Goal: Task Accomplishment & Management: Manage account settings

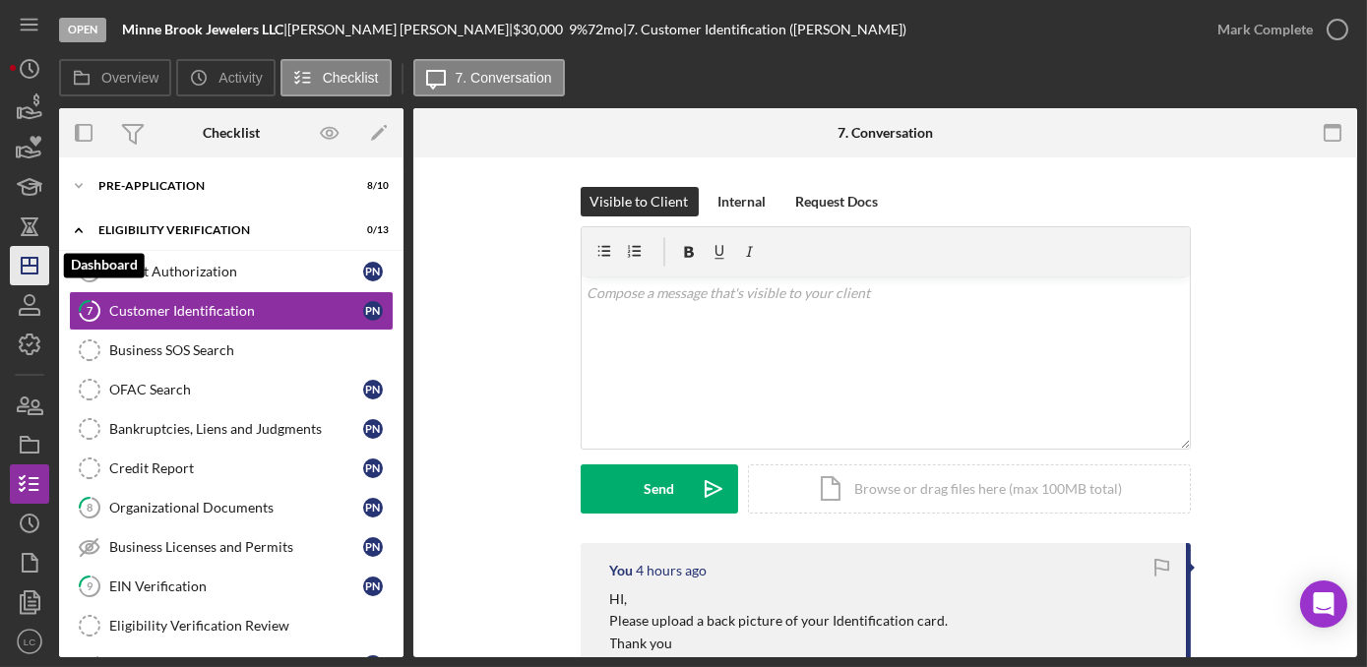
click at [23, 276] on icon "Icon/Dashboard" at bounding box center [29, 265] width 49 height 49
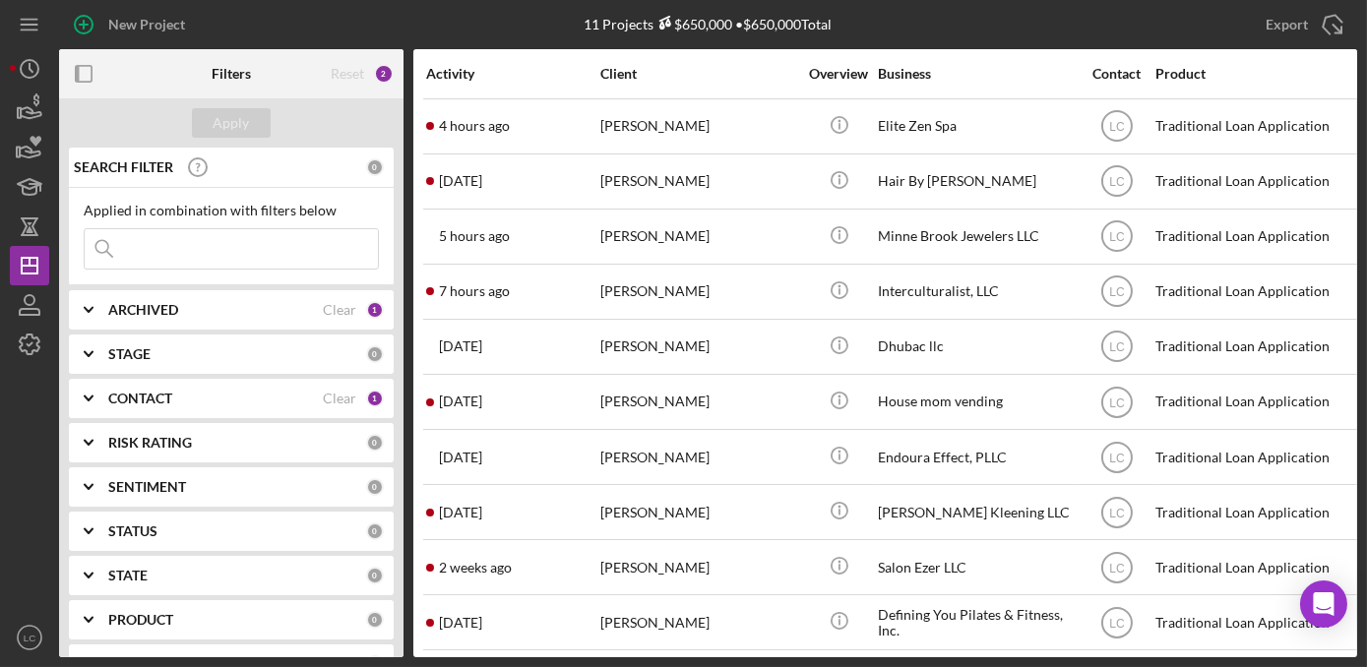
click at [120, 401] on b "CONTACT" at bounding box center [140, 399] width 64 height 16
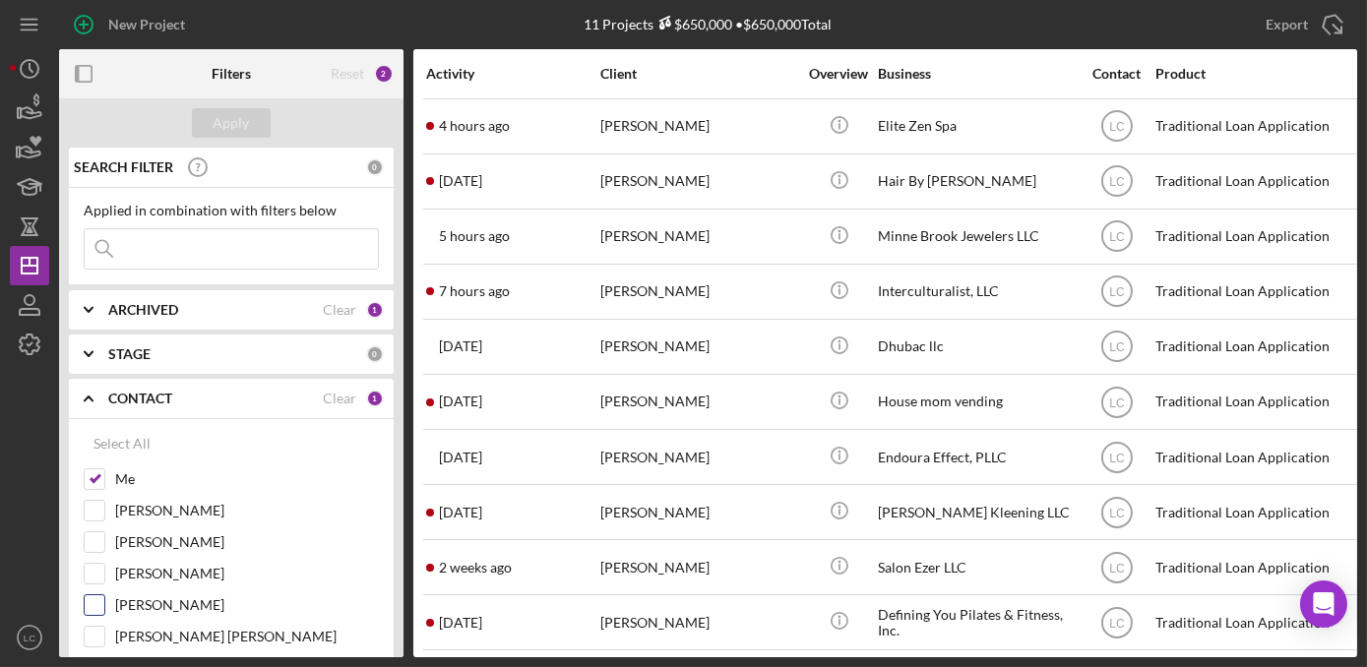
click at [85, 603] on input "[PERSON_NAME]" at bounding box center [95, 605] width 20 height 20
checkbox input "true"
click at [246, 128] on div "Apply" at bounding box center [232, 123] width 36 height 30
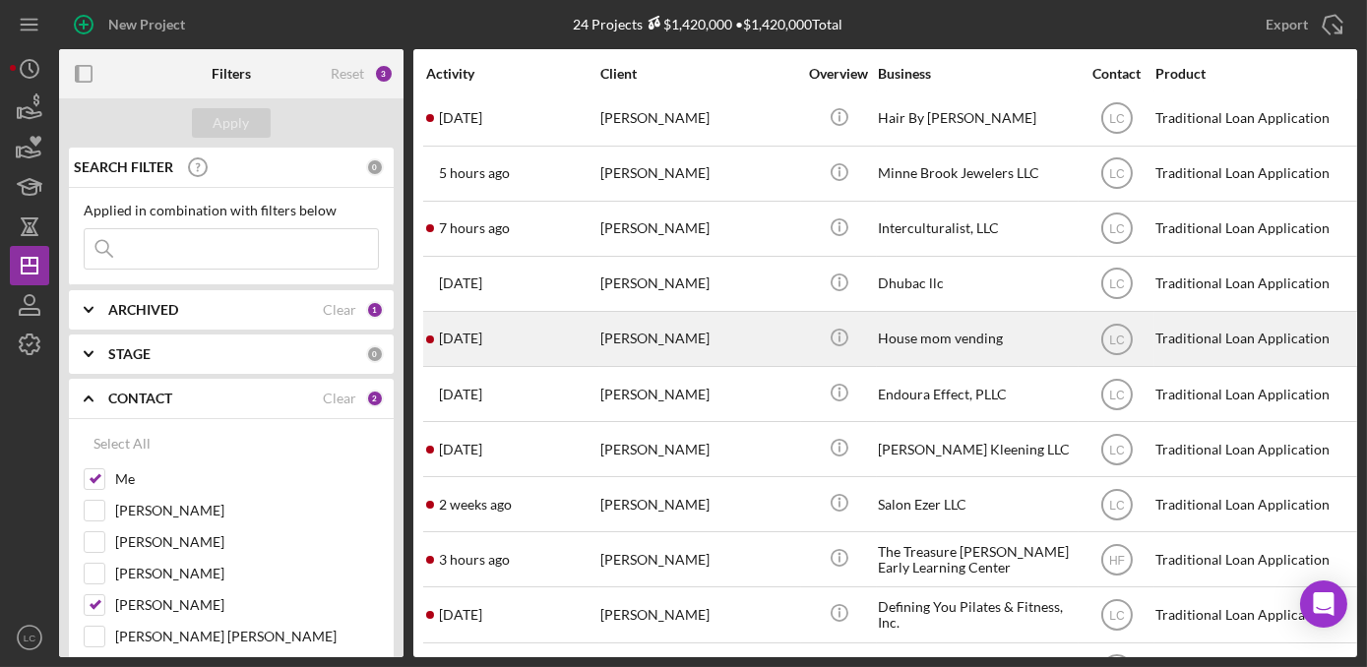
scroll to position [178, 0]
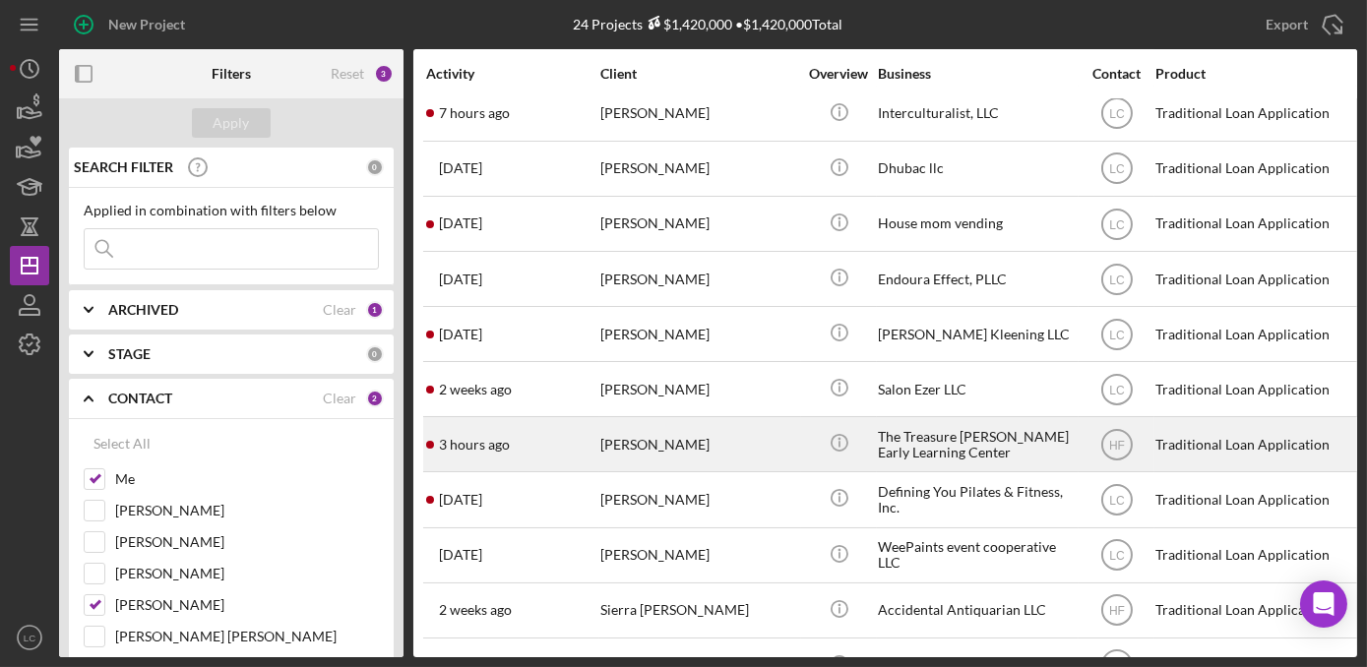
click at [961, 452] on div "The Treasure [PERSON_NAME] Early Learning Center" at bounding box center [976, 444] width 197 height 52
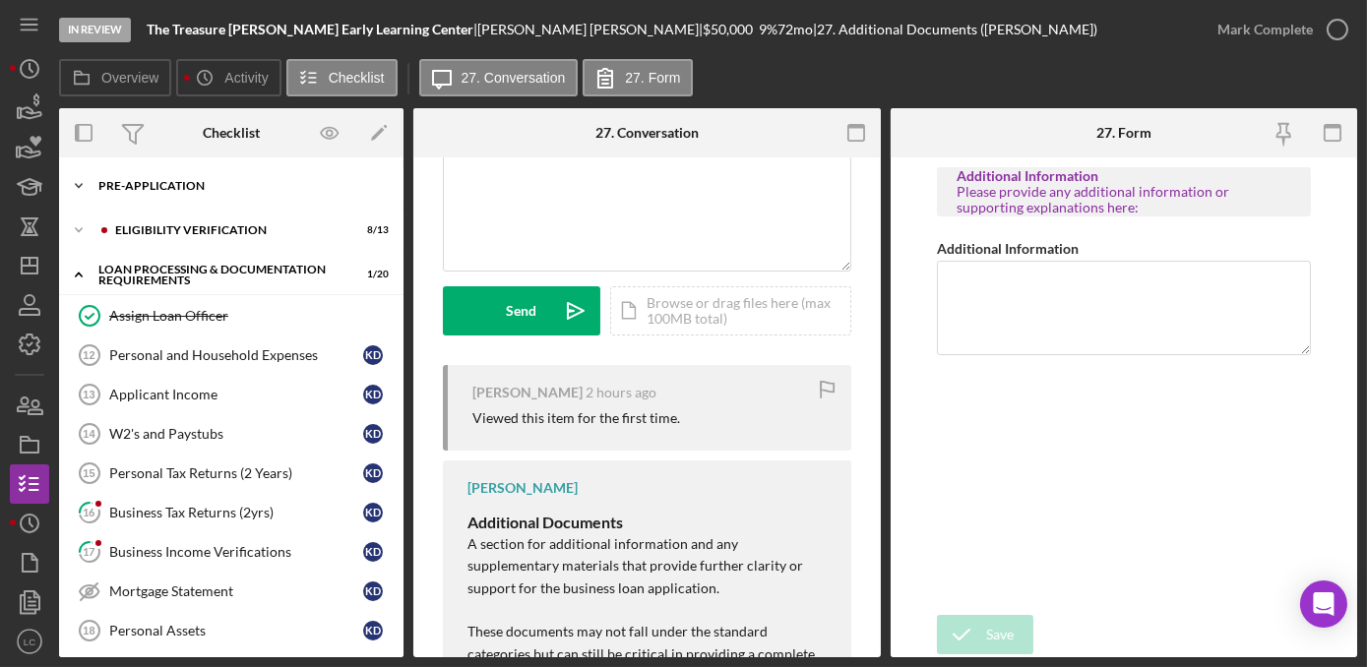
click at [84, 187] on icon "Icon/Expander" at bounding box center [78, 185] width 39 height 39
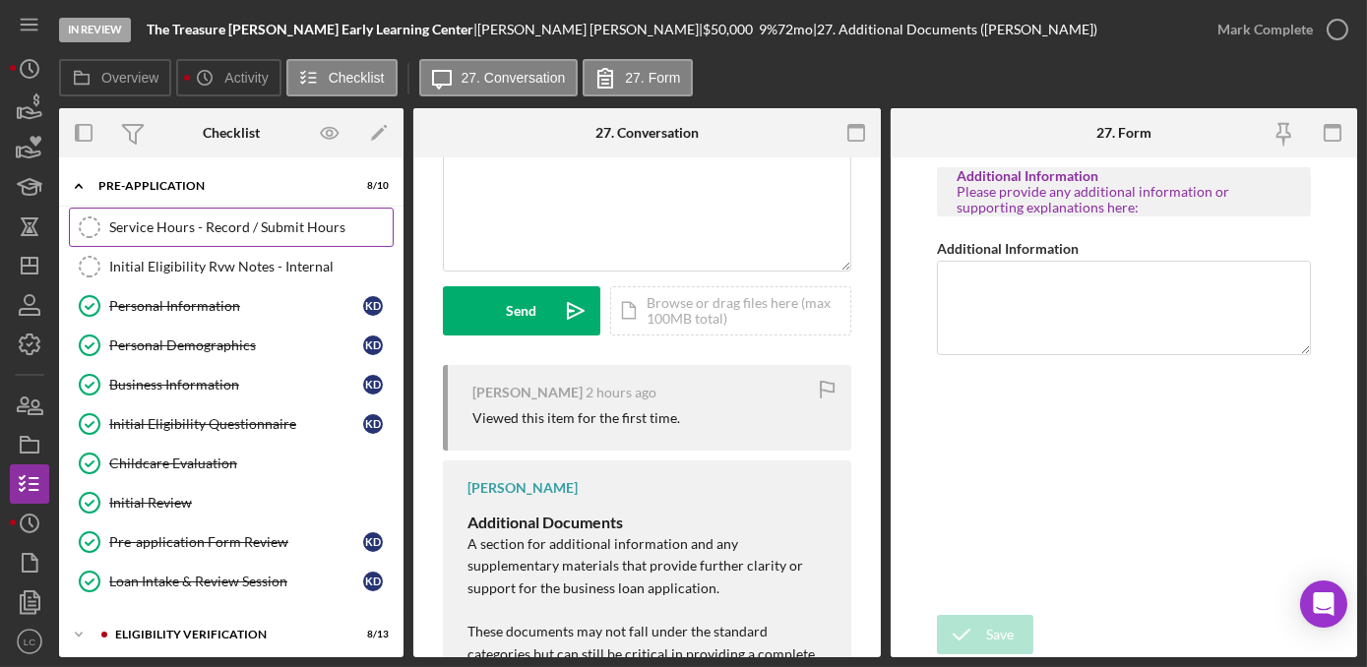
click at [189, 219] on div "Service Hours - Record / Submit Hours" at bounding box center [250, 227] width 283 height 16
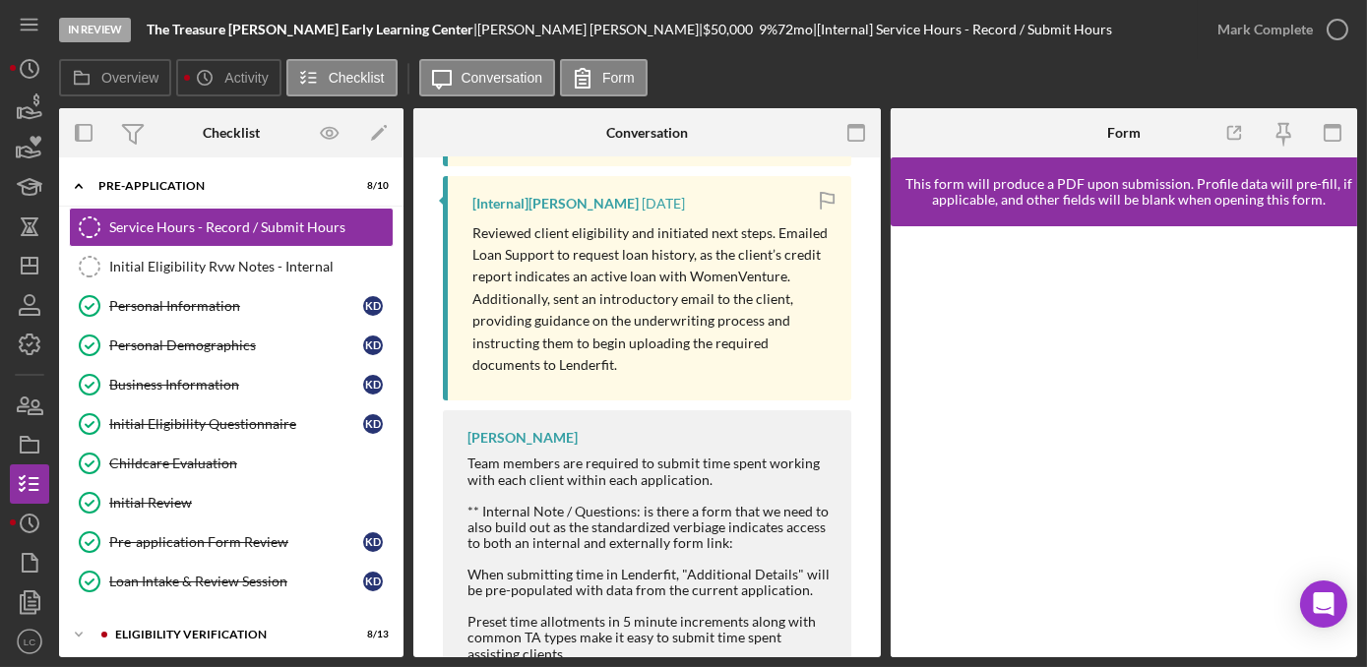
scroll to position [496, 0]
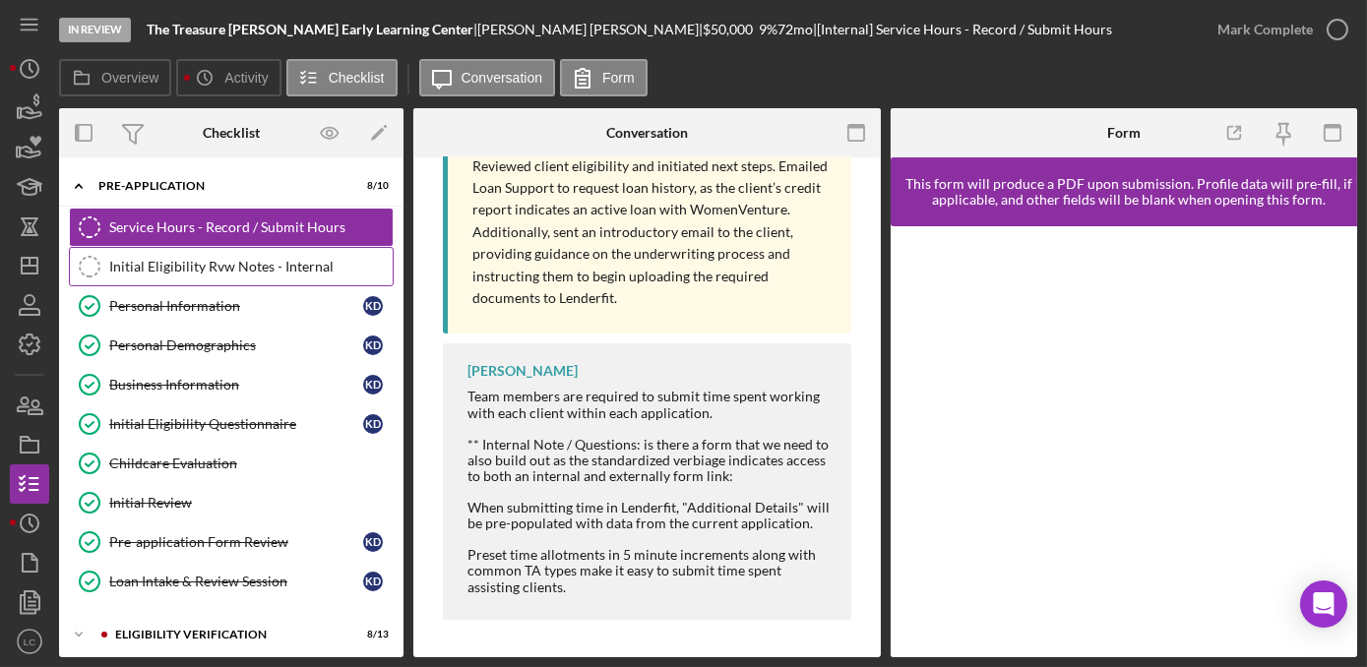
click at [291, 264] on div "Initial Eligibility Rvw Notes - Internal" at bounding box center [250, 267] width 283 height 16
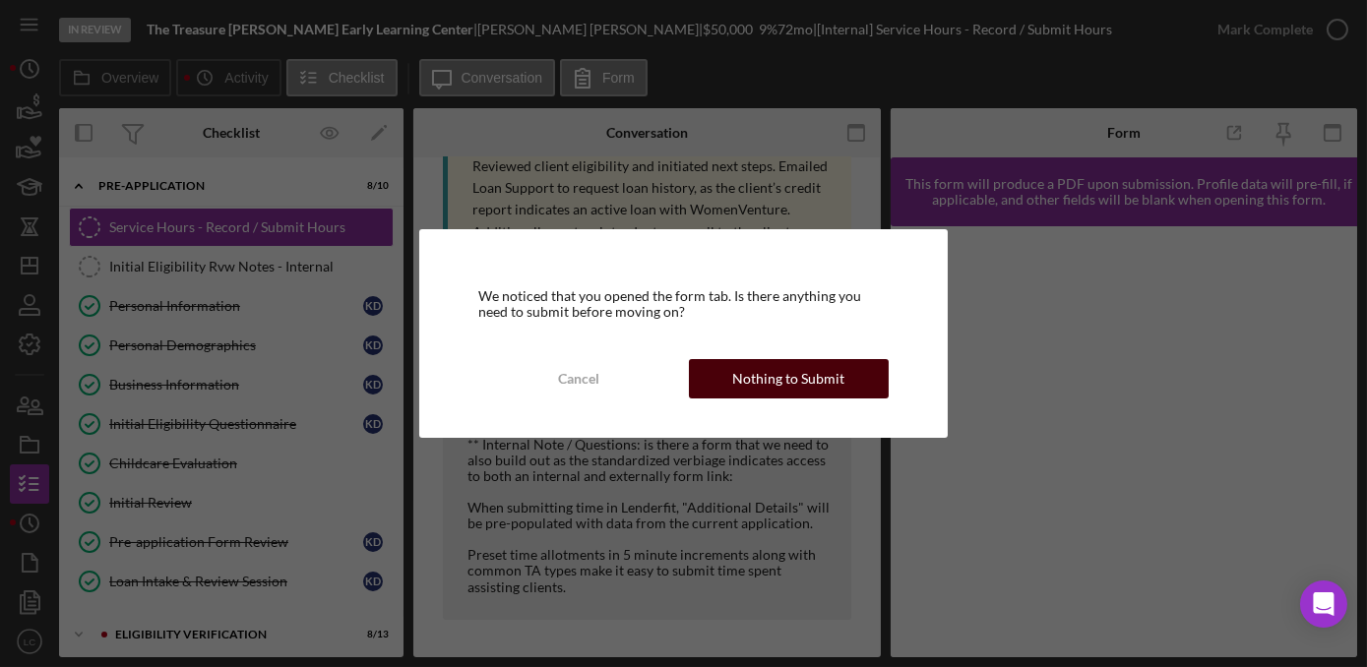
click at [770, 377] on div "Nothing to Submit" at bounding box center [788, 378] width 112 height 39
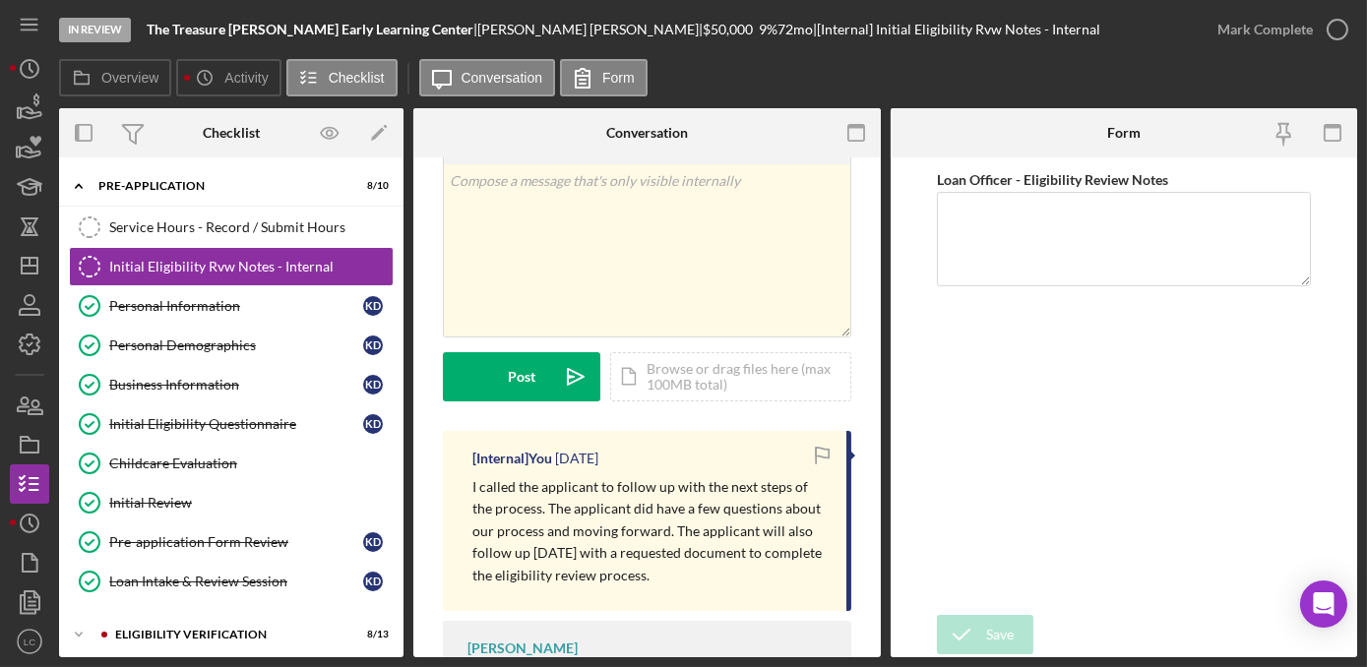
scroll to position [176, 0]
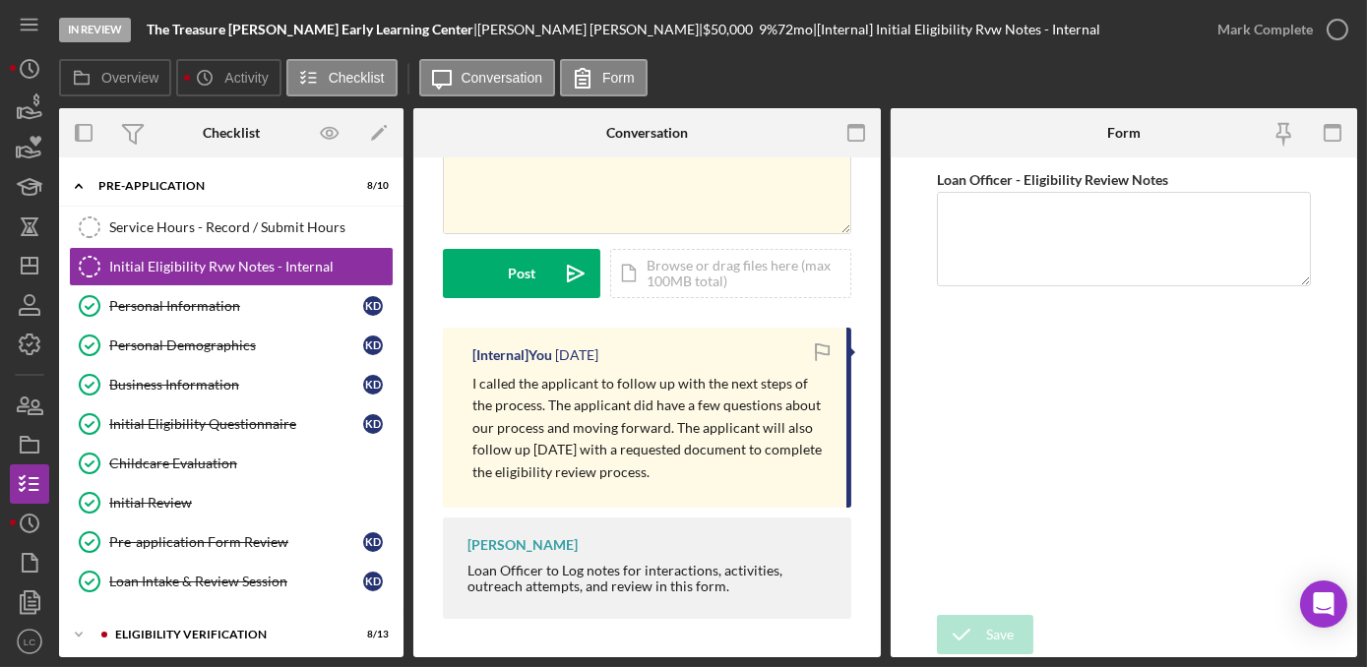
drag, startPoint x: 706, startPoint y: 476, endPoint x: 468, endPoint y: 388, distance: 253.1
click at [468, 388] on div "[Internal] You [DATE] I called the applicant to follow up with the next steps o…" at bounding box center [647, 418] width 408 height 180
drag, startPoint x: 468, startPoint y: 388, endPoint x: 483, endPoint y: 390, distance: 14.9
copy p "I called the applicant to follow up with the next steps of the process. The app…"
click at [27, 276] on icon "Icon/Dashboard" at bounding box center [29, 265] width 49 height 49
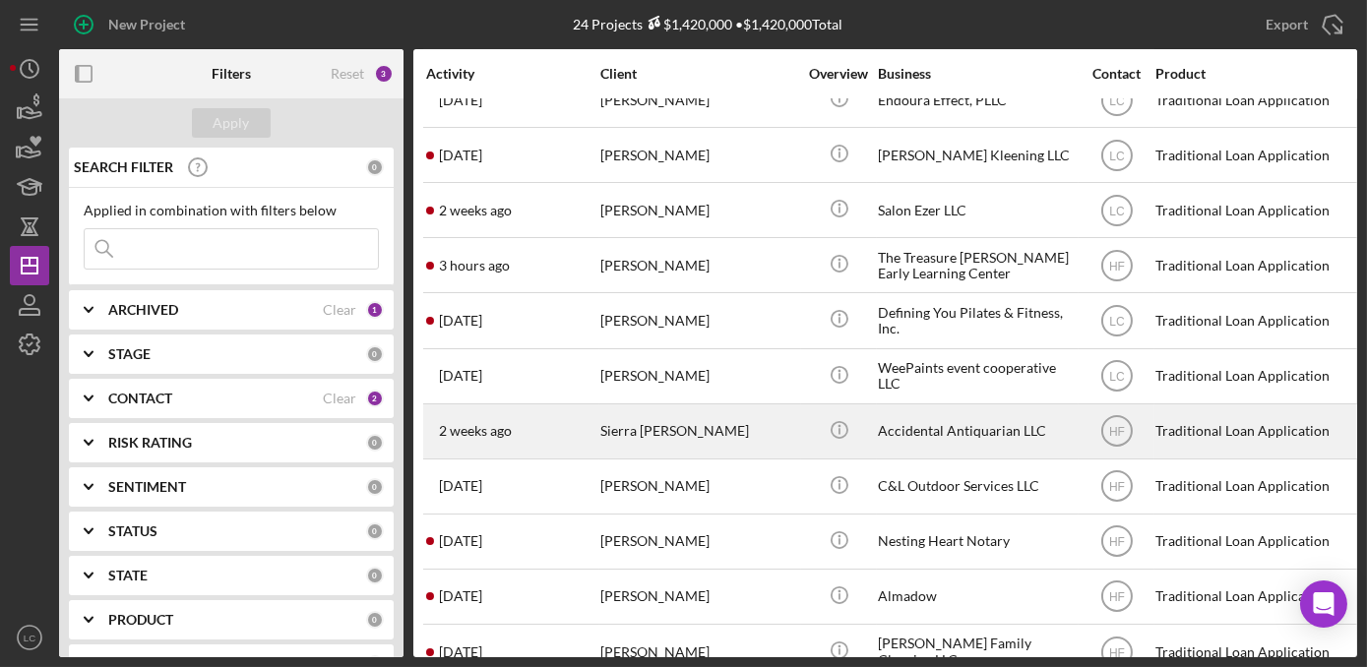
scroll to position [447, 0]
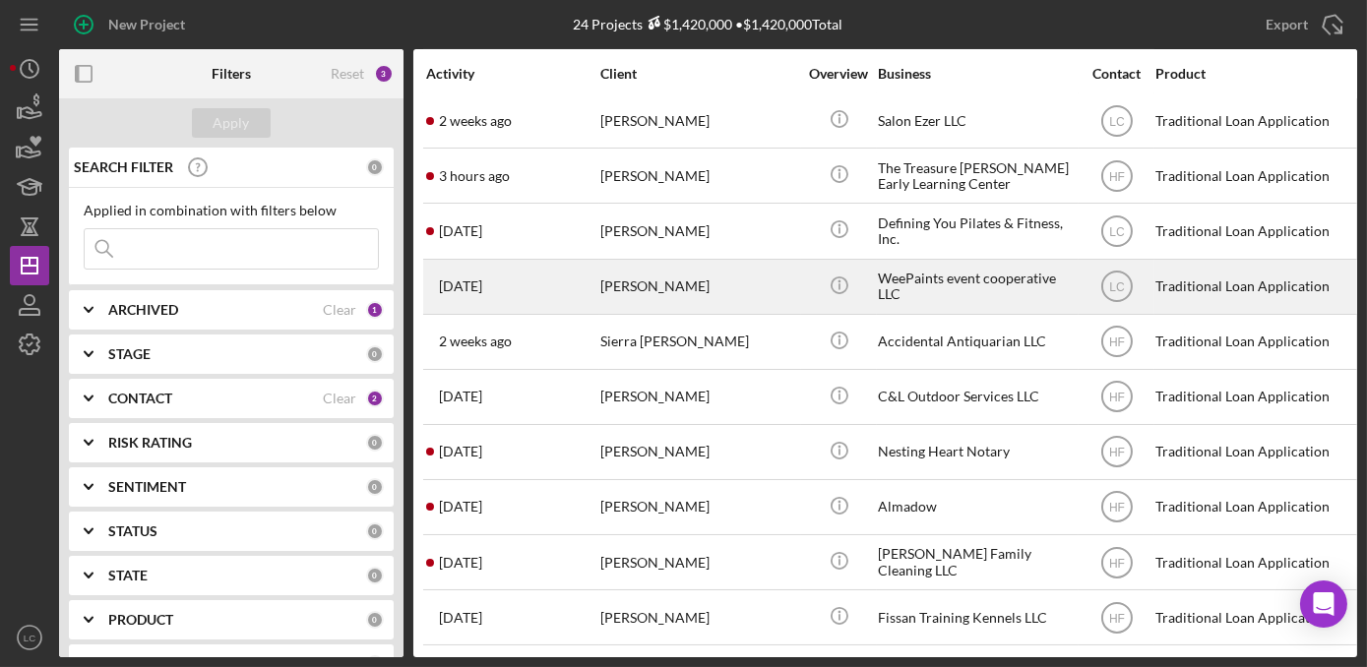
click at [955, 292] on div "WeePaints event cooperative LLC" at bounding box center [976, 287] width 197 height 52
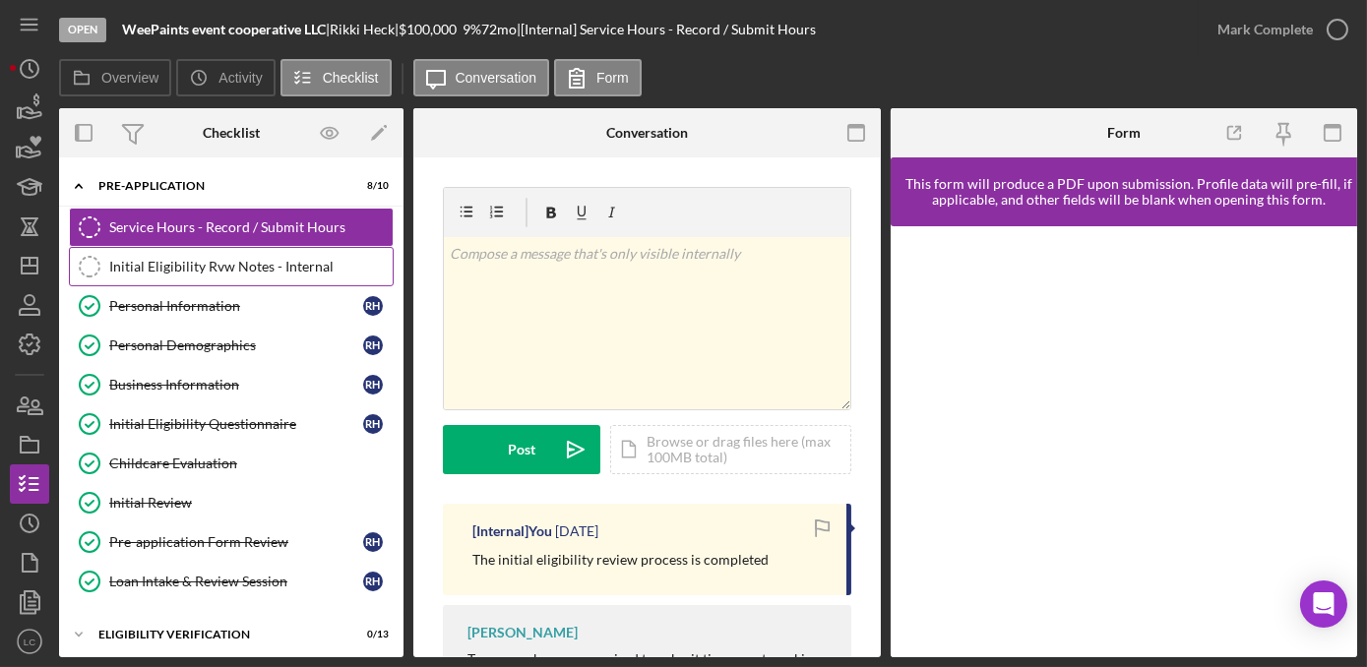
click at [222, 265] on div "Initial Eligibility Rvw Notes - Internal" at bounding box center [250, 267] width 283 height 16
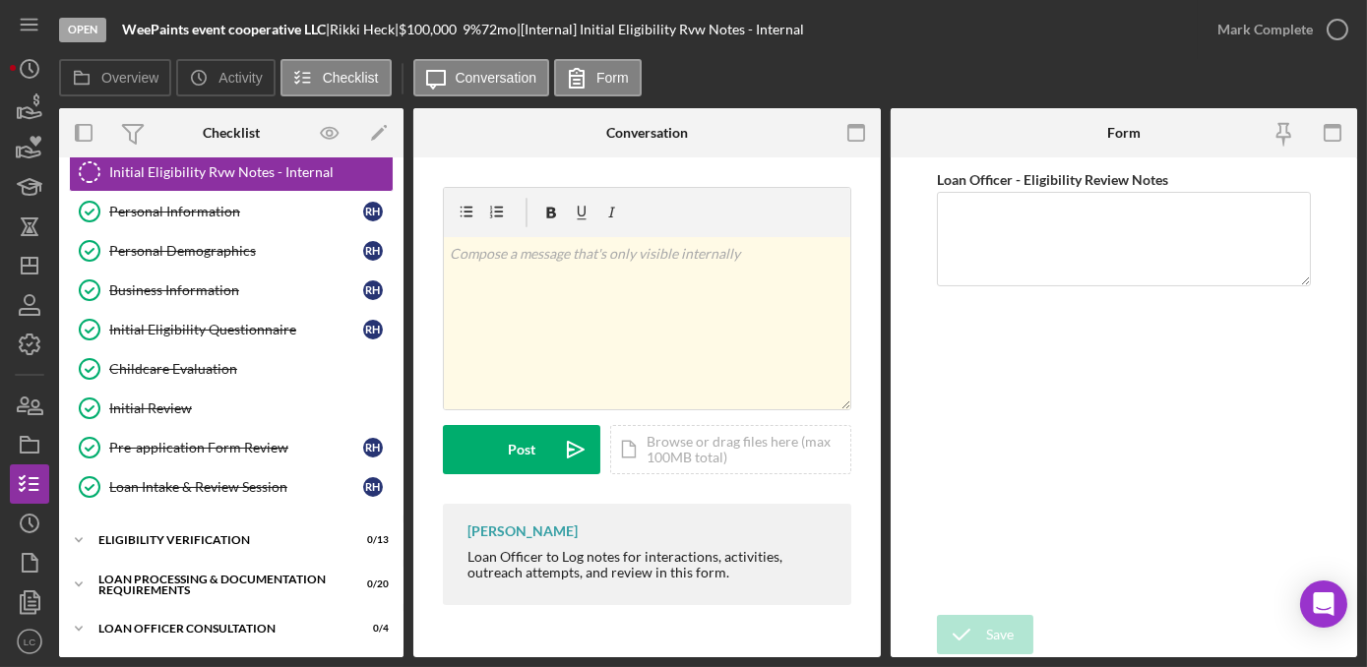
scroll to position [178, 0]
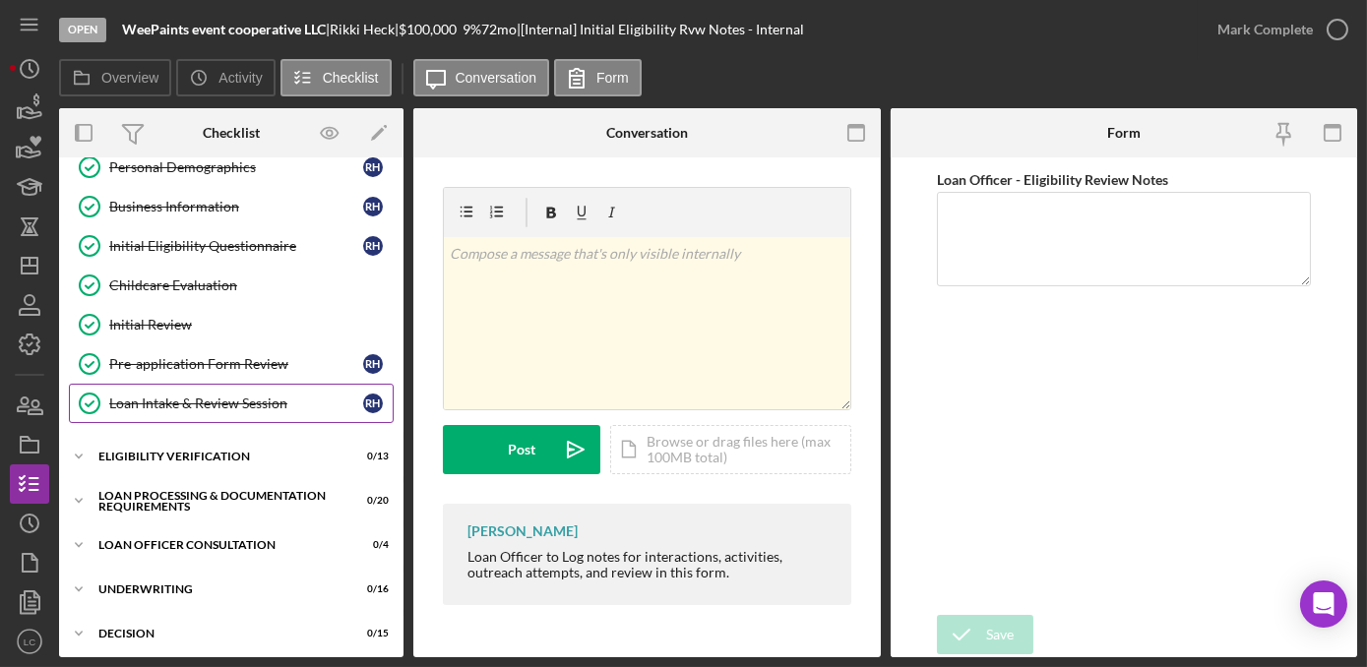
click at [186, 410] on link "Loan Intake & Review Session Loan Intake & Review Session R H" at bounding box center [231, 403] width 325 height 39
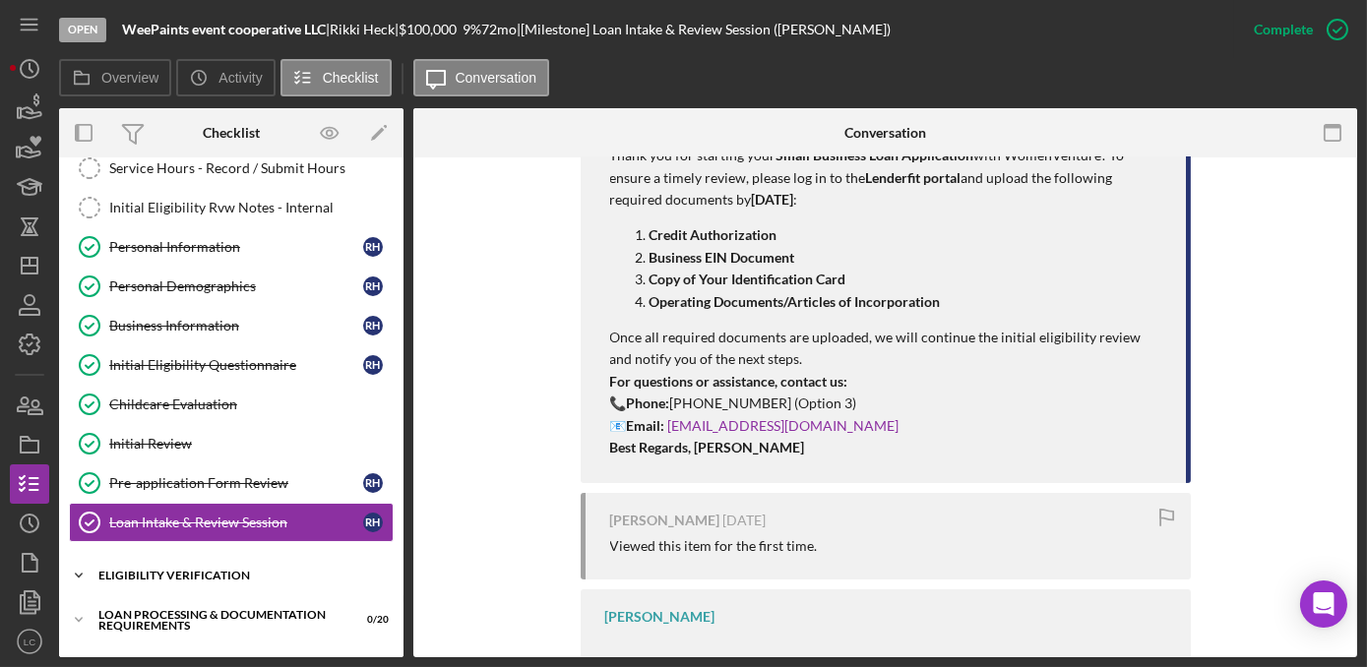
scroll to position [89, 0]
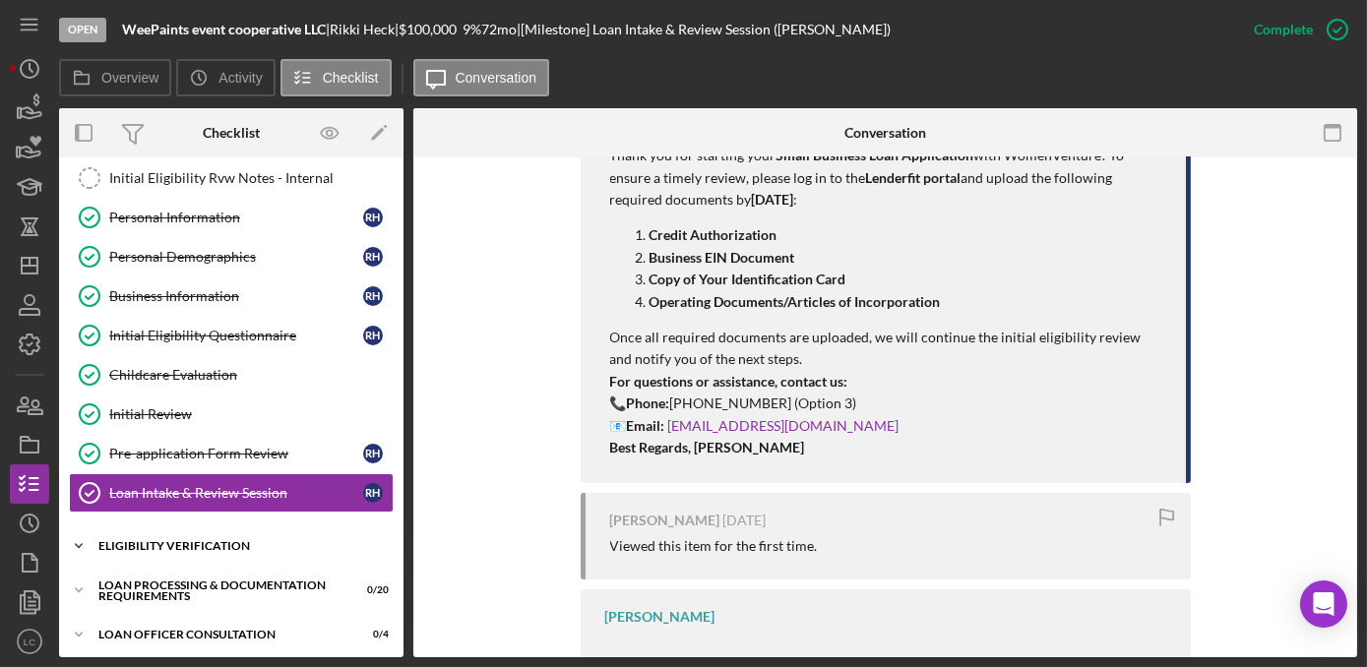
click at [82, 540] on icon "Icon/Expander" at bounding box center [78, 545] width 39 height 39
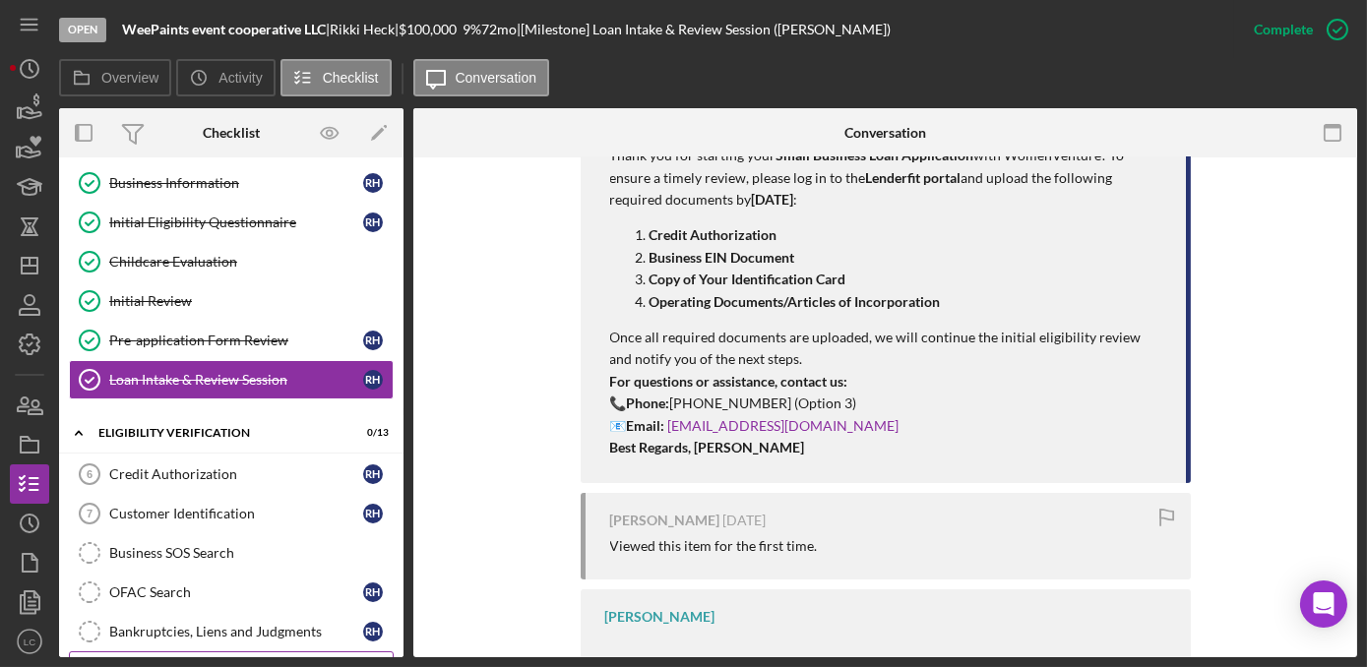
scroll to position [357, 0]
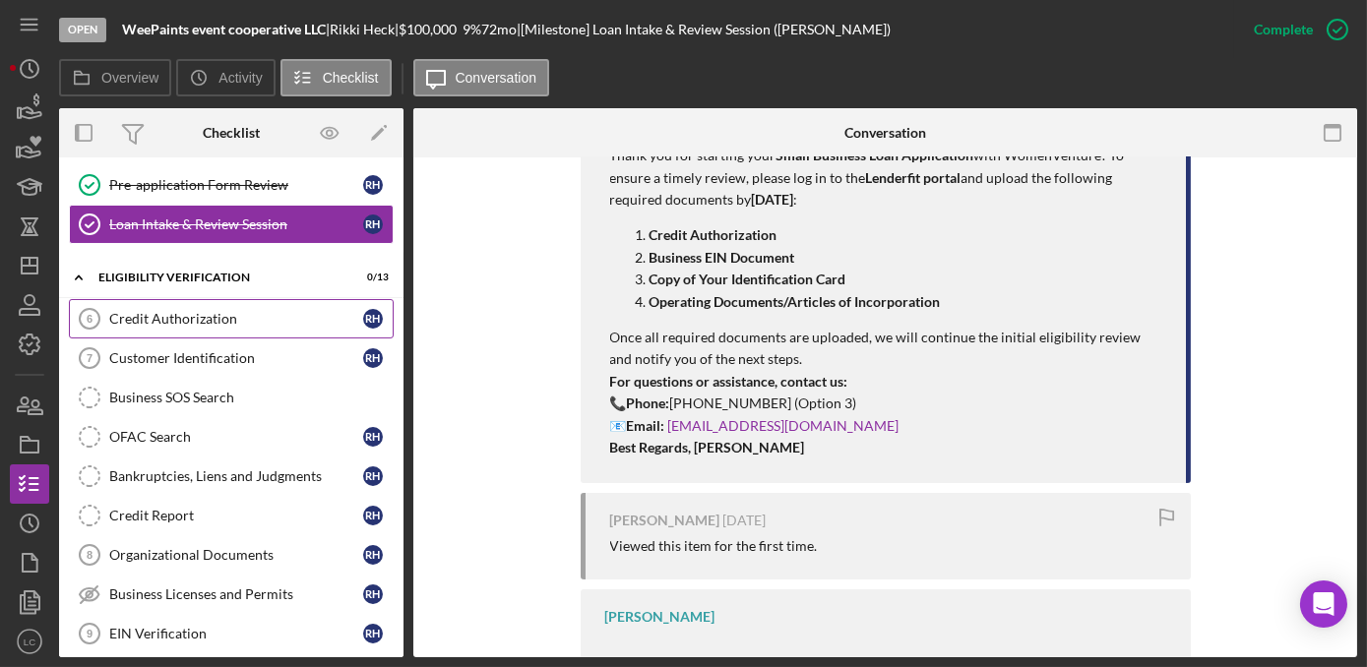
click at [142, 324] on link "Credit Authorization 6 Credit Authorization R H" at bounding box center [231, 318] width 325 height 39
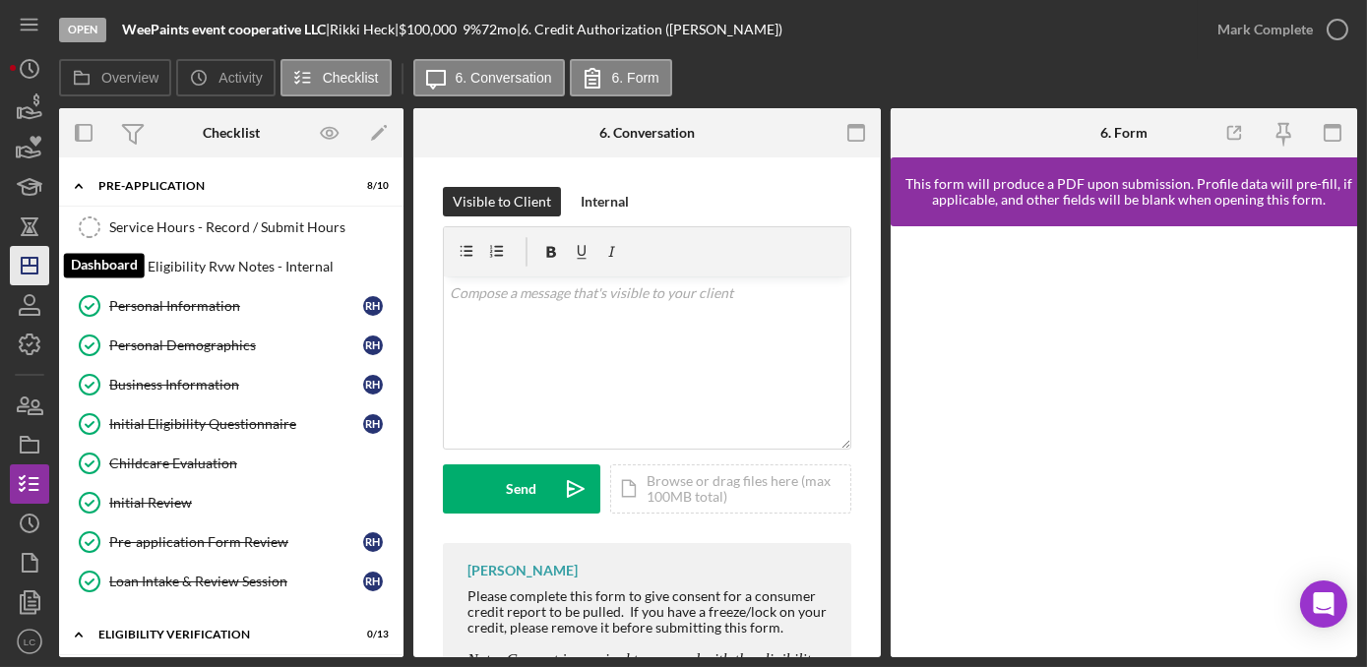
click at [15, 273] on icon "Icon/Dashboard" at bounding box center [29, 265] width 49 height 49
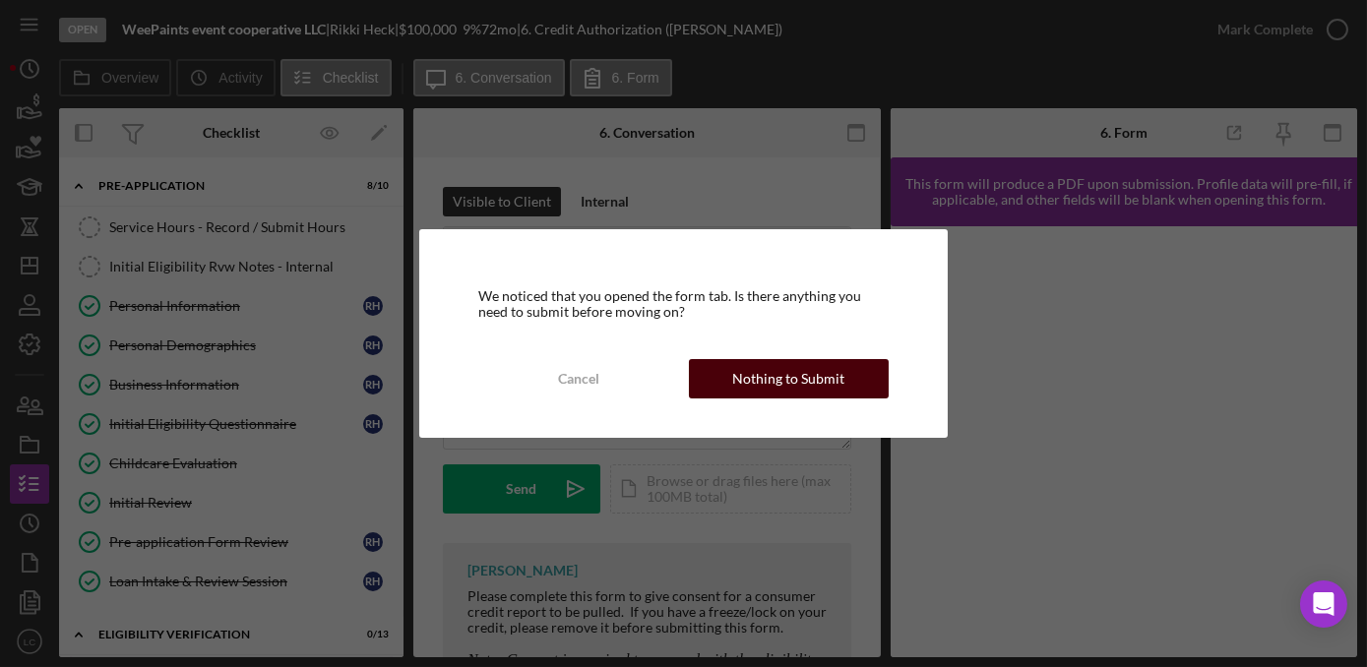
click at [752, 371] on div "Nothing to Submit" at bounding box center [788, 378] width 112 height 39
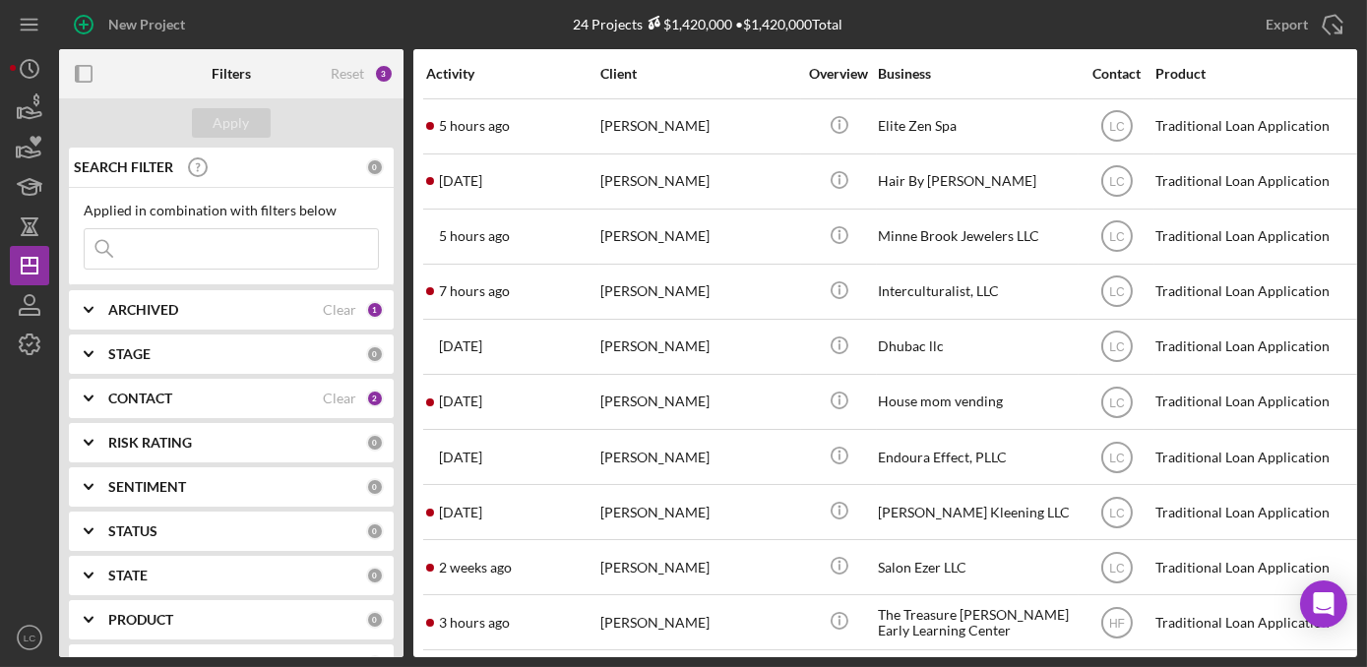
click at [86, 398] on polyline at bounding box center [89, 399] width 8 height 4
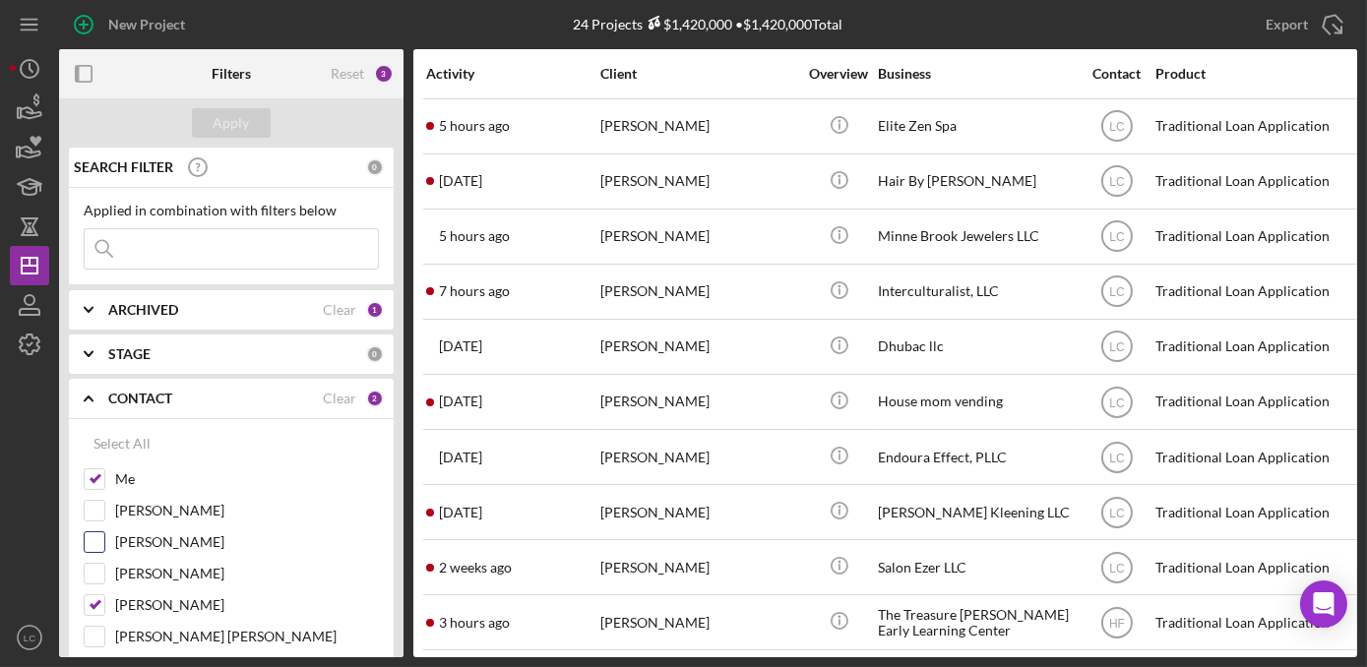
click at [99, 542] on input "[PERSON_NAME]" at bounding box center [95, 542] width 20 height 20
checkbox input "true"
click at [230, 123] on div "Apply" at bounding box center [232, 123] width 36 height 30
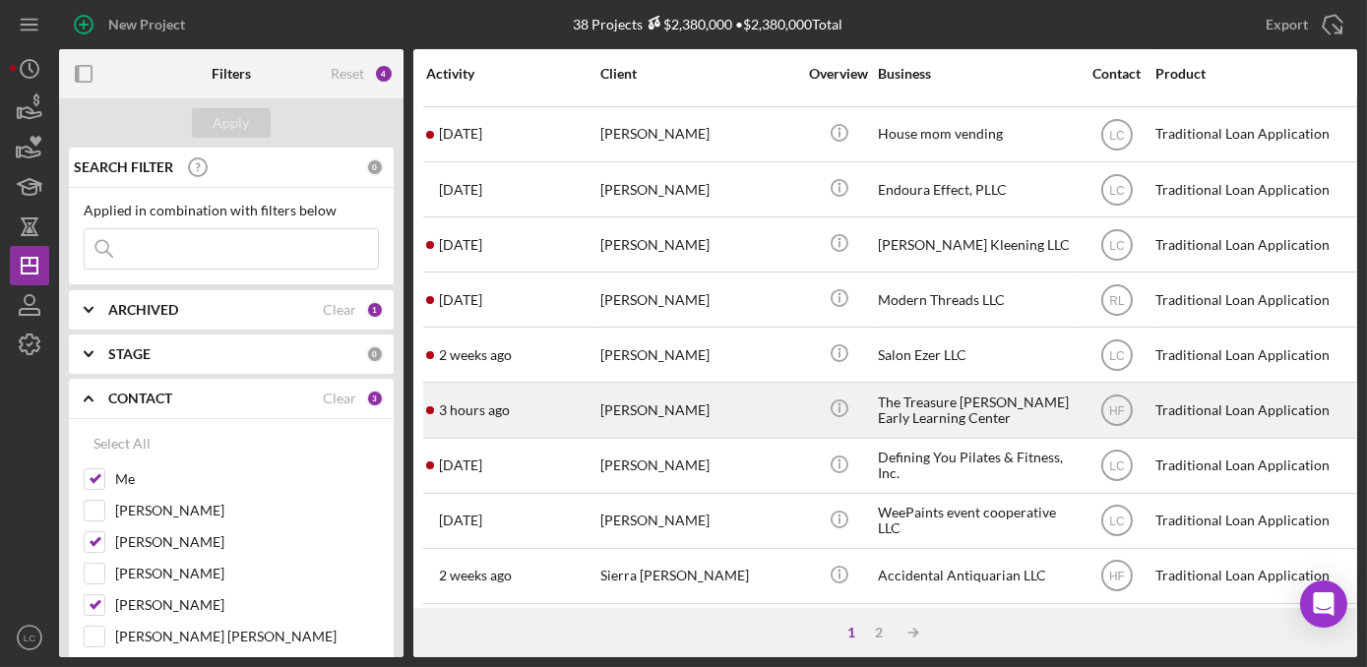
scroll to position [357, 0]
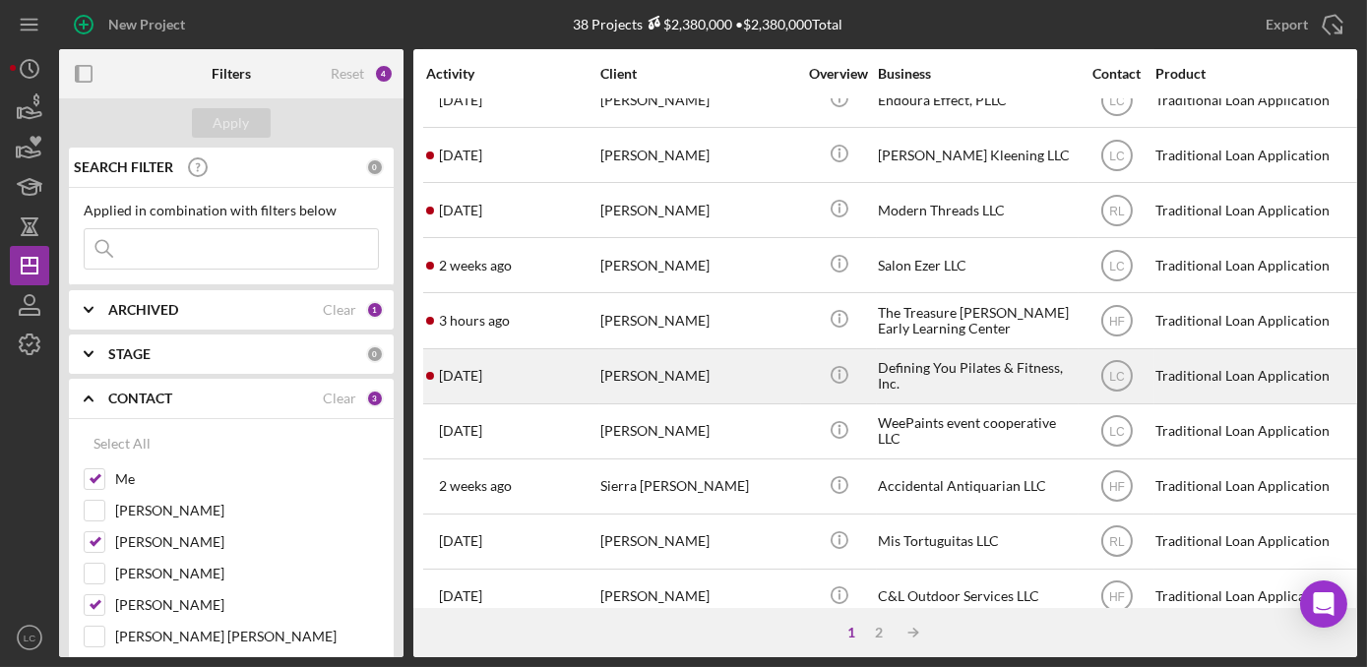
click at [1027, 379] on div "Defining You Pilates & Fitness, Inc." at bounding box center [976, 376] width 197 height 52
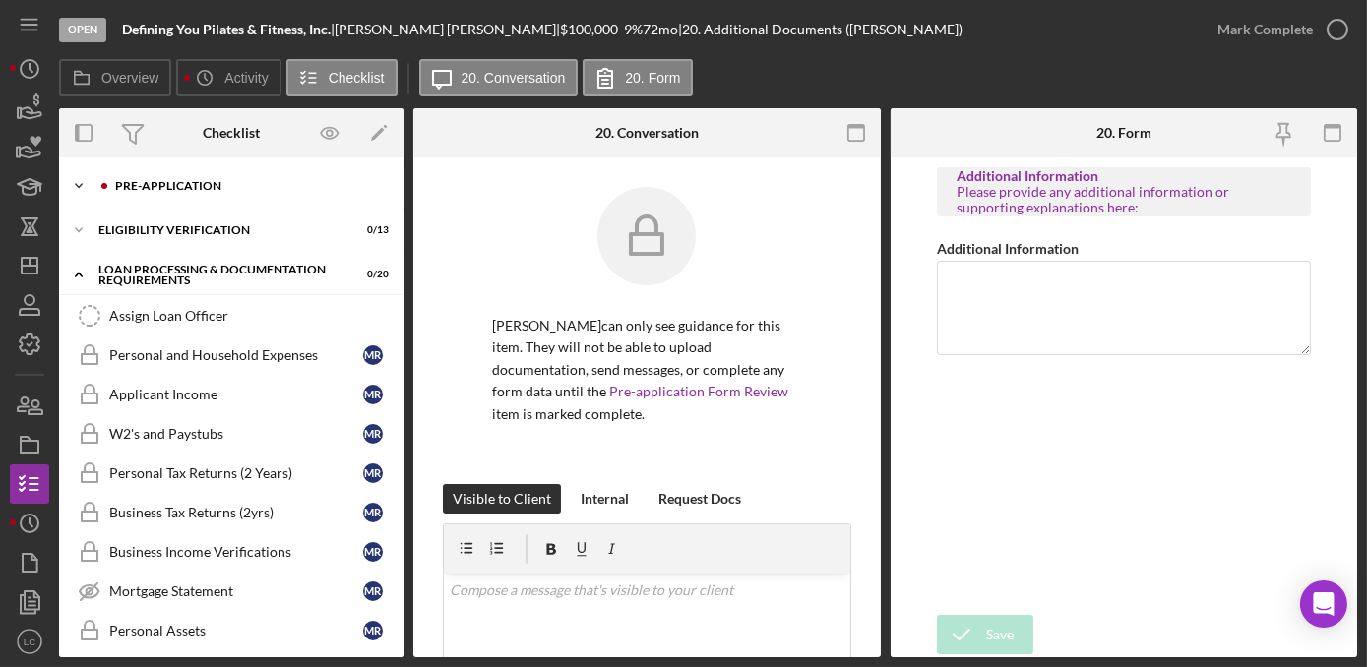
click at [78, 186] on polyline at bounding box center [79, 186] width 6 height 4
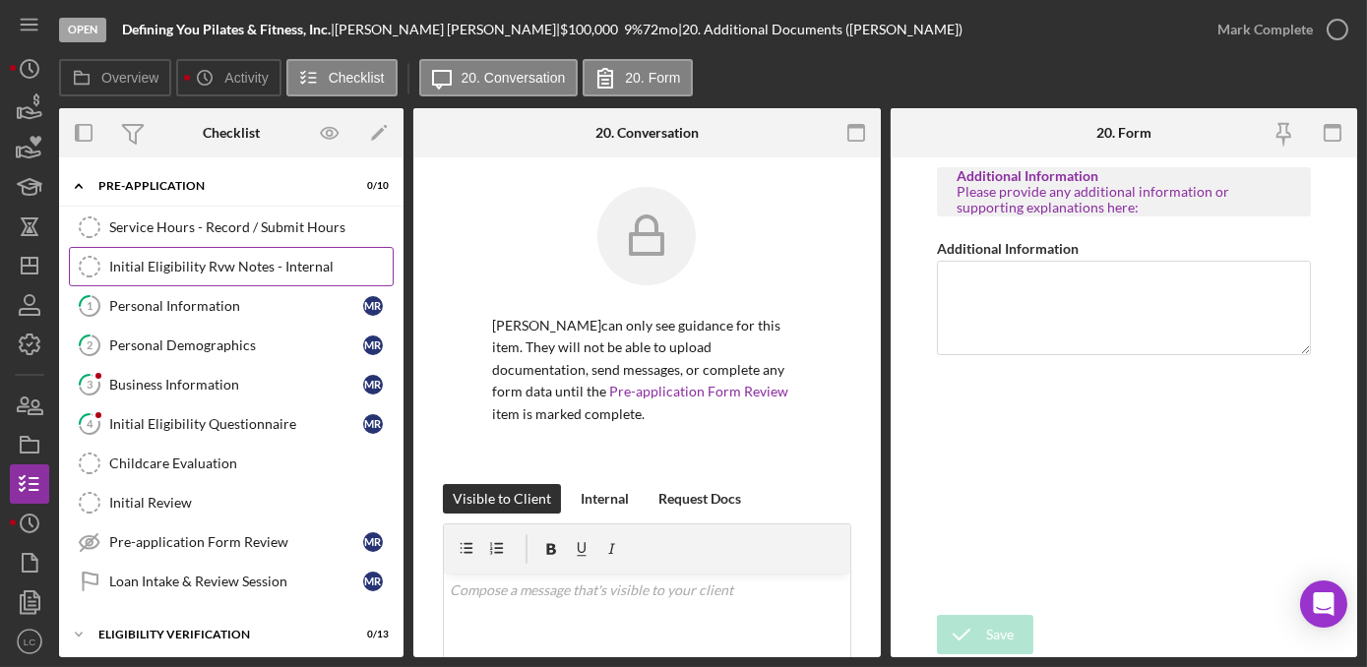
click at [156, 272] on div "Initial Eligibility Rvw Notes - Internal" at bounding box center [250, 267] width 283 height 16
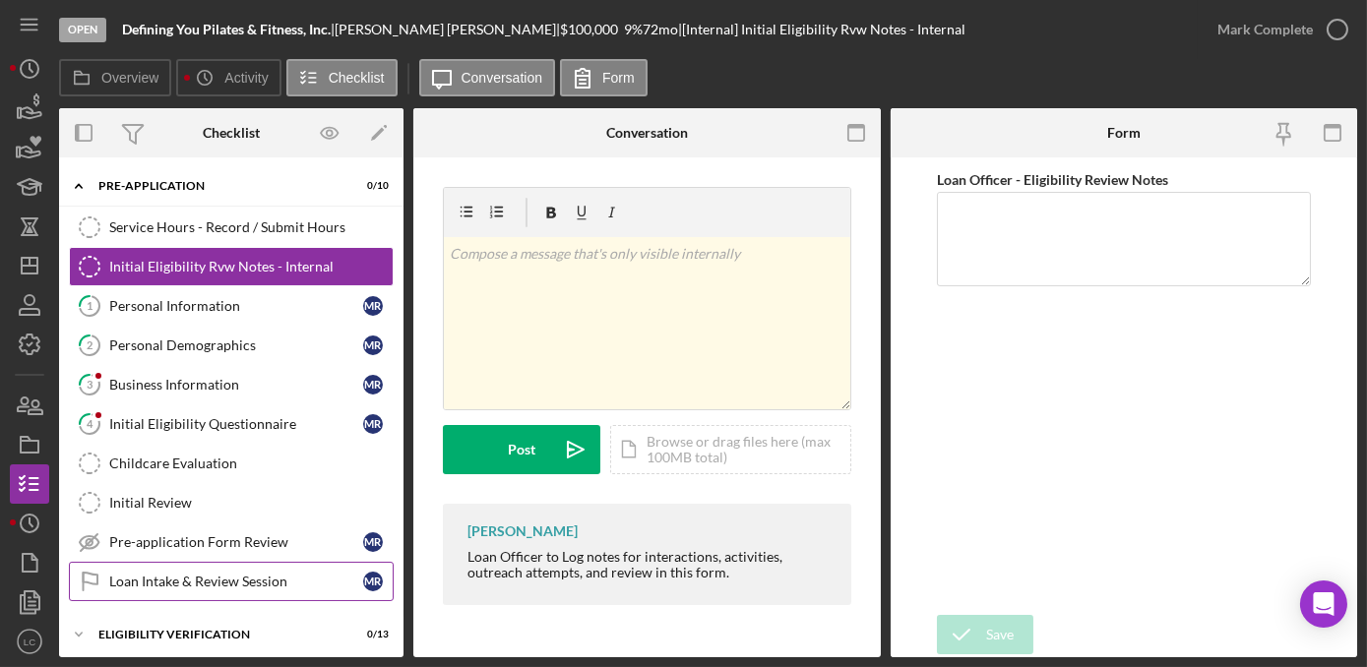
click at [180, 579] on div "Loan Intake & Review Session" at bounding box center [236, 582] width 254 height 16
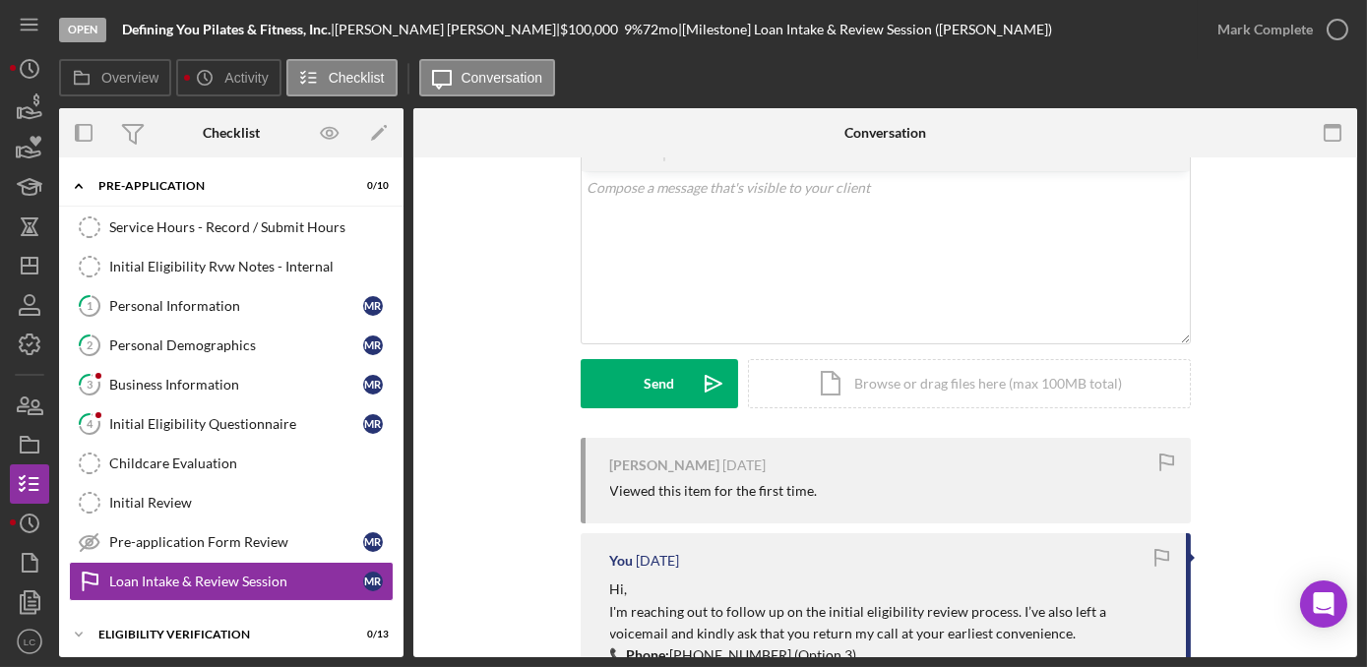
scroll to position [268, 0]
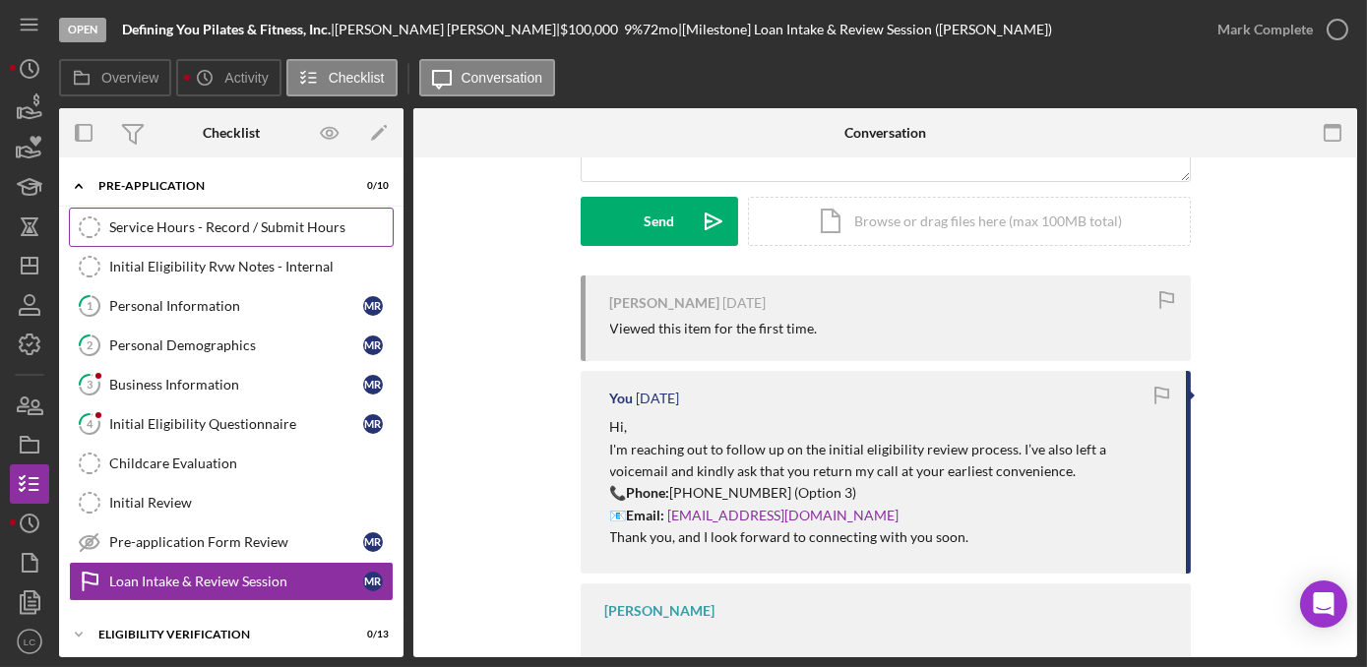
click at [179, 237] on link "Service Hours - Record / Submit Hours Service Hours - Record / Submit Hours" at bounding box center [231, 227] width 325 height 39
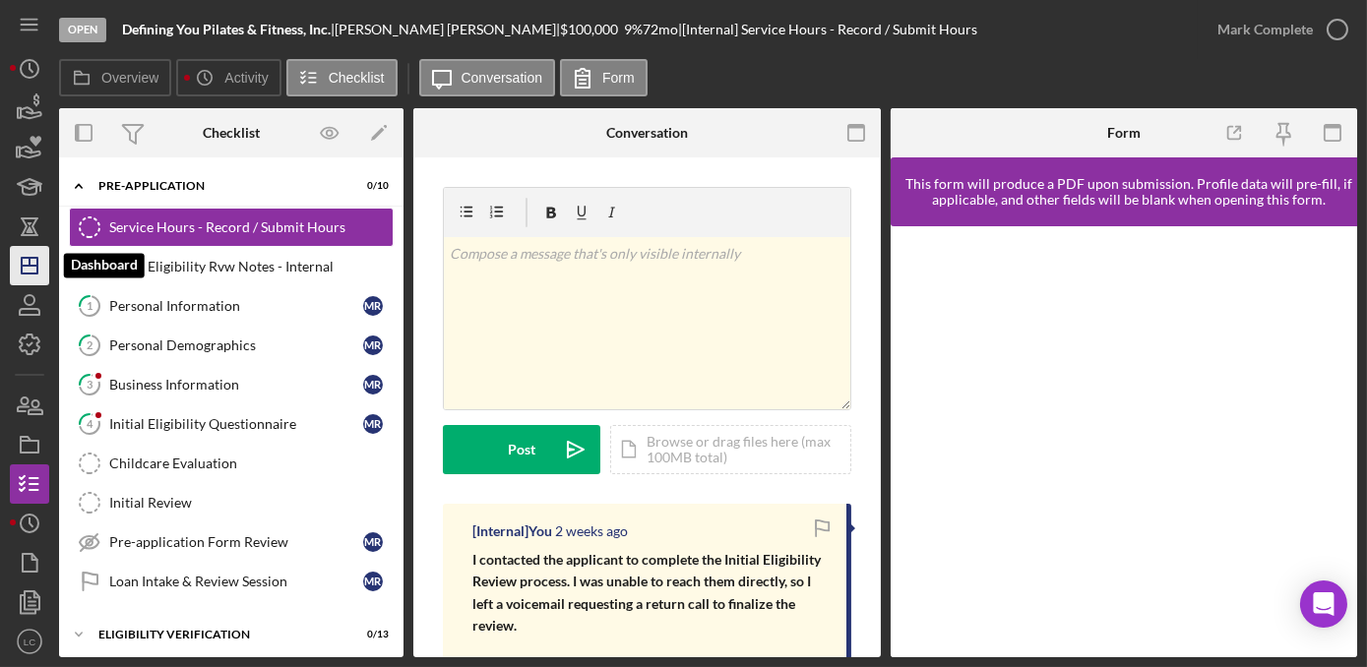
click at [22, 271] on polygon "button" at bounding box center [30, 266] width 16 height 16
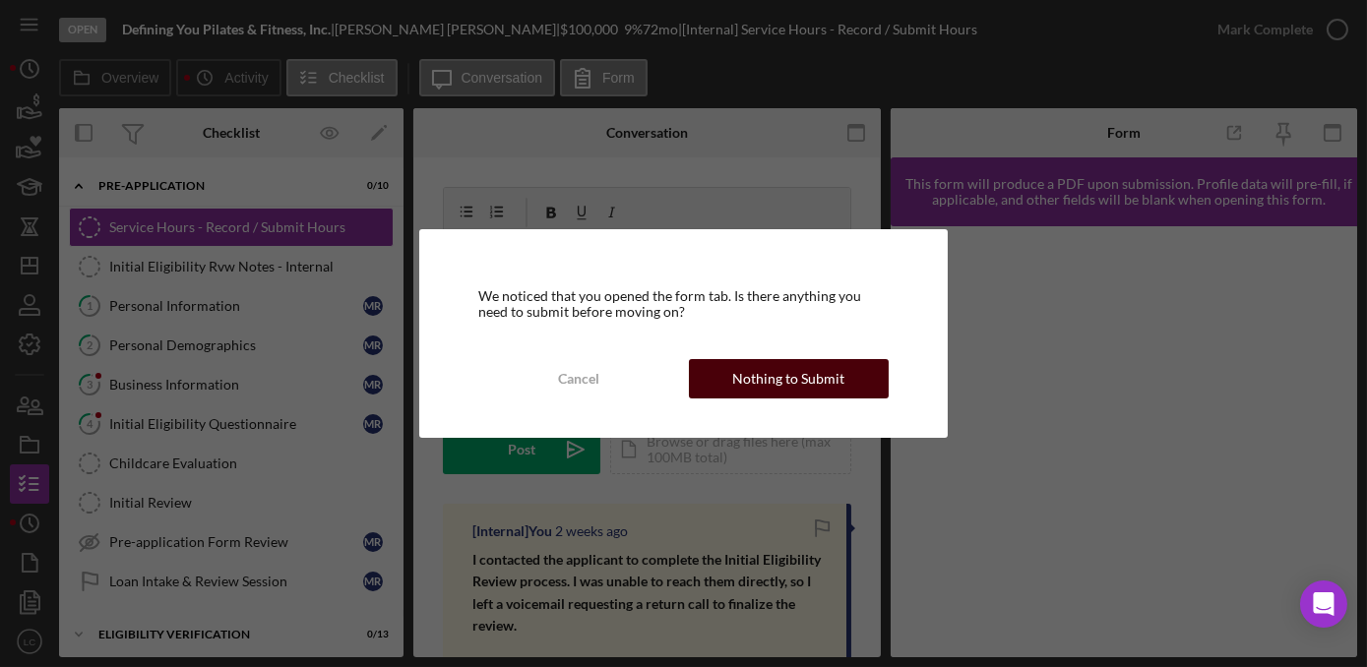
click at [803, 367] on div "Nothing to Submit" at bounding box center [788, 378] width 112 height 39
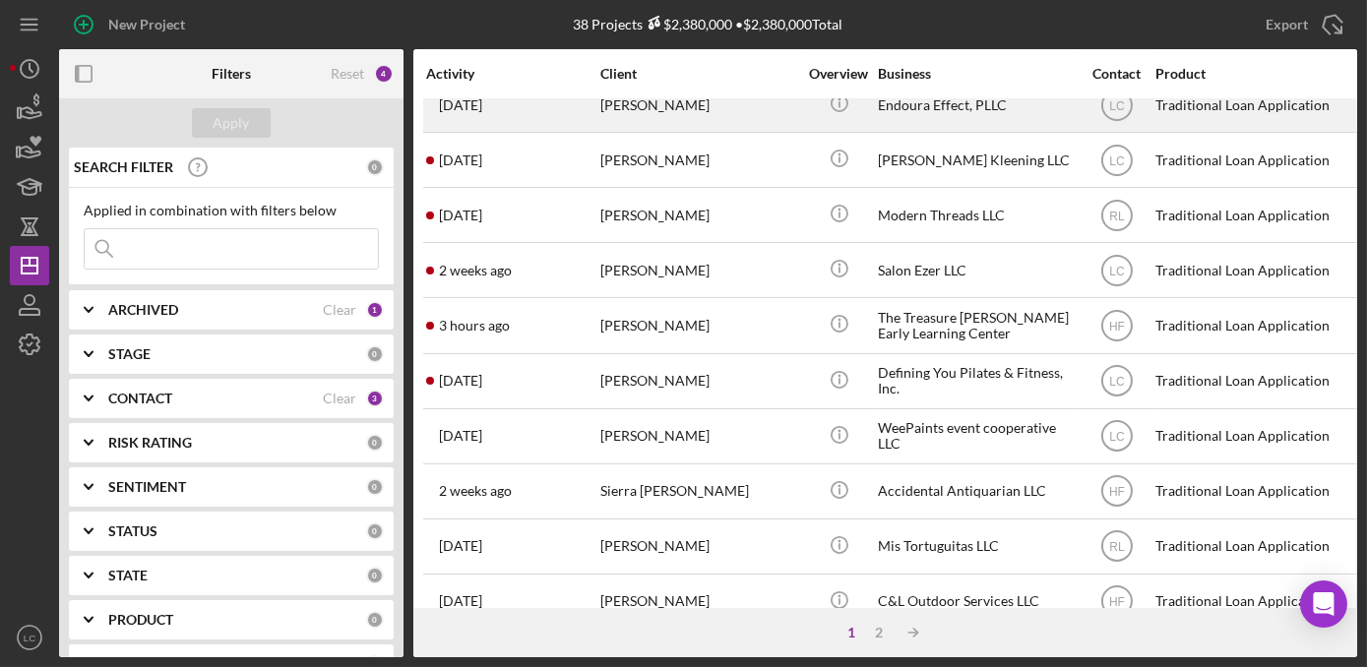
scroll to position [447, 0]
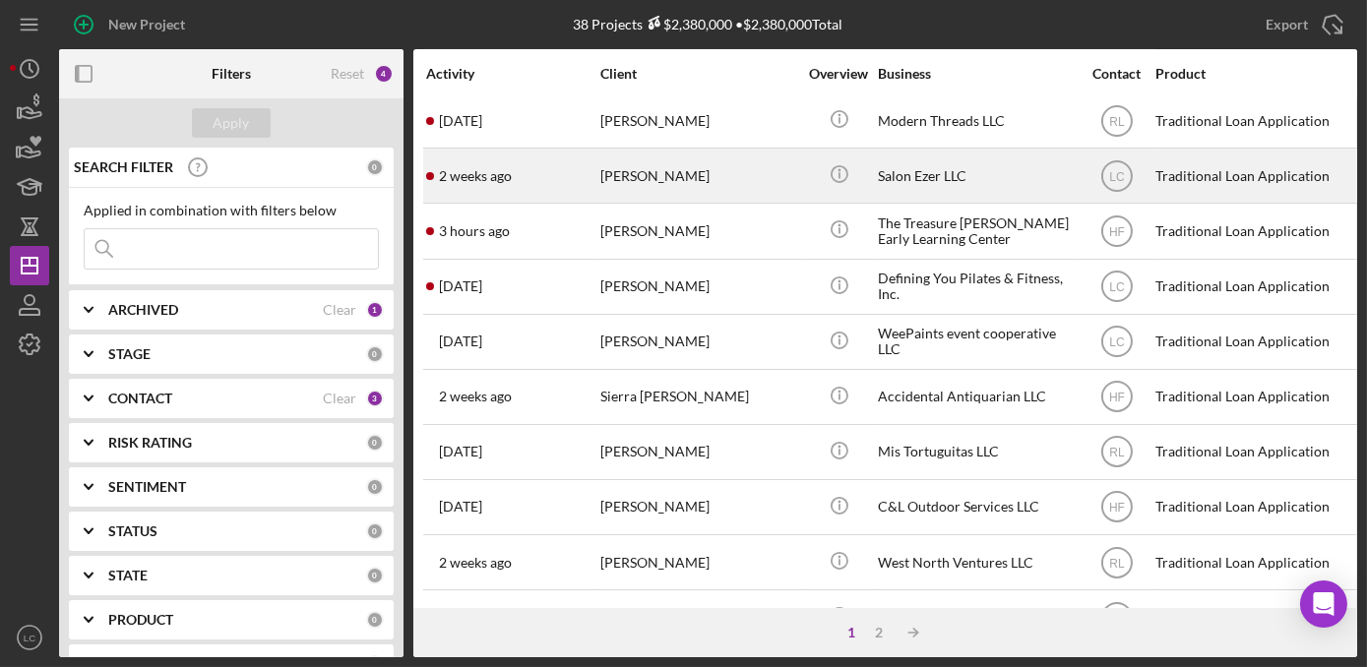
click at [921, 177] on div "Salon Ezer LLC" at bounding box center [976, 176] width 197 height 52
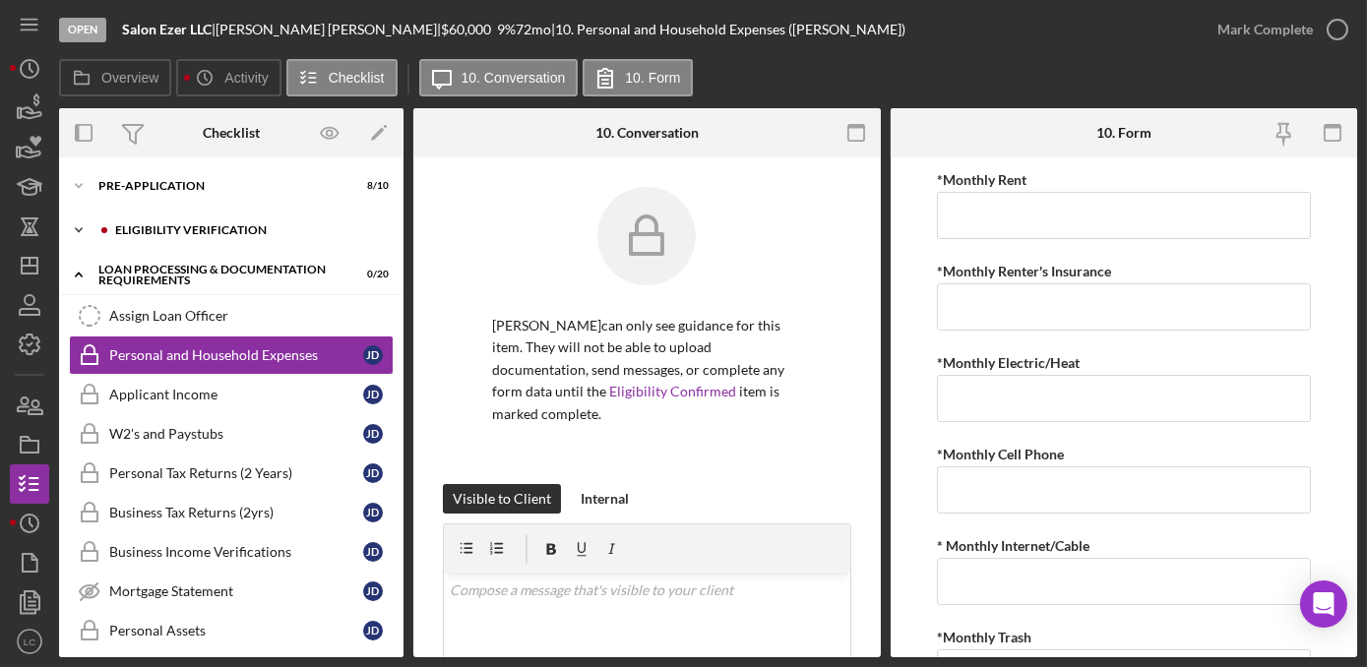
click at [79, 229] on icon "Icon/Expander" at bounding box center [78, 230] width 39 height 39
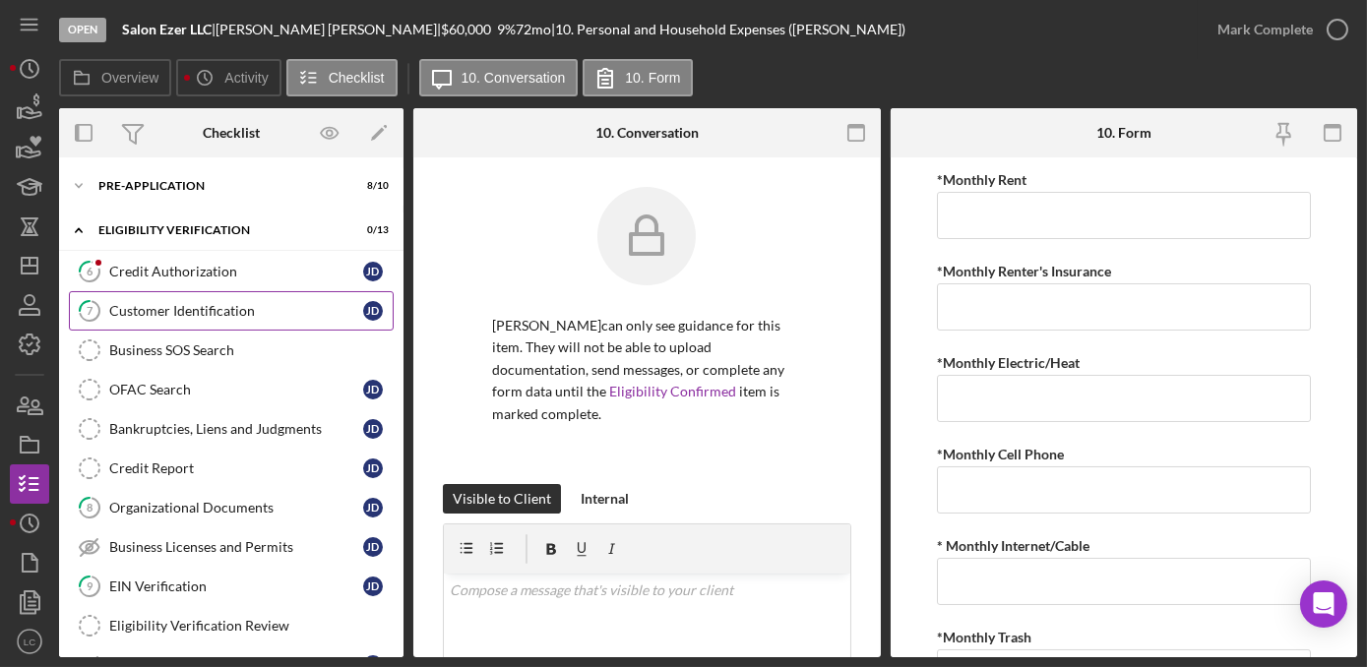
click at [222, 316] on div "Customer Identification" at bounding box center [236, 311] width 254 height 16
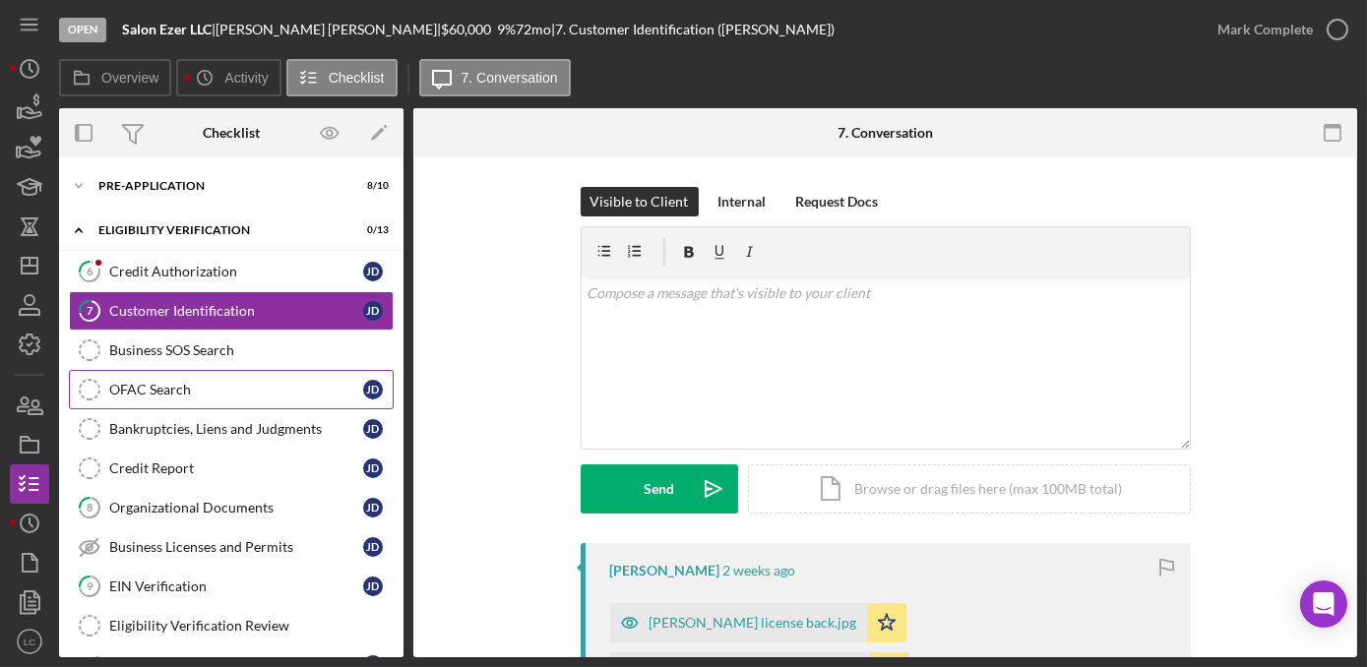
click at [202, 382] on div "OFAC Search" at bounding box center [236, 390] width 254 height 16
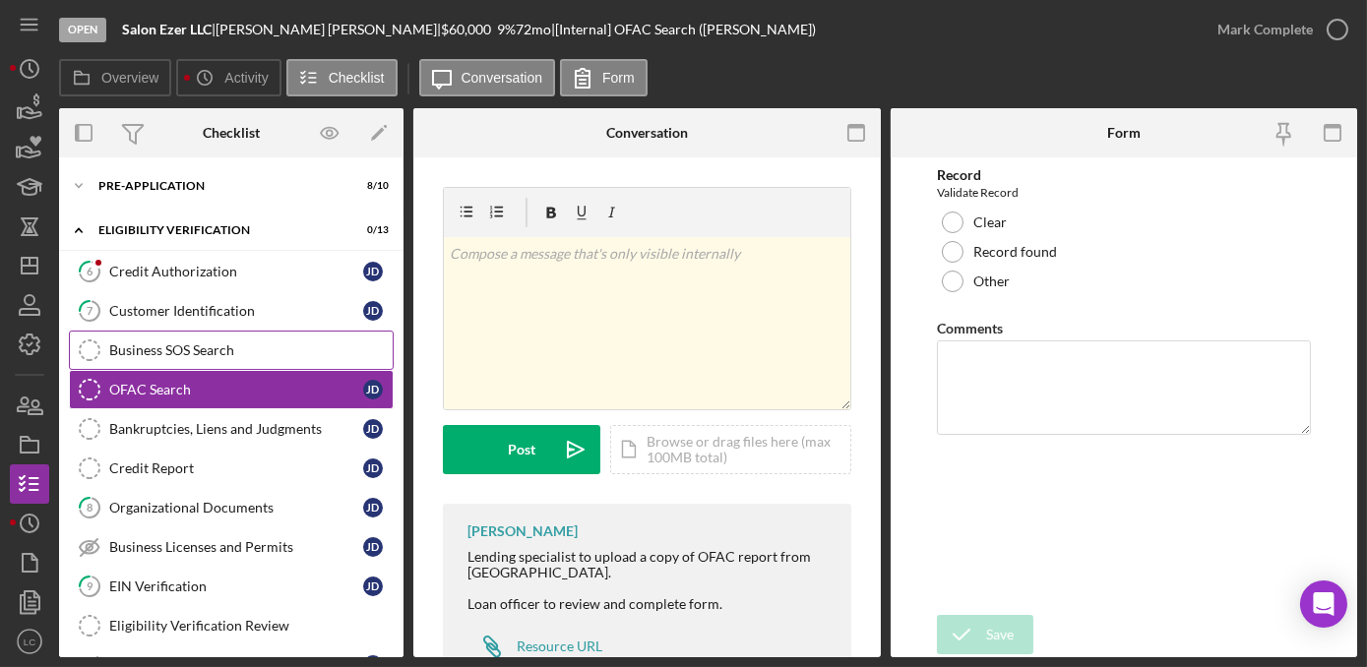
click at [191, 339] on link "Business SOS Search Business SOS Search" at bounding box center [231, 350] width 325 height 39
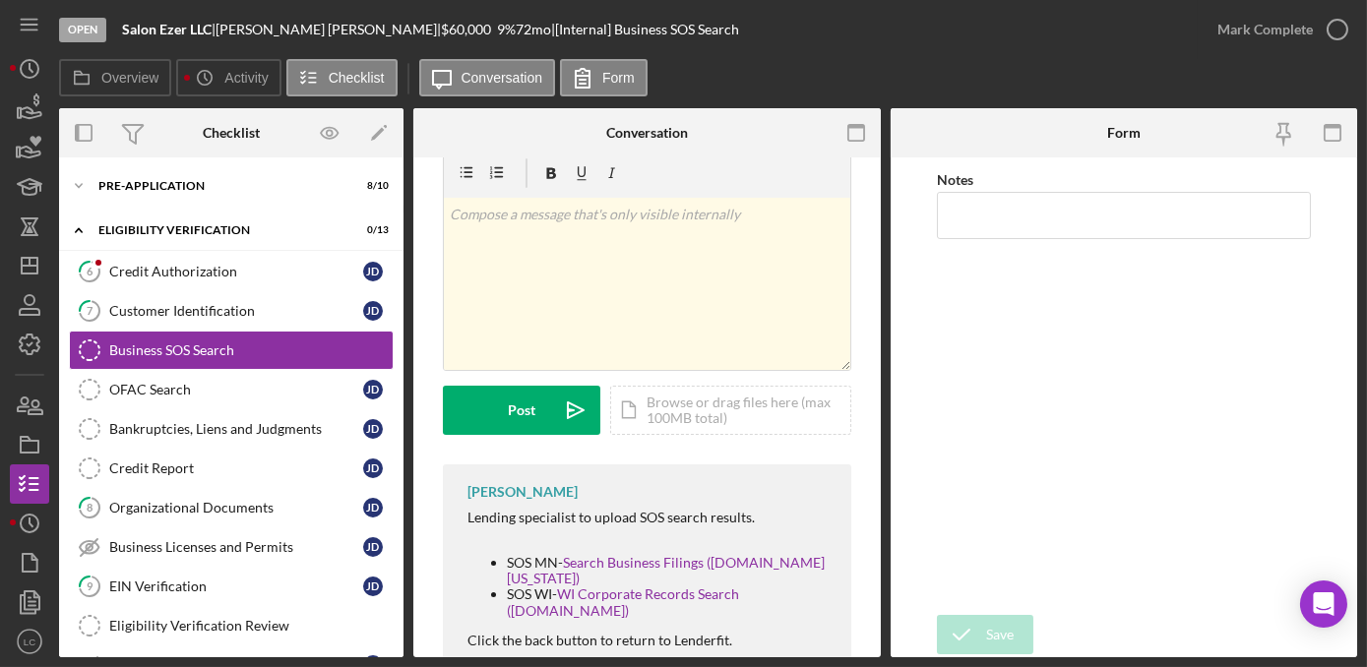
scroll to position [61, 0]
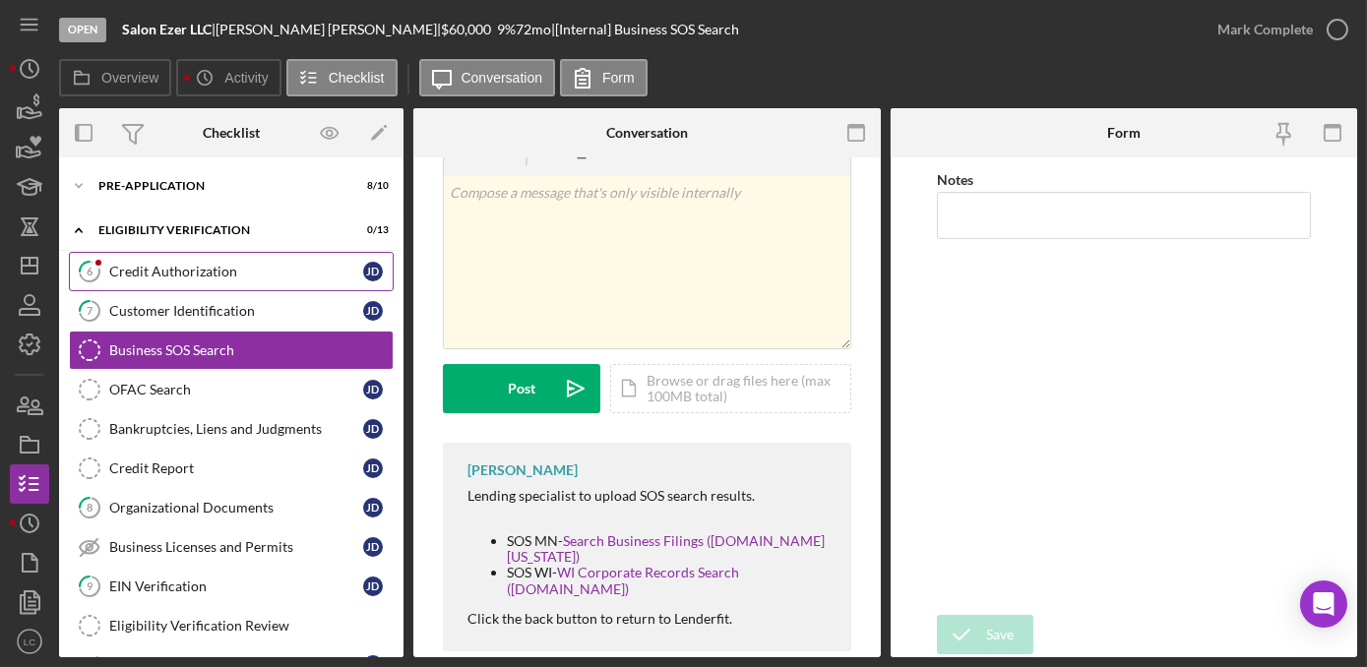
click at [244, 274] on div "Credit Authorization" at bounding box center [236, 272] width 254 height 16
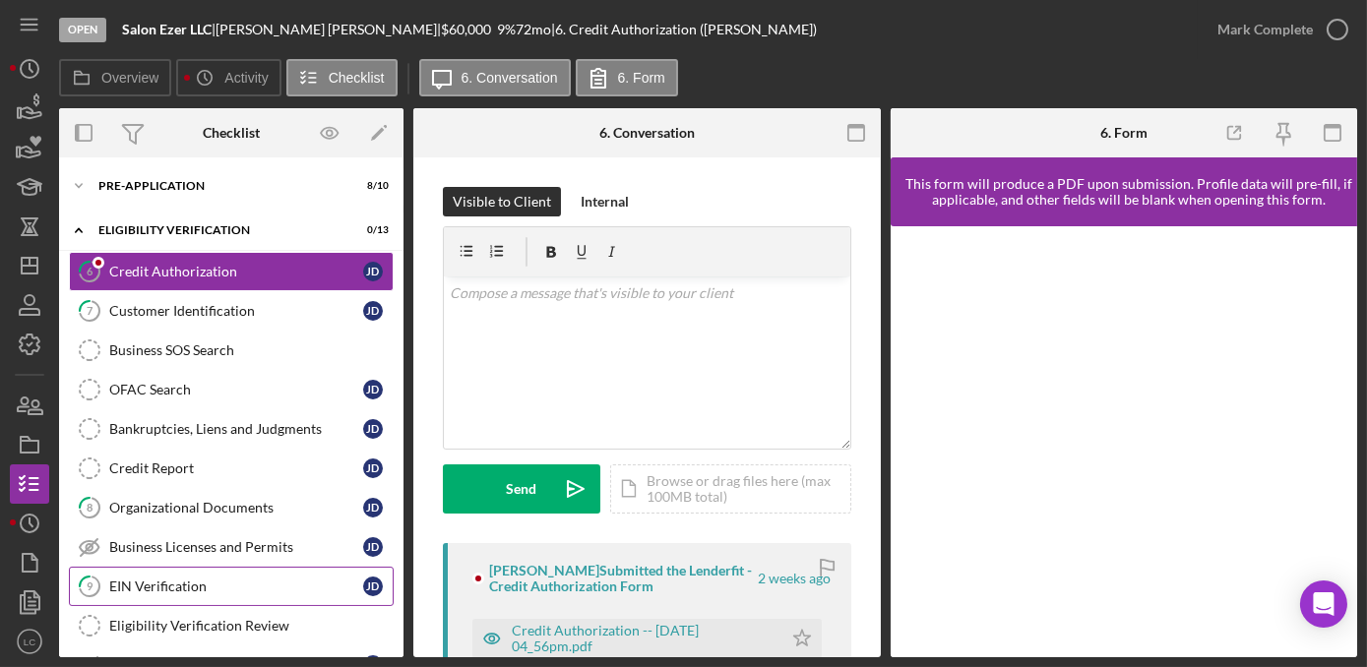
click at [119, 588] on div "EIN Verification" at bounding box center [236, 587] width 254 height 16
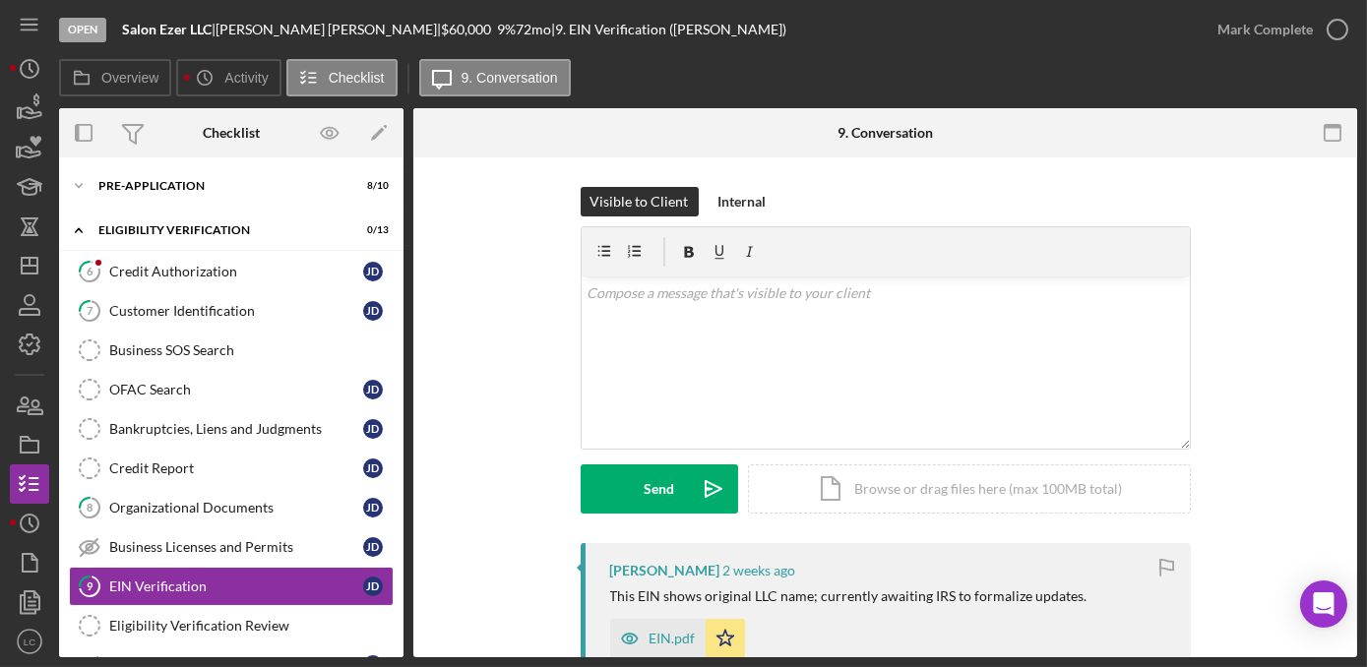
scroll to position [89, 0]
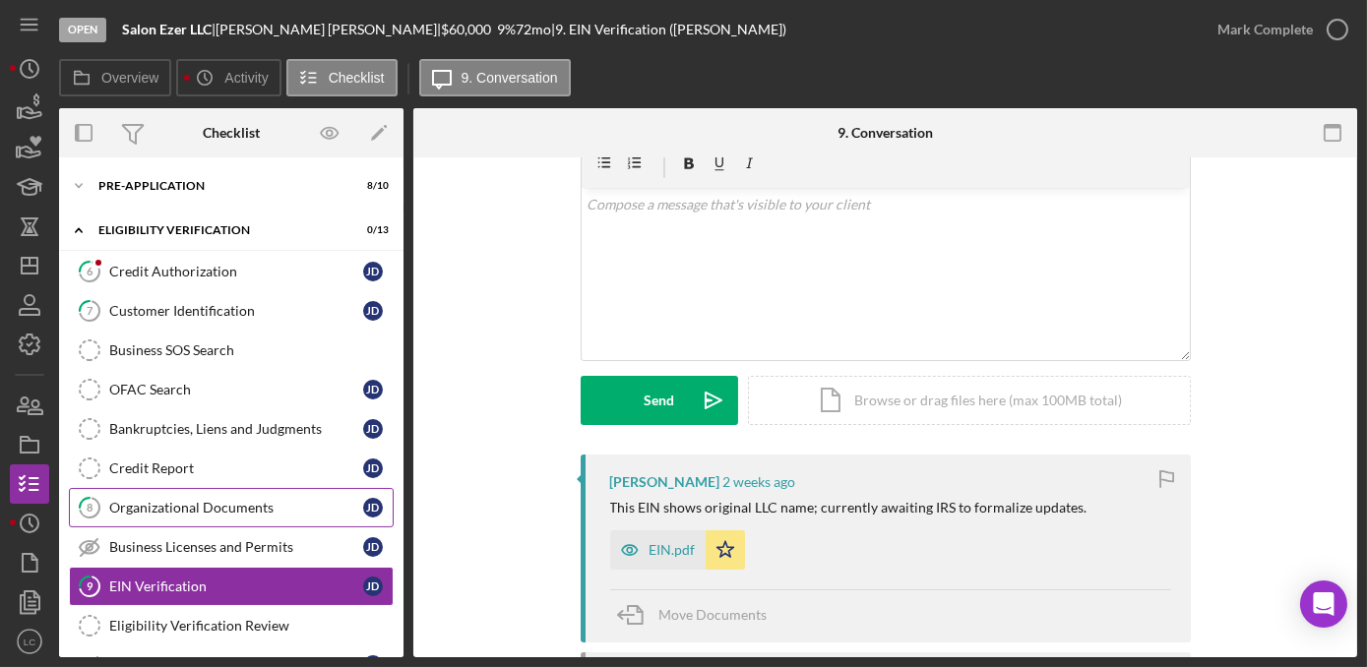
click at [170, 513] on link "8 Organizational Documents [PERSON_NAME]" at bounding box center [231, 507] width 325 height 39
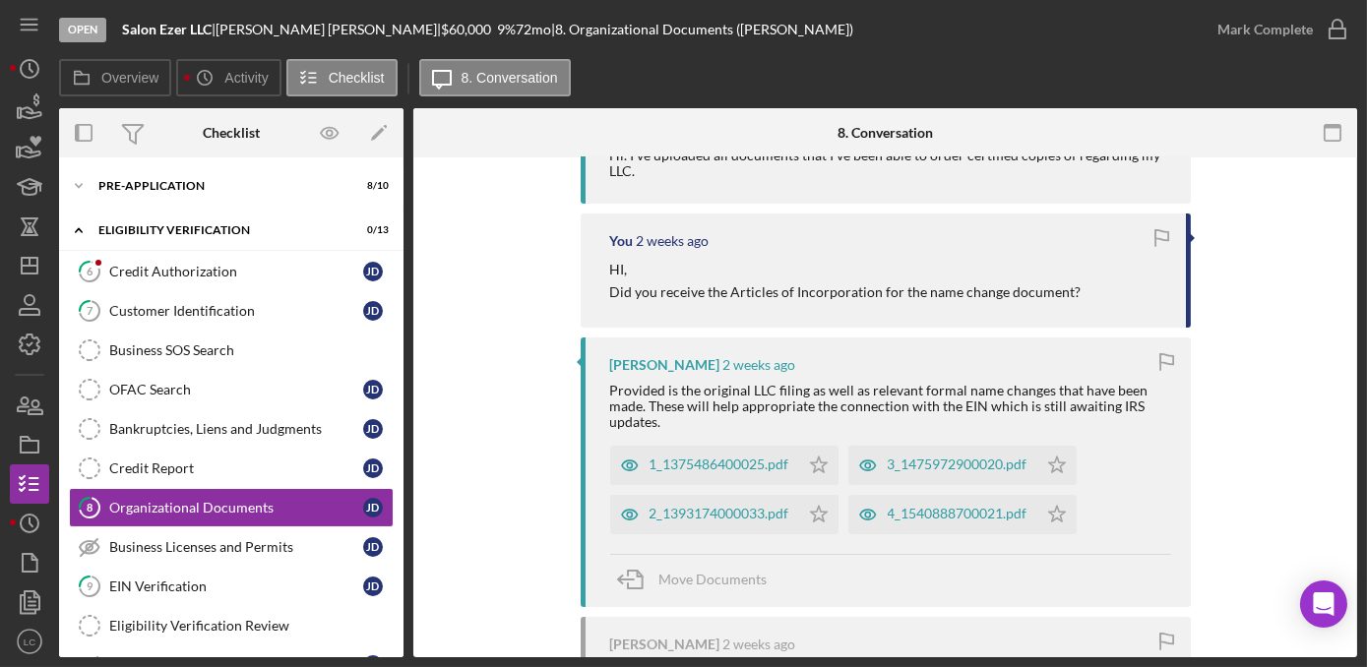
scroll to position [447, 0]
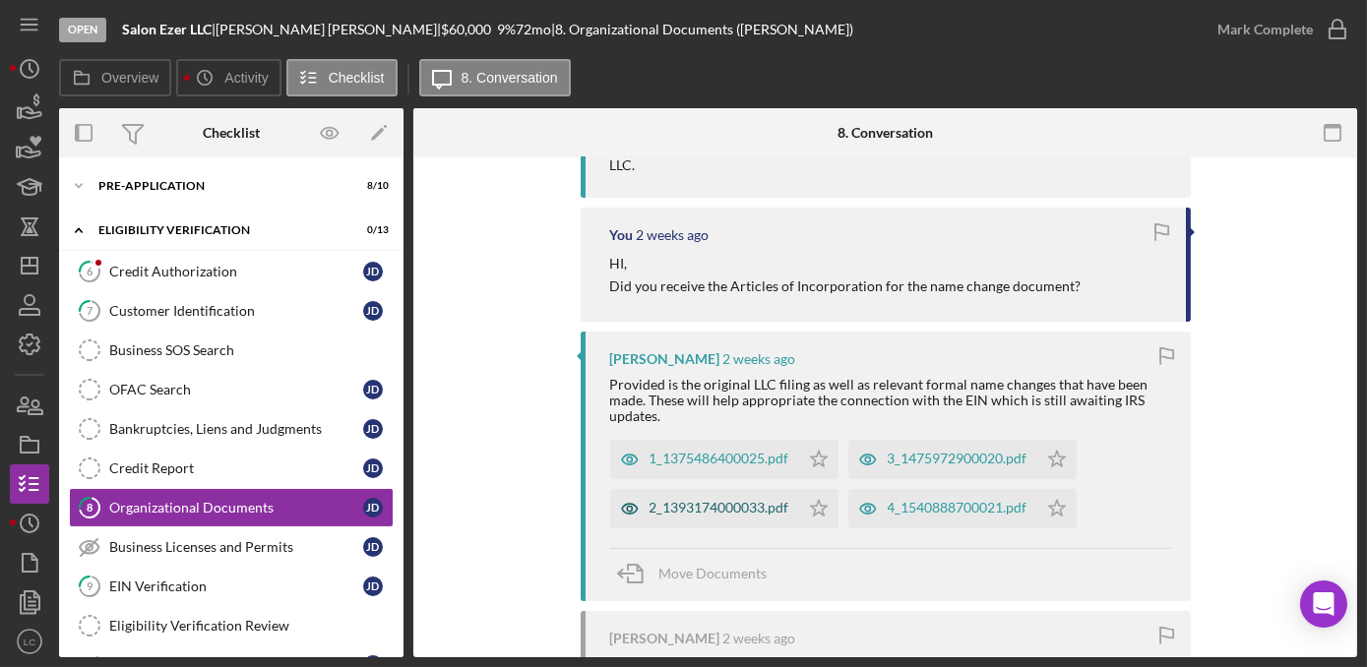
click at [753, 505] on div "2_1393174000033.pdf" at bounding box center [719, 508] width 140 height 16
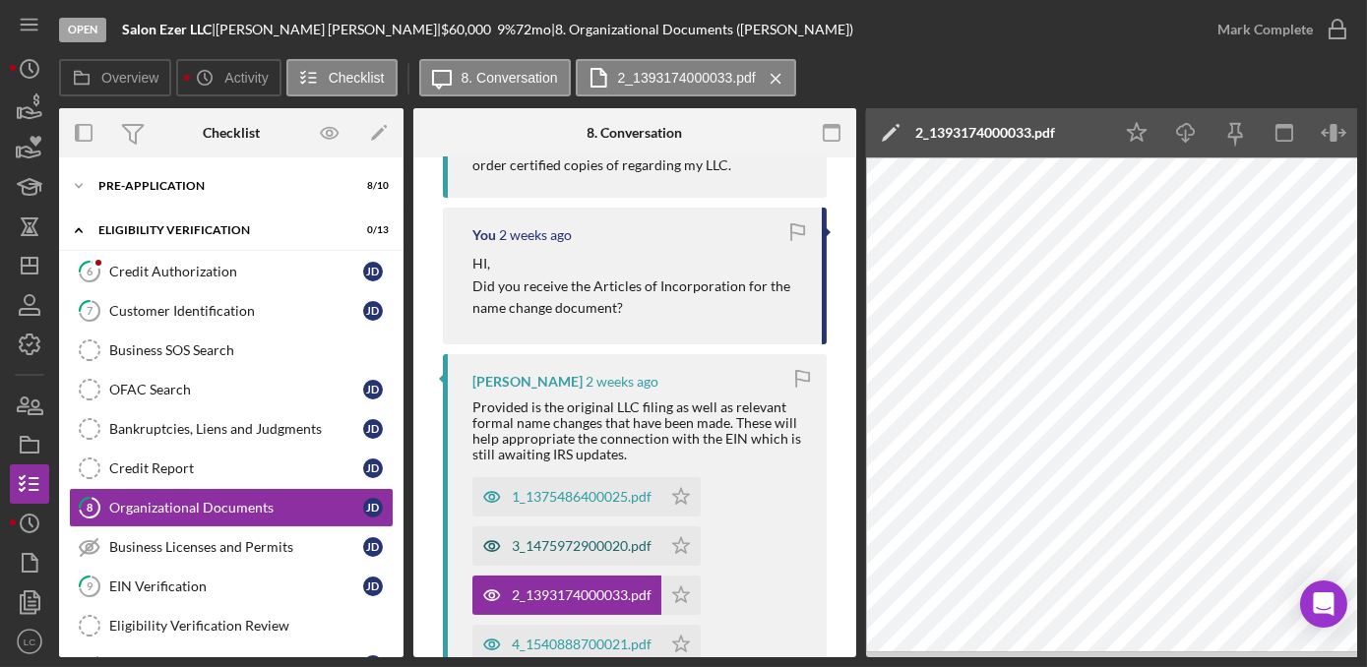
click at [573, 533] on div "3_1475972900020.pdf" at bounding box center [566, 545] width 189 height 39
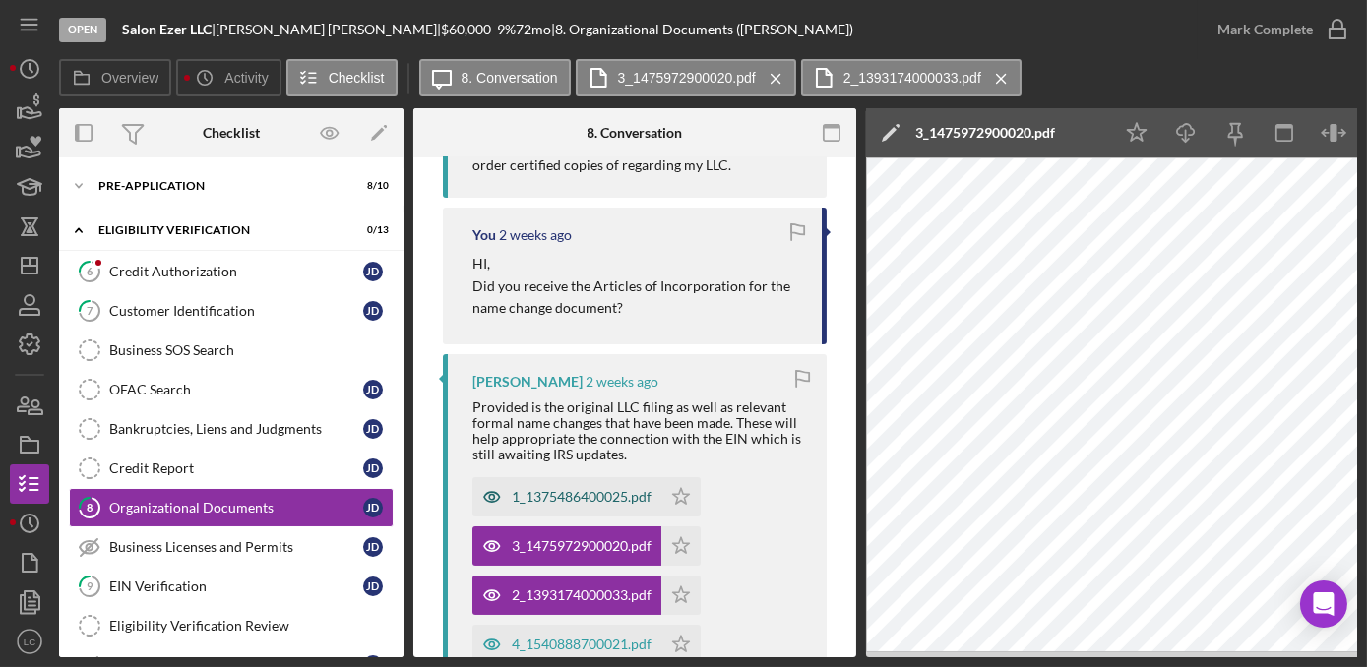
click at [568, 508] on div "1_1375486400025.pdf" at bounding box center [566, 496] width 189 height 39
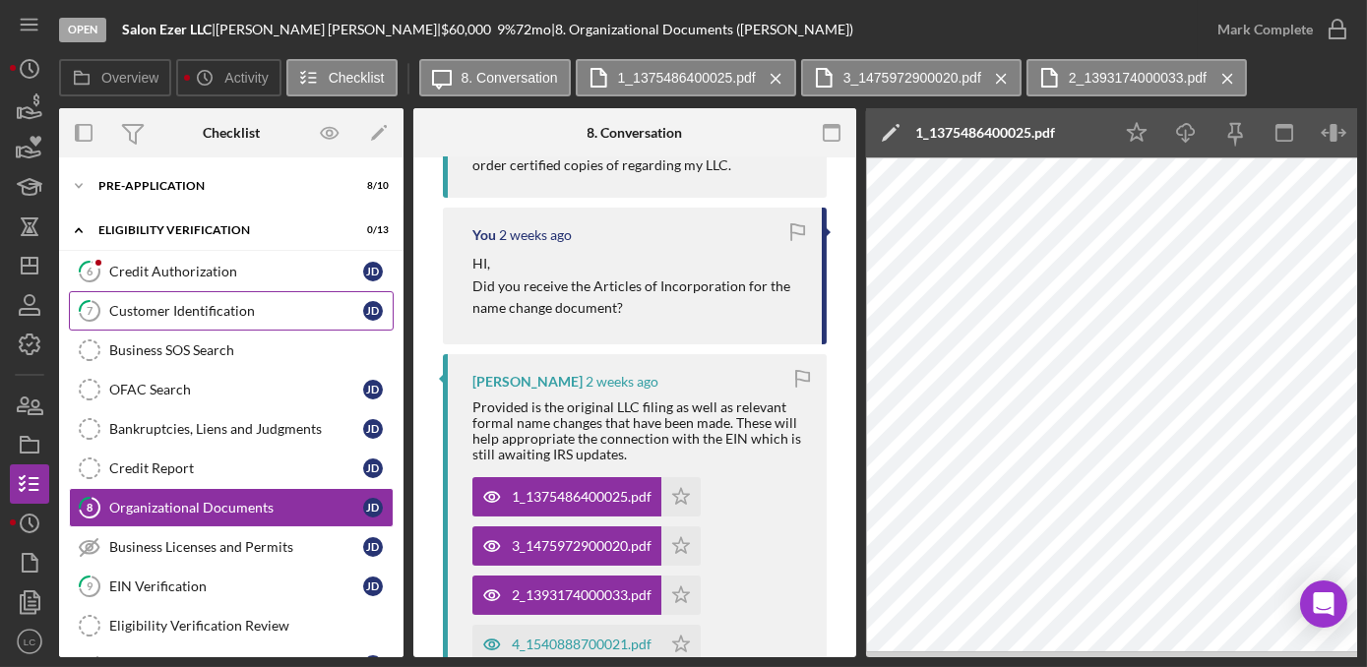
click at [135, 308] on div "Customer Identification" at bounding box center [236, 311] width 254 height 16
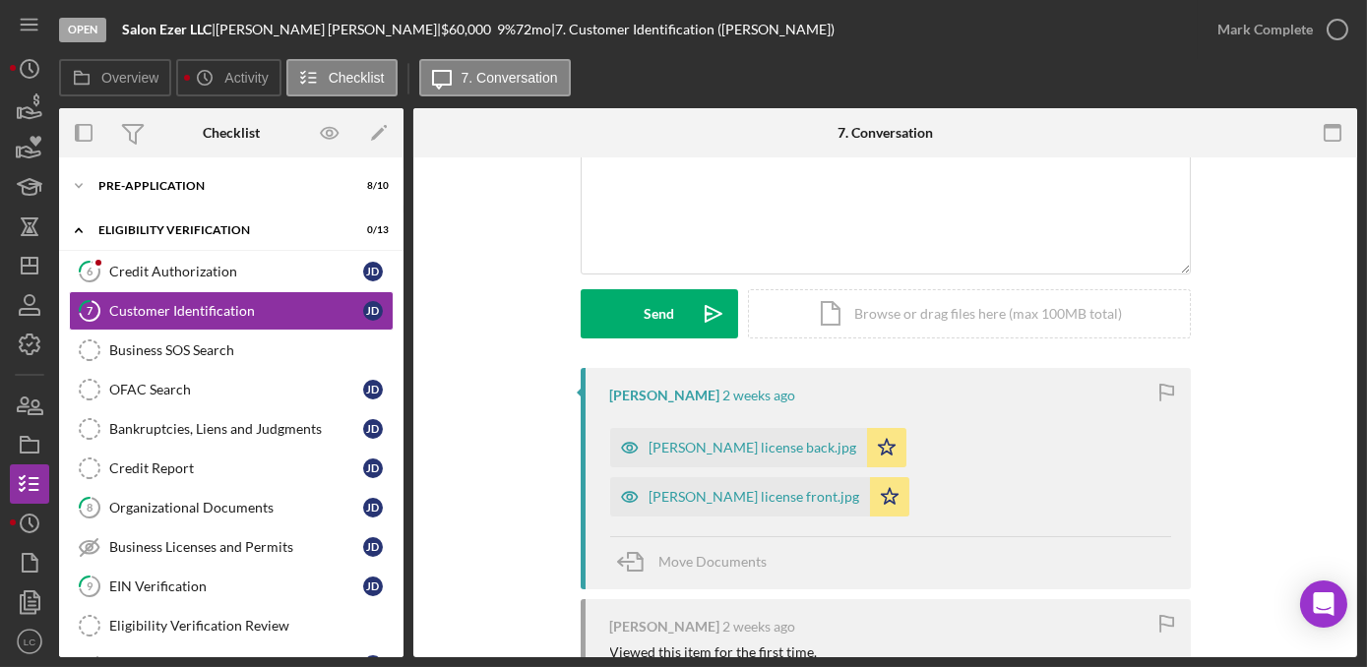
scroll to position [178, 0]
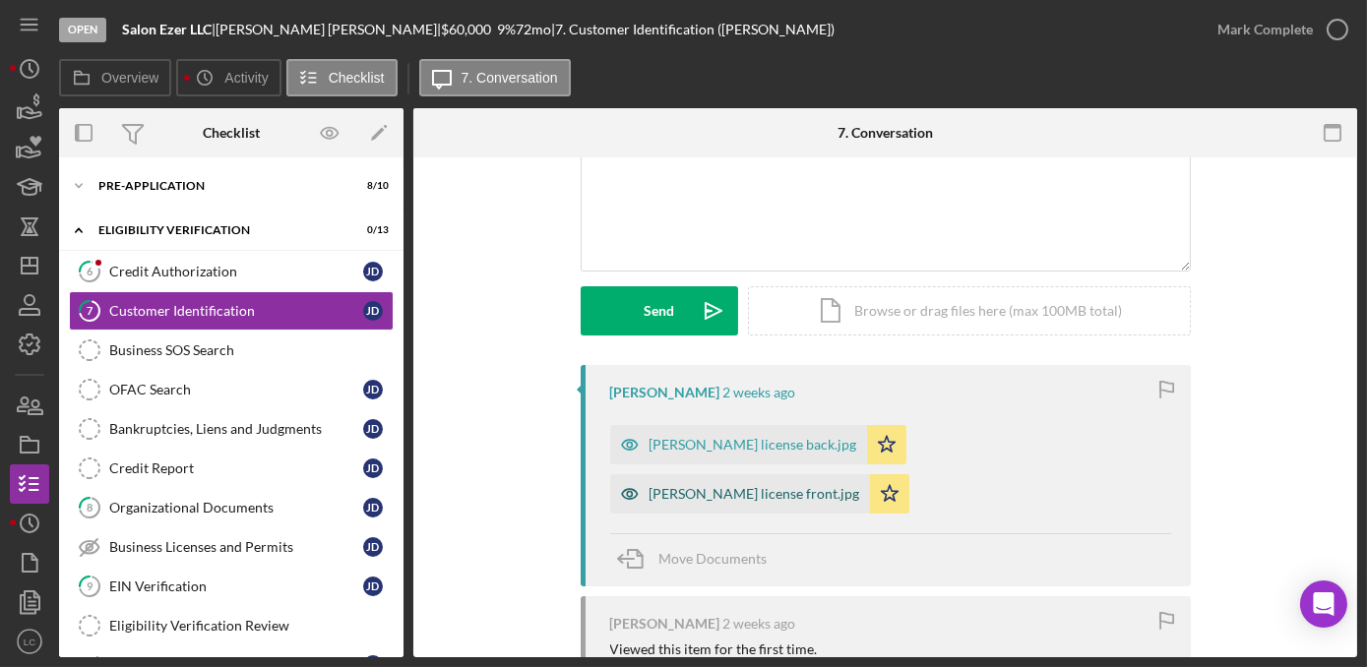
click at [703, 486] on div "[PERSON_NAME] license front.jpg" at bounding box center [754, 494] width 211 height 16
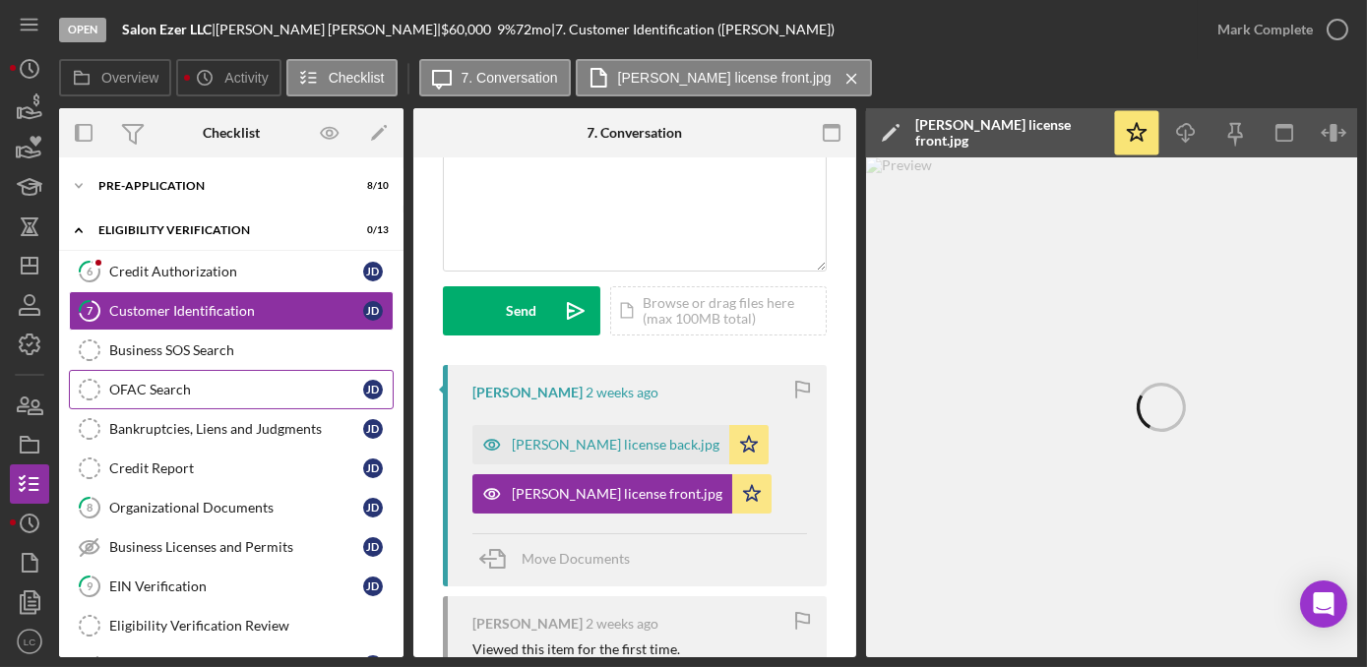
click at [171, 401] on link "OFAC Search OFAC Search [PERSON_NAME]" at bounding box center [231, 389] width 325 height 39
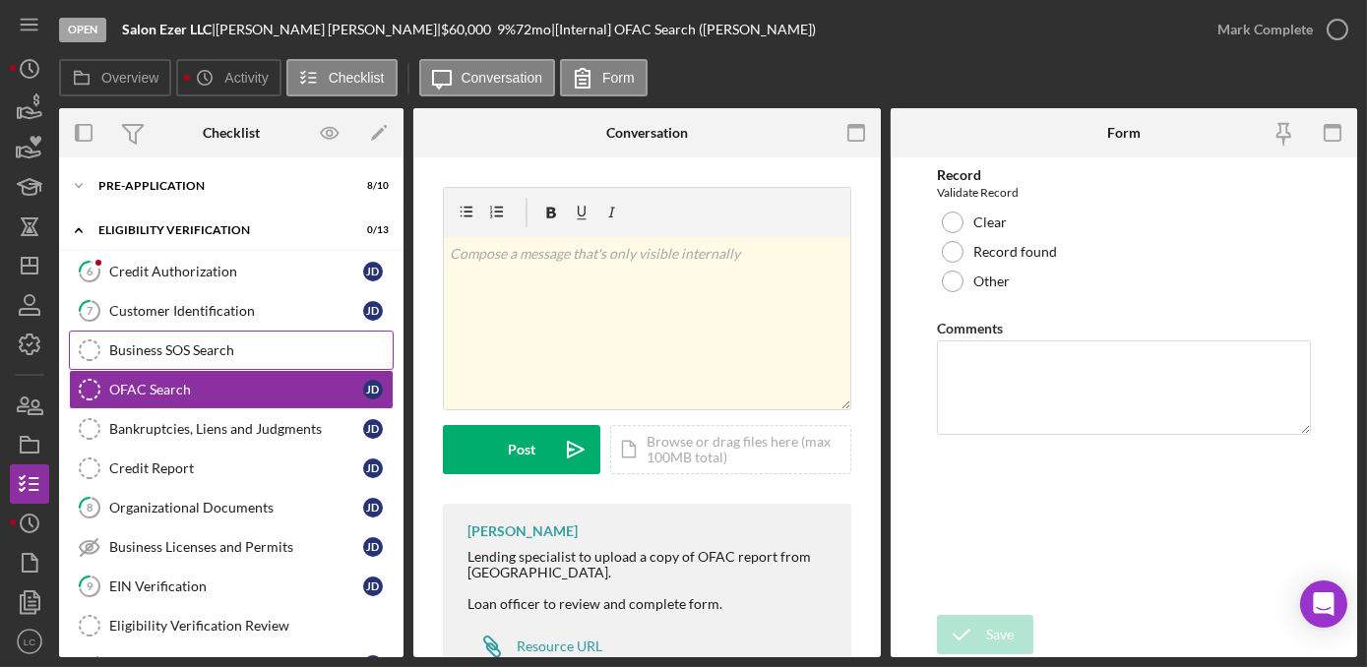
click at [165, 356] on link "Business SOS Search Business SOS Search" at bounding box center [231, 350] width 325 height 39
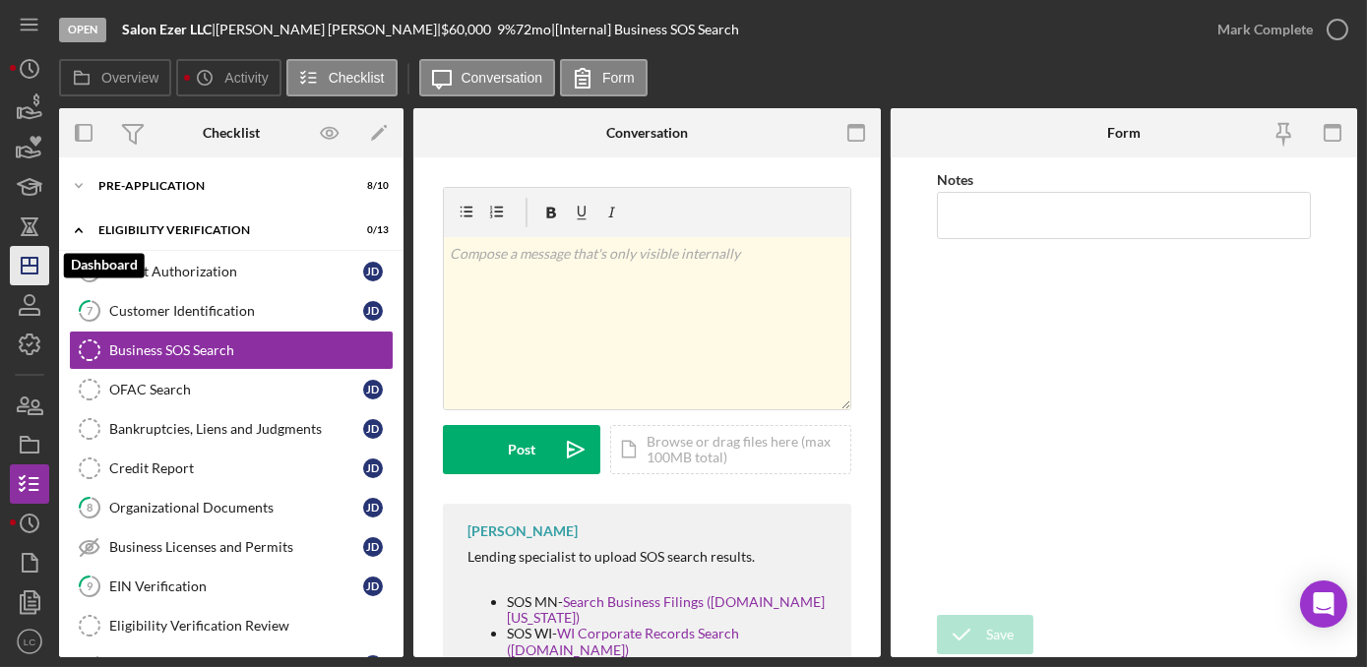
click at [27, 259] on icon "Icon/Dashboard" at bounding box center [29, 265] width 49 height 49
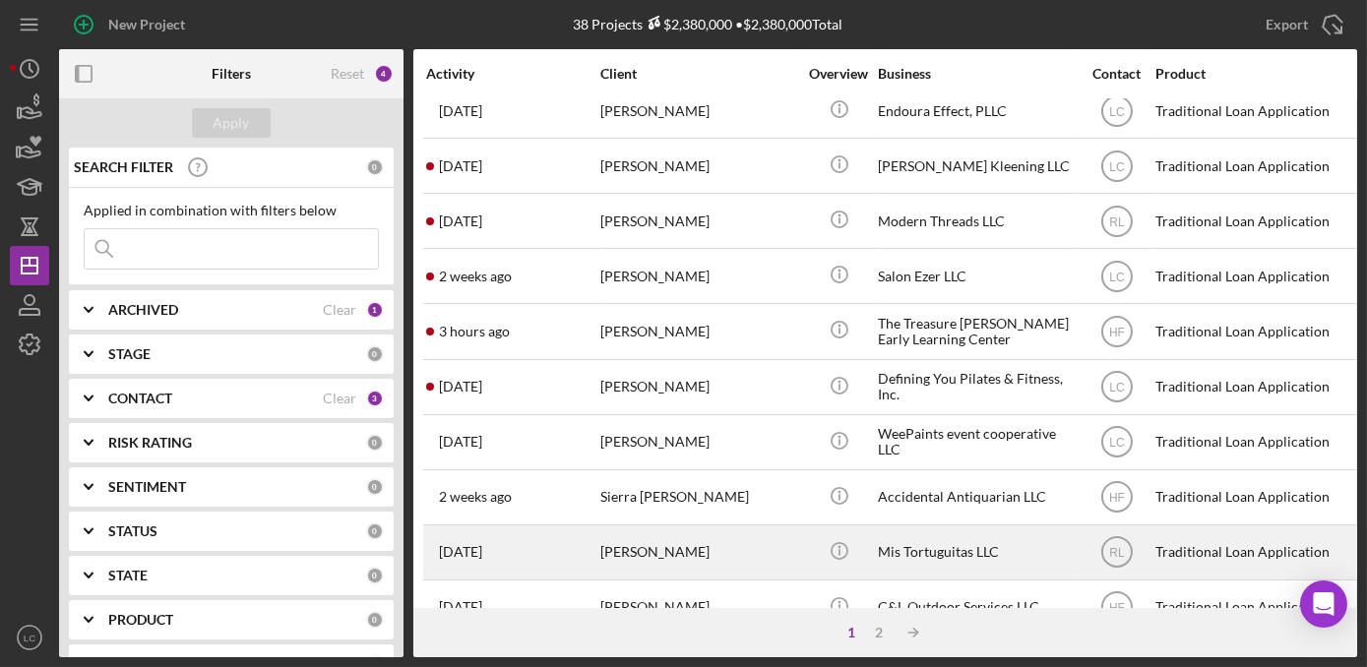
scroll to position [257, 0]
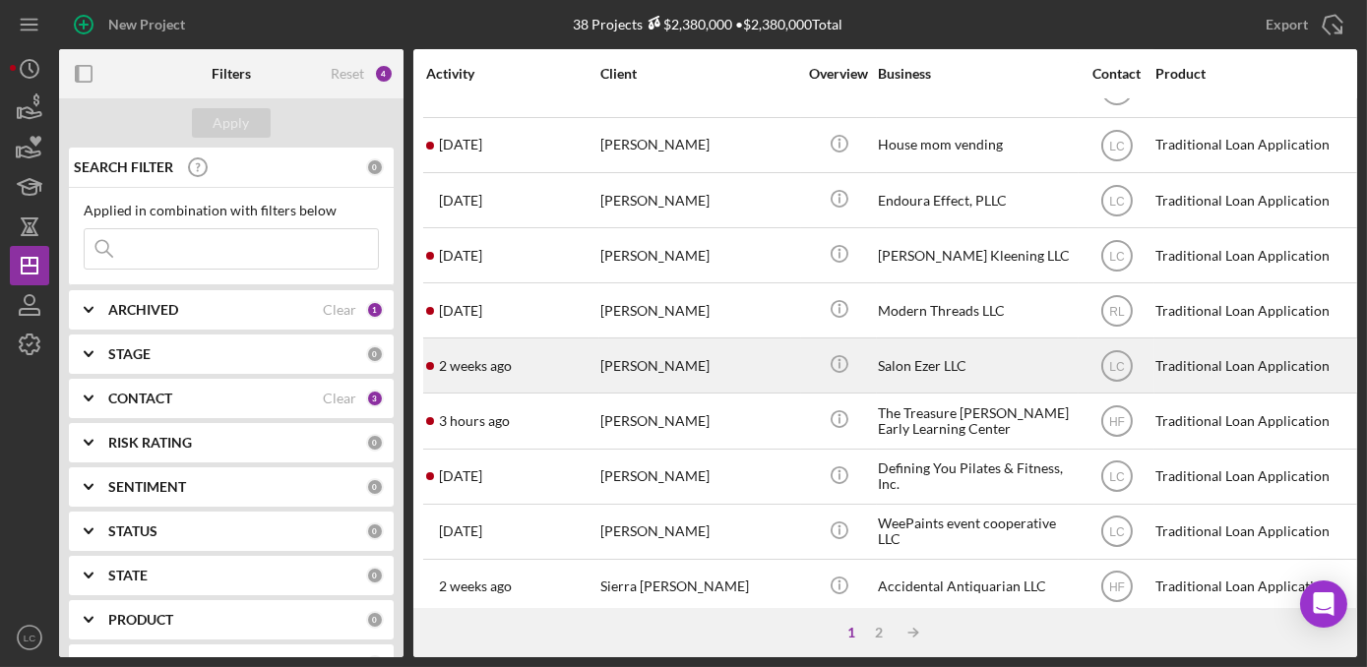
click at [787, 359] on div "[PERSON_NAME]" at bounding box center [698, 365] width 197 height 52
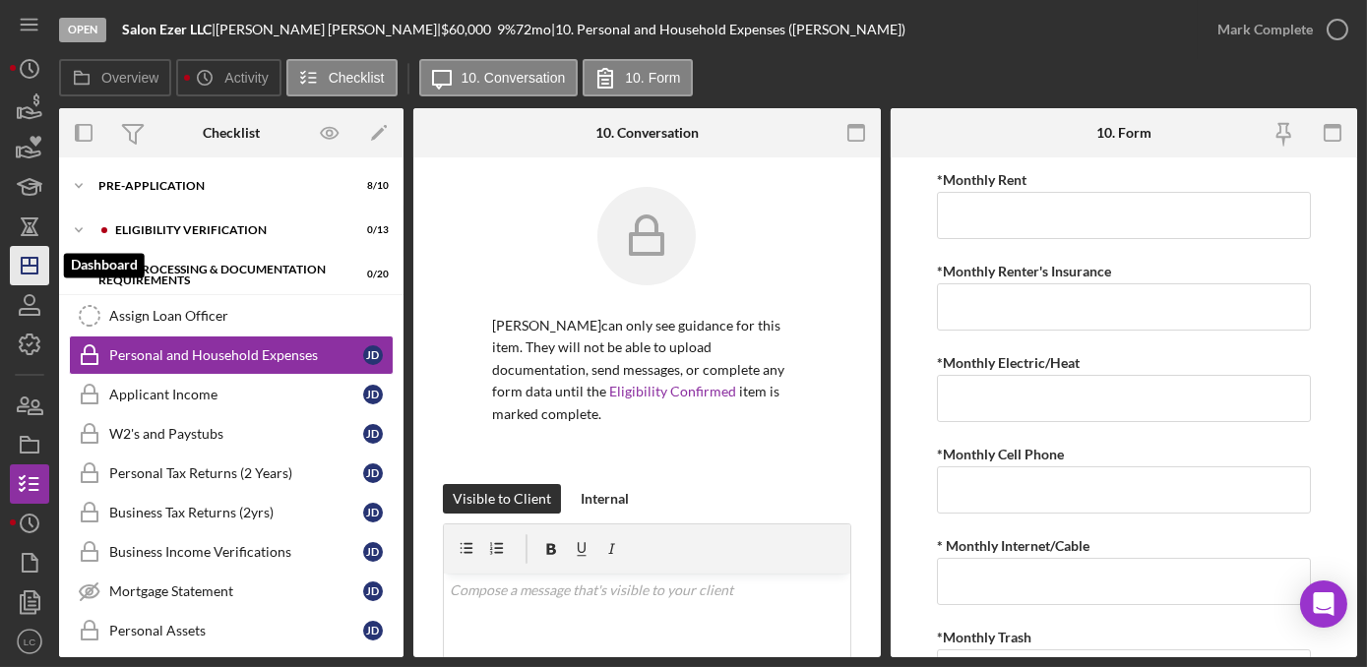
click at [29, 272] on icon "Icon/Dashboard" at bounding box center [29, 265] width 49 height 49
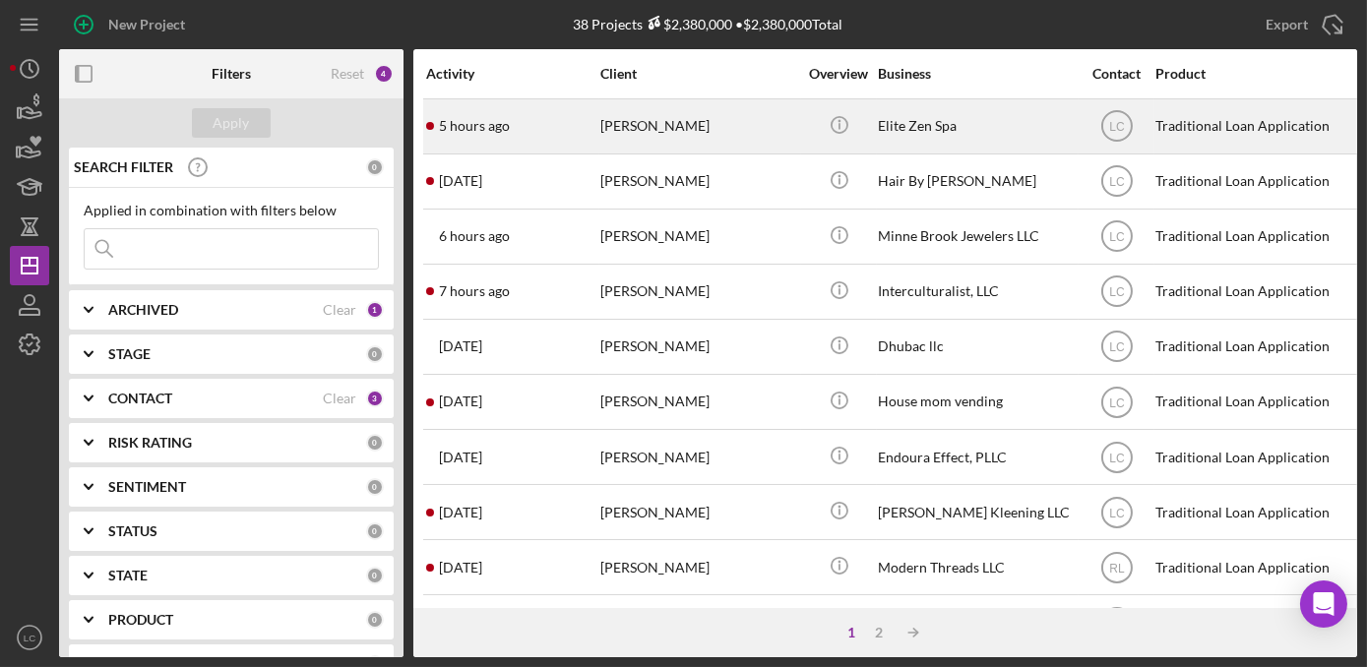
click at [736, 136] on div "[PERSON_NAME]" at bounding box center [698, 126] width 197 height 52
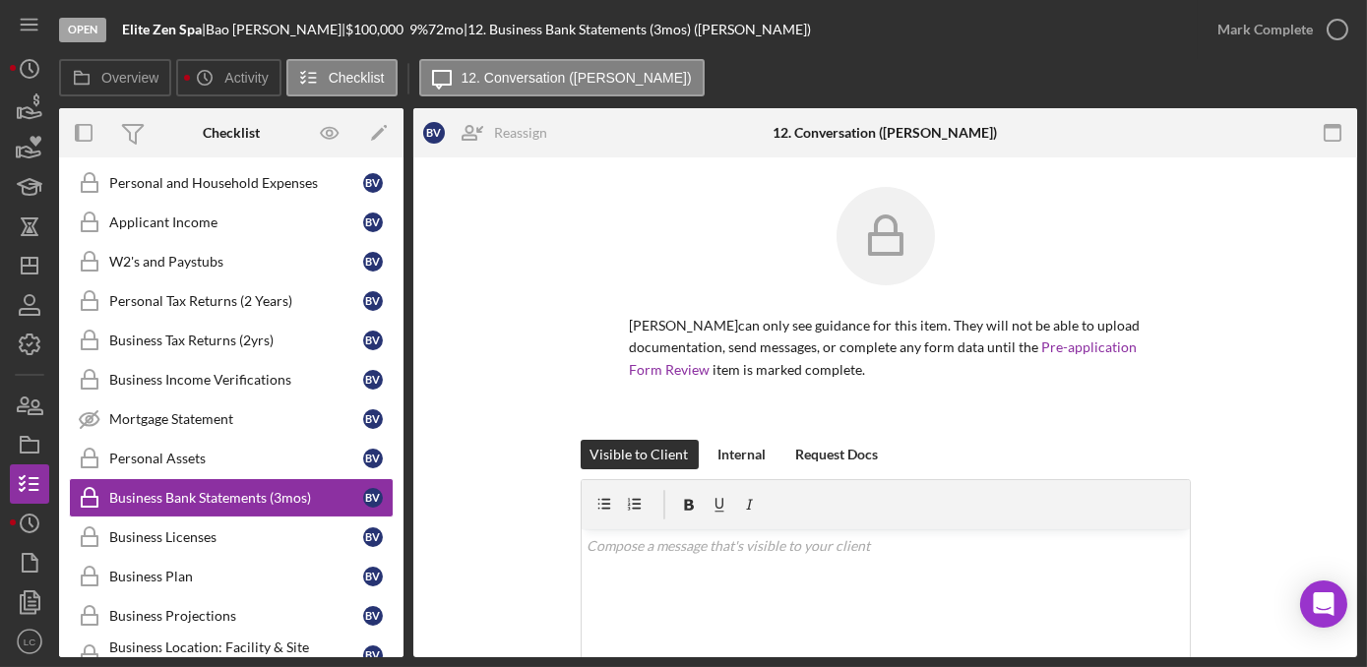
scroll to position [299, 0]
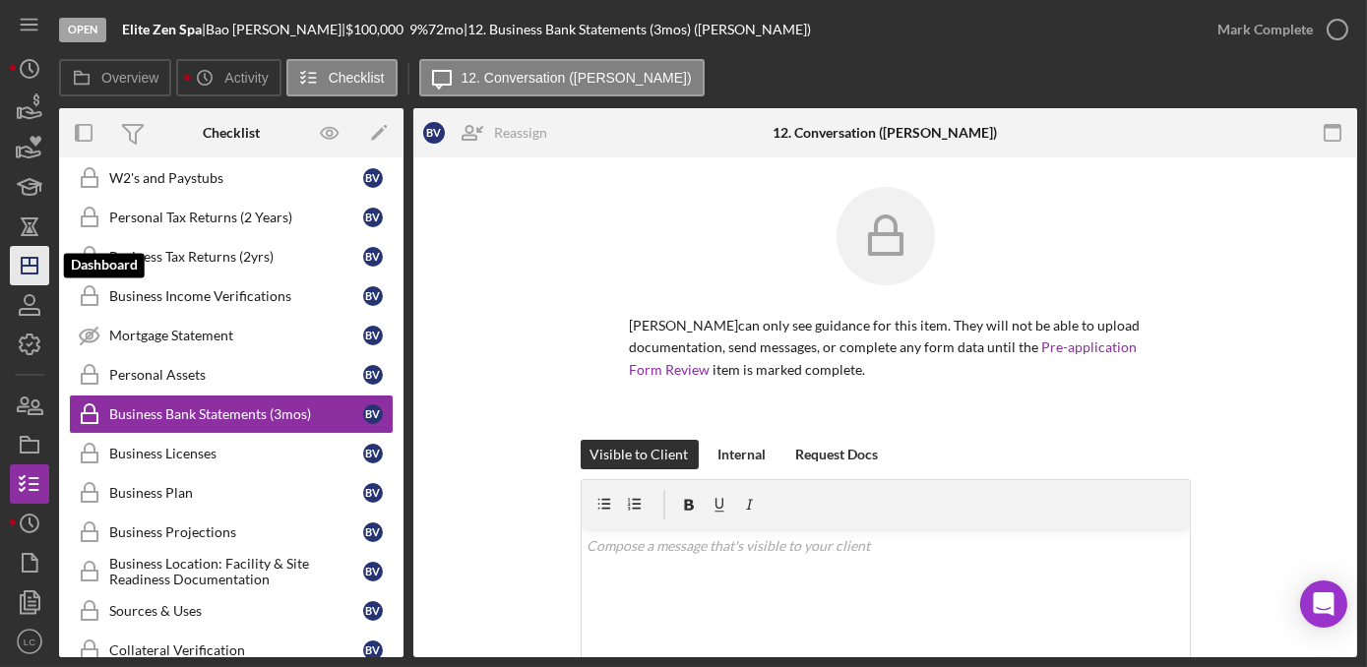
click at [20, 264] on icon "Icon/Dashboard" at bounding box center [29, 265] width 49 height 49
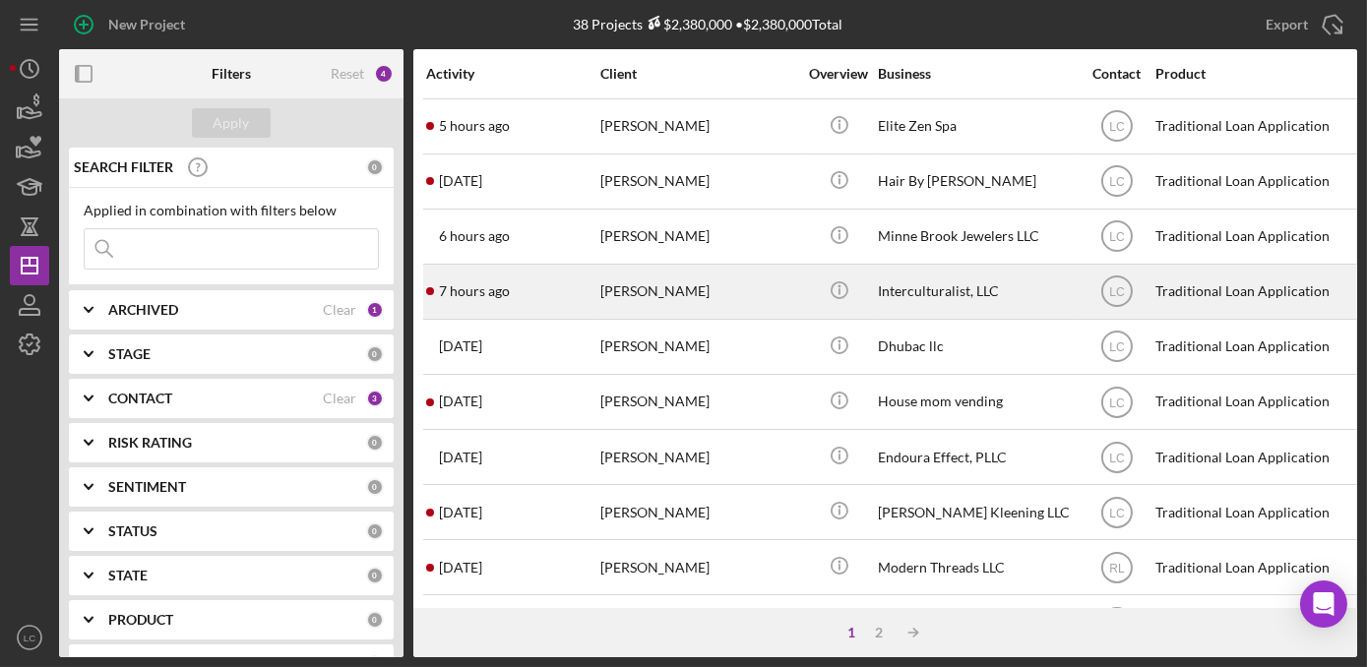
click at [663, 295] on div "[PERSON_NAME]" at bounding box center [698, 292] width 197 height 52
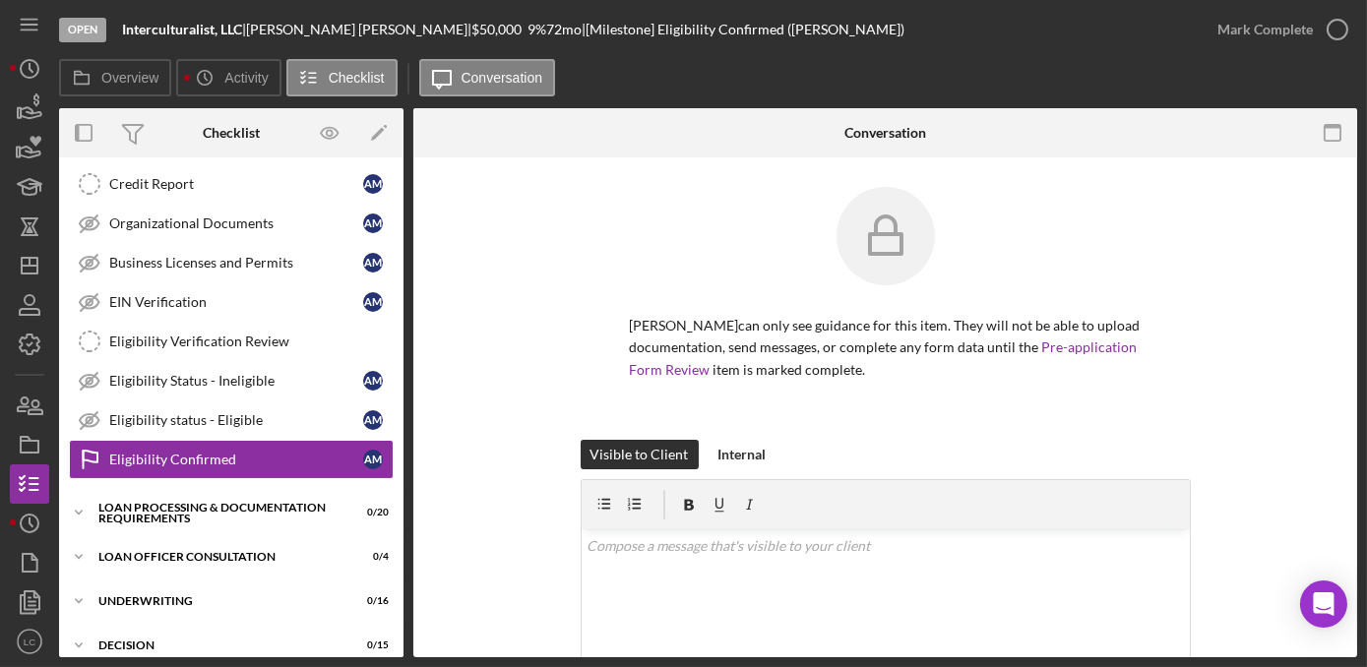
scroll to position [328, 0]
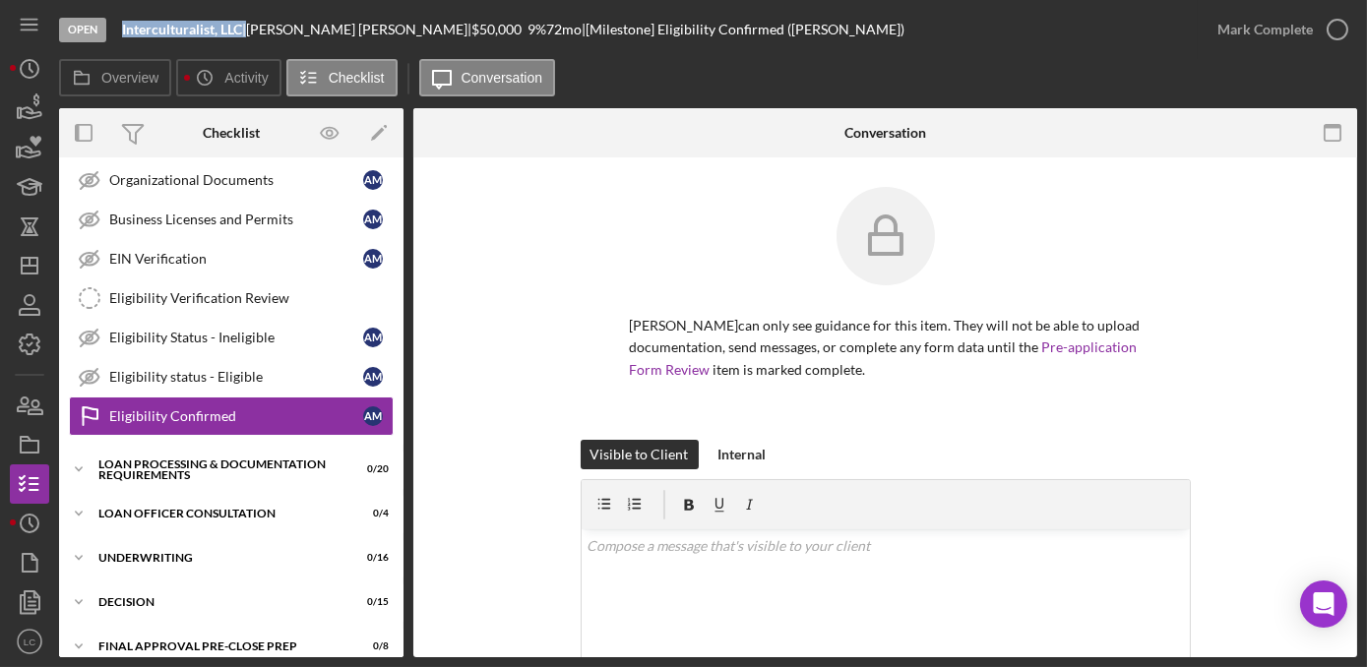
drag, startPoint x: 246, startPoint y: 35, endPoint x: 123, endPoint y: 28, distance: 123.2
click at [123, 28] on div "Interculturalist, LLC |" at bounding box center [184, 30] width 124 height 16
copy div "Interculturalist, LLC"
click at [22, 264] on polygon "button" at bounding box center [30, 266] width 16 height 16
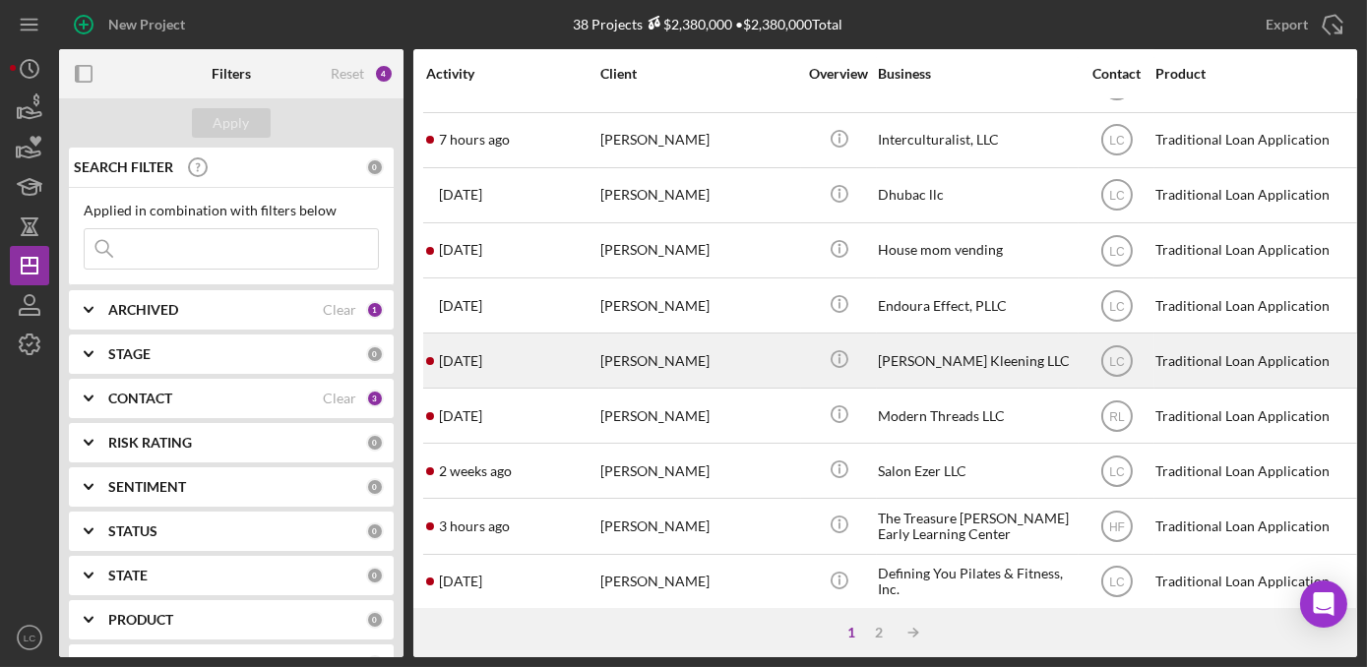
scroll to position [178, 0]
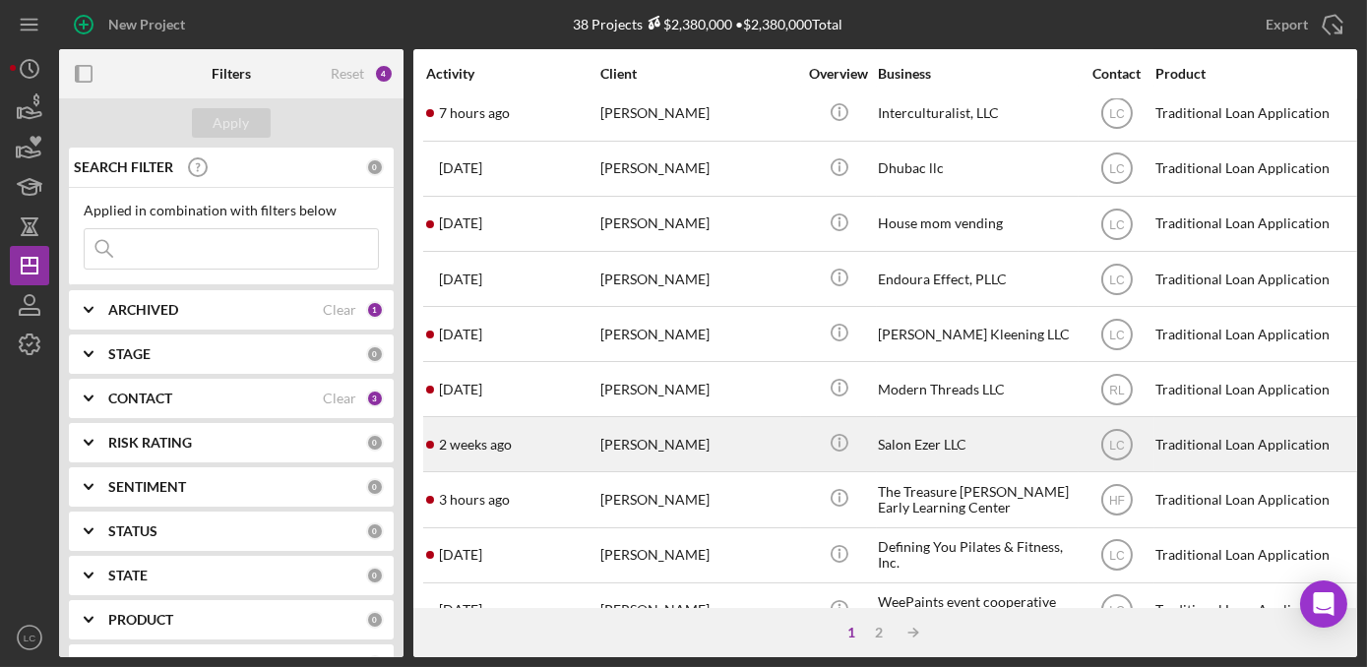
click at [1004, 443] on div "Salon Ezer LLC" at bounding box center [976, 444] width 197 height 52
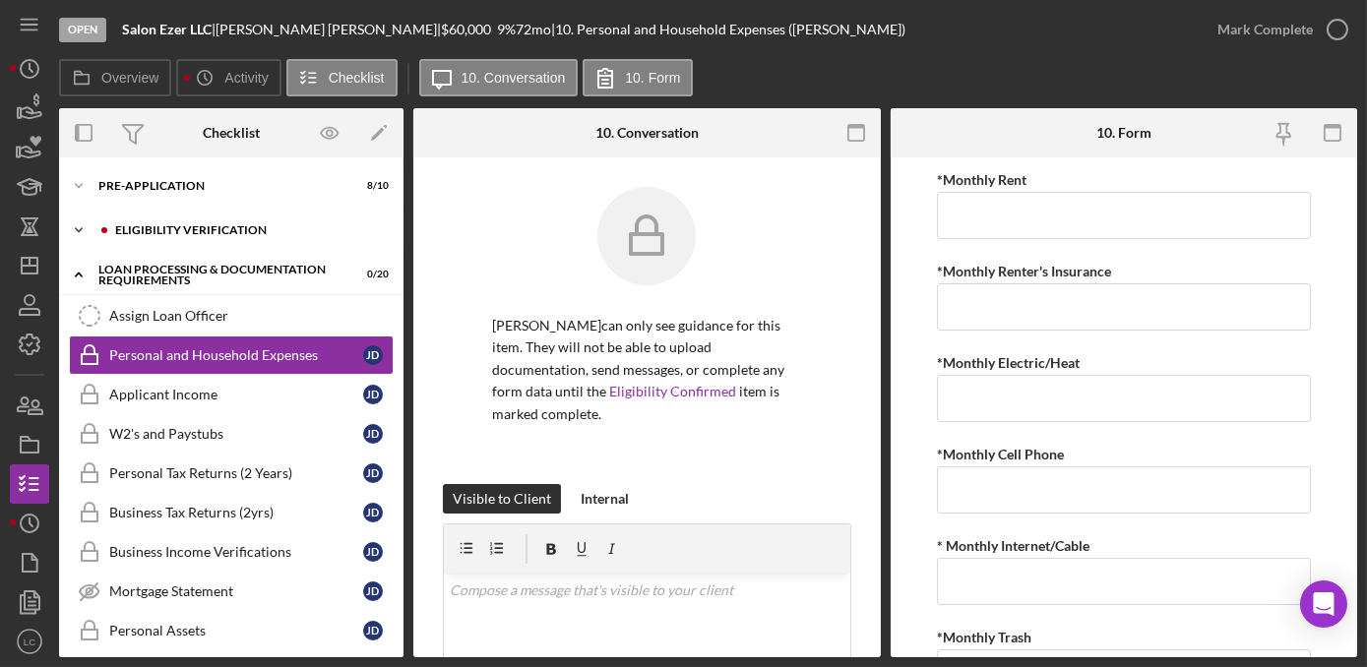
click at [81, 233] on icon "Icon/Expander" at bounding box center [78, 230] width 39 height 39
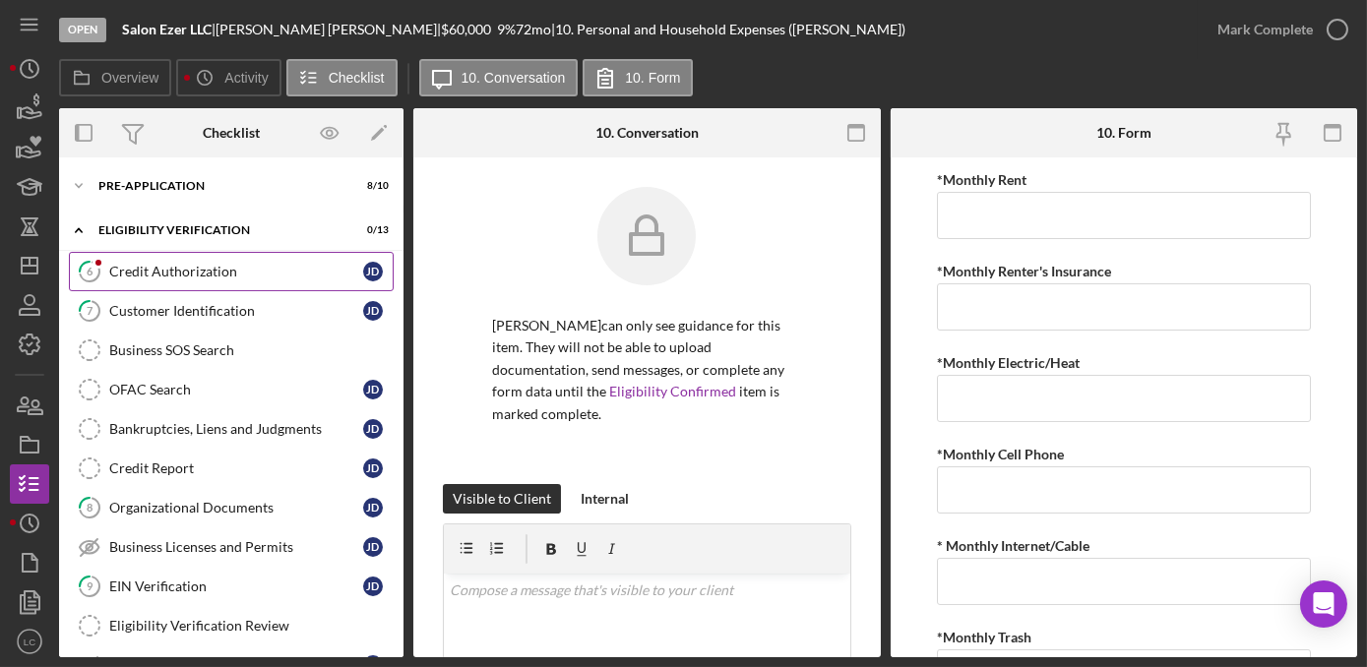
click at [157, 278] on div "Credit Authorization" at bounding box center [236, 272] width 254 height 16
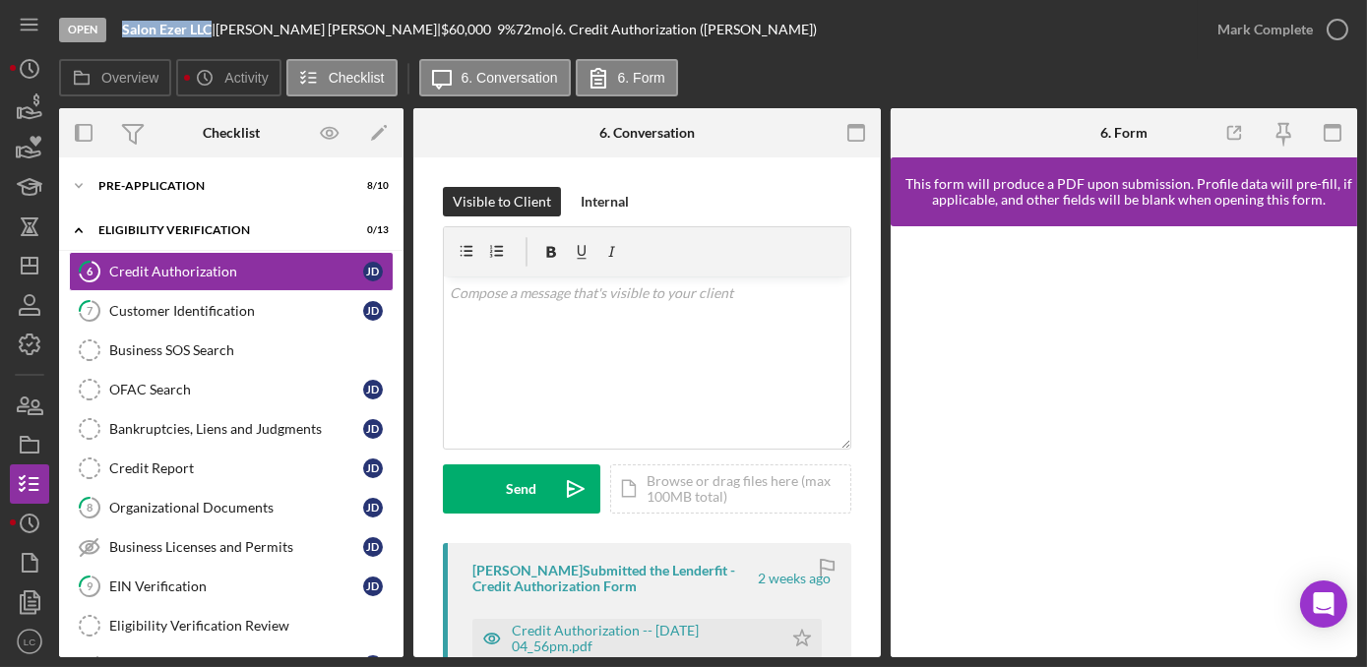
drag, startPoint x: 213, startPoint y: 27, endPoint x: 123, endPoint y: 30, distance: 89.6
click at [123, 30] on div "Salon Ezer LLC |" at bounding box center [168, 30] width 93 height 16
copy b "Salon Ezer LLC"
click at [73, 180] on icon "Icon/Expander" at bounding box center [78, 185] width 39 height 39
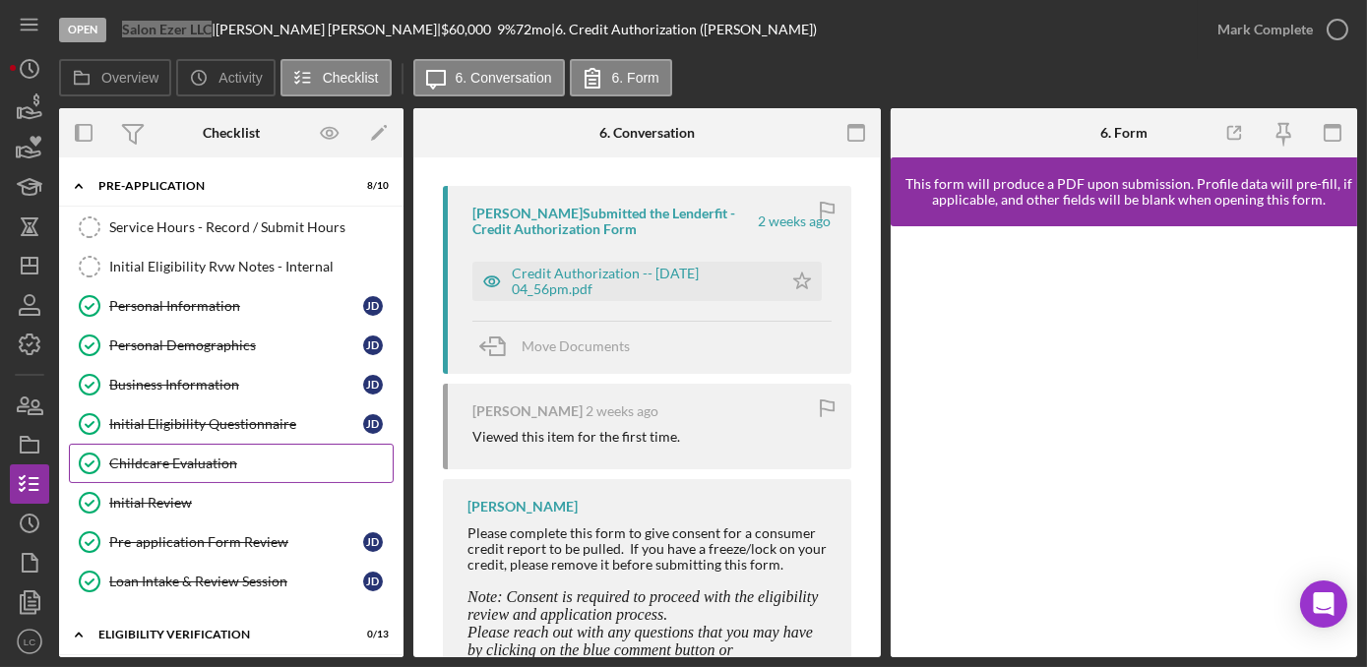
scroll to position [268, 0]
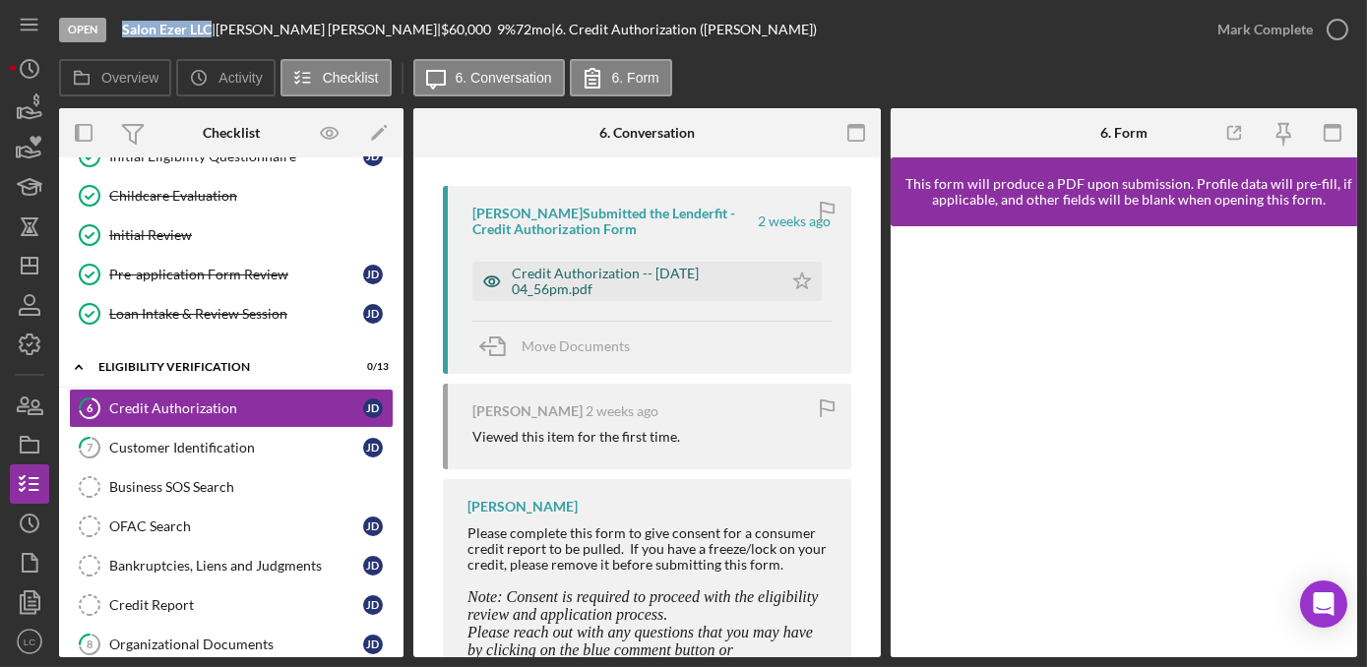
click at [643, 272] on div "Credit Authorization -- [DATE] 04_56pm.pdf" at bounding box center [642, 281] width 261 height 31
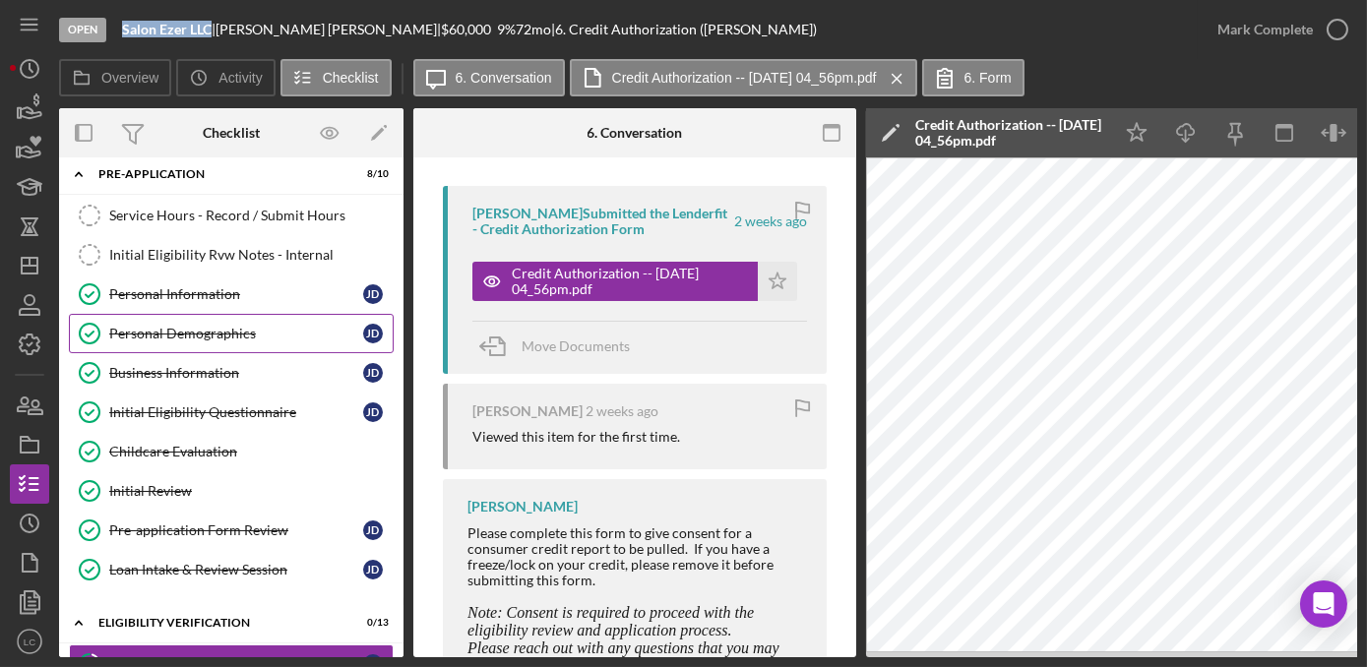
scroll to position [0, 0]
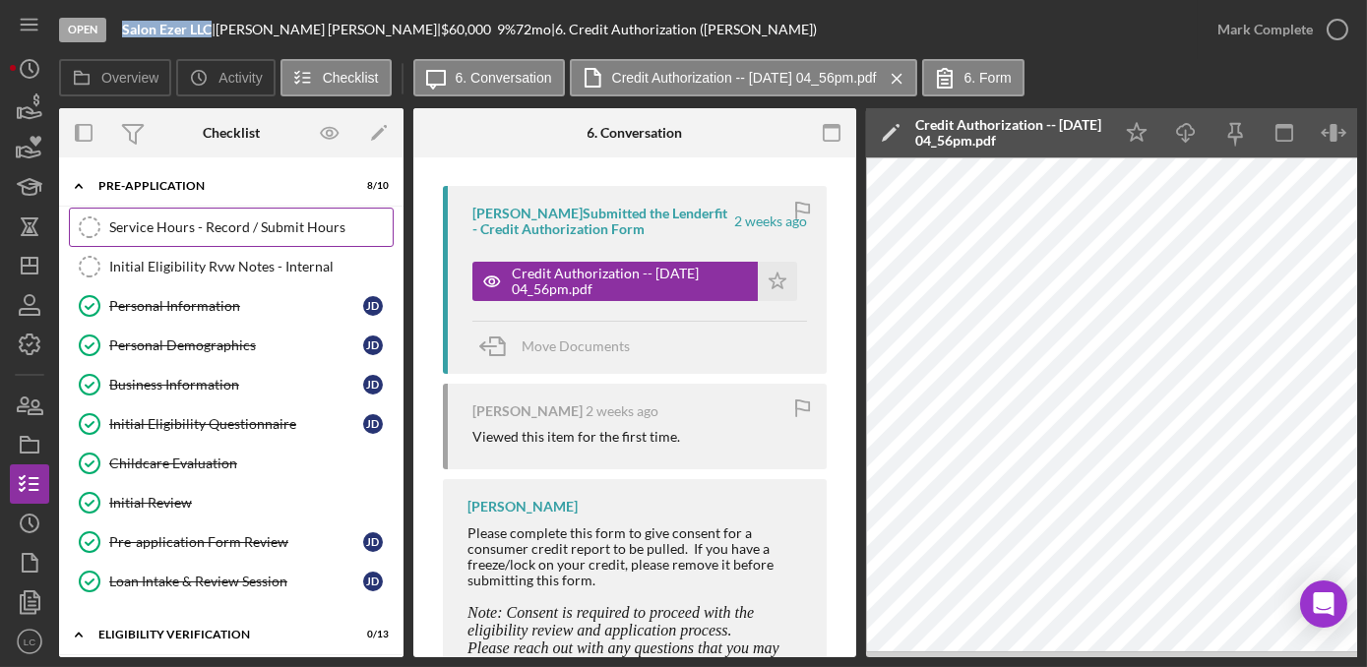
click at [176, 238] on link "Service Hours - Record / Submit Hours Service Hours - Record / Submit Hours" at bounding box center [231, 227] width 325 height 39
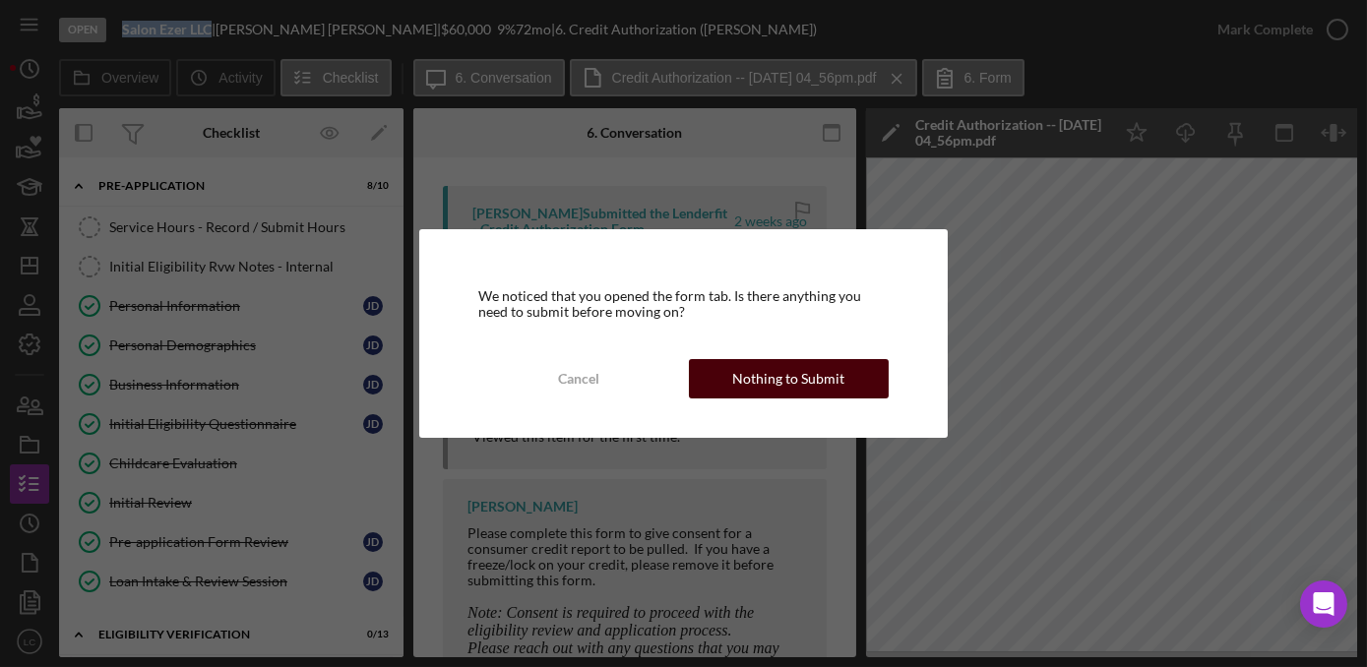
click at [743, 374] on div "Nothing to Submit" at bounding box center [788, 378] width 112 height 39
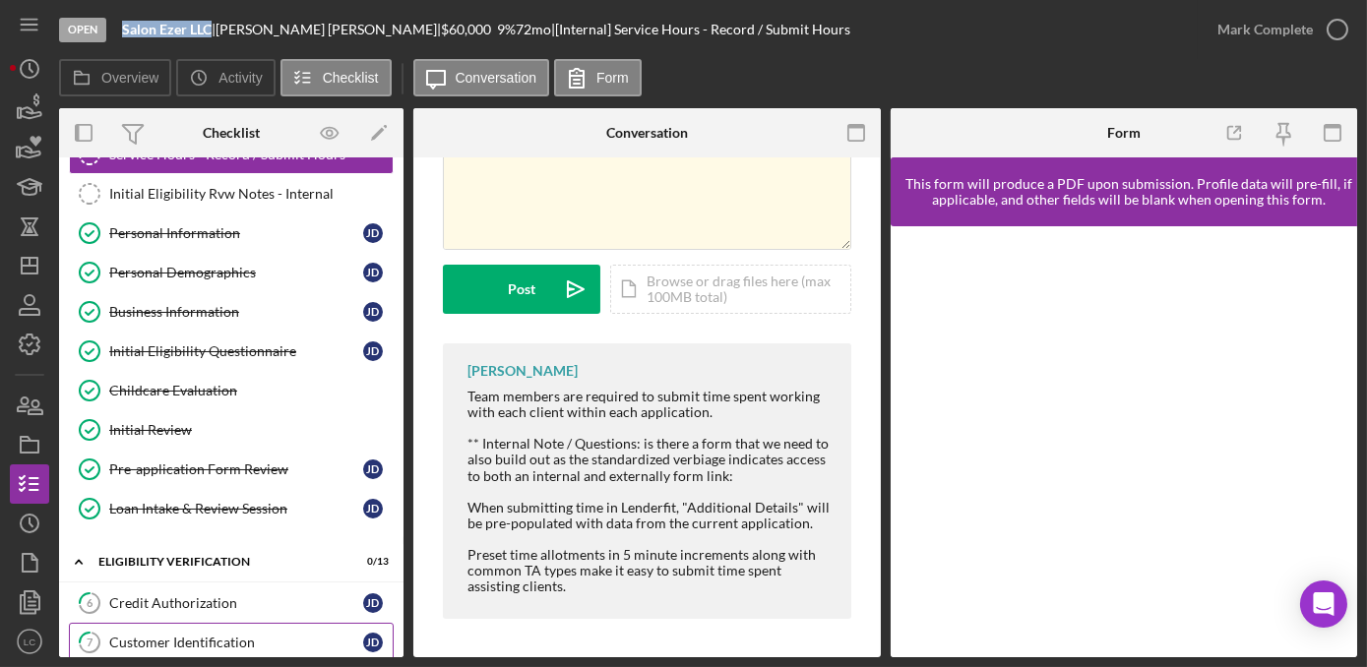
scroll to position [178, 0]
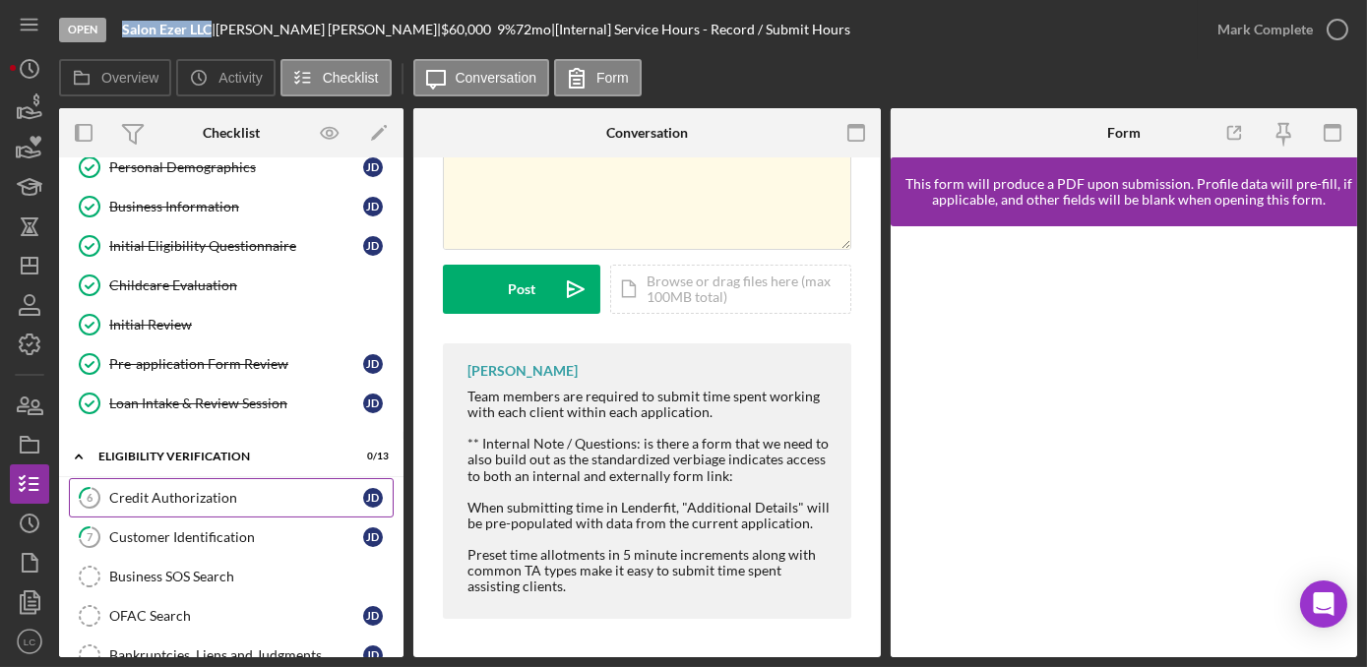
click at [134, 490] on div "Credit Authorization" at bounding box center [236, 498] width 254 height 16
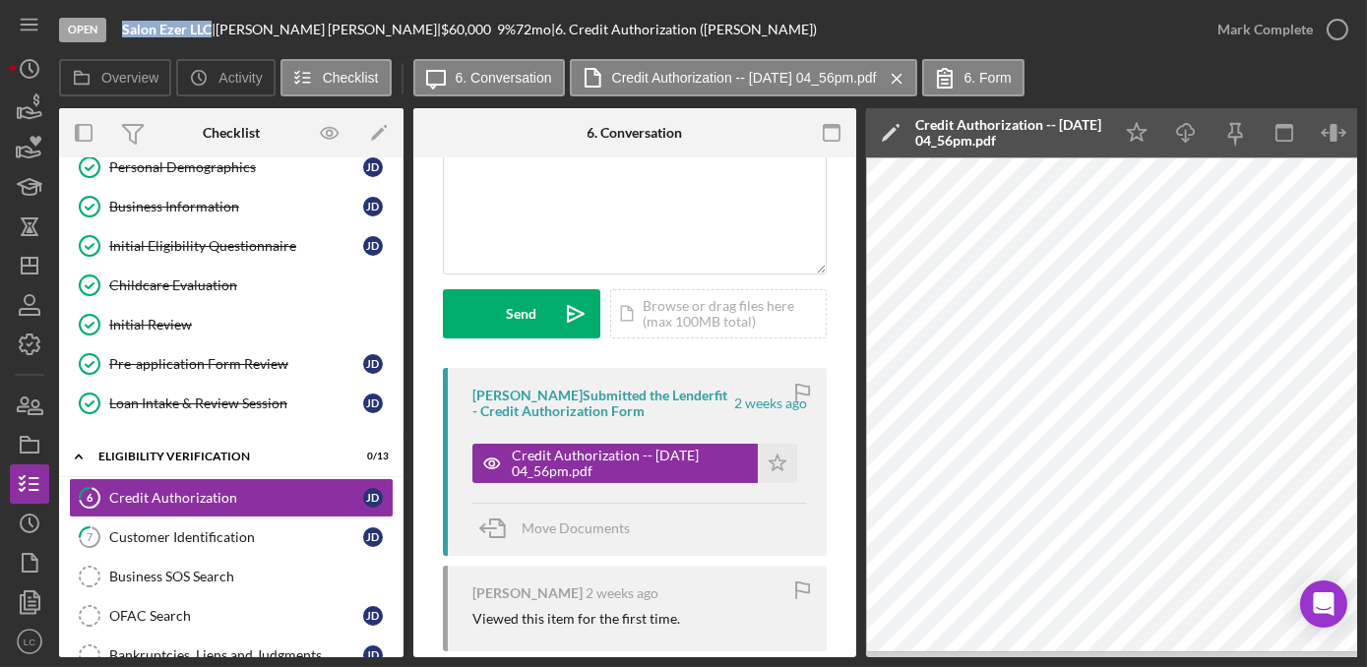
scroll to position [178, 0]
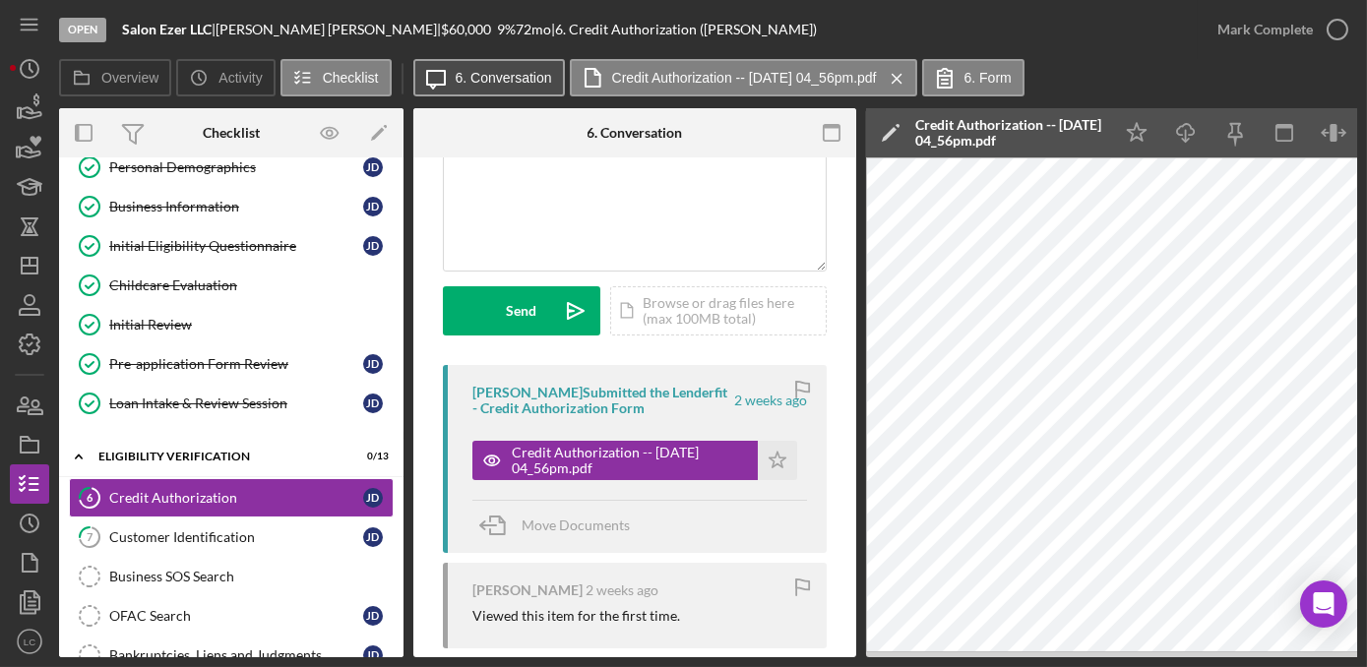
click at [460, 78] on label "6. Conversation" at bounding box center [504, 78] width 96 height 16
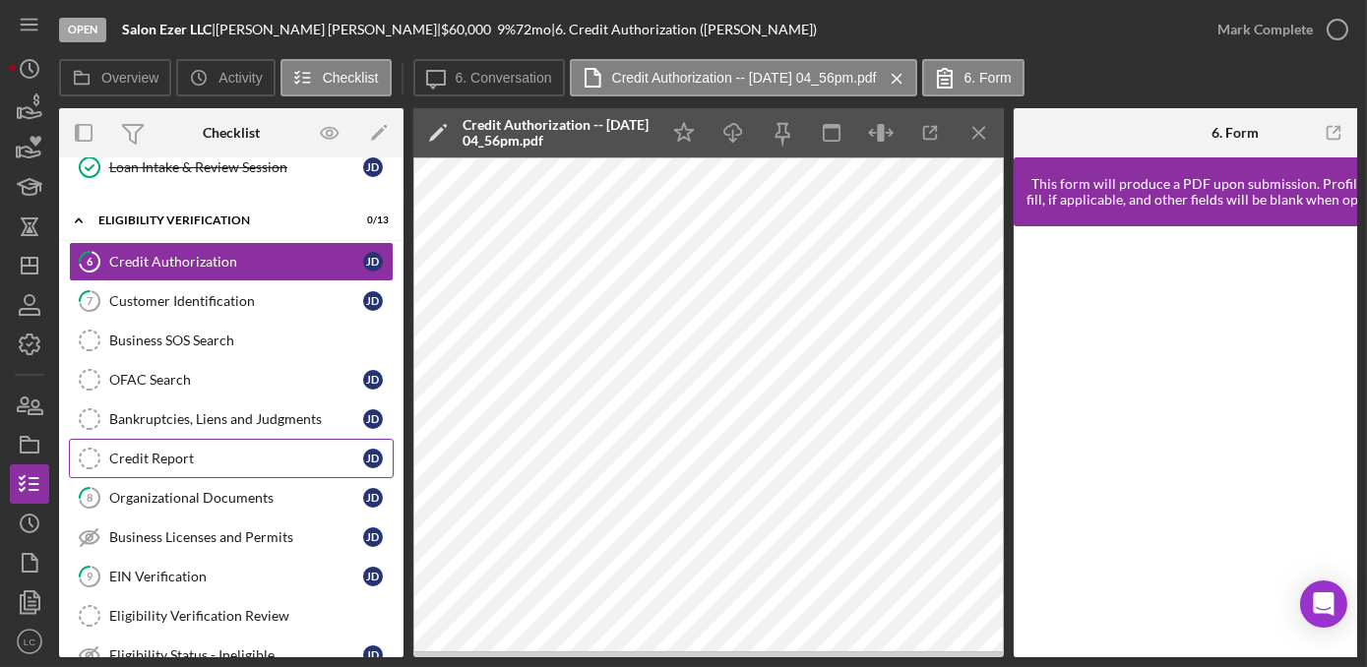
scroll to position [447, 0]
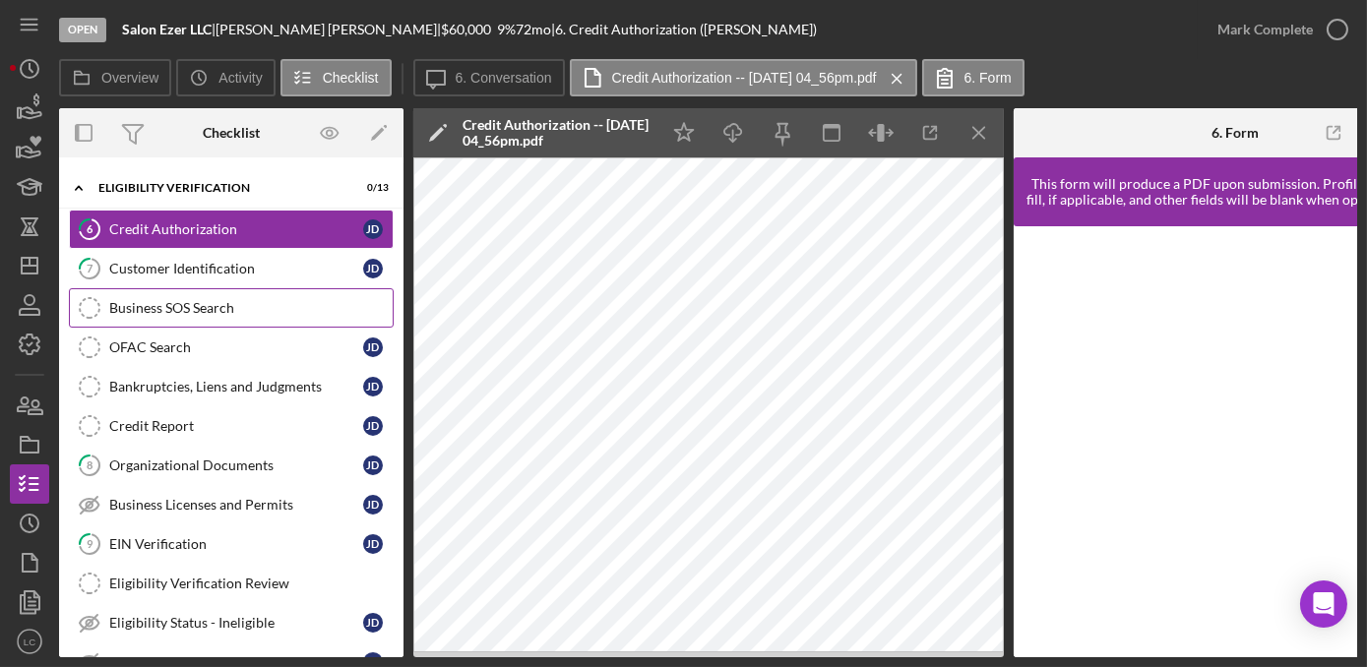
click at [233, 300] on div "Business SOS Search" at bounding box center [250, 308] width 283 height 16
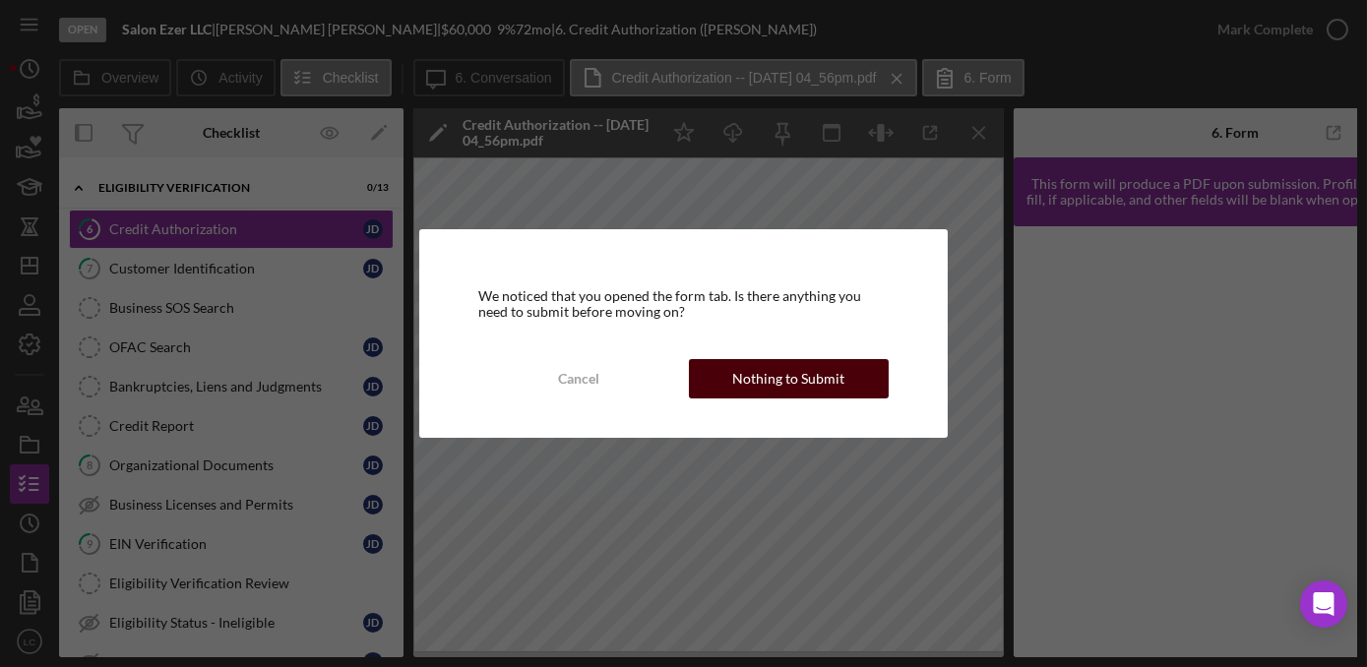
click at [758, 385] on div "Nothing to Submit" at bounding box center [788, 378] width 112 height 39
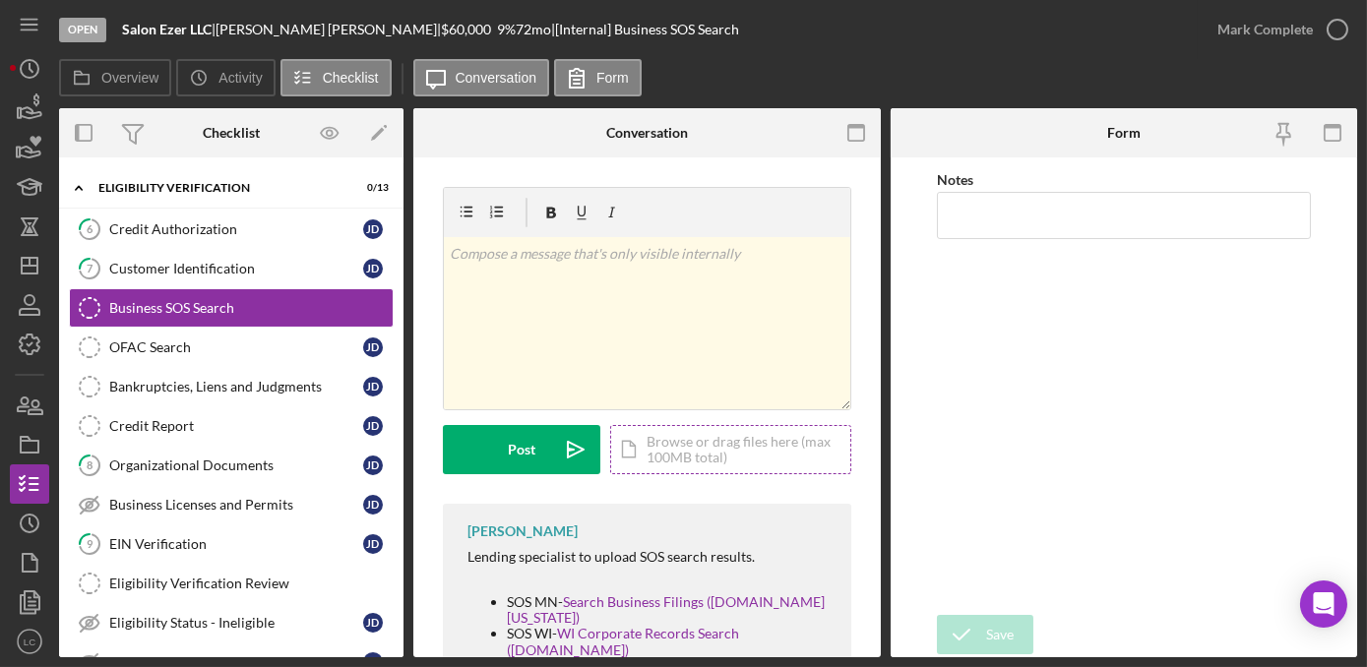
click at [723, 439] on div "Icon/Document Browse or drag files here (max 100MB total) Tap to choose files o…" at bounding box center [730, 449] width 241 height 49
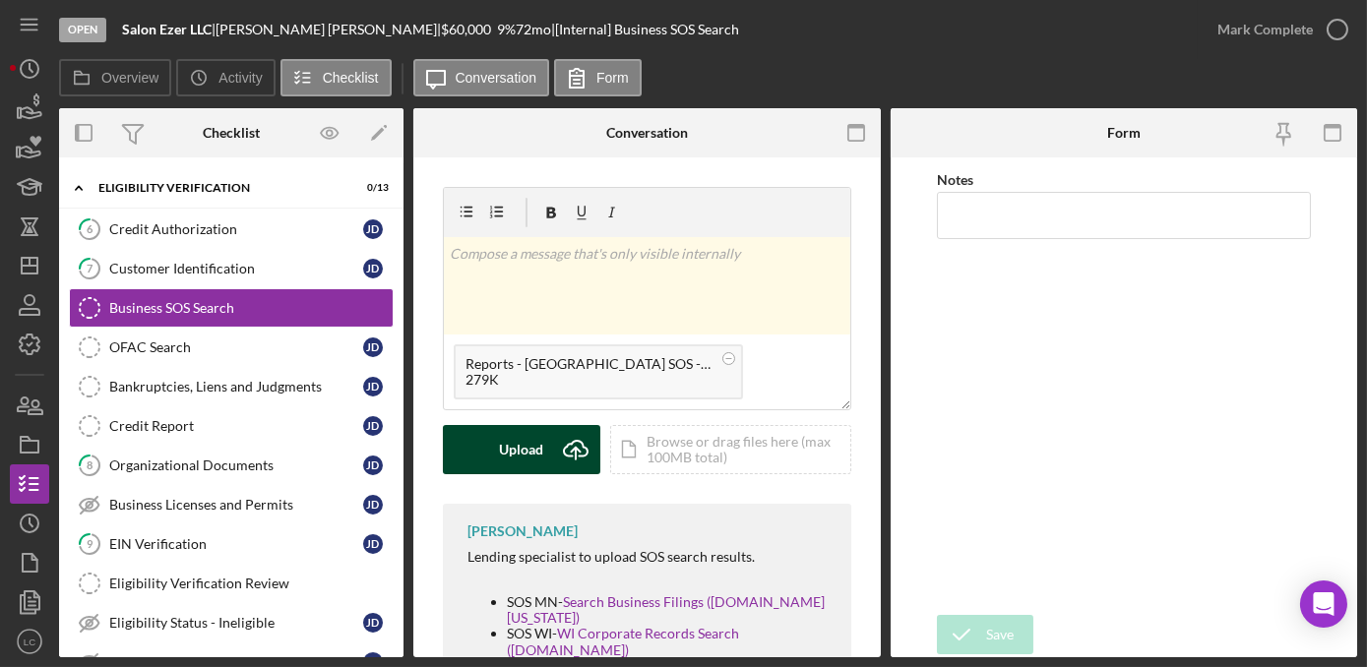
click at [499, 459] on button "Upload Icon/Upload" at bounding box center [521, 449] width 157 height 49
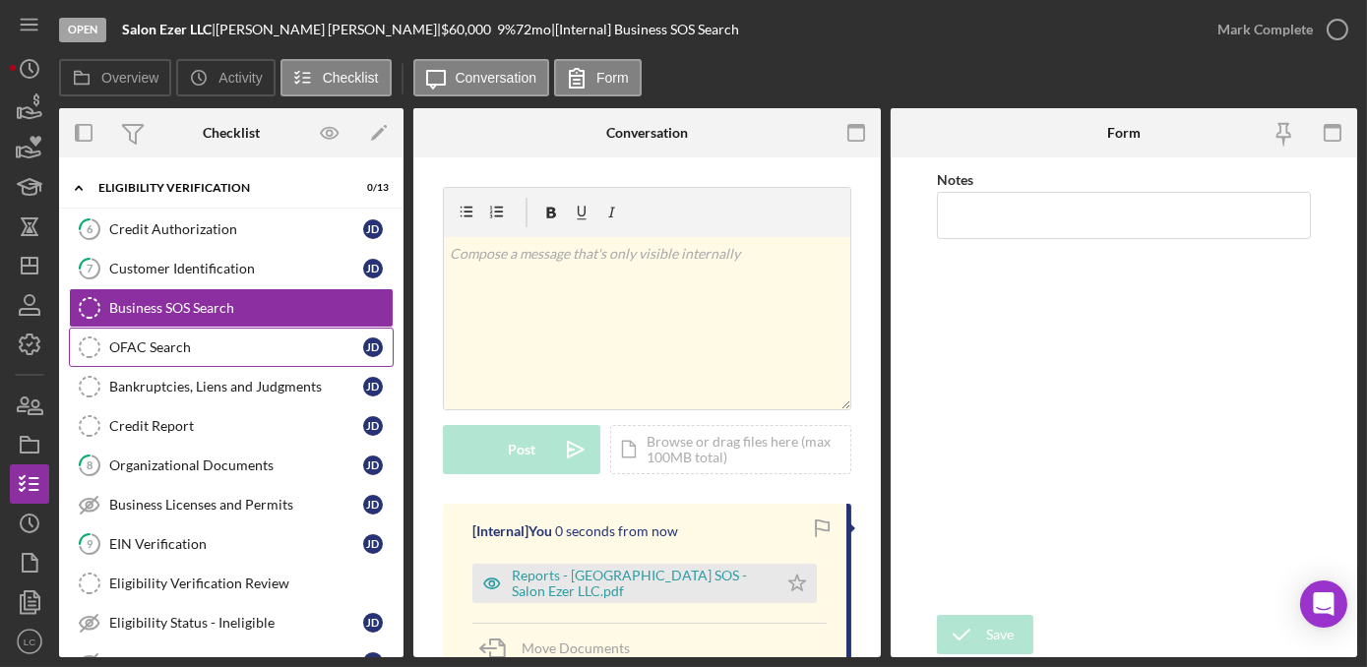
click at [238, 339] on div "OFAC Search" at bounding box center [236, 347] width 254 height 16
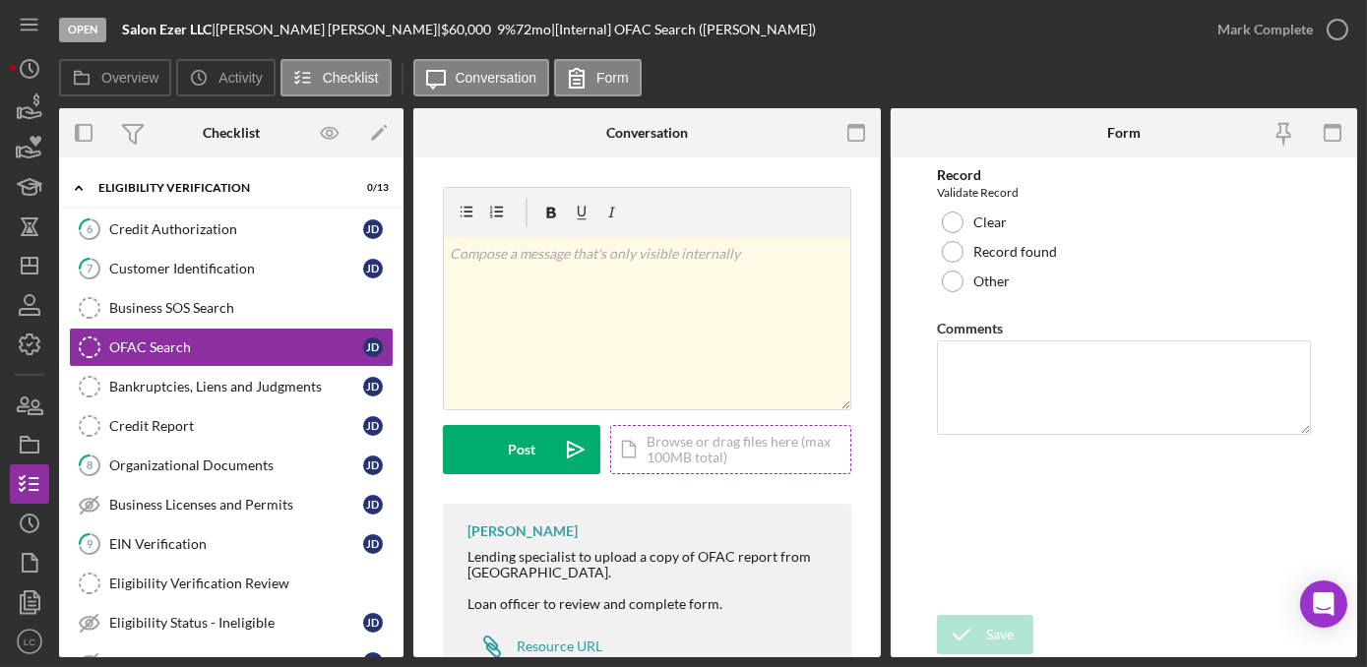
click at [717, 445] on div "Icon/Document Browse or drag files here (max 100MB total) Tap to choose files o…" at bounding box center [730, 449] width 241 height 49
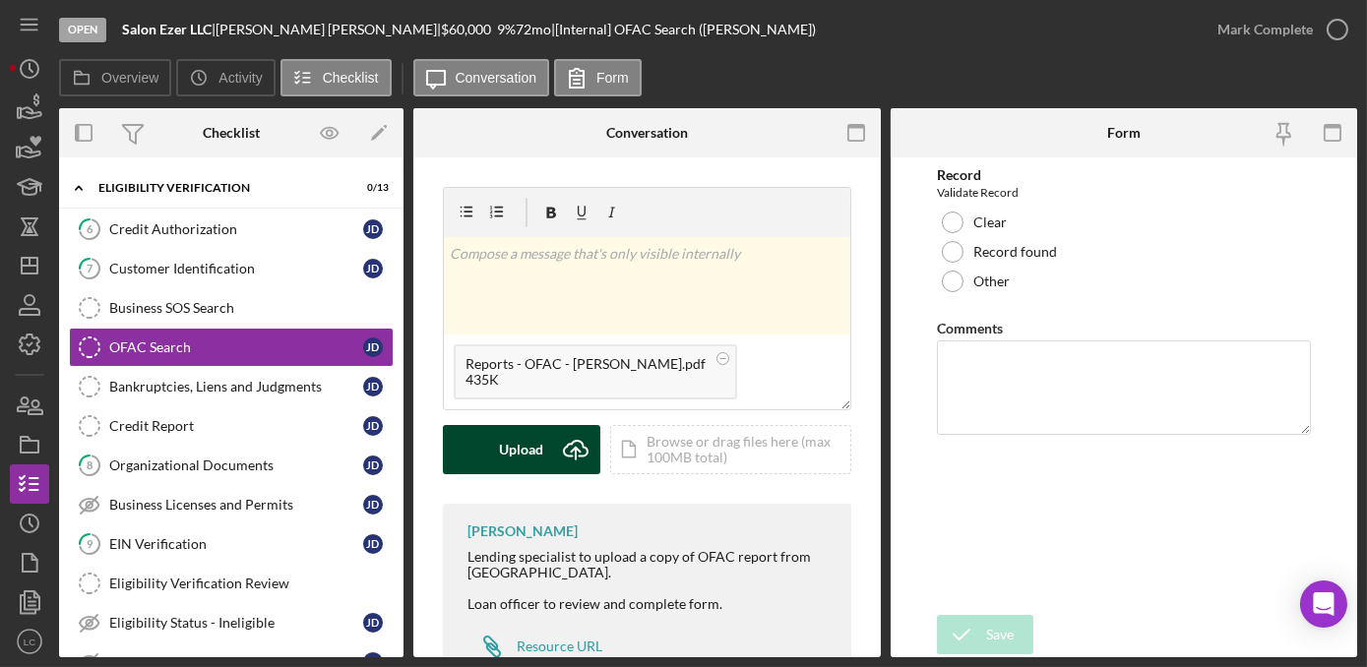
click at [472, 445] on button "Upload Icon/Upload" at bounding box center [521, 449] width 157 height 49
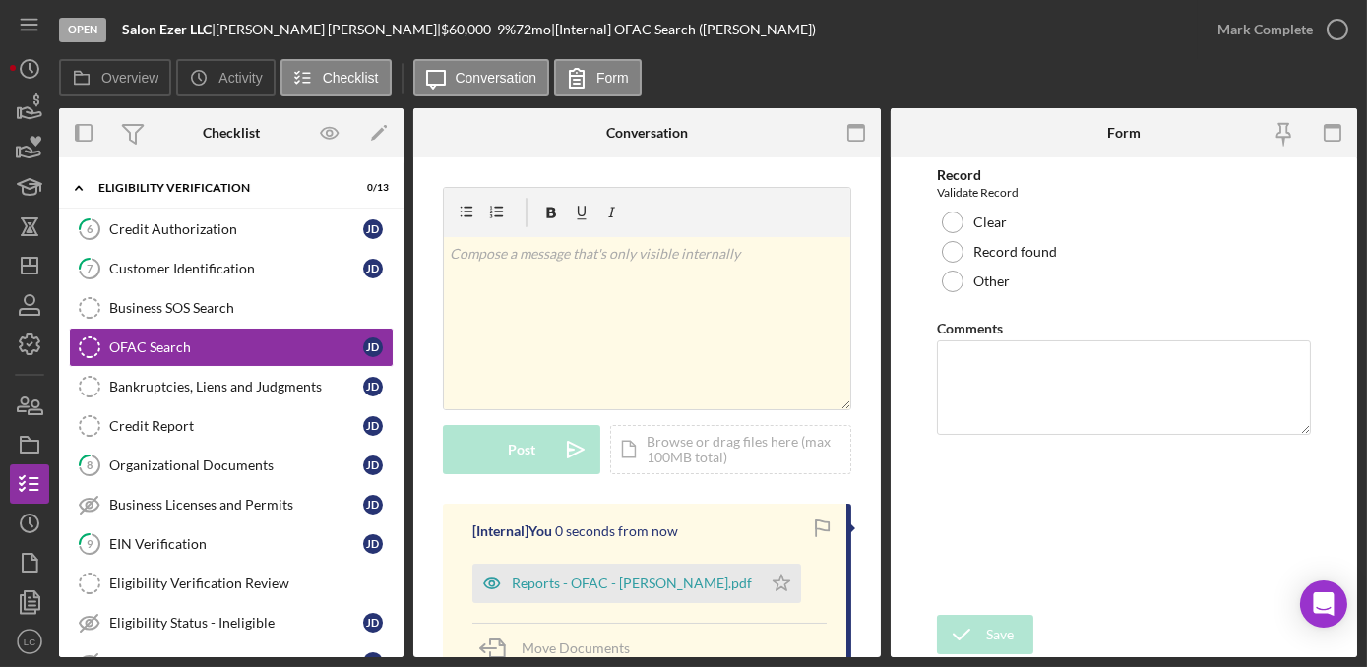
click at [291, 379] on div "Bankruptcies, Liens and Judgments" at bounding box center [236, 387] width 254 height 16
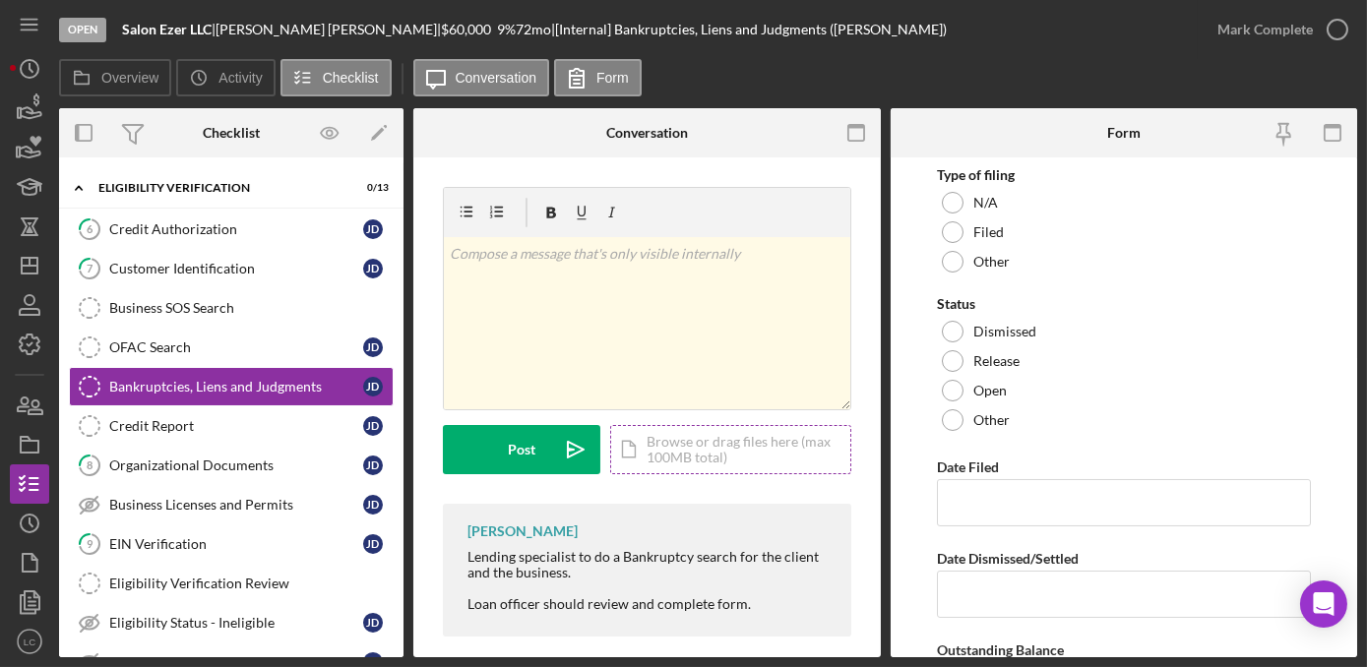
click at [671, 441] on div "Icon/Document Browse or drag files here (max 100MB total) Tap to choose files o…" at bounding box center [730, 449] width 241 height 49
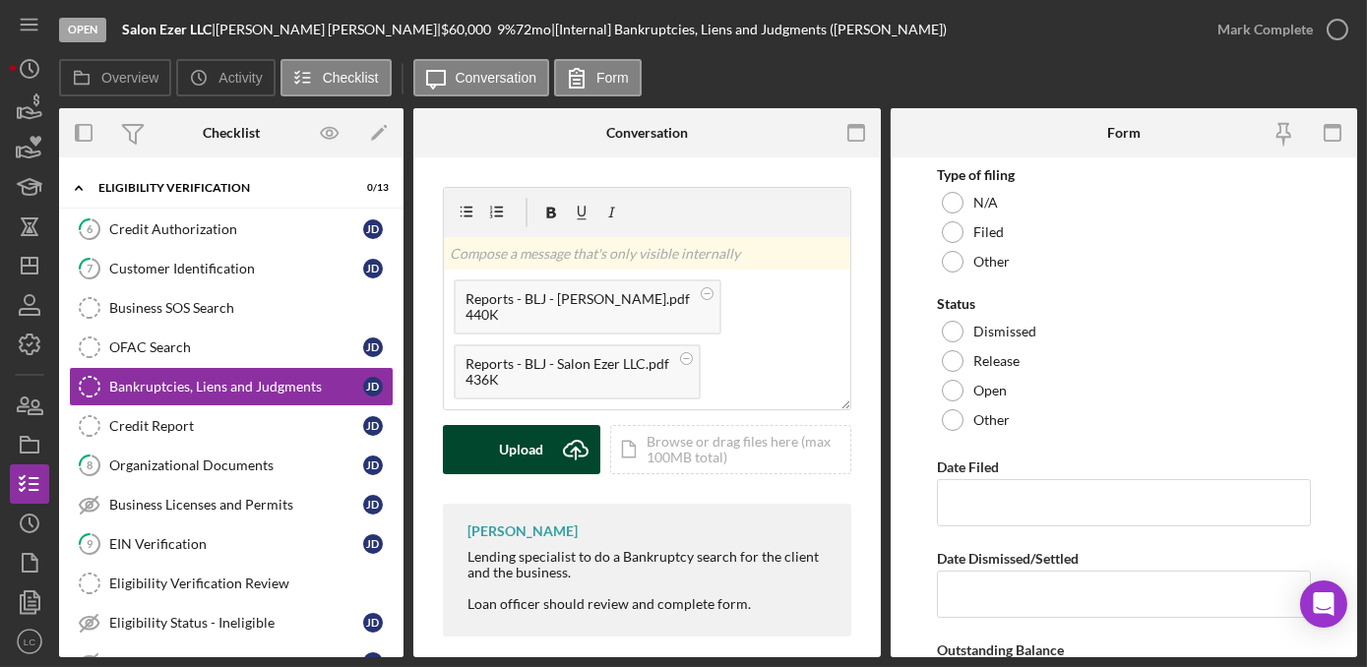
click at [532, 452] on div "Upload" at bounding box center [522, 449] width 44 height 49
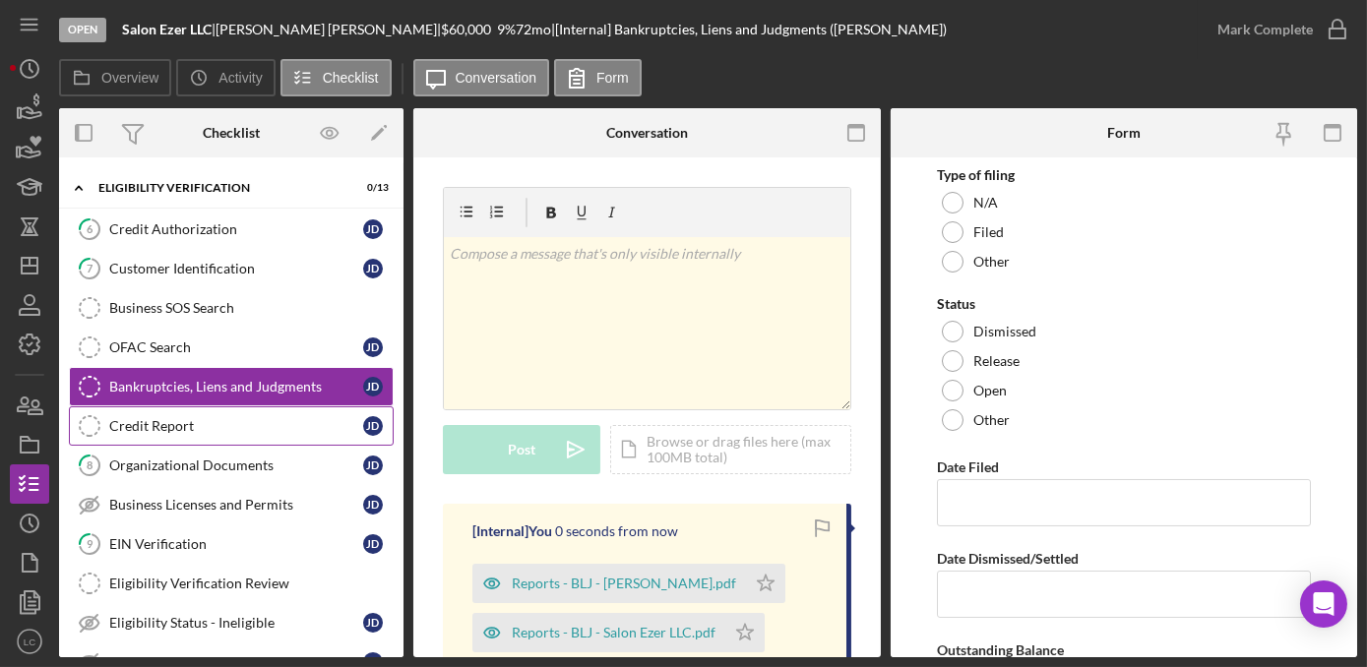
click at [182, 418] on div "Credit Report" at bounding box center [236, 426] width 254 height 16
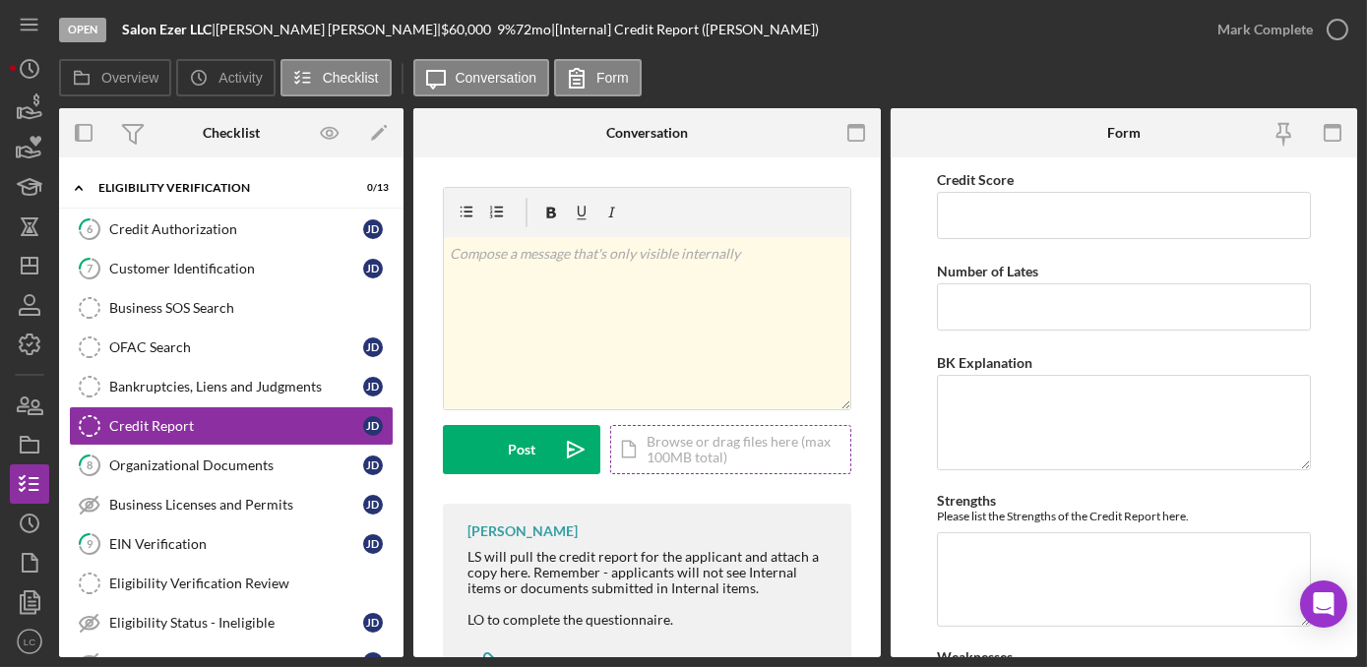
click at [730, 453] on div "Icon/Document Browse or drag files here (max 100MB total) Tap to choose files o…" at bounding box center [730, 449] width 241 height 49
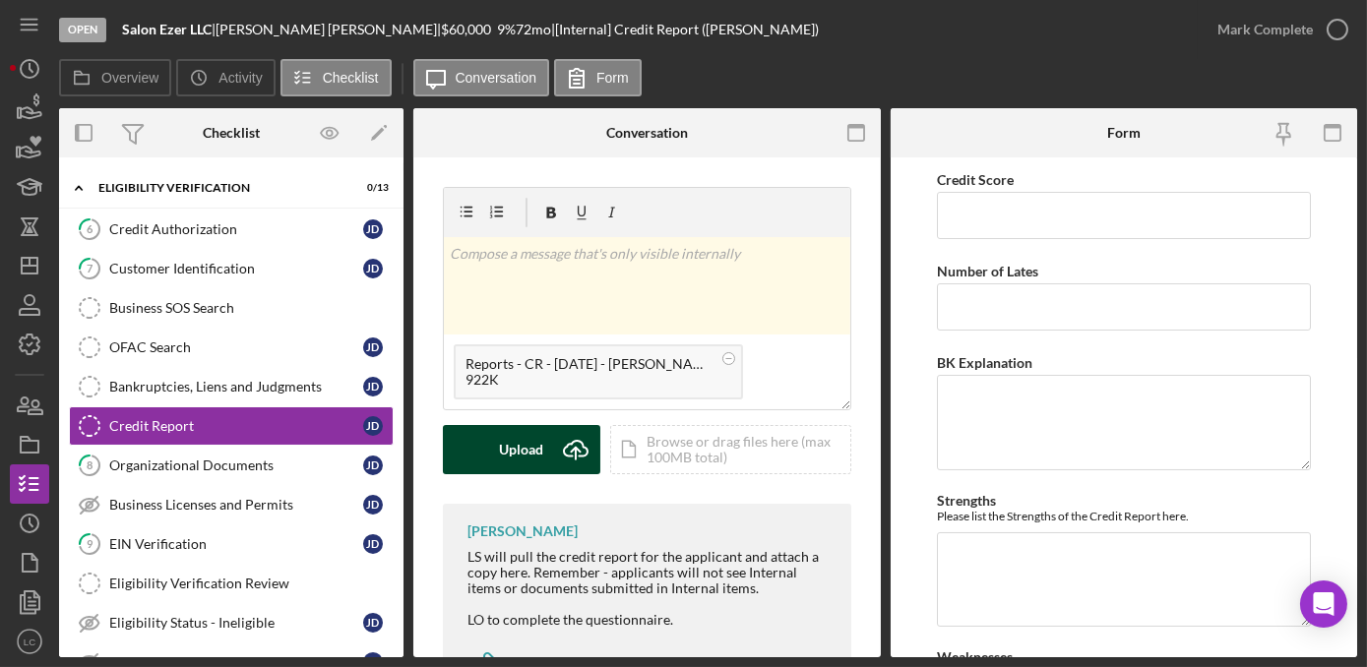
click at [522, 465] on div "Upload" at bounding box center [522, 449] width 44 height 49
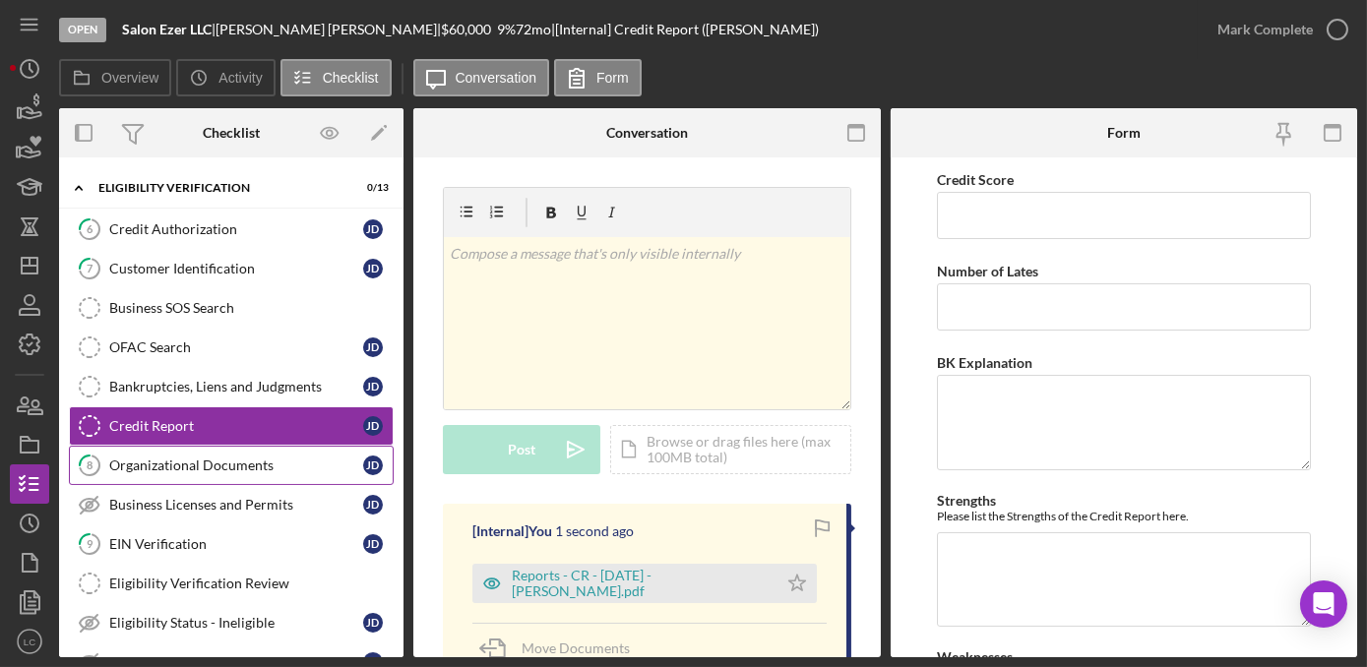
click at [195, 458] on div "Organizational Documents" at bounding box center [236, 466] width 254 height 16
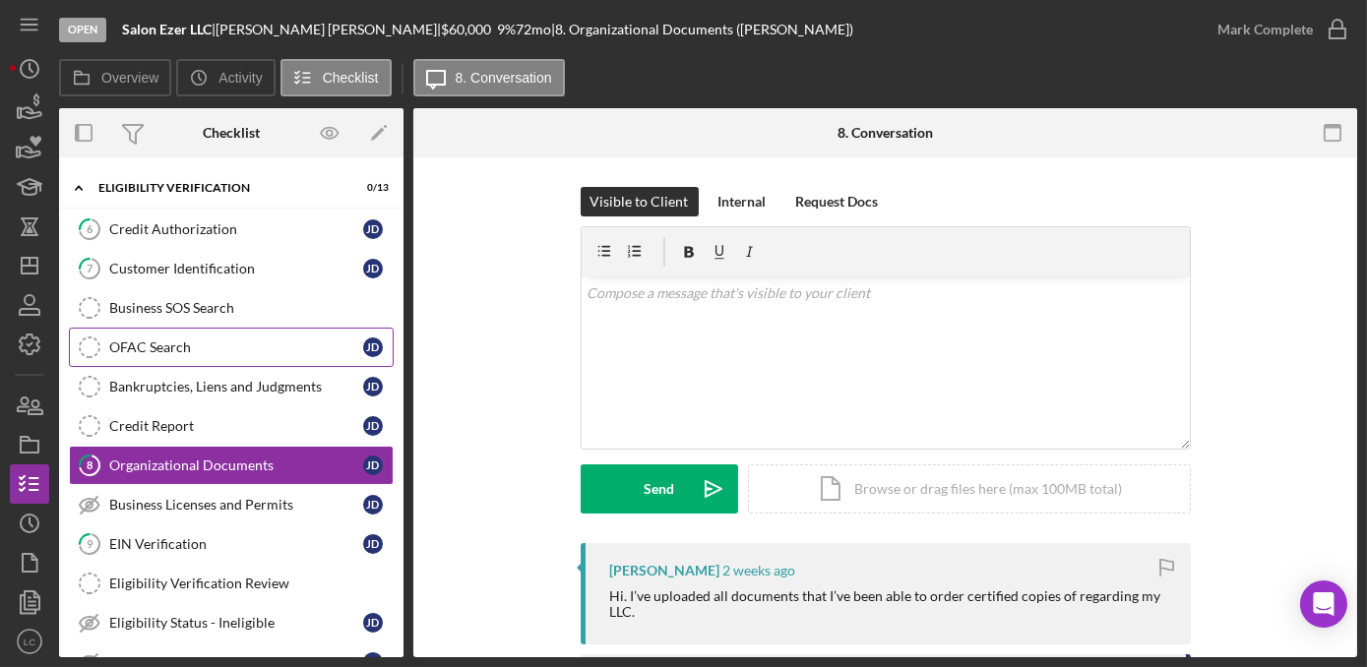
click at [154, 339] on div "OFAC Search" at bounding box center [236, 347] width 254 height 16
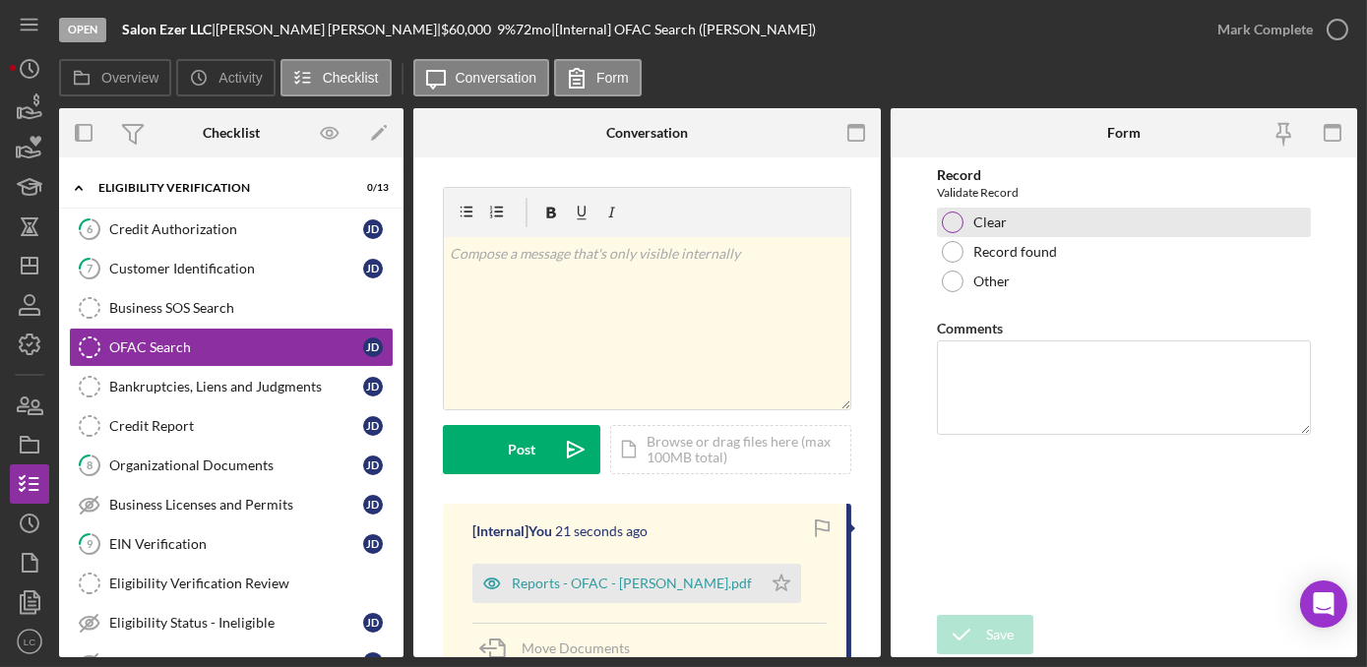
click at [956, 226] on div at bounding box center [953, 223] width 22 height 22
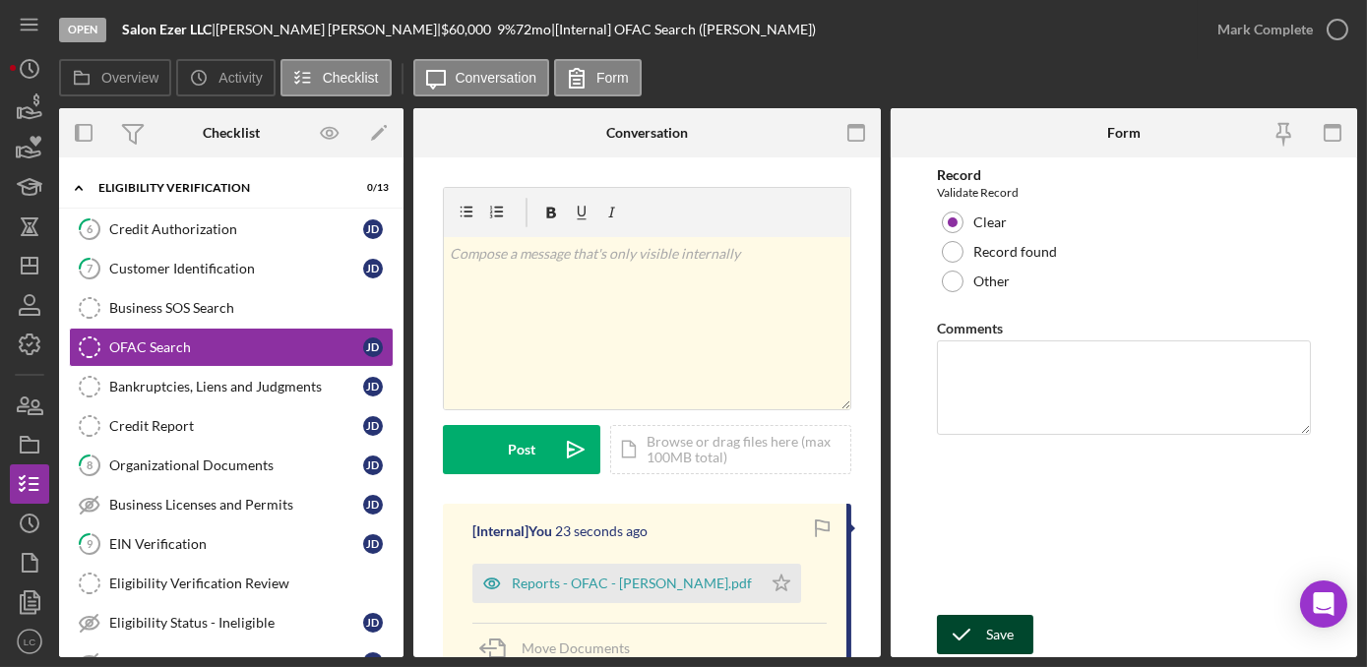
click at [992, 623] on div "Save" at bounding box center [1000, 634] width 28 height 39
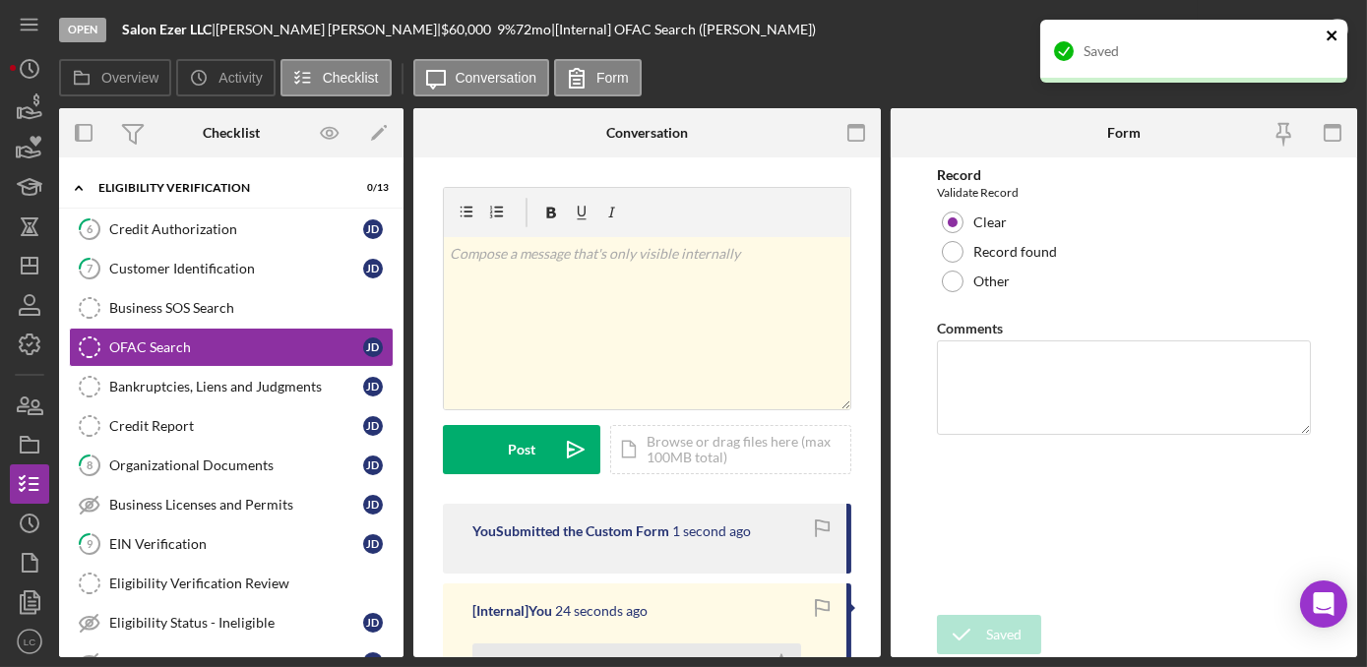
click at [1330, 38] on icon "close" at bounding box center [1332, 36] width 14 height 16
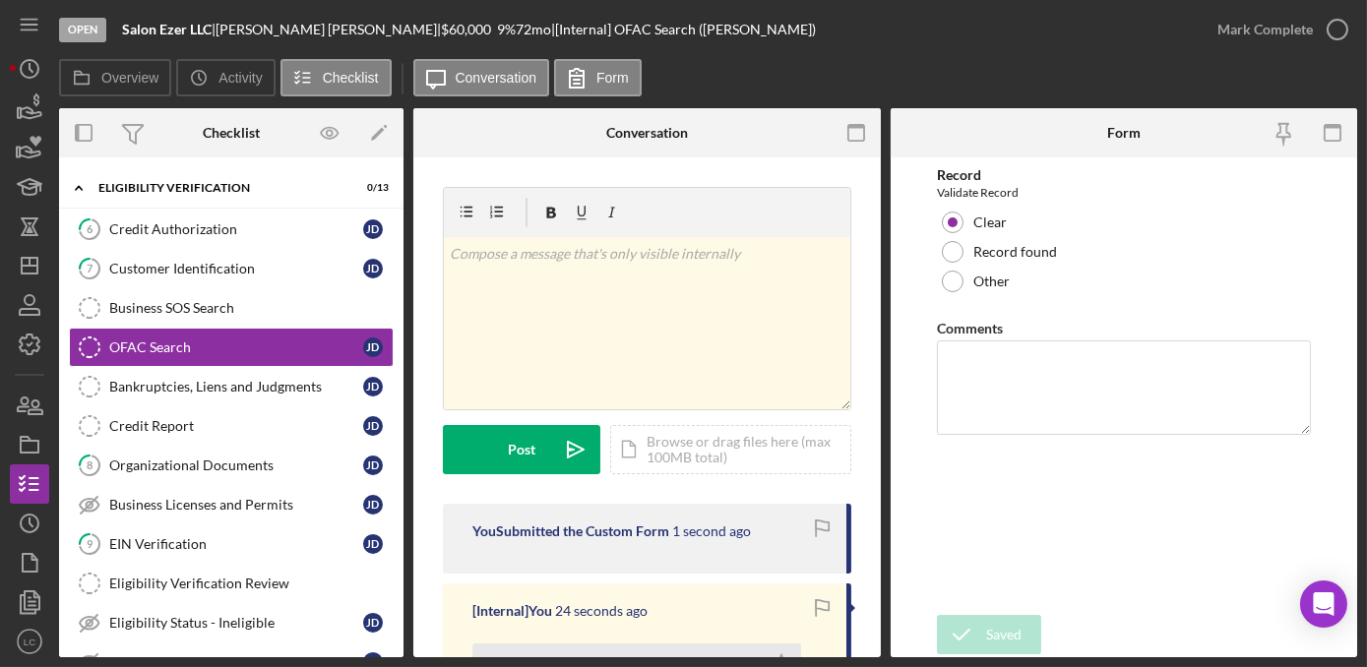
click at [1330, 38] on div "Open Salon Ezer LLC | [PERSON_NAME] | $60,000 $60,000 9 % 72 mo | [Internal] OF…" at bounding box center [683, 333] width 1367 height 667
click at [1330, 30] on icon "button" at bounding box center [1337, 29] width 49 height 49
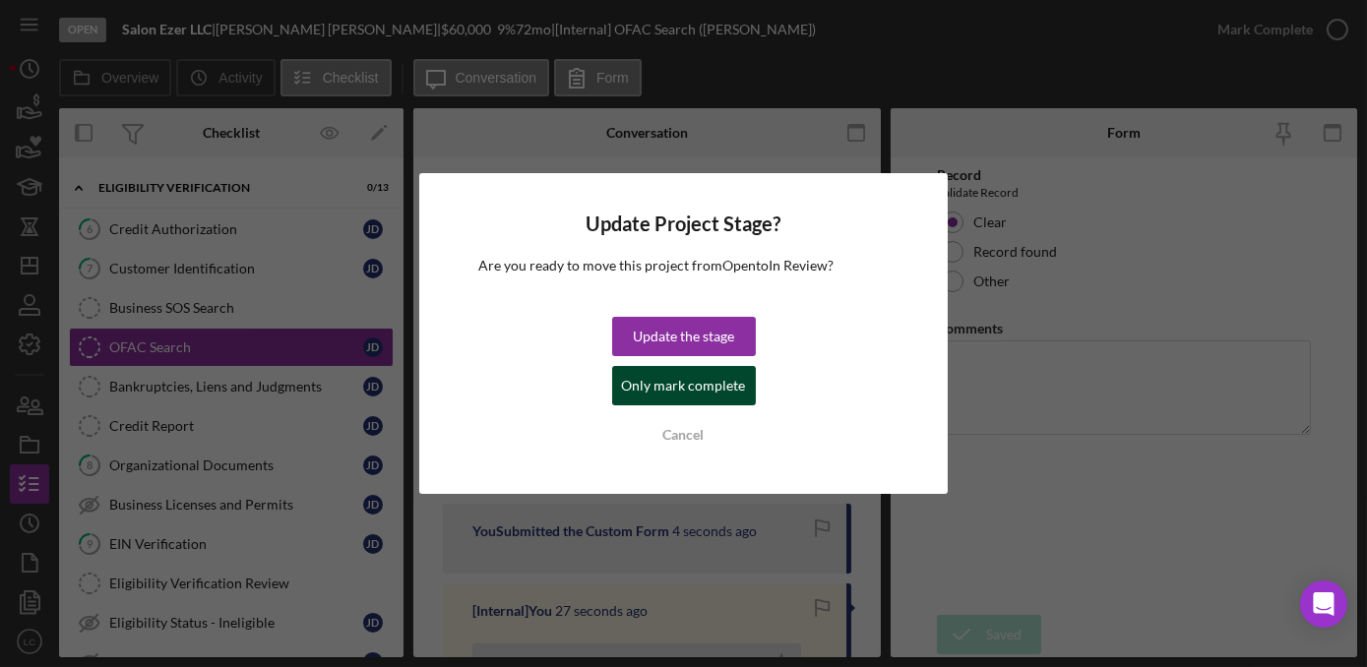
click at [685, 392] on div "Only mark complete" at bounding box center [684, 385] width 124 height 39
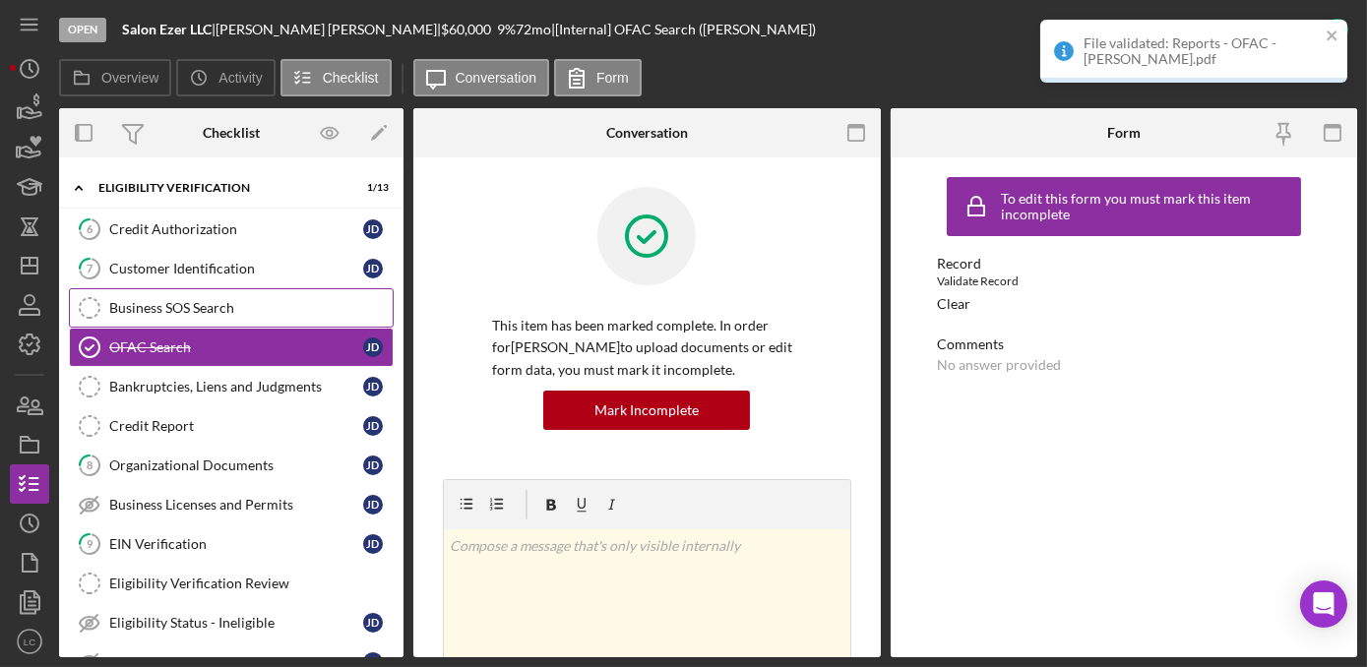
click at [173, 301] on div "Business SOS Search" at bounding box center [250, 308] width 283 height 16
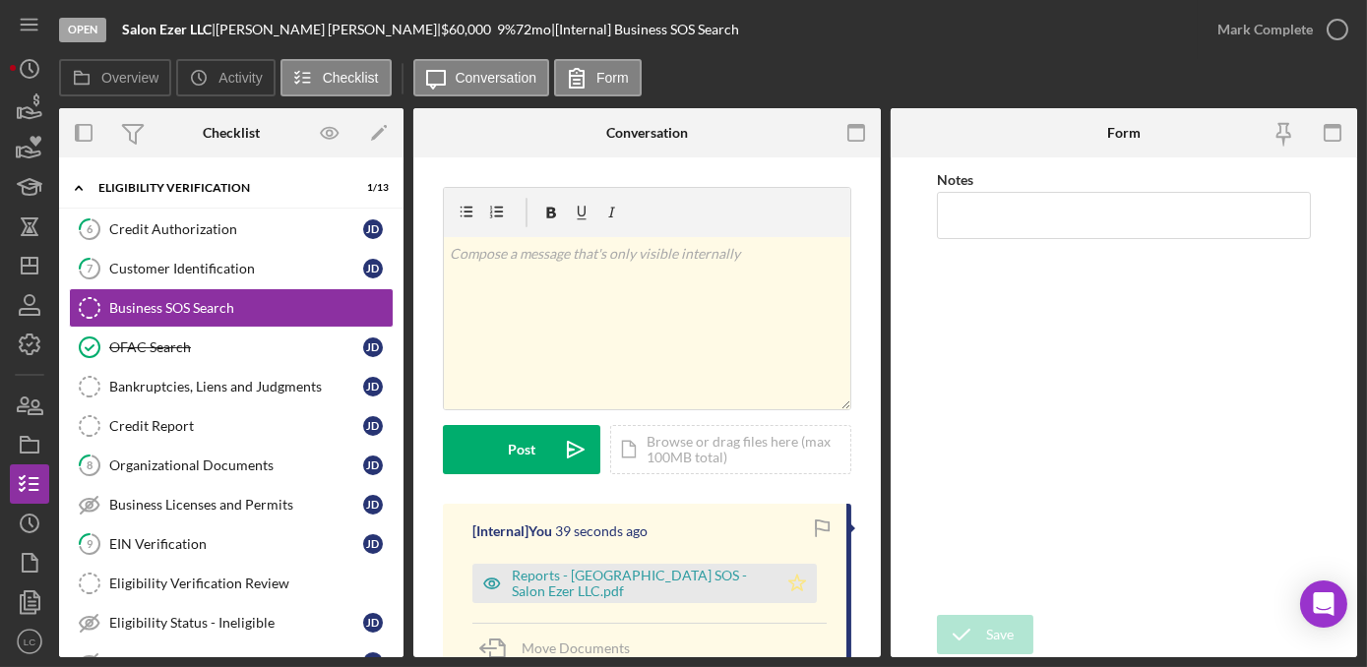
click at [780, 576] on icon "Icon/Star" at bounding box center [796, 583] width 39 height 39
click at [191, 379] on div "Bankruptcies, Liens and Judgments" at bounding box center [236, 387] width 254 height 16
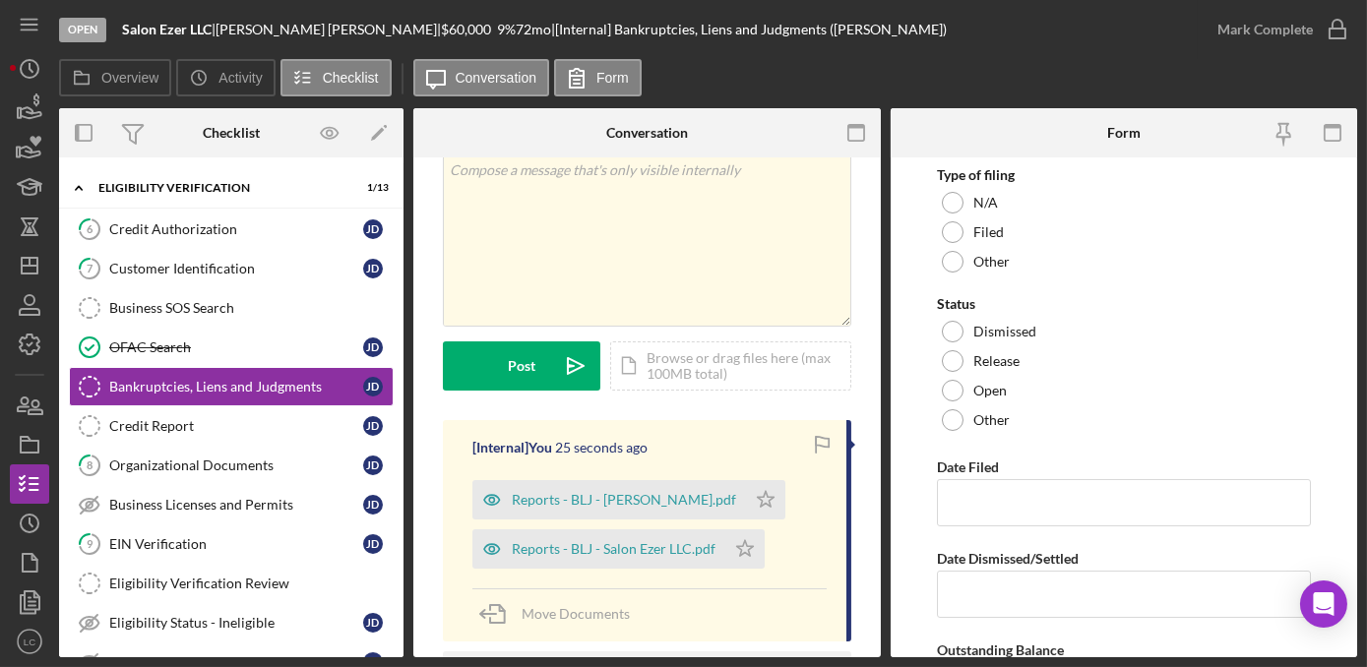
scroll to position [178, 0]
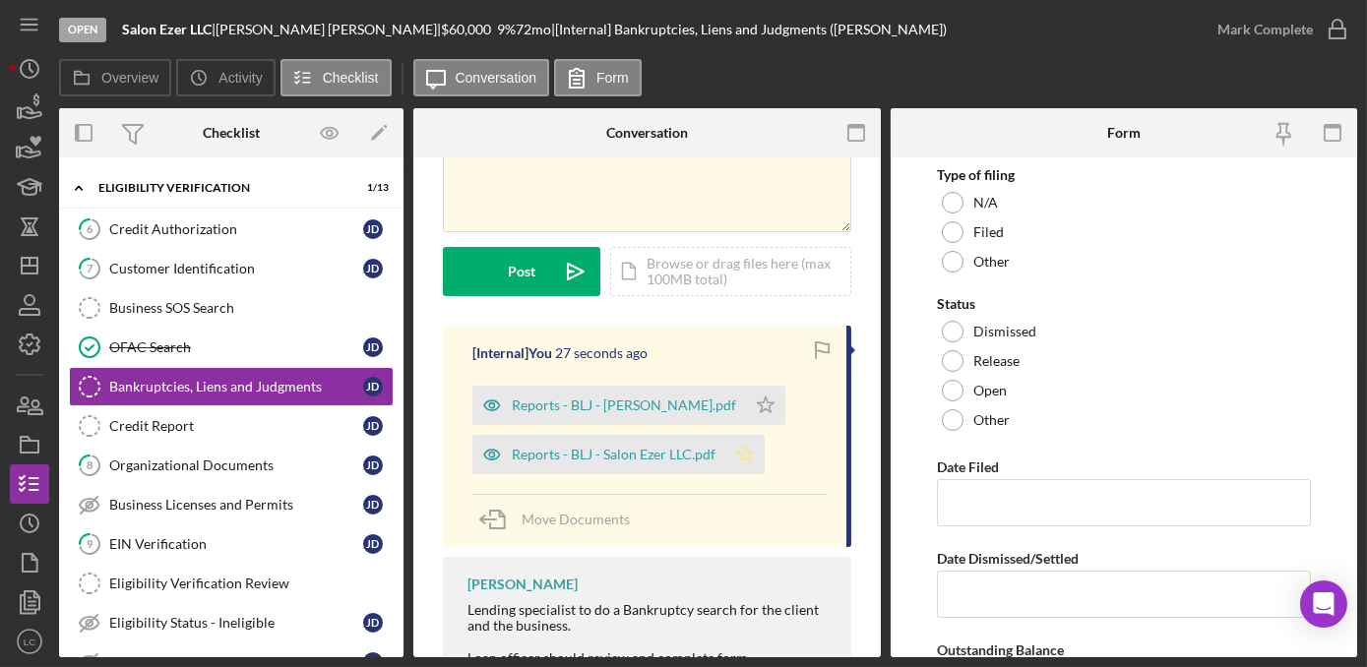
click at [748, 446] on icon "Icon/Star" at bounding box center [744, 454] width 39 height 39
click at [746, 403] on icon "Icon/Star" at bounding box center [765, 405] width 39 height 39
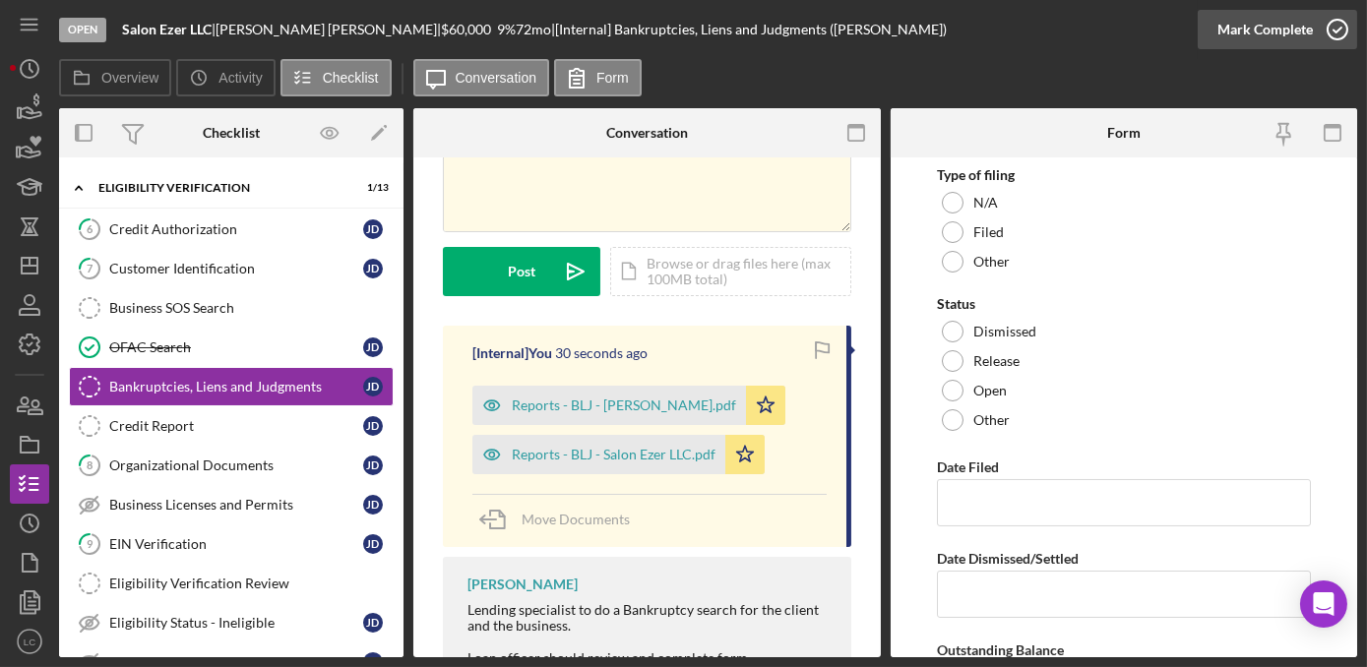
click at [1325, 34] on icon "button" at bounding box center [1337, 29] width 49 height 49
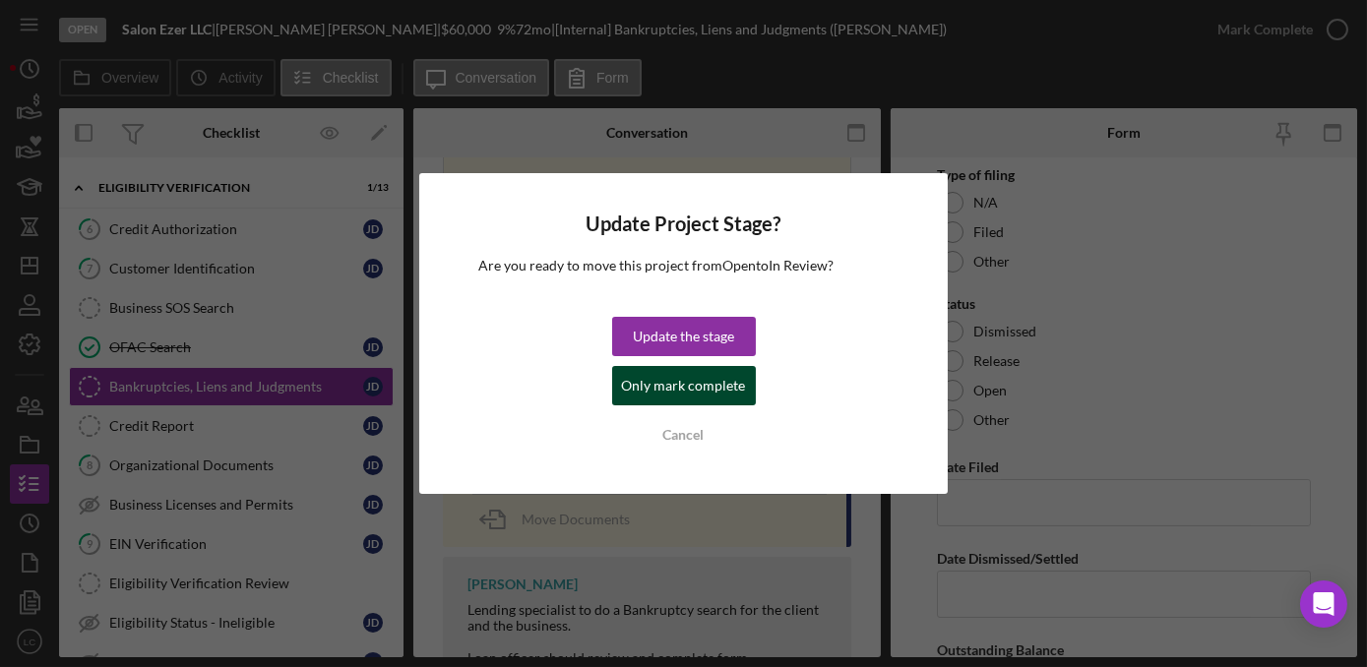
click at [706, 390] on div "Only mark complete" at bounding box center [684, 385] width 124 height 39
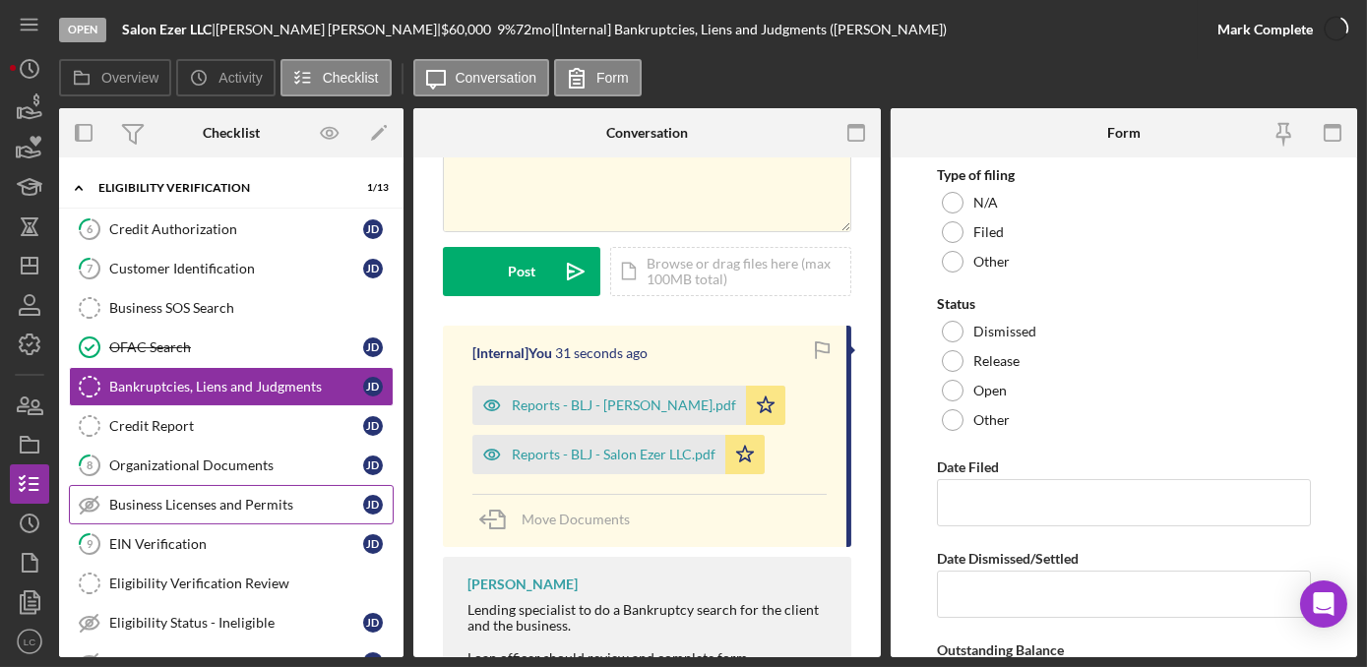
scroll to position [471, 0]
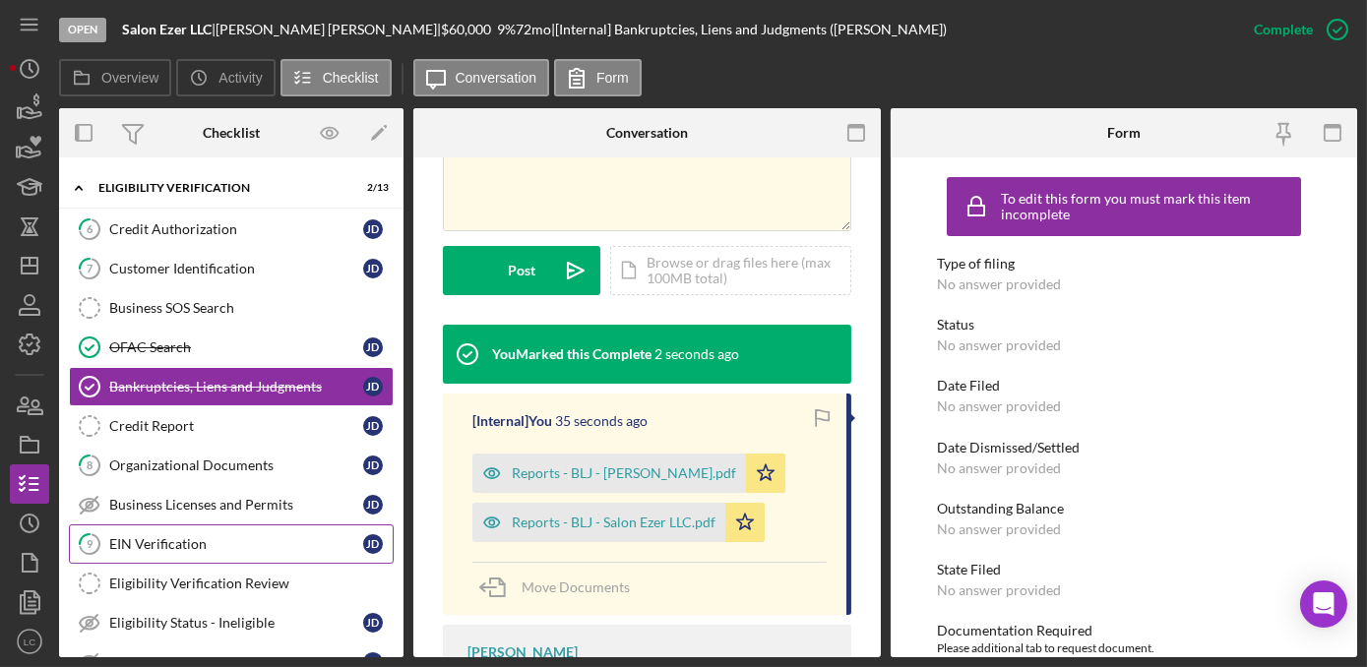
click at [215, 536] on div "EIN Verification" at bounding box center [236, 544] width 254 height 16
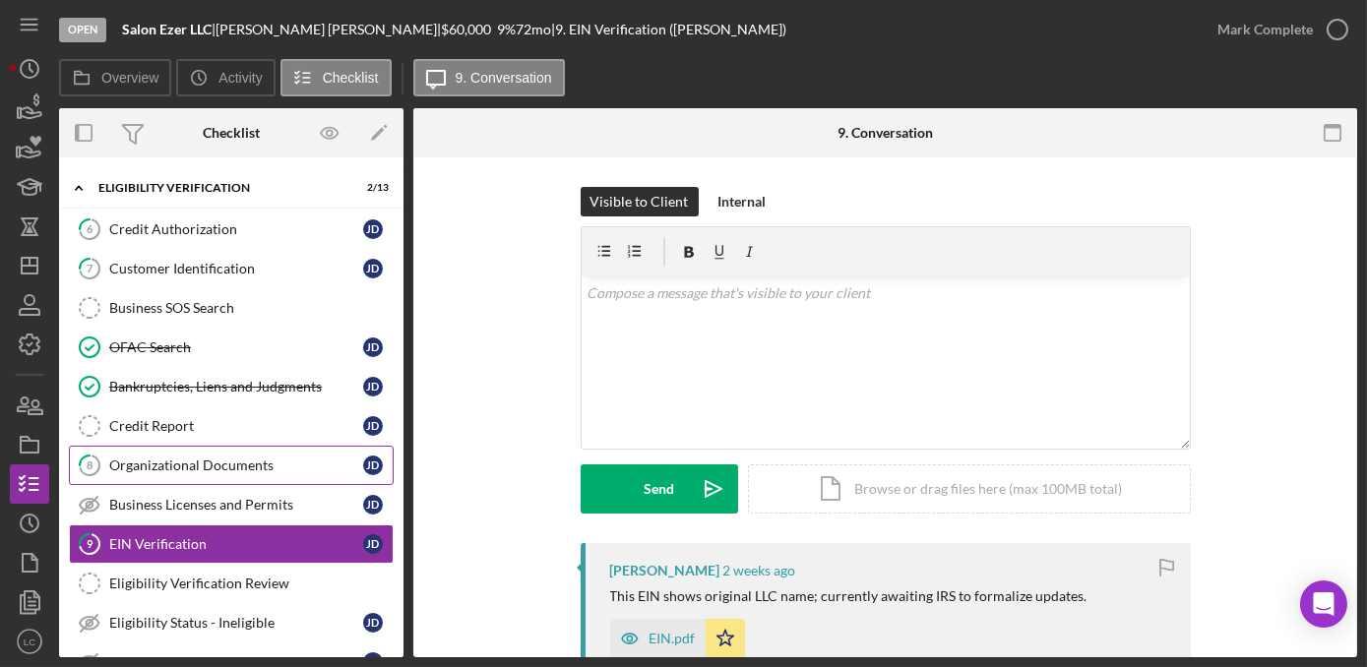
click at [190, 458] on div "Organizational Documents" at bounding box center [236, 466] width 254 height 16
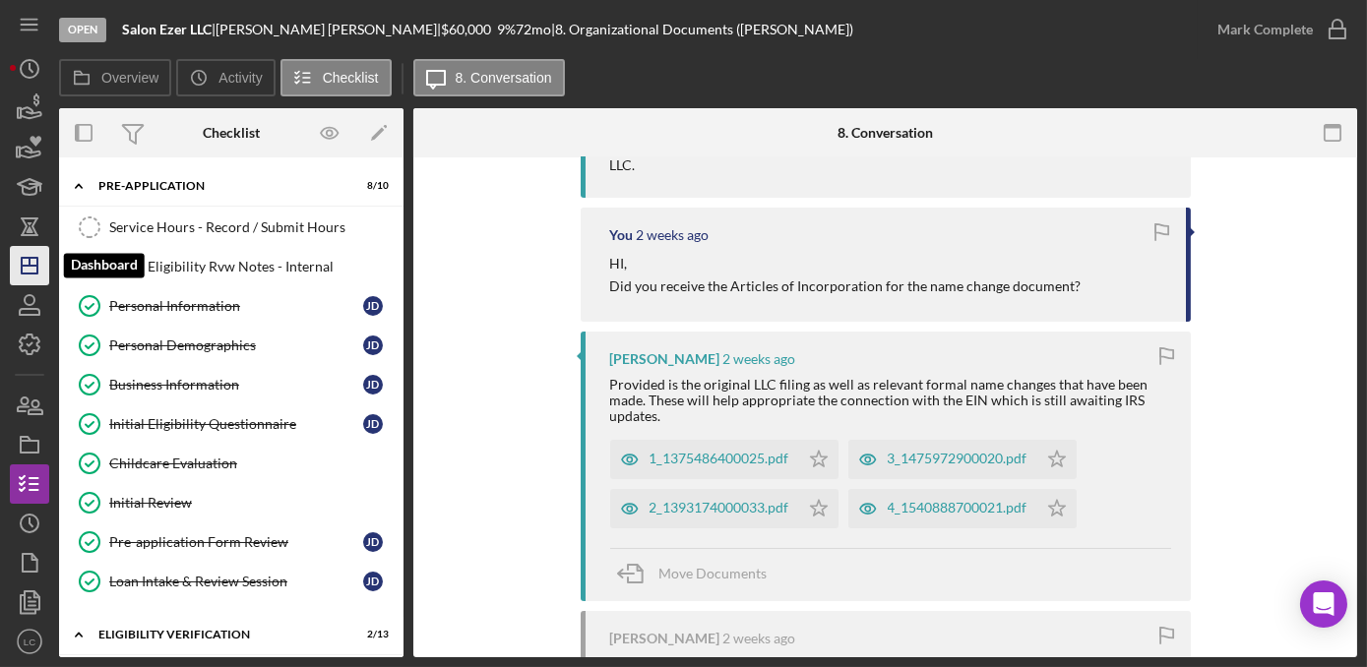
click at [33, 262] on icon "Icon/Dashboard" at bounding box center [29, 265] width 49 height 49
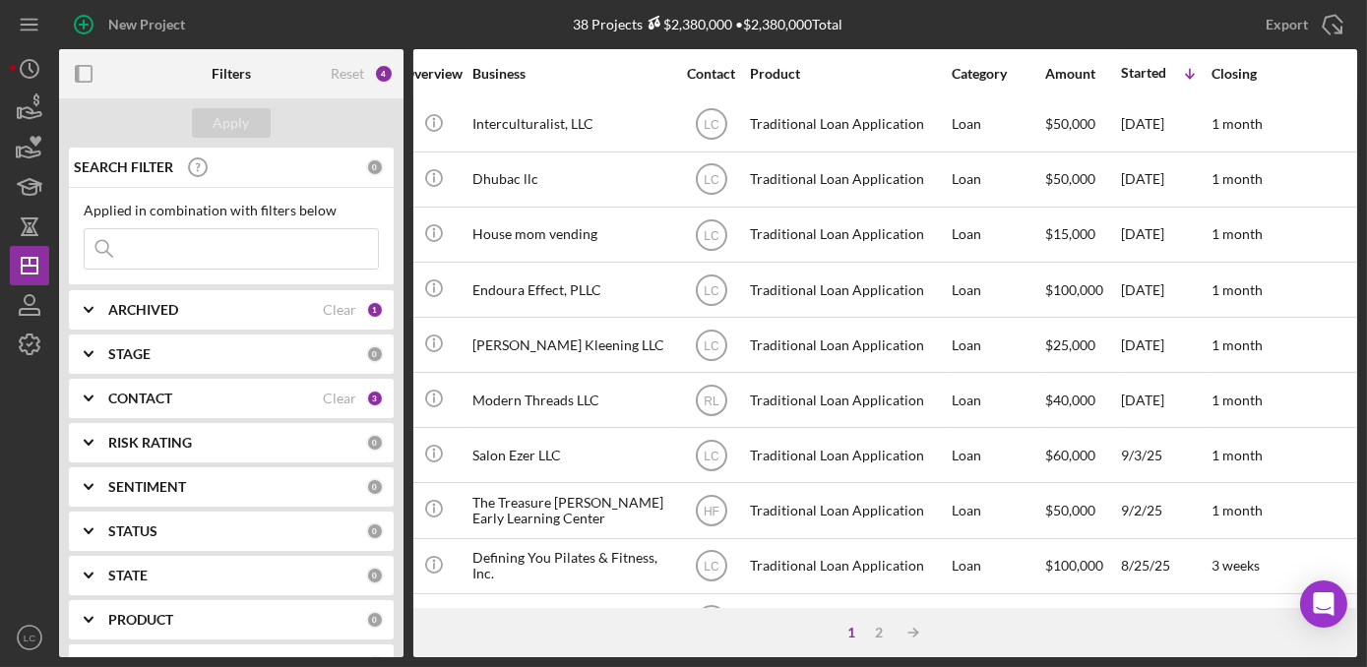
scroll to position [167, 411]
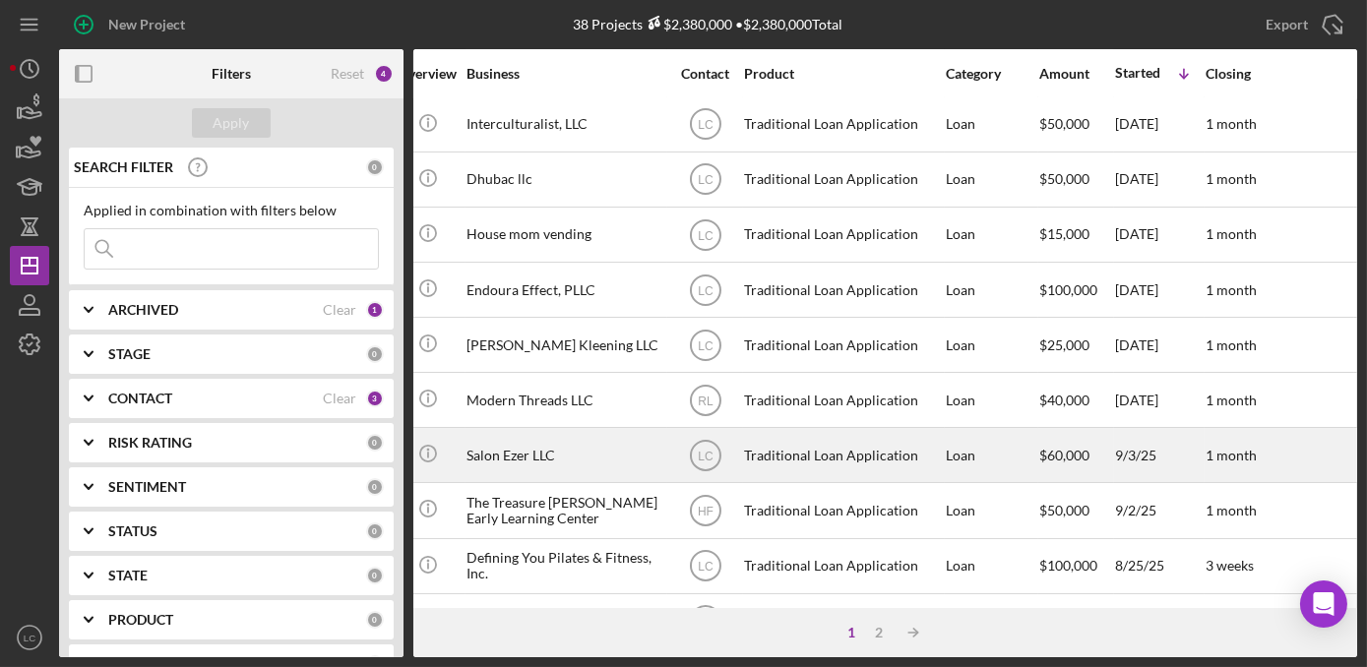
click at [643, 447] on div "Salon Ezer LLC" at bounding box center [564, 455] width 197 height 52
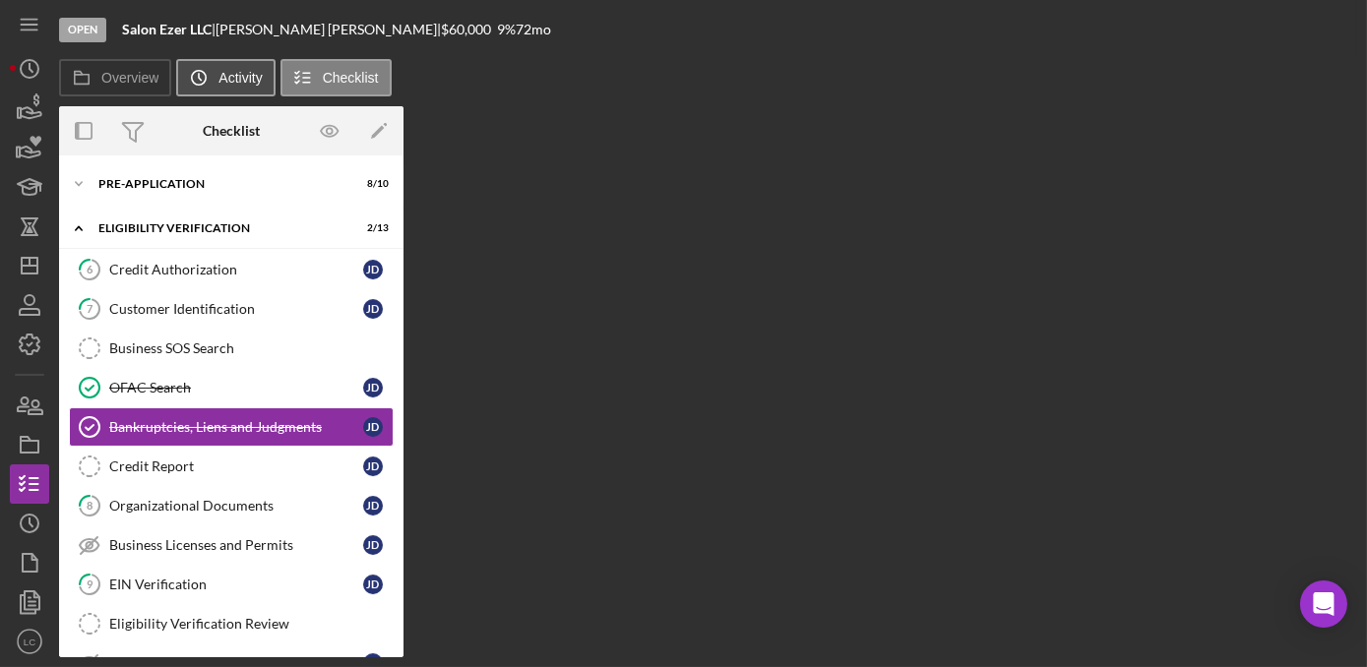
scroll to position [18, 0]
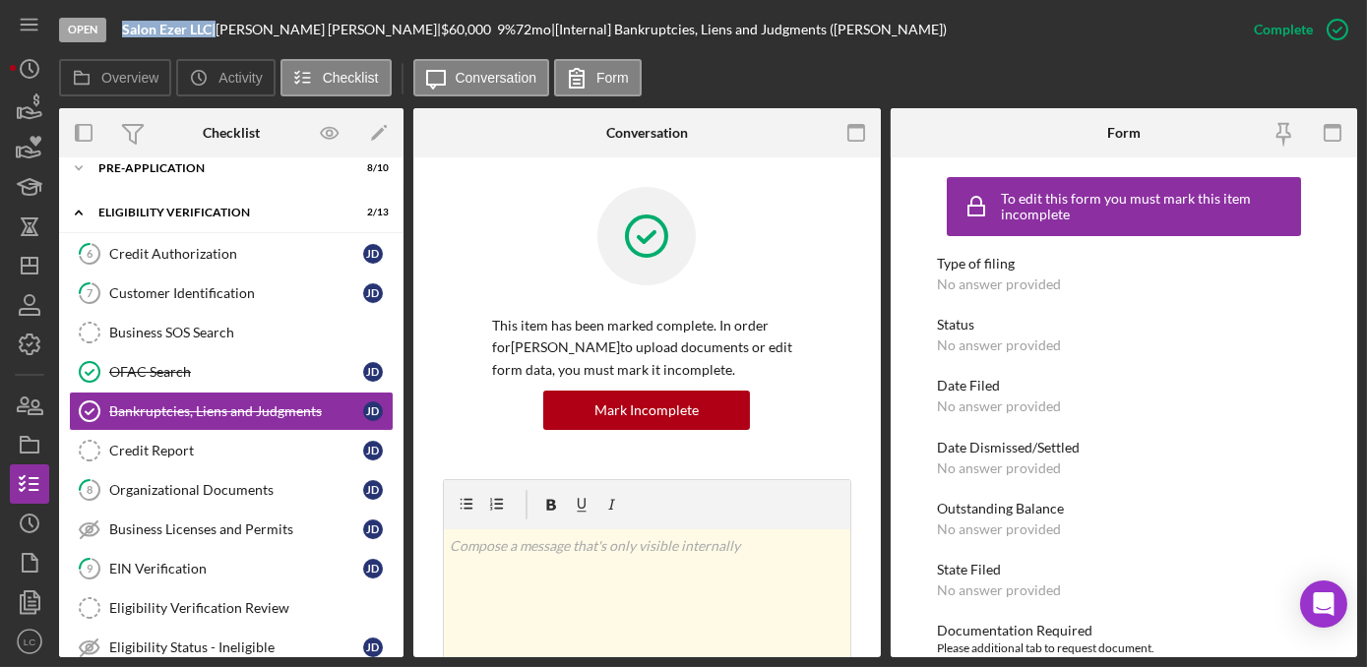
drag, startPoint x: 210, startPoint y: 31, endPoint x: 124, endPoint y: 40, distance: 86.2
click at [124, 40] on div "Open Salon Ezer LLC | [PERSON_NAME] | $60,000 $60,000 9 % 72 mo | [Internal] Ba…" at bounding box center [646, 29] width 1175 height 59
copy div "Salon Ezer LLC"
click at [24, 274] on polygon "button" at bounding box center [30, 266] width 16 height 16
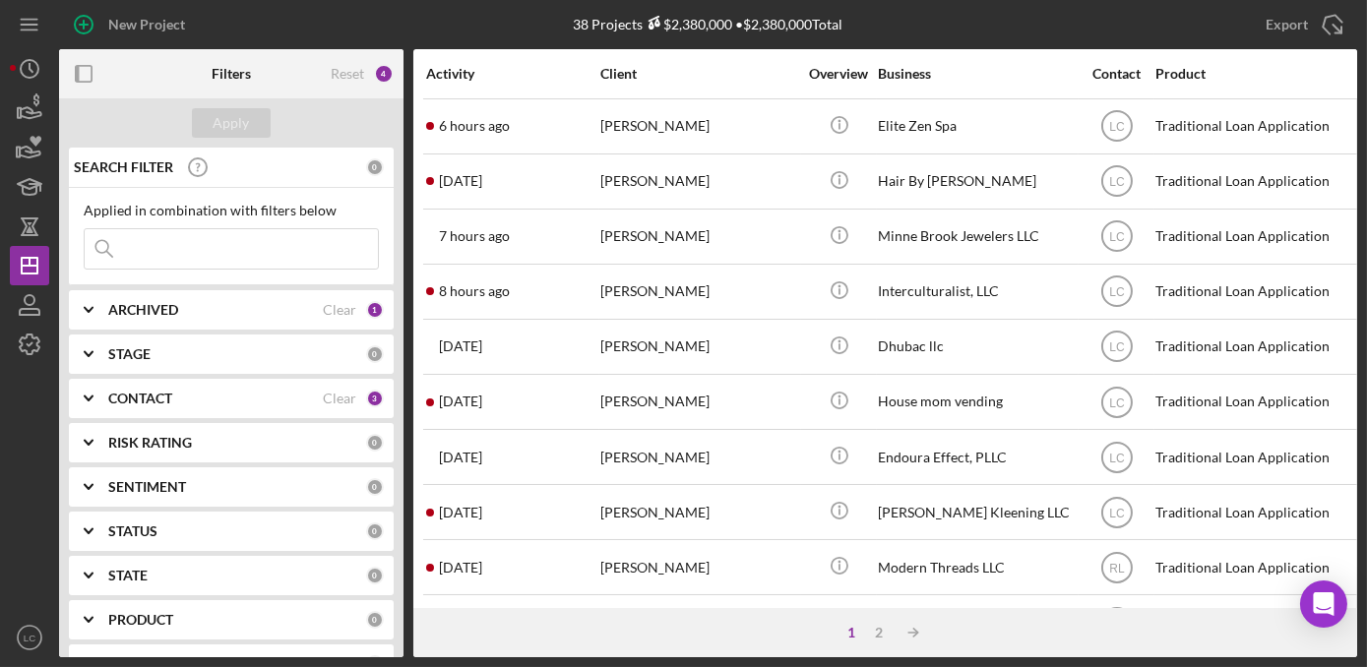
click at [90, 405] on icon "Icon/Expander" at bounding box center [88, 398] width 49 height 49
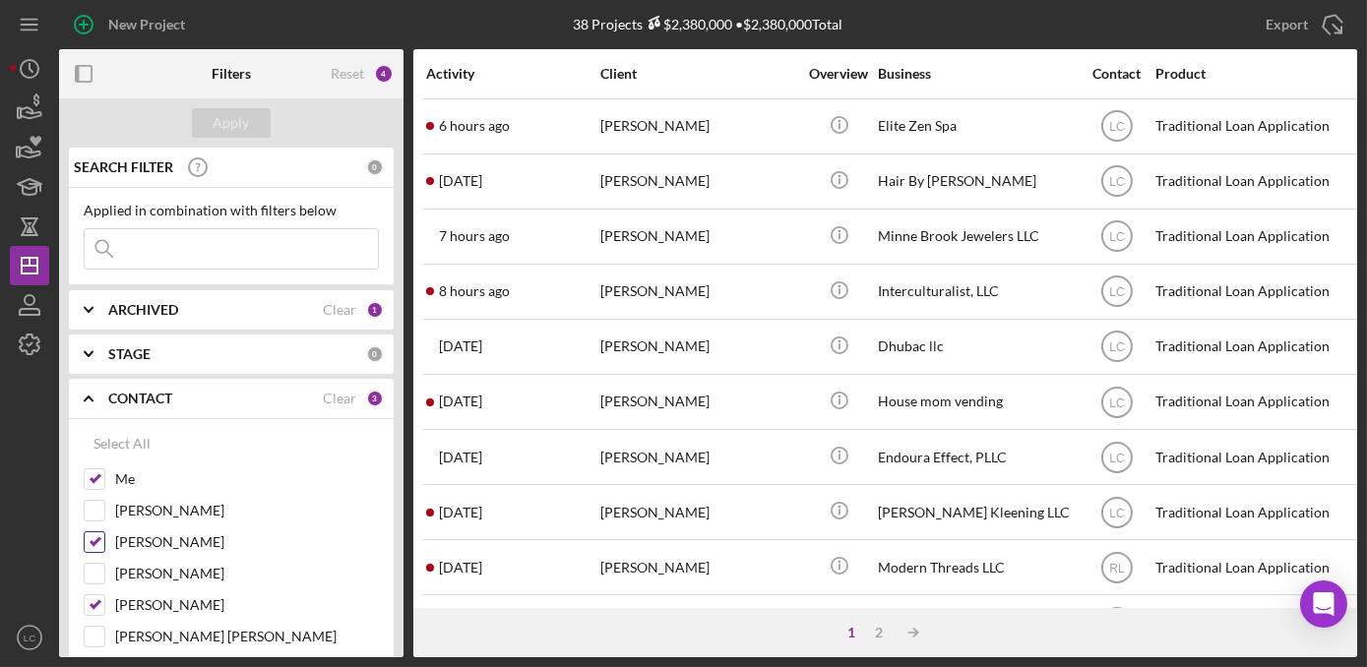
click at [98, 541] on input "[PERSON_NAME]" at bounding box center [95, 542] width 20 height 20
checkbox input "false"
click at [82, 610] on div "Select All Me [PERSON_NAME] [PERSON_NAME] [PERSON_NAME] [PERSON_NAME] [PERSON_N…" at bounding box center [231, 672] width 325 height 506
click at [96, 602] on input "[PERSON_NAME]" at bounding box center [95, 605] width 20 height 20
checkbox input "false"
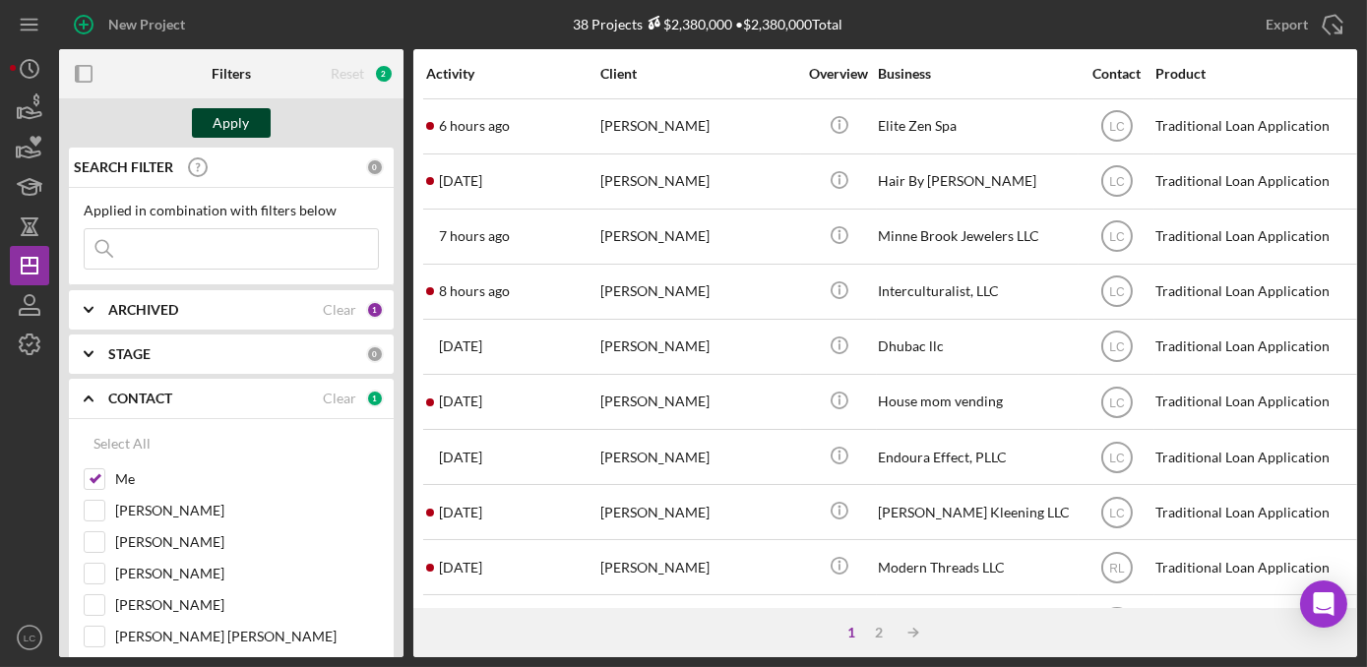
click at [228, 115] on div "Apply" at bounding box center [232, 123] width 36 height 30
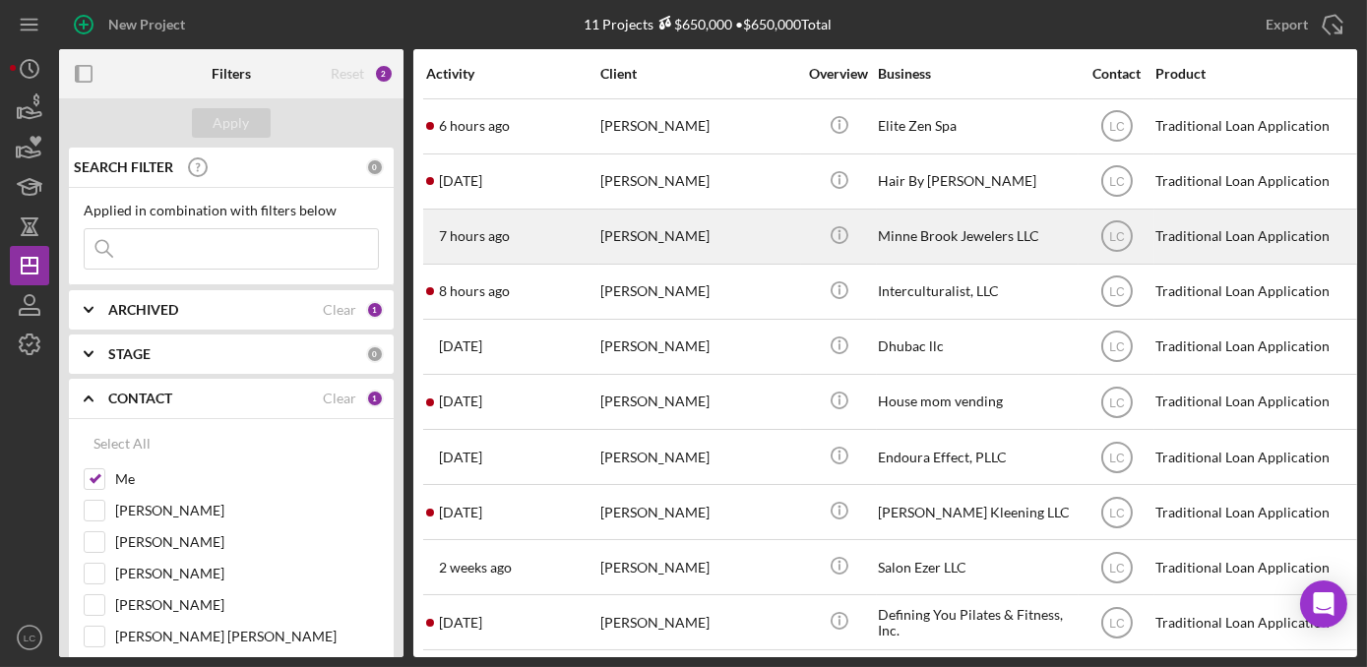
click at [690, 240] on div "[PERSON_NAME]" at bounding box center [698, 237] width 197 height 52
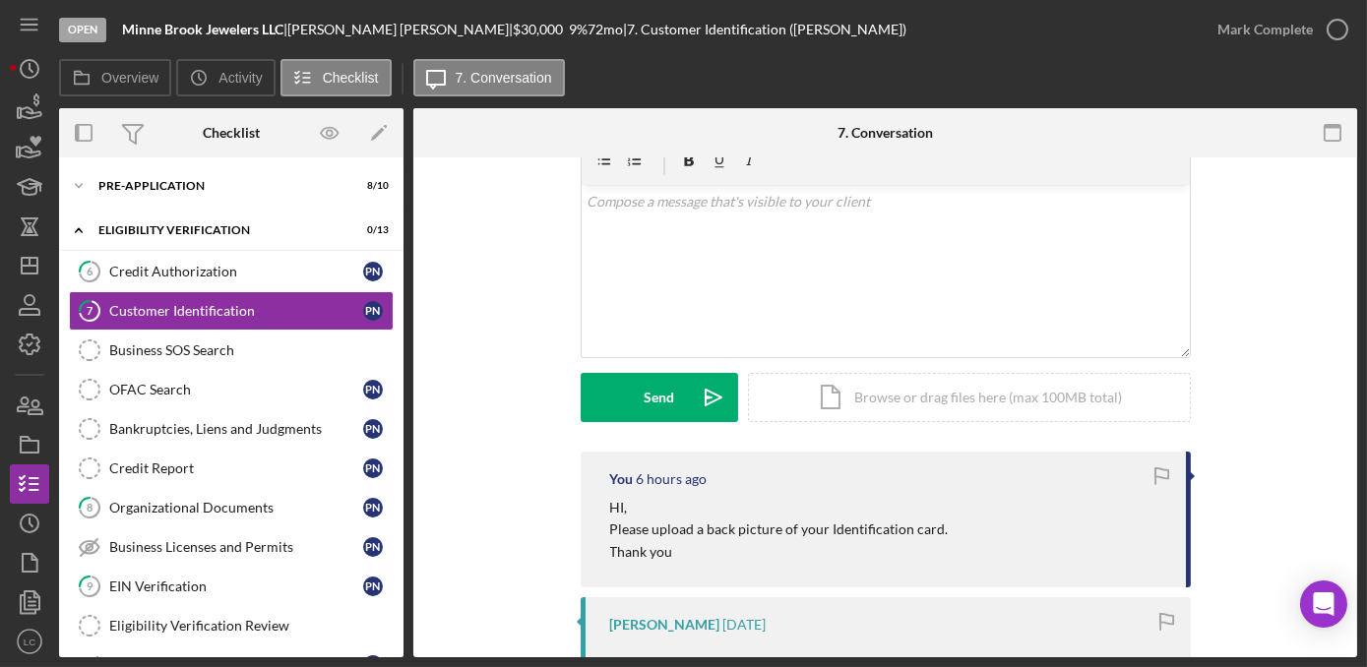
scroll to position [178, 0]
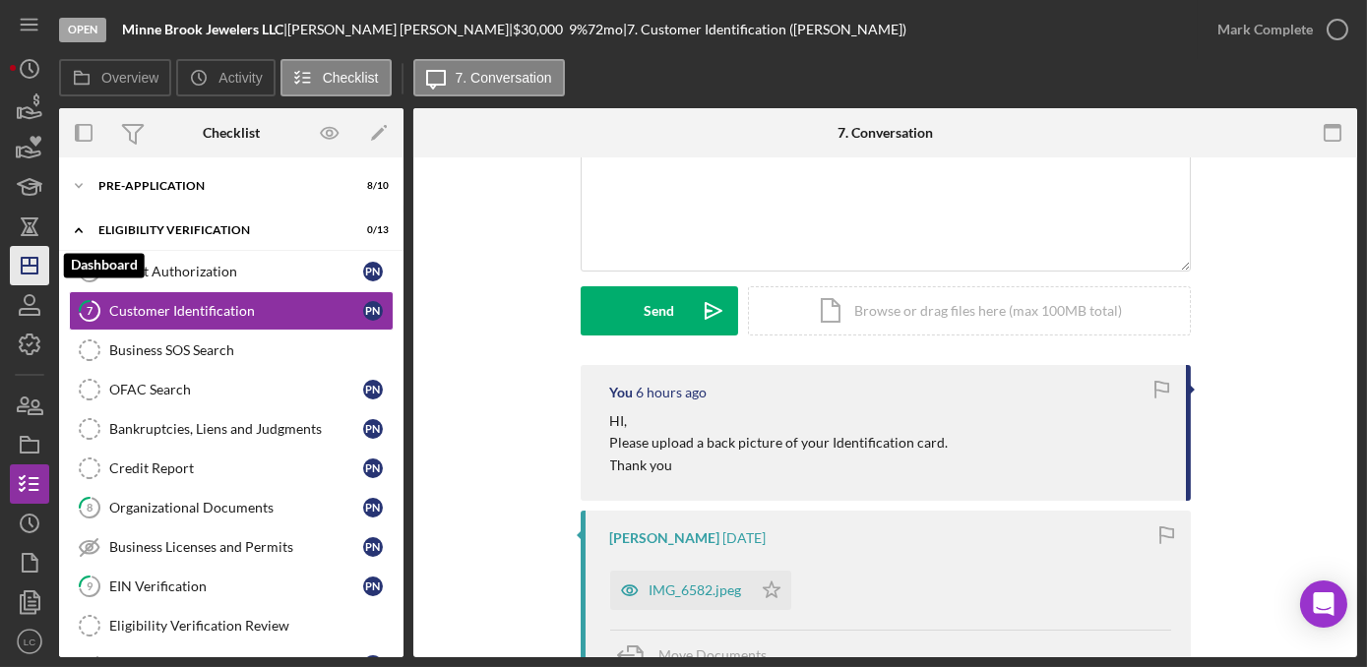
click at [16, 264] on icon "Icon/Dashboard" at bounding box center [29, 265] width 49 height 49
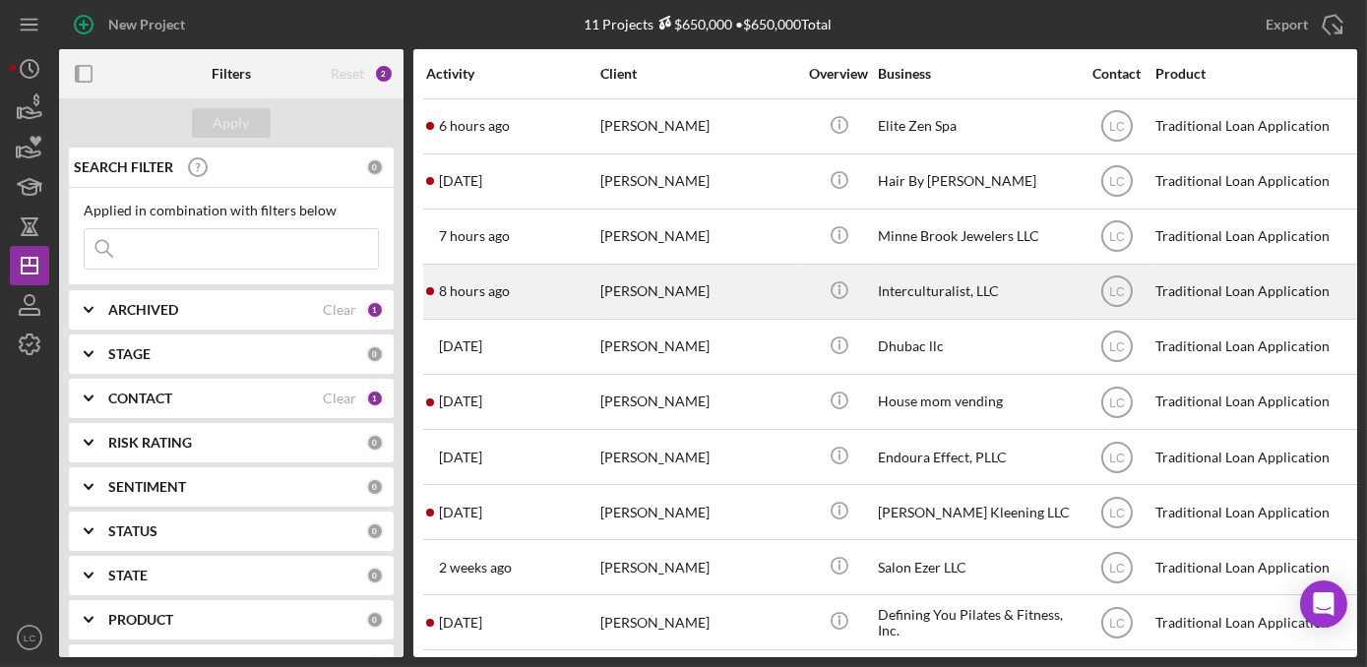
click at [724, 304] on div "[PERSON_NAME]" at bounding box center [698, 292] width 197 height 52
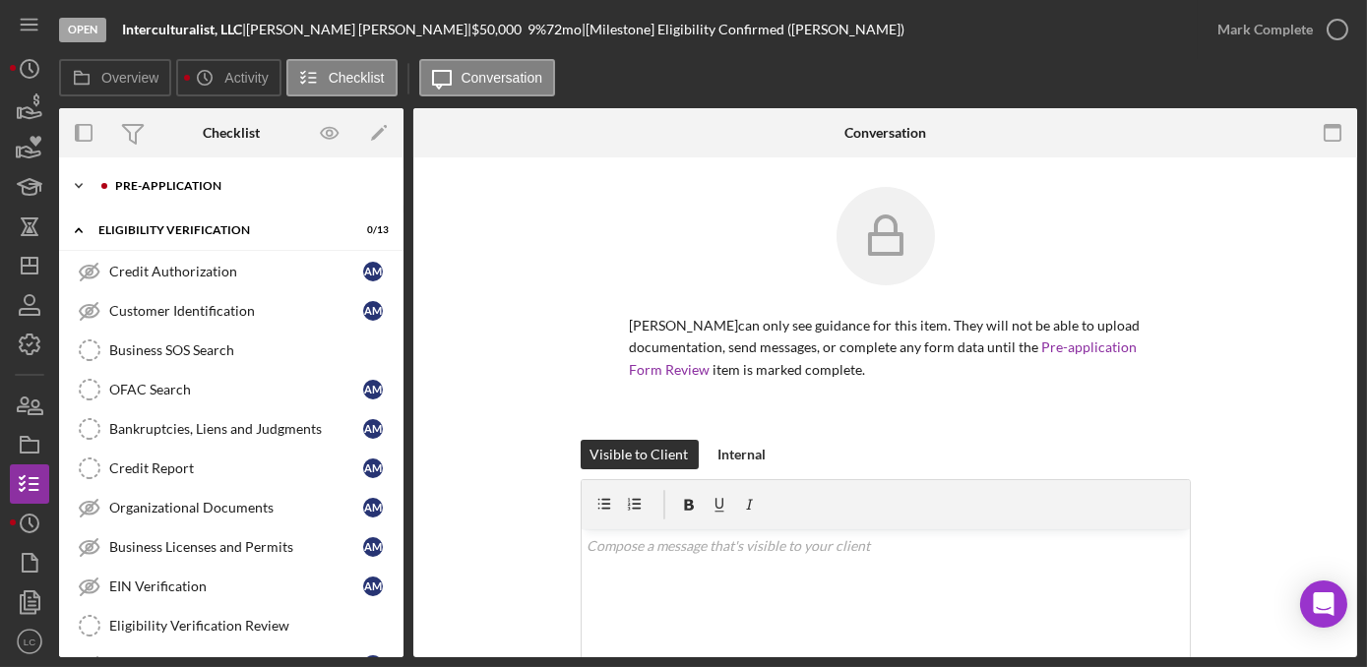
click at [74, 180] on icon "Icon/Expander" at bounding box center [78, 185] width 39 height 39
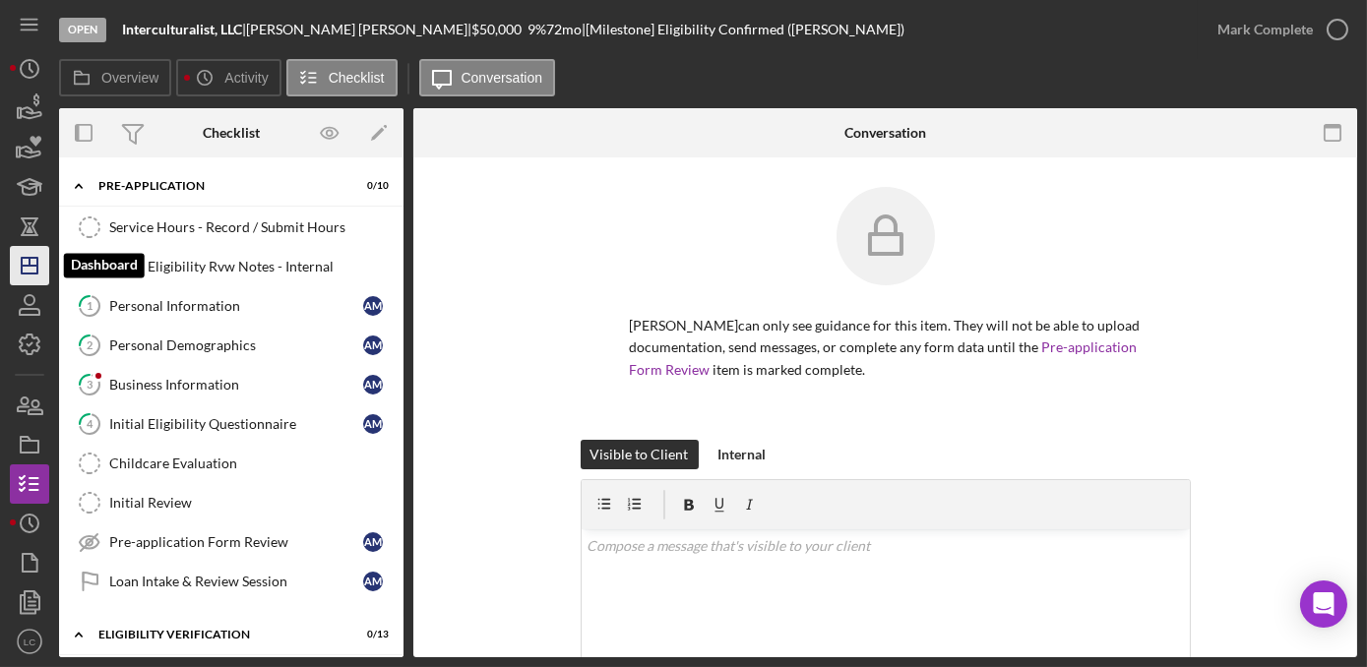
click at [24, 269] on icon "Icon/Dashboard" at bounding box center [29, 265] width 49 height 49
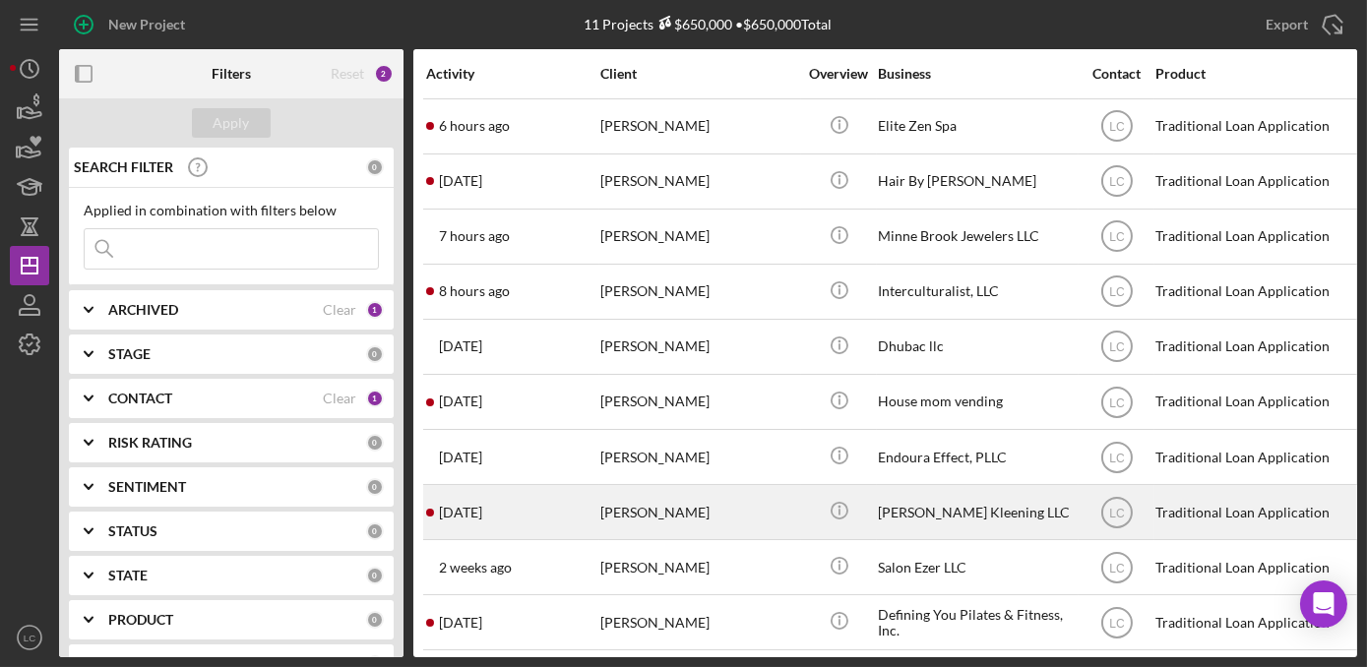
click at [496, 518] on div "[DATE] [PERSON_NAME]" at bounding box center [512, 512] width 172 height 52
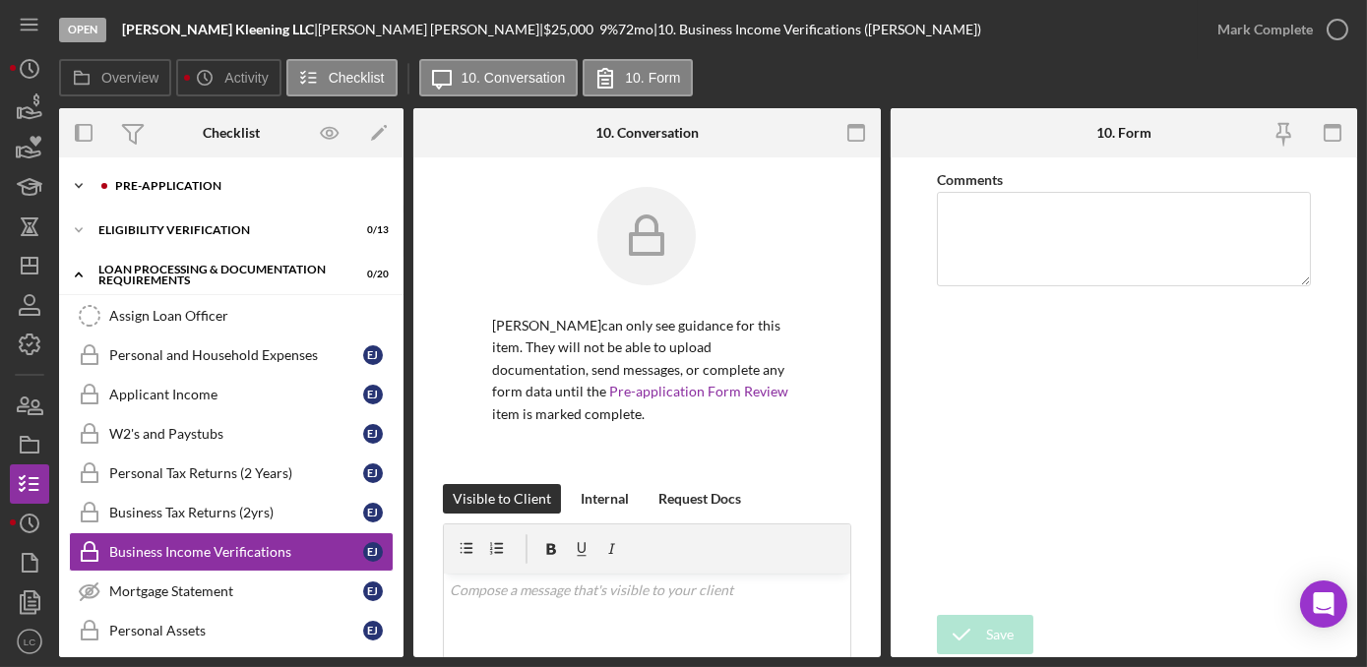
click at [73, 182] on icon "Icon/Expander" at bounding box center [78, 185] width 39 height 39
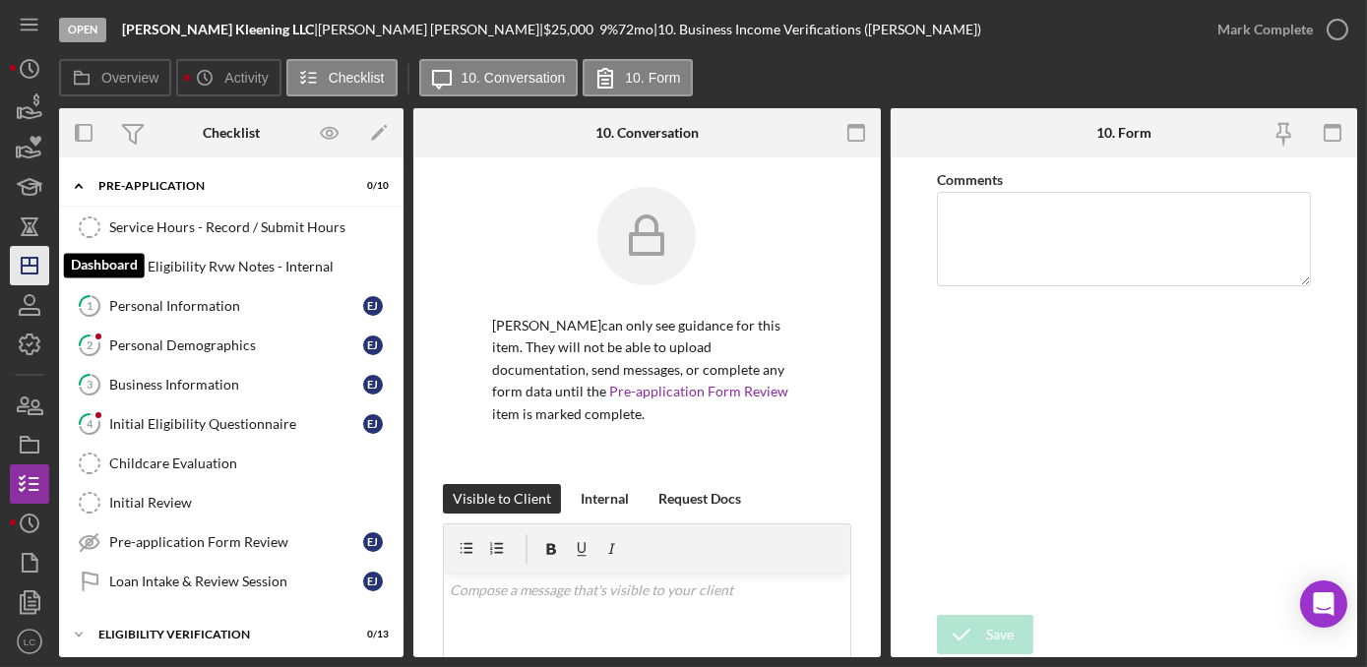
click at [27, 271] on icon "Icon/Dashboard" at bounding box center [29, 265] width 49 height 49
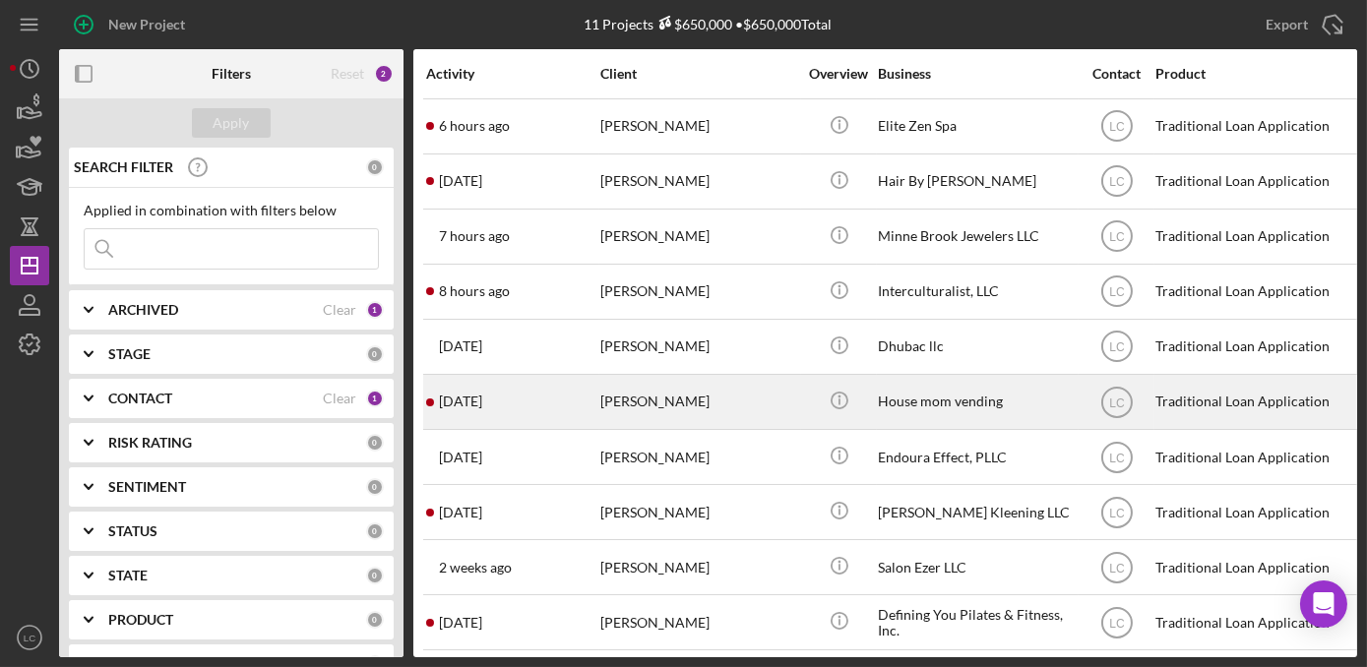
click at [604, 399] on div "[PERSON_NAME]" at bounding box center [698, 402] width 197 height 52
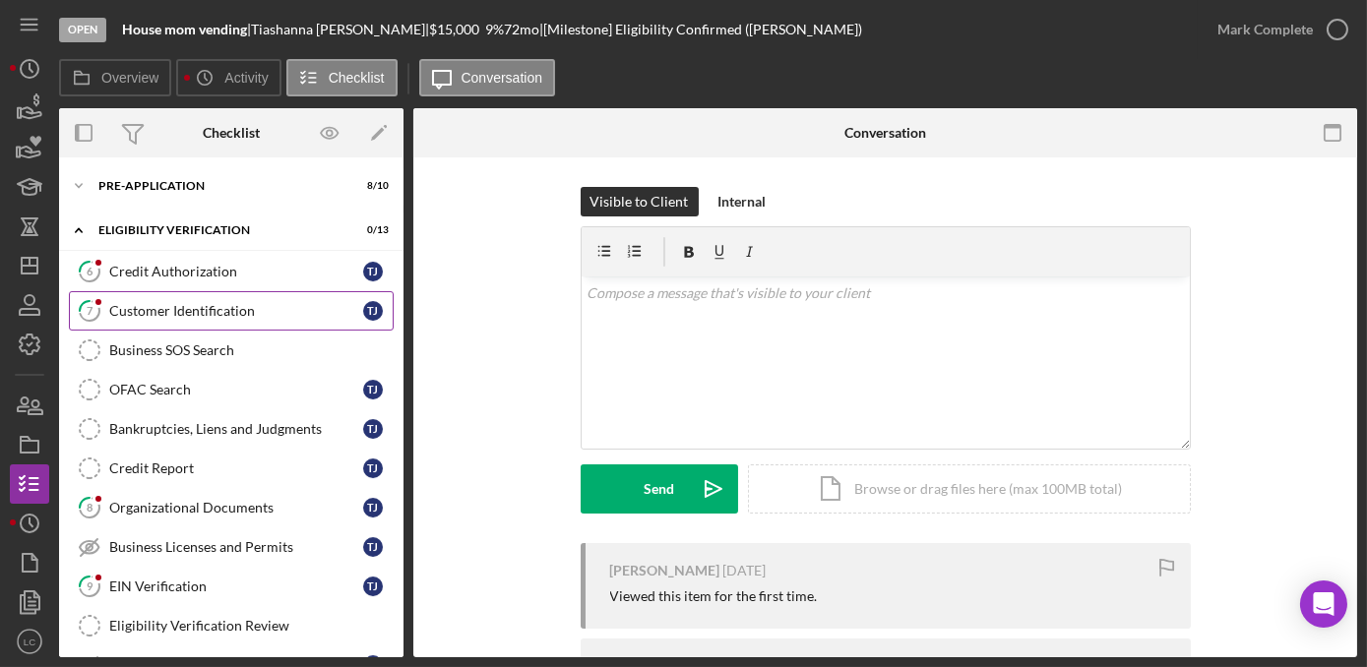
click at [150, 310] on div "Customer Identification" at bounding box center [236, 311] width 254 height 16
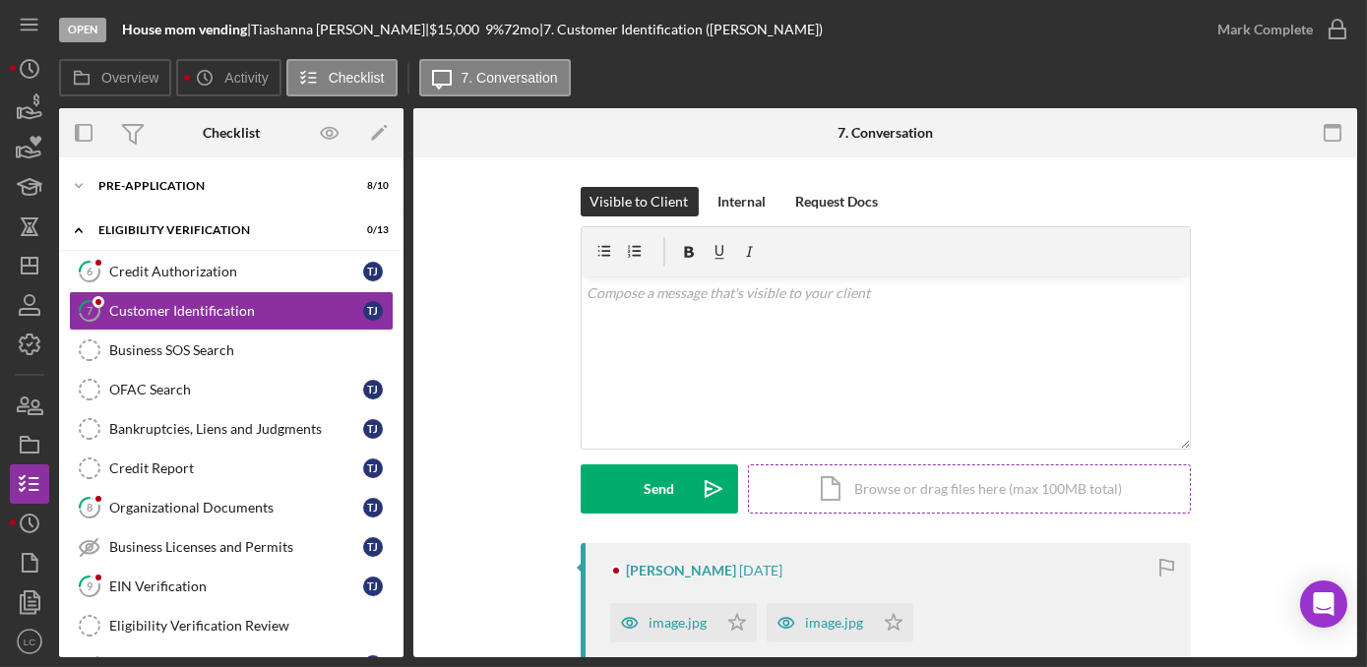
scroll to position [89, 0]
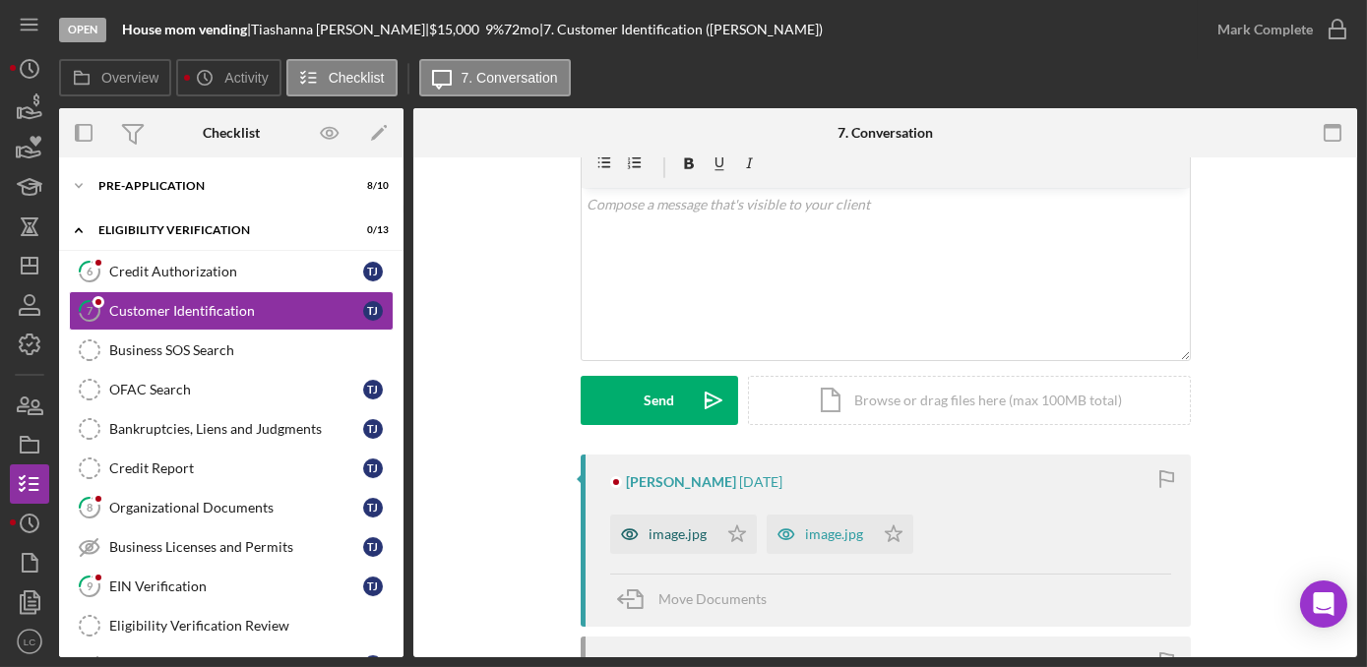
click at [670, 531] on div "image.jpg" at bounding box center [678, 534] width 58 height 16
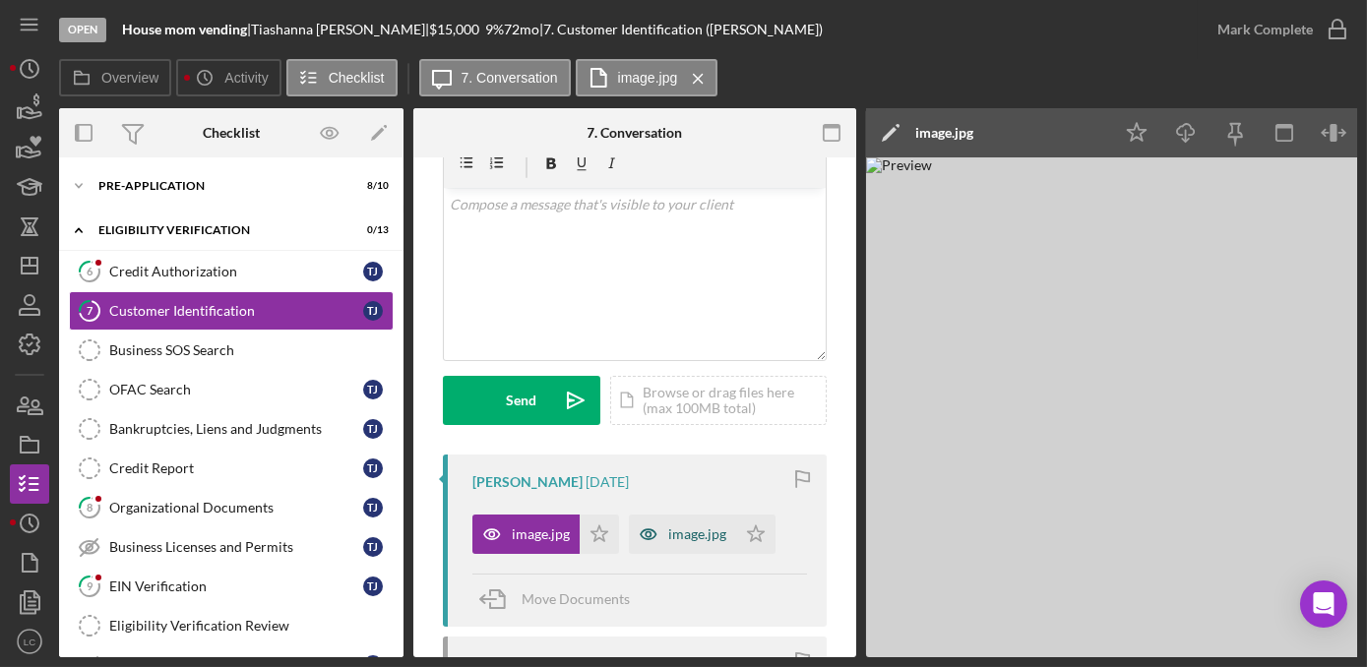
click at [701, 535] on div "image.jpg" at bounding box center [697, 534] width 58 height 16
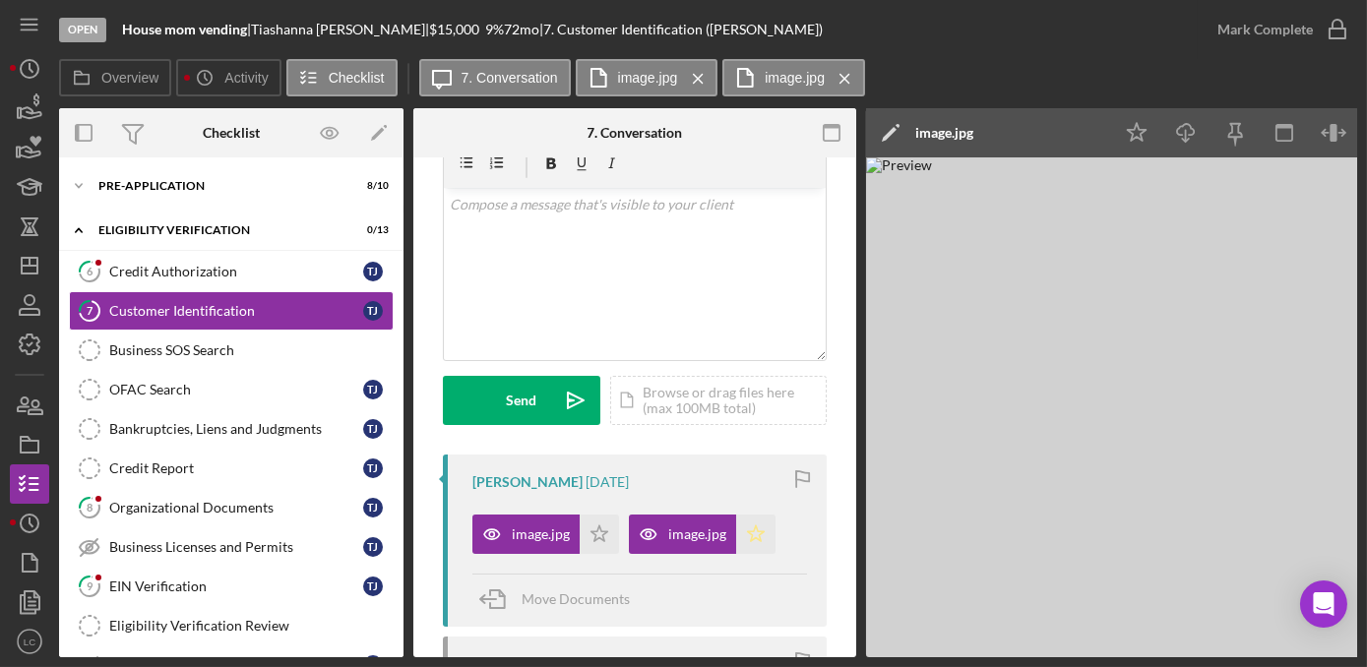
click at [759, 531] on polygon "button" at bounding box center [756, 533] width 17 height 16
click at [605, 528] on icon "Icon/Star" at bounding box center [599, 534] width 39 height 39
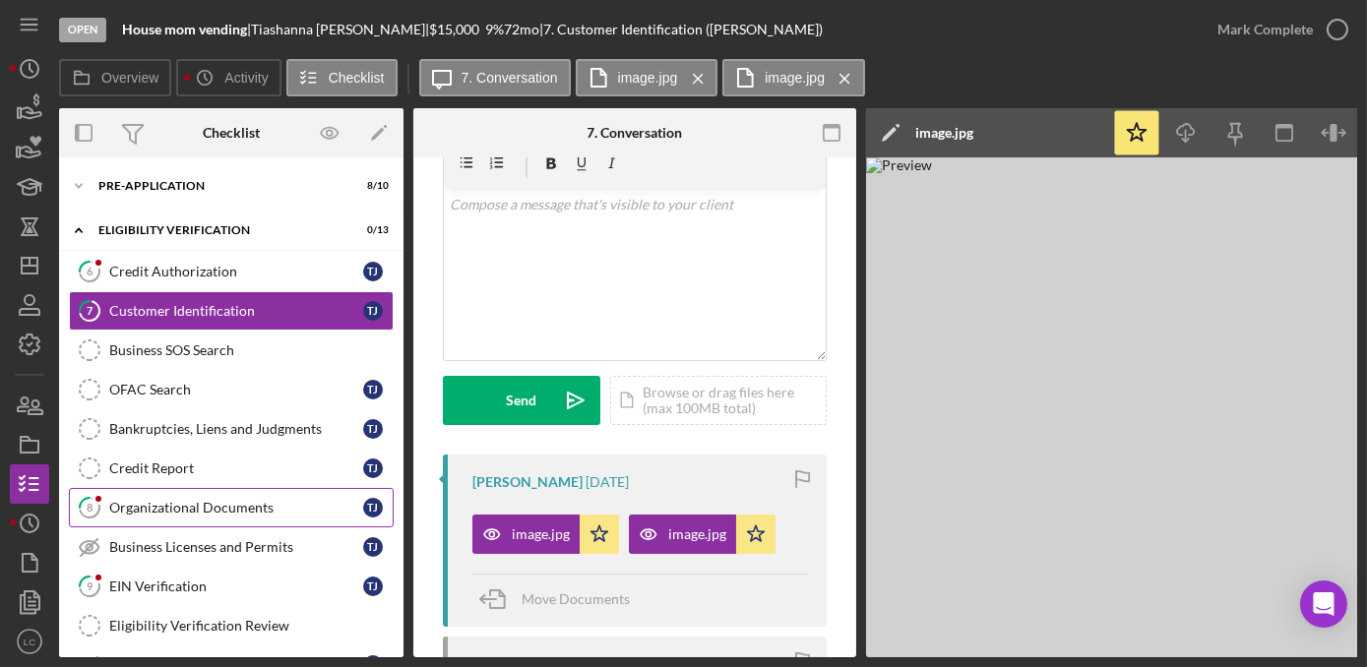
click at [177, 500] on div "Organizational Documents" at bounding box center [236, 508] width 254 height 16
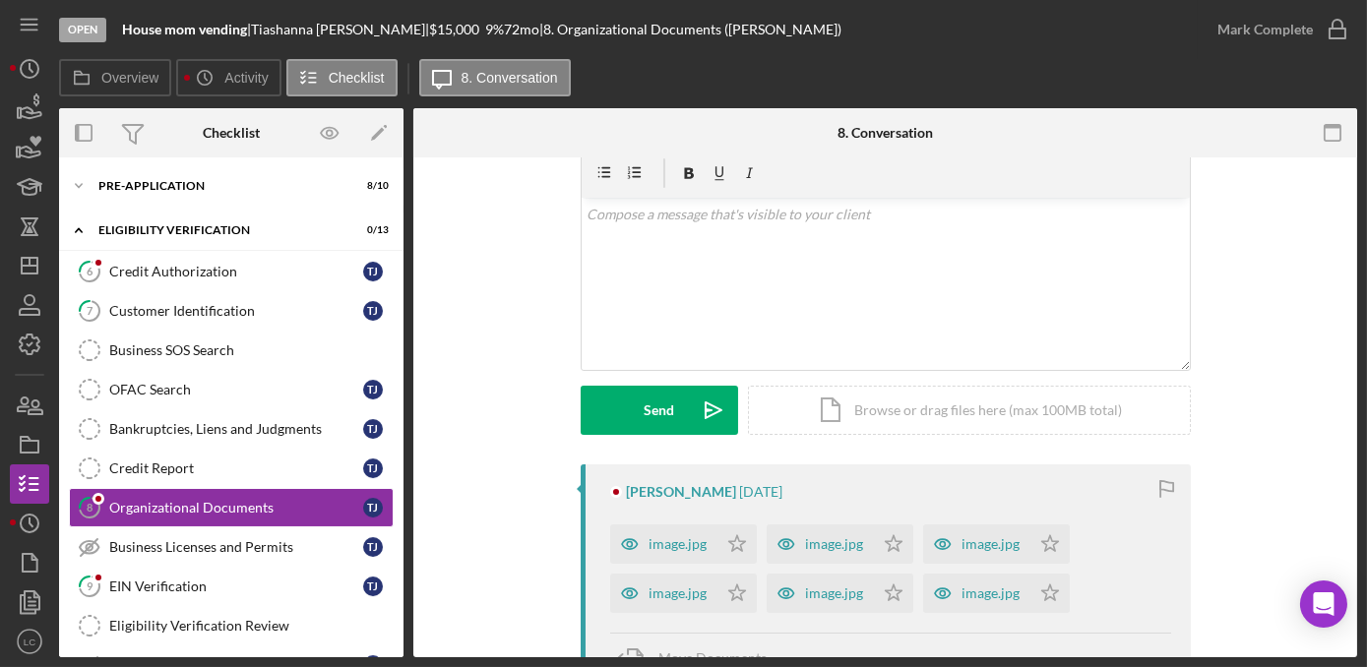
scroll to position [178, 0]
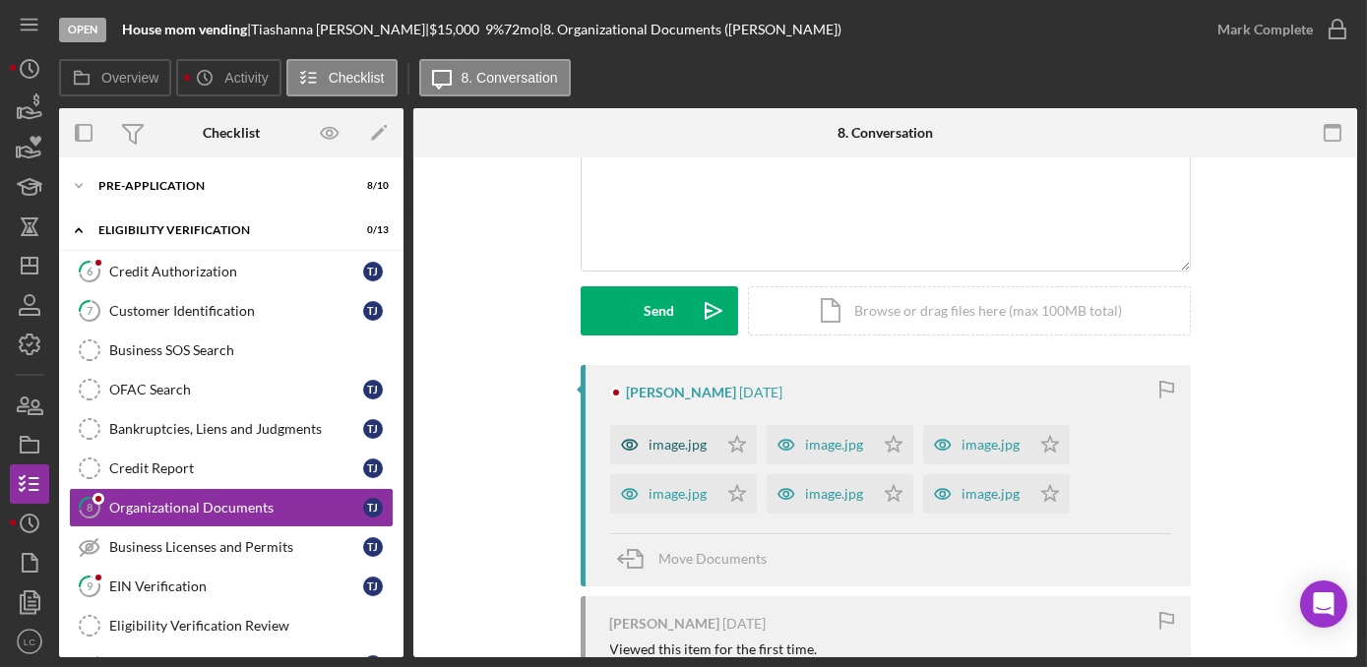
click at [682, 455] on div "image.jpg" at bounding box center [663, 444] width 107 height 39
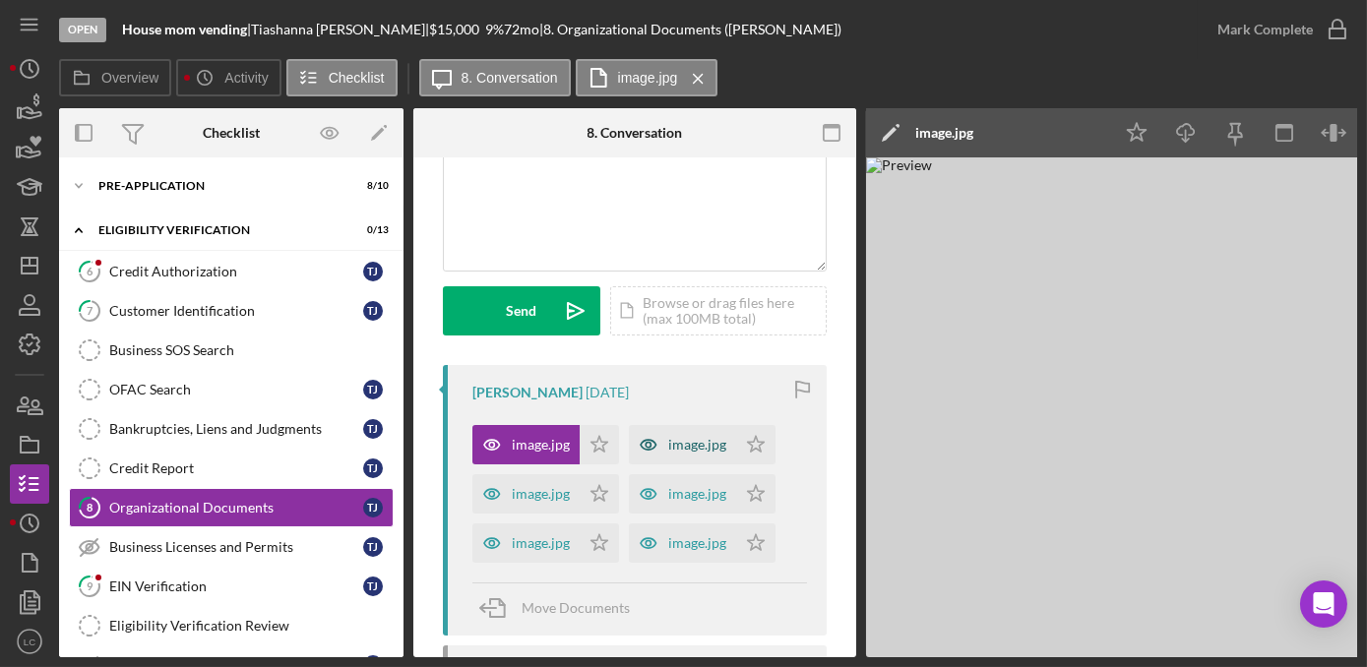
click at [690, 450] on div "image.jpg" at bounding box center [697, 445] width 58 height 16
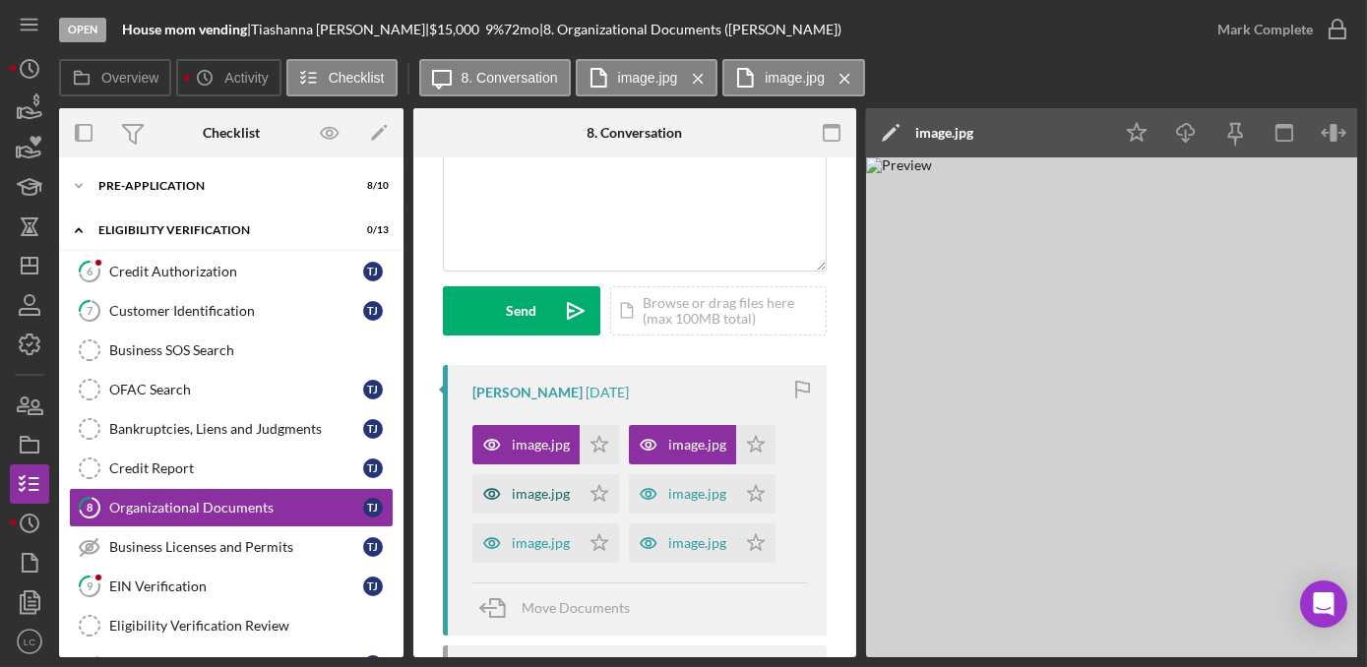
click at [514, 497] on div "image.jpg" at bounding box center [541, 494] width 58 height 16
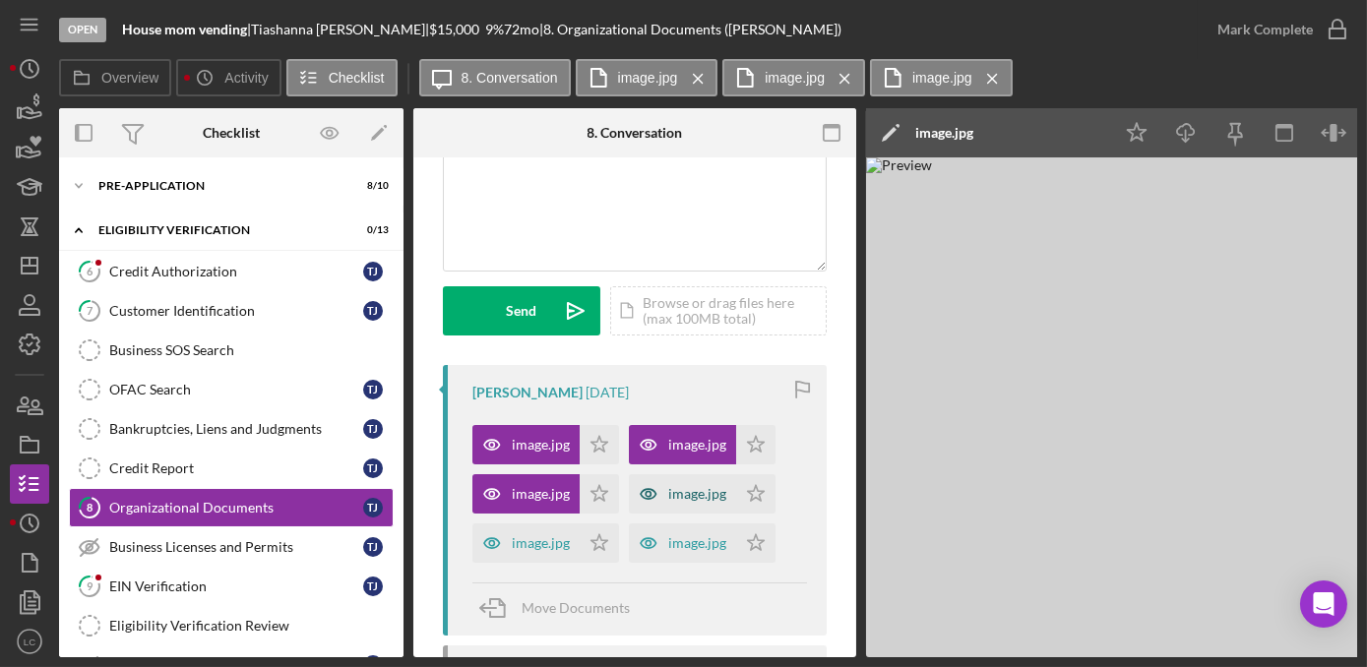
click at [664, 500] on icon "button" at bounding box center [648, 493] width 39 height 39
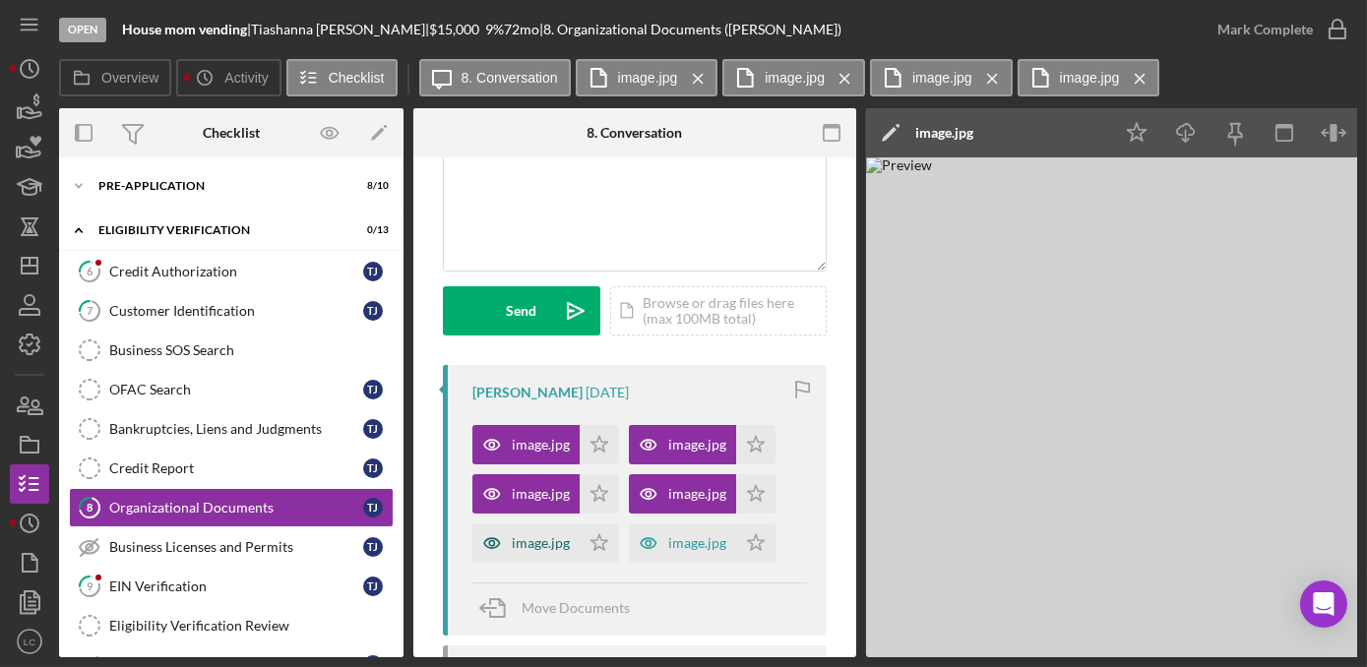
click at [532, 535] on div "image.jpg" at bounding box center [541, 543] width 58 height 16
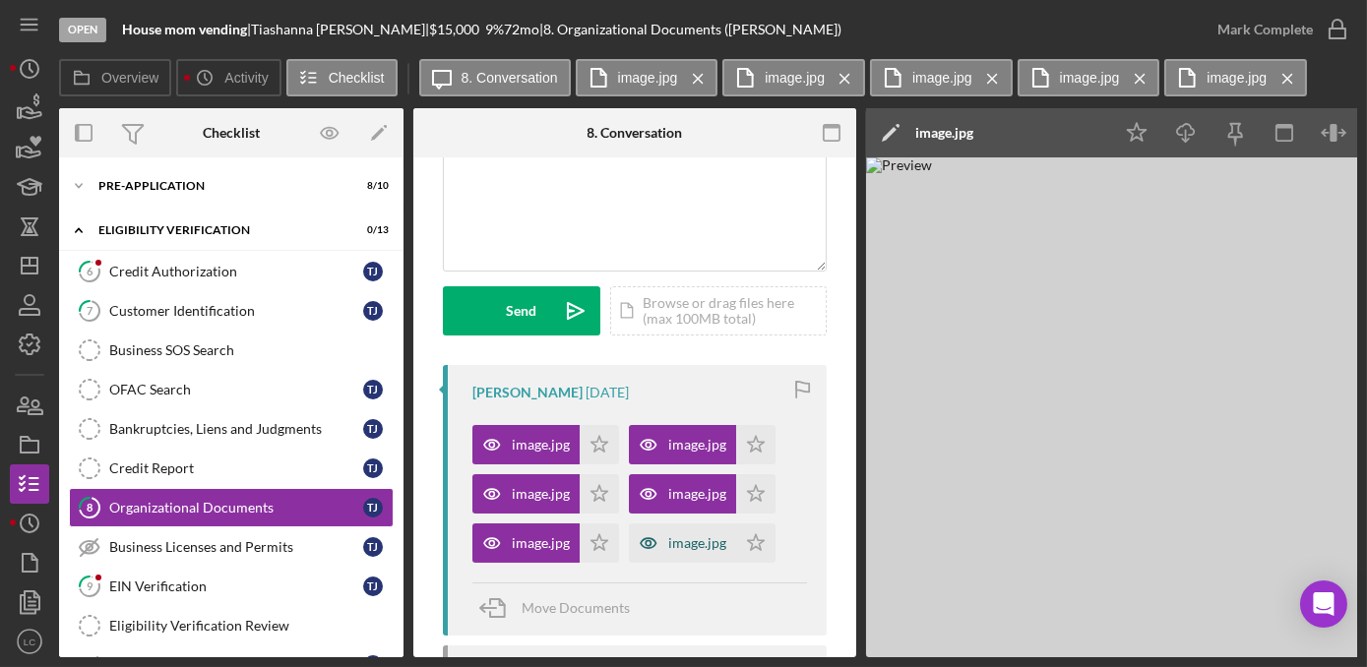
click at [705, 544] on div "image.jpg" at bounding box center [697, 543] width 58 height 16
click at [598, 447] on polygon "button" at bounding box center [599, 444] width 17 height 16
click at [595, 492] on icon "Icon/Star" at bounding box center [599, 493] width 39 height 39
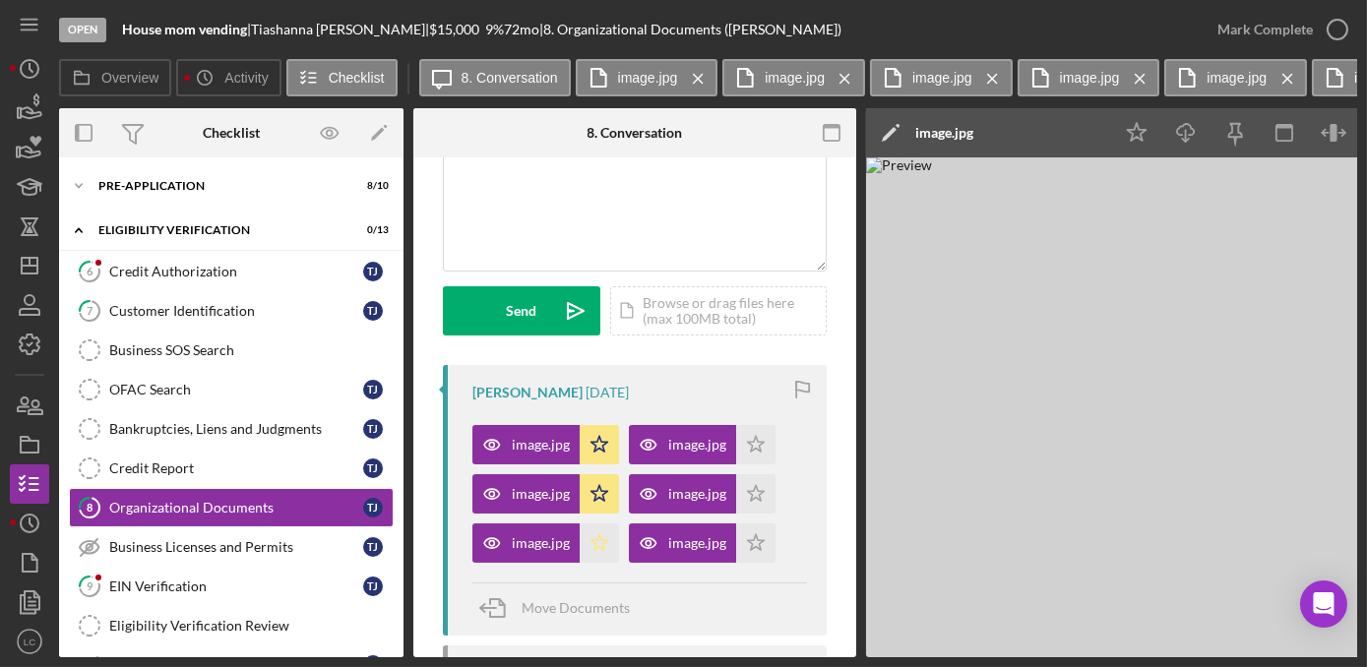
click at [597, 536] on icon "Icon/Star" at bounding box center [599, 542] width 39 height 39
click at [747, 434] on icon "Icon/Star" at bounding box center [755, 444] width 39 height 39
click at [756, 502] on icon "Icon/Star" at bounding box center [755, 493] width 39 height 39
click at [758, 543] on icon "Icon/Star" at bounding box center [755, 542] width 39 height 39
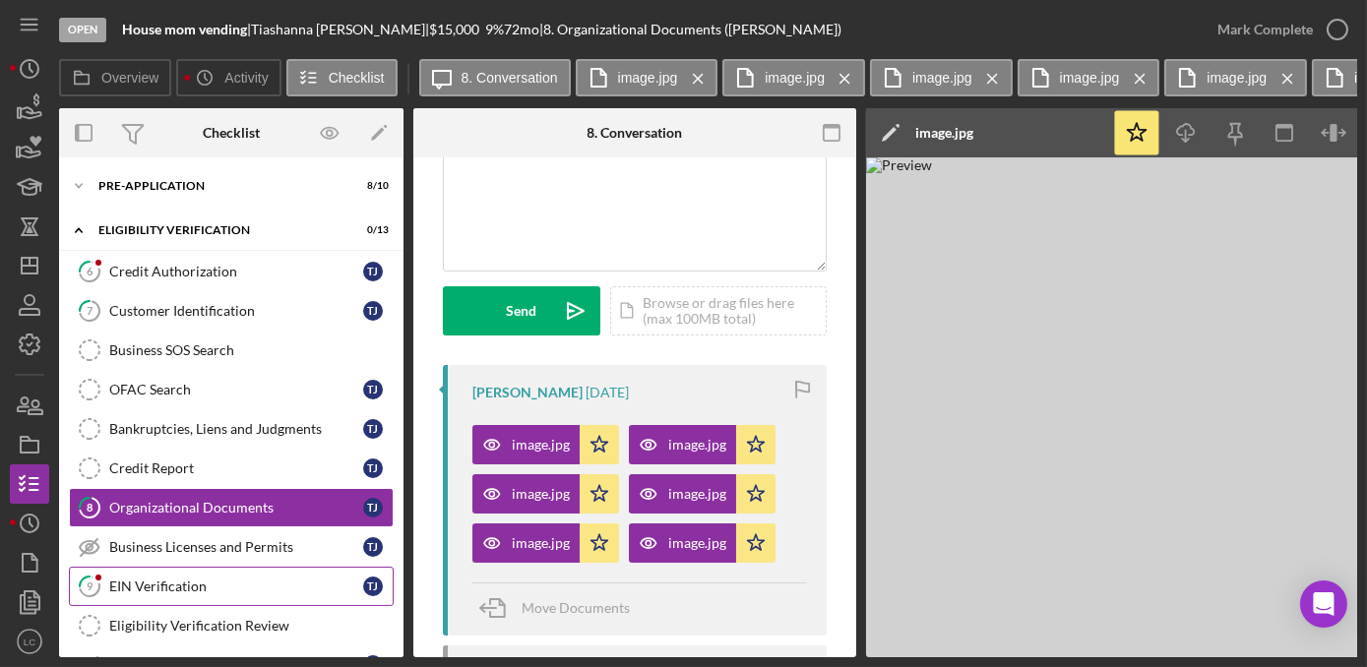
click at [230, 580] on div "EIN Verification" at bounding box center [236, 587] width 254 height 16
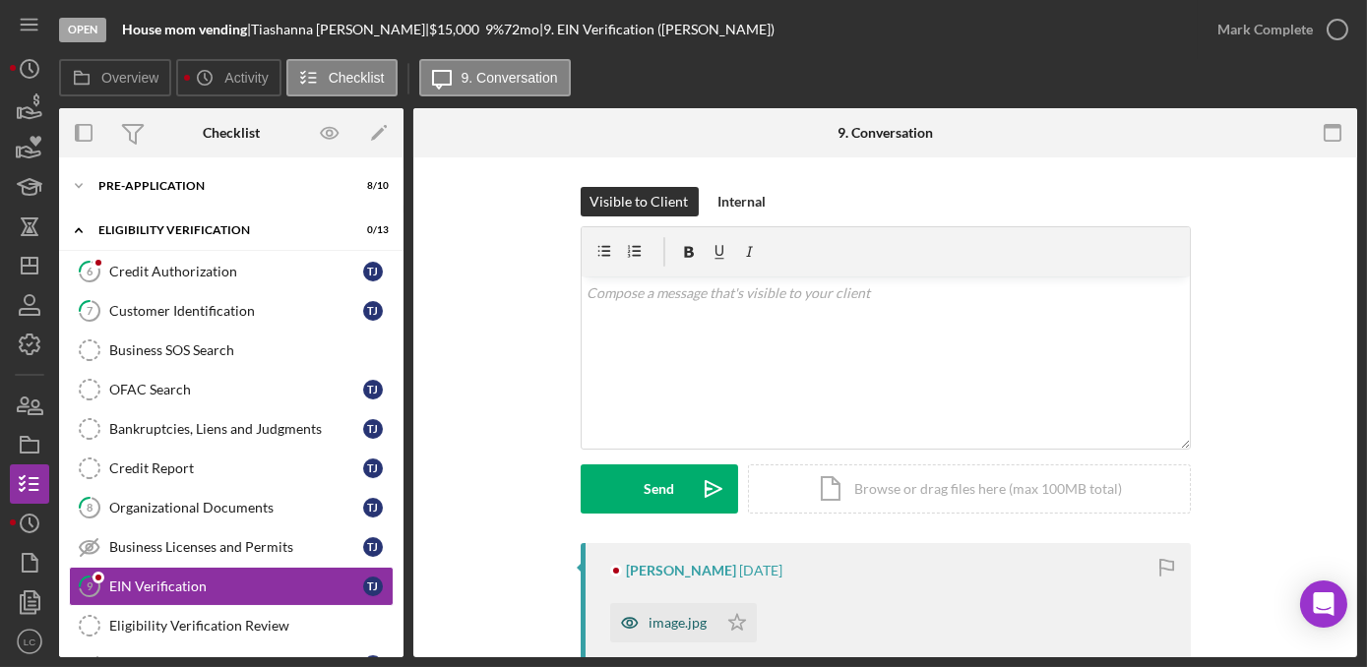
click at [661, 622] on div "image.jpg" at bounding box center [678, 623] width 58 height 16
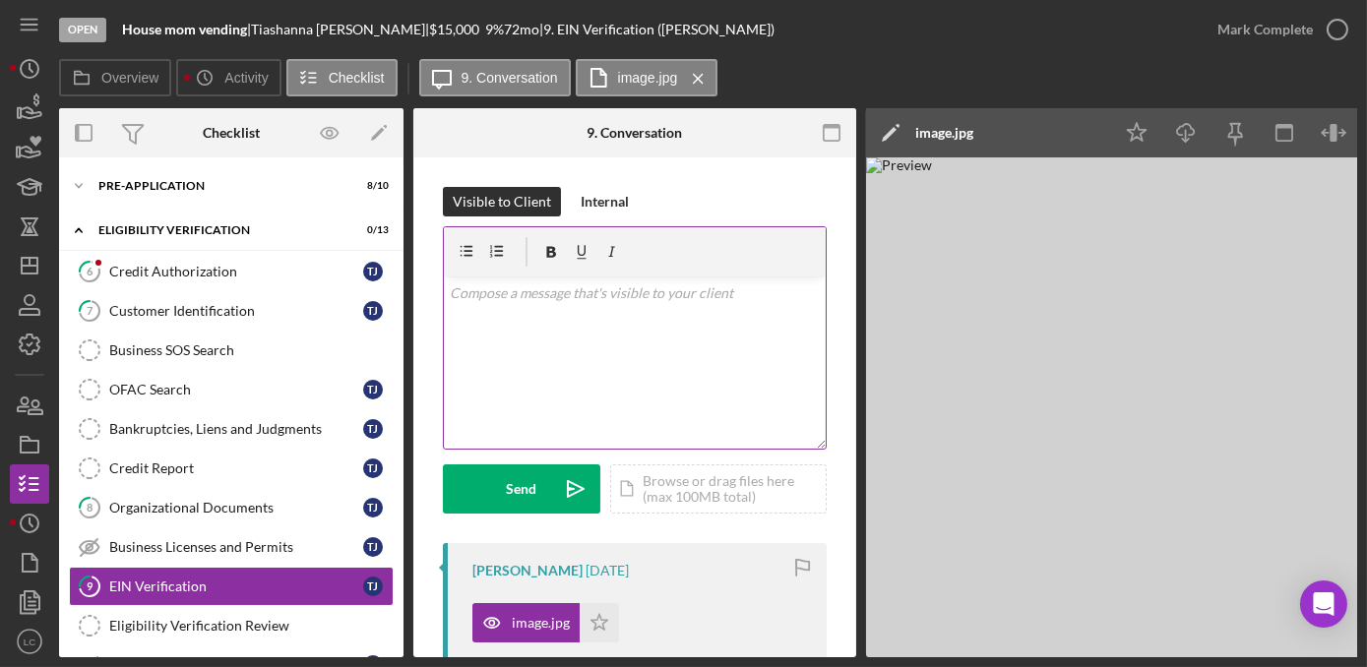
click at [574, 310] on div "v Color teal Color pink Remove color Add row above Add row below Add column bef…" at bounding box center [635, 362] width 382 height 172
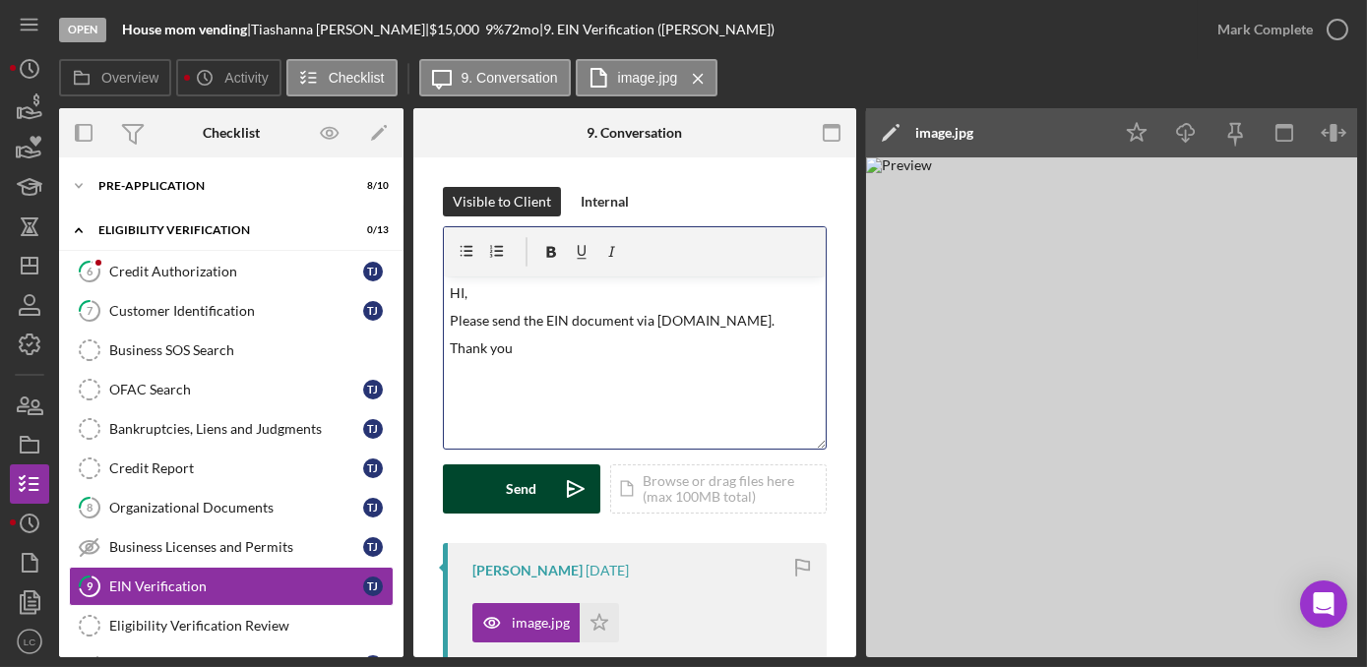
click at [535, 486] on div "Send" at bounding box center [522, 488] width 31 height 49
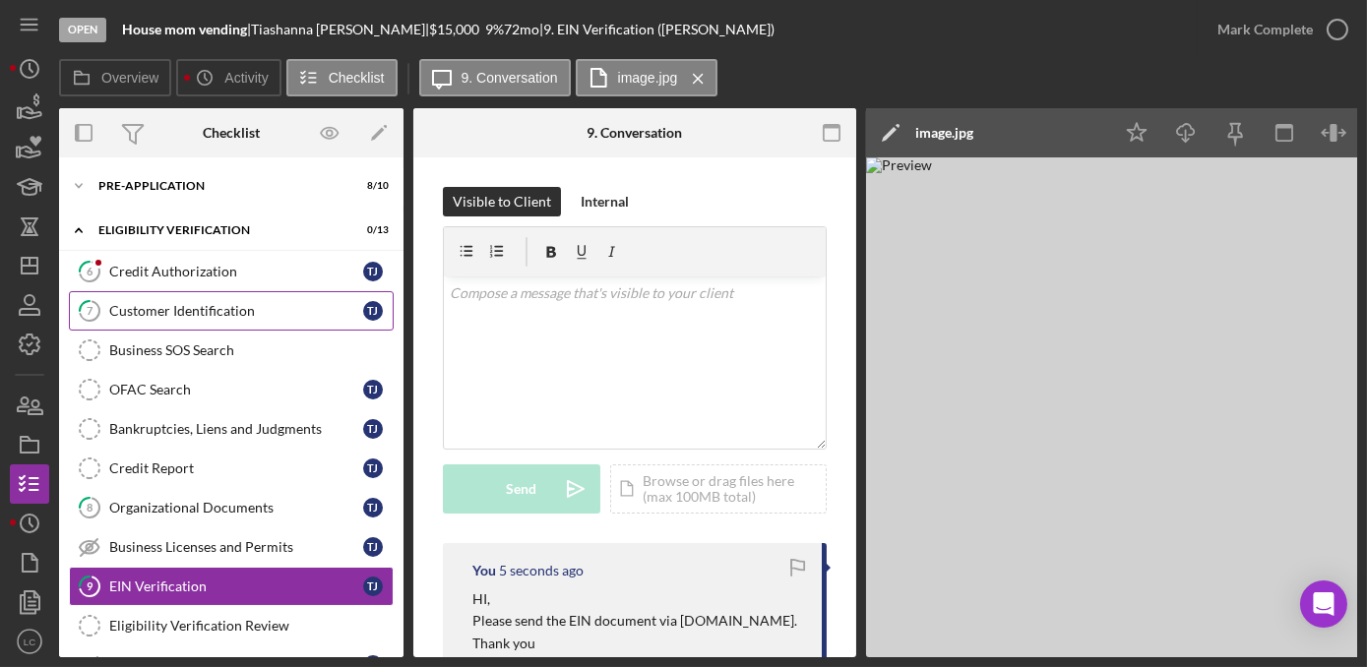
click at [159, 319] on link "7 Customer Identification T J" at bounding box center [231, 310] width 325 height 39
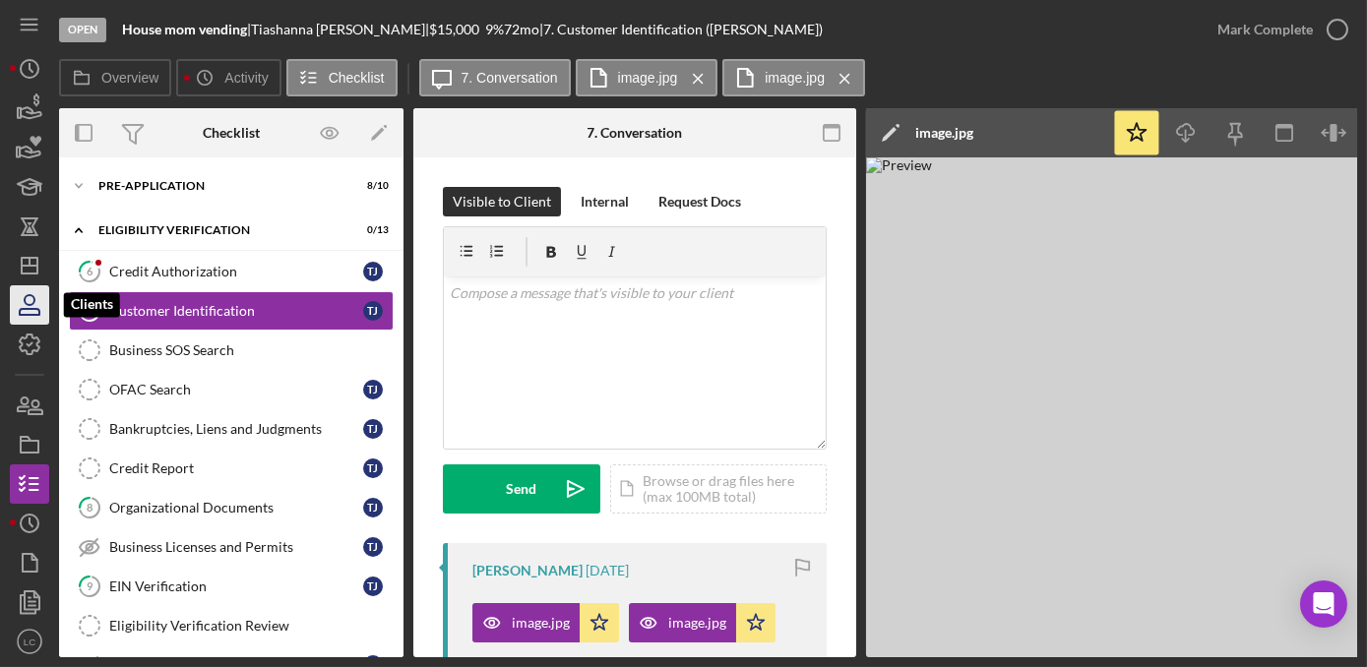
click at [33, 321] on icon "button" at bounding box center [29, 304] width 49 height 49
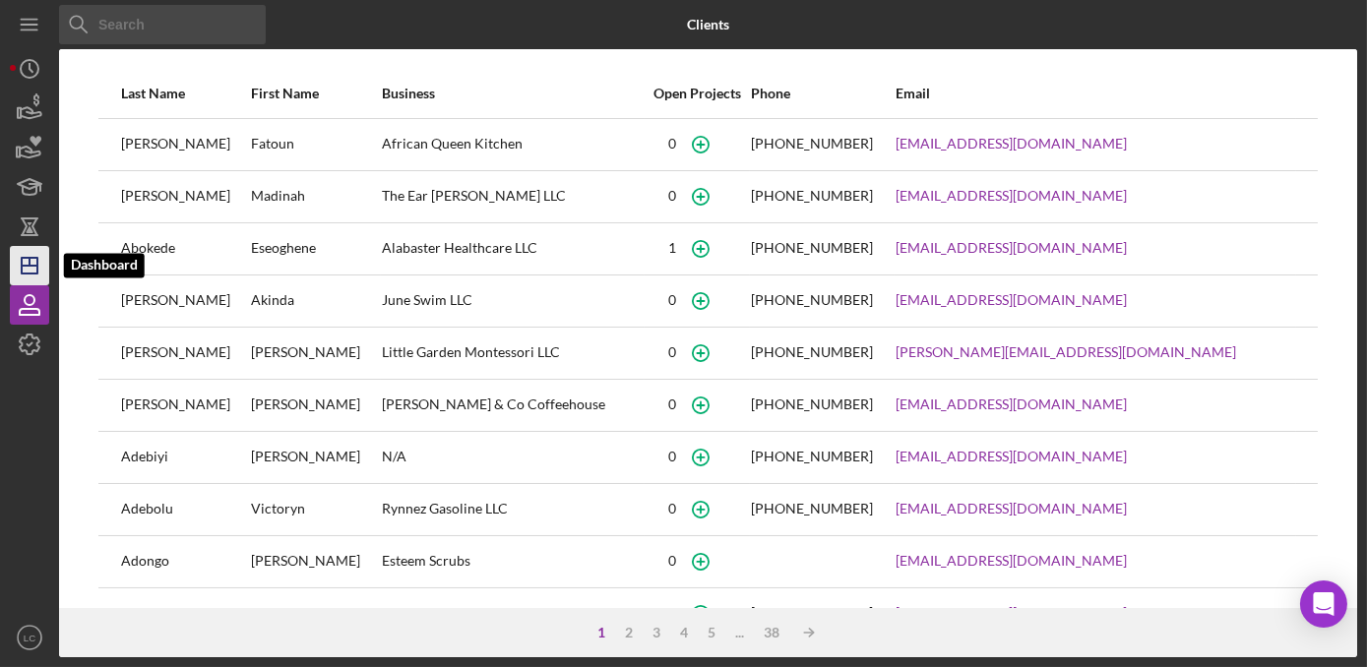
click at [26, 269] on icon "Icon/Dashboard" at bounding box center [29, 265] width 49 height 49
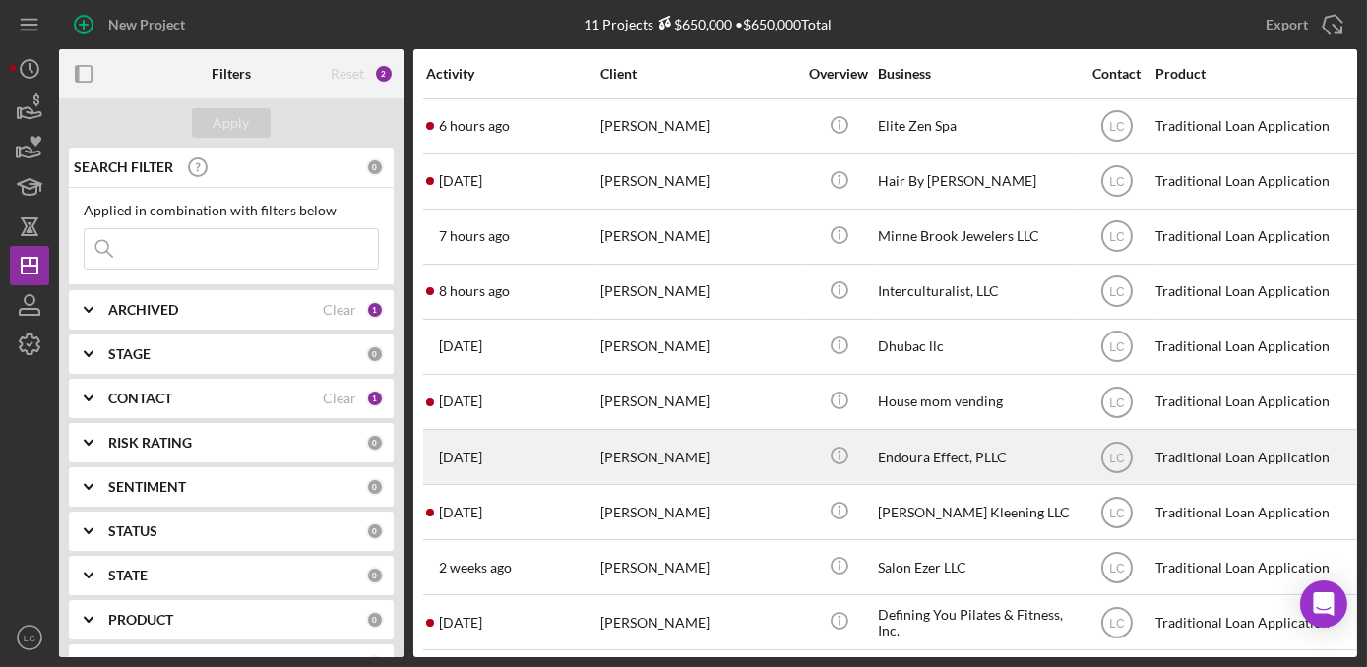
click at [771, 435] on div "[PERSON_NAME]" at bounding box center [698, 457] width 197 height 52
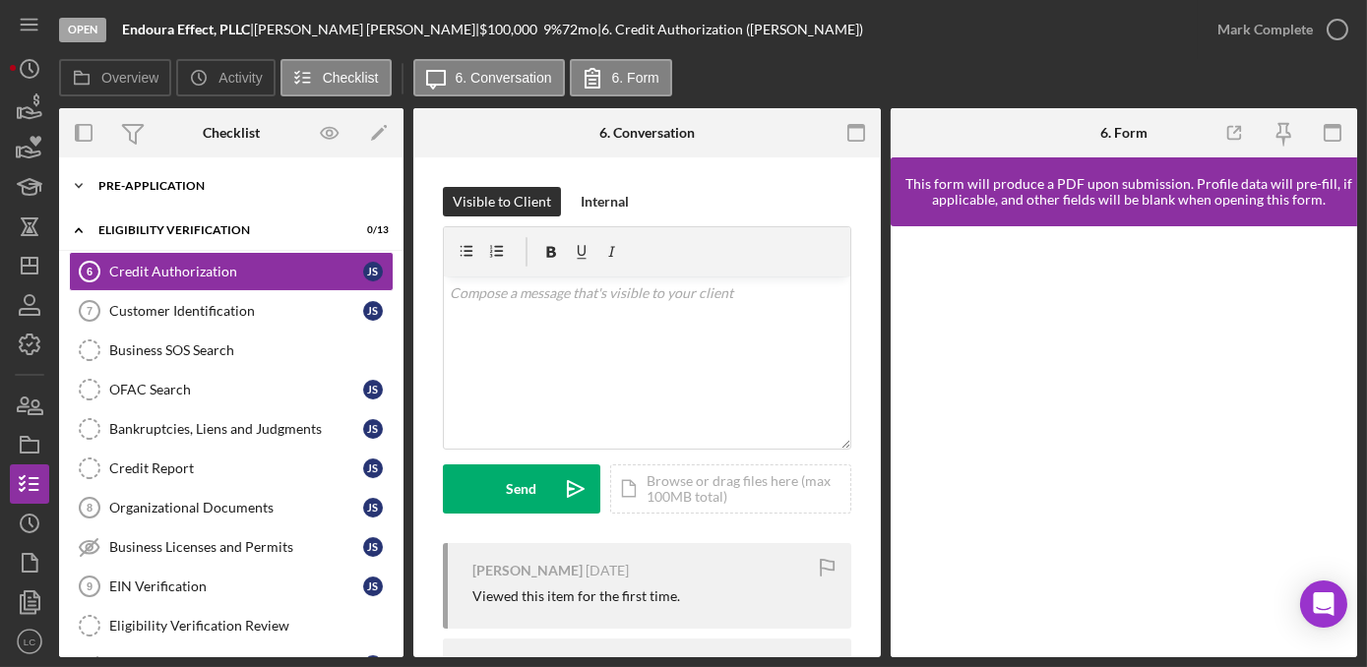
click at [77, 184] on polyline at bounding box center [79, 186] width 6 height 4
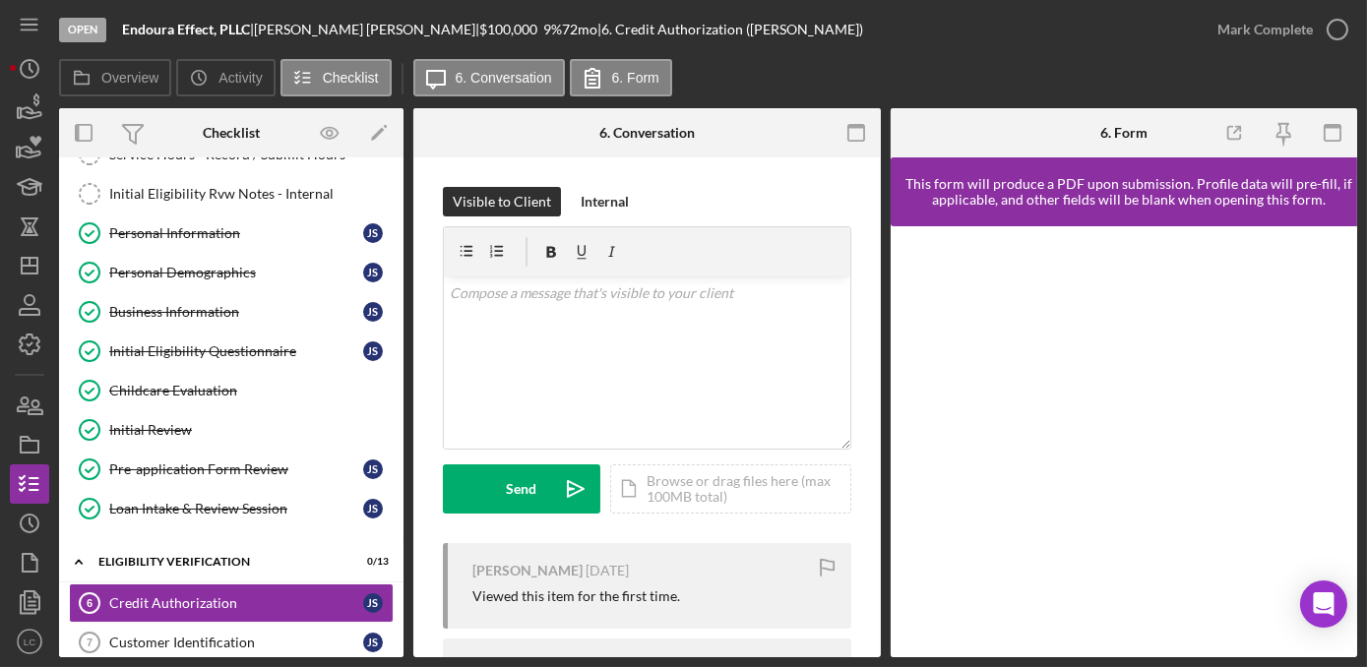
scroll to position [178, 0]
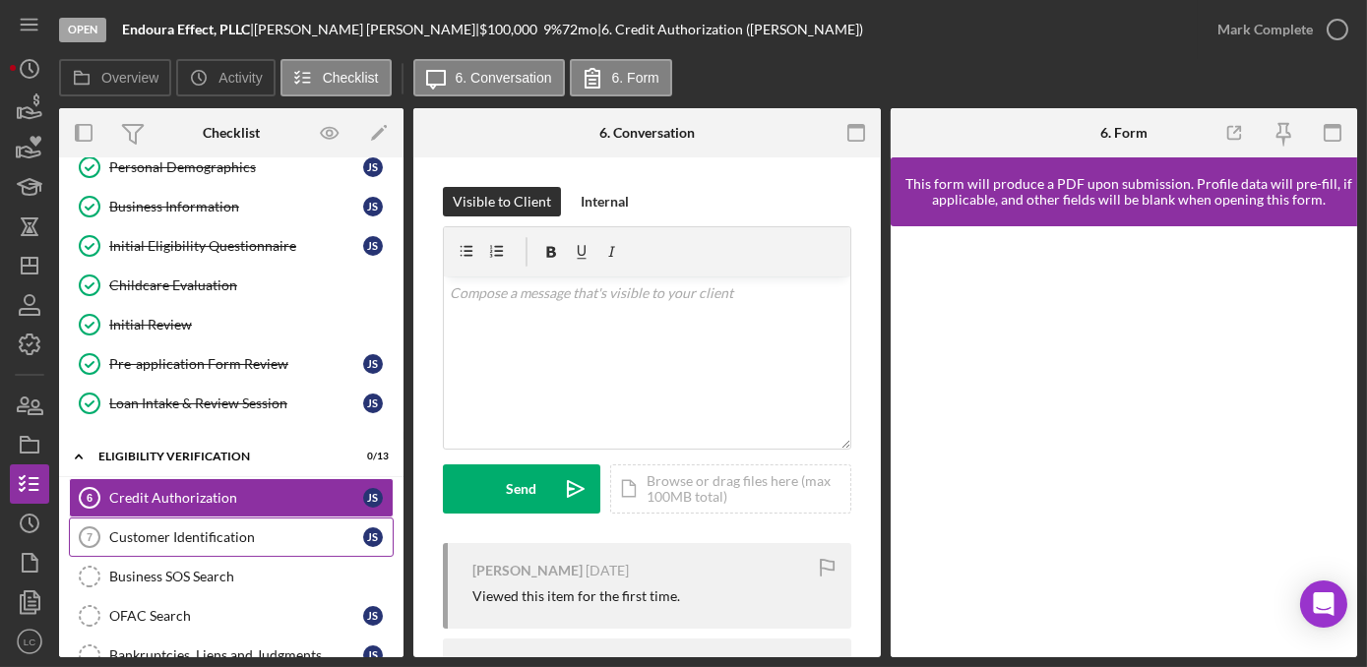
click at [203, 536] on div "Customer Identification" at bounding box center [236, 537] width 254 height 16
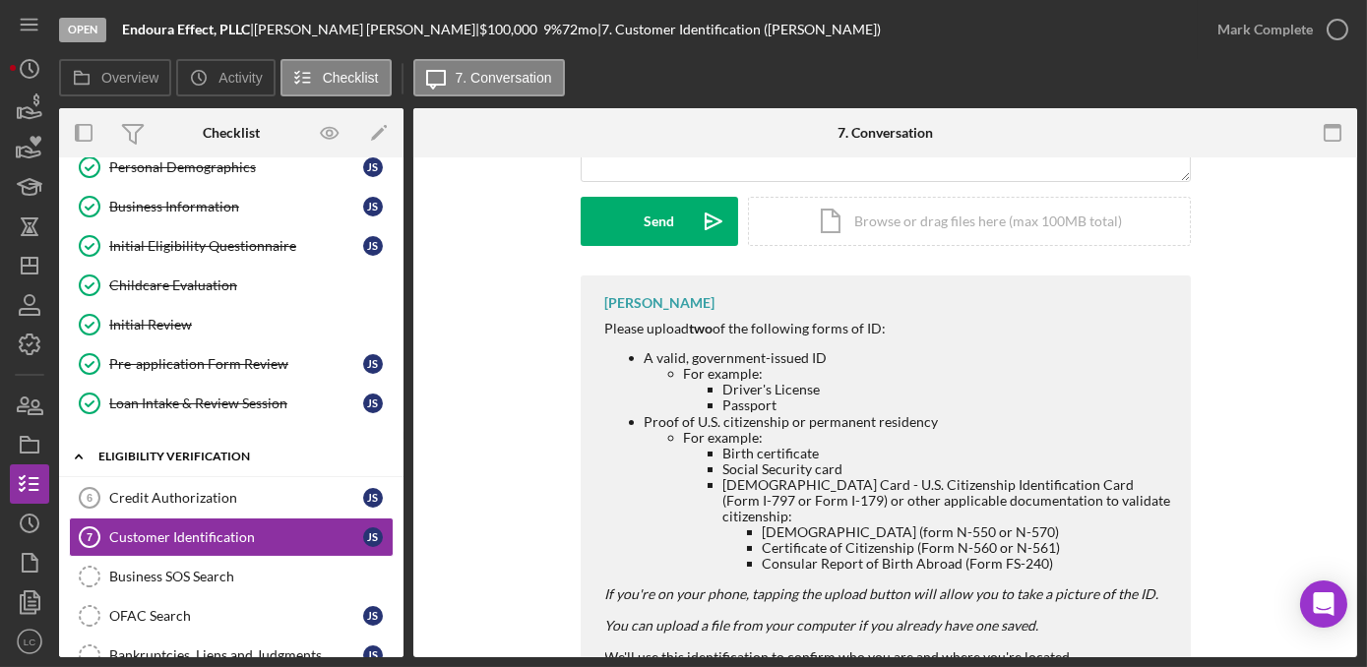
scroll to position [89, 0]
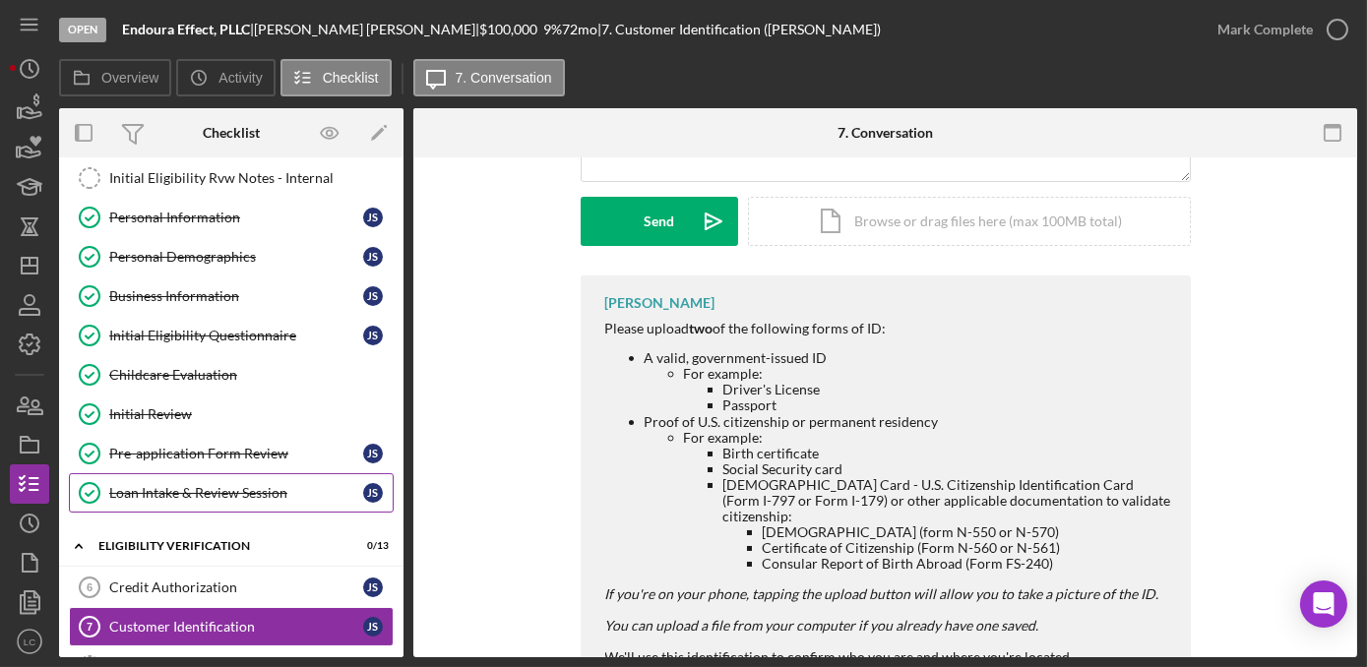
click at [224, 500] on link "Loan Intake & Review Session Loan Intake & Review Session J S" at bounding box center [231, 492] width 325 height 39
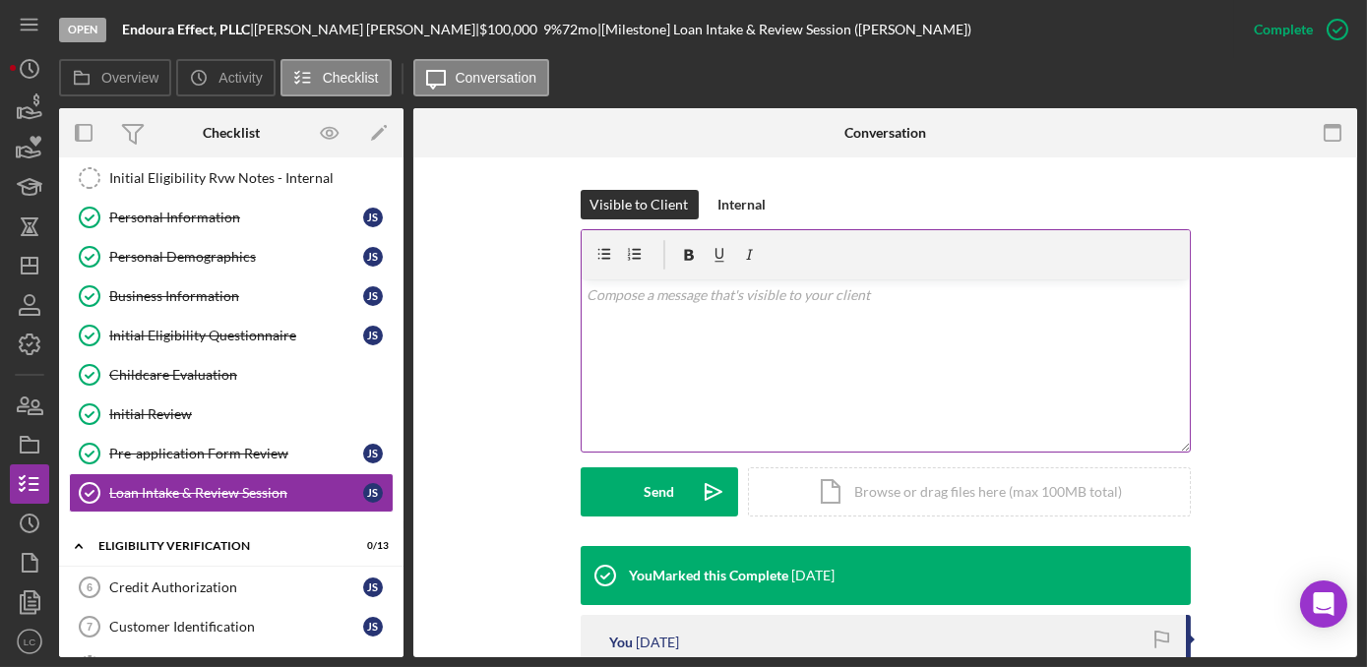
scroll to position [536, 0]
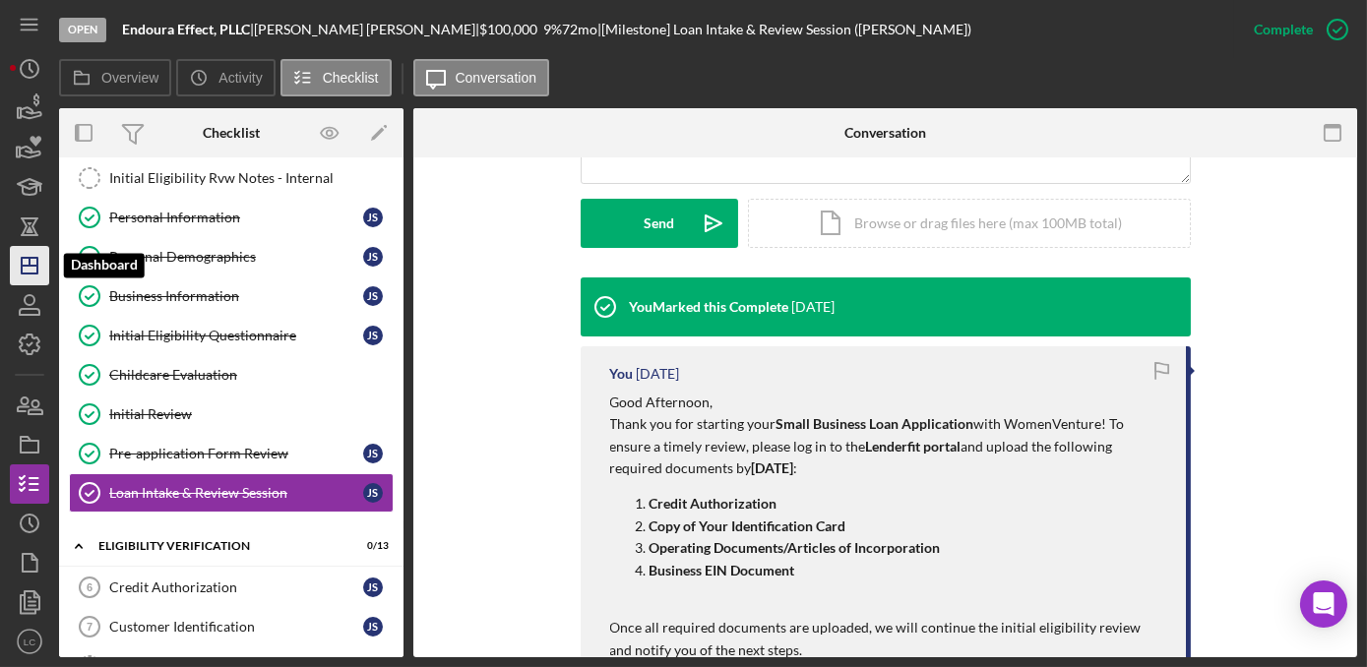
click at [16, 268] on icon "Icon/Dashboard" at bounding box center [29, 265] width 49 height 49
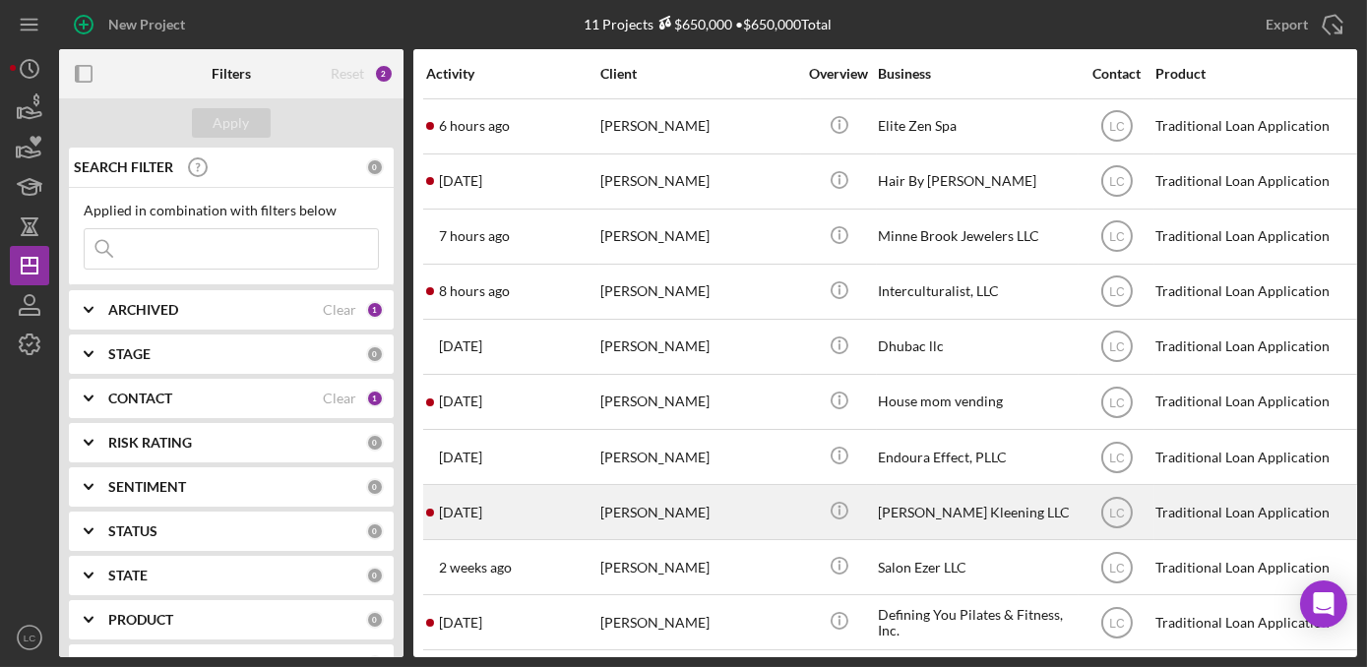
click at [960, 524] on div "[PERSON_NAME] Kleening LLC" at bounding box center [976, 512] width 197 height 52
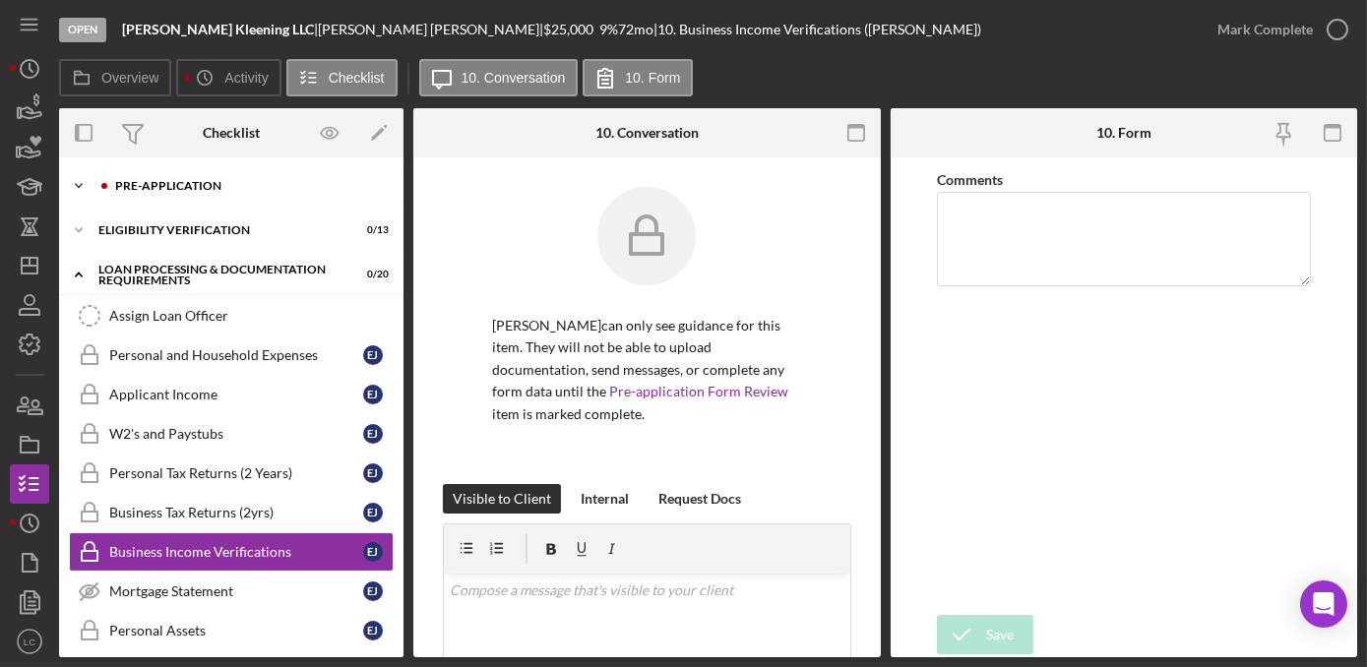
click at [74, 189] on icon "Icon/Expander" at bounding box center [78, 185] width 39 height 39
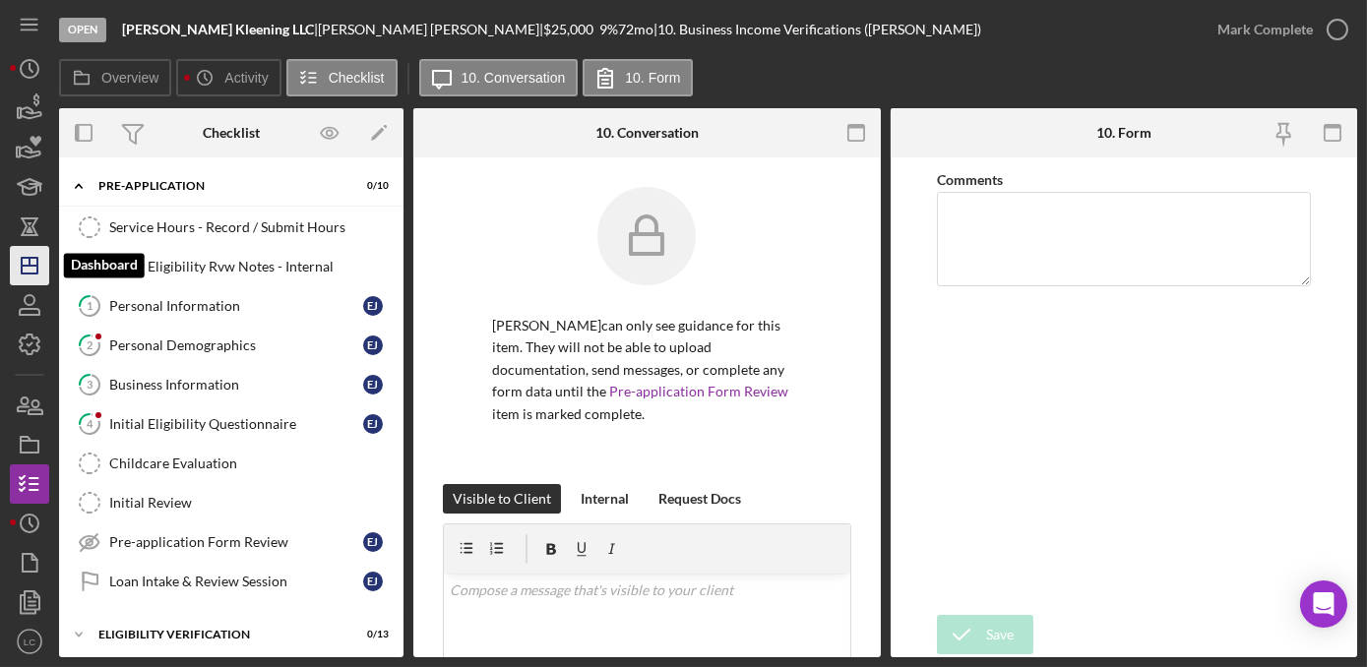
click at [21, 269] on icon "Icon/Dashboard" at bounding box center [29, 265] width 49 height 49
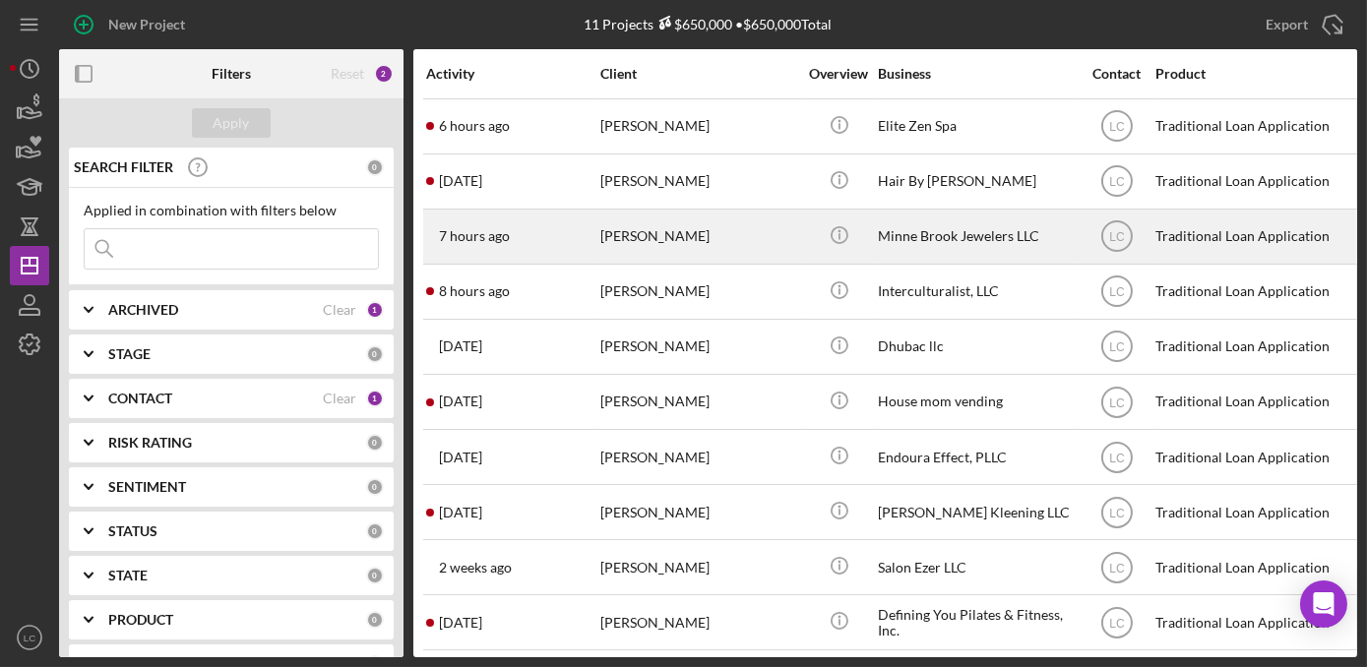
click at [768, 245] on div "[PERSON_NAME]" at bounding box center [698, 237] width 197 height 52
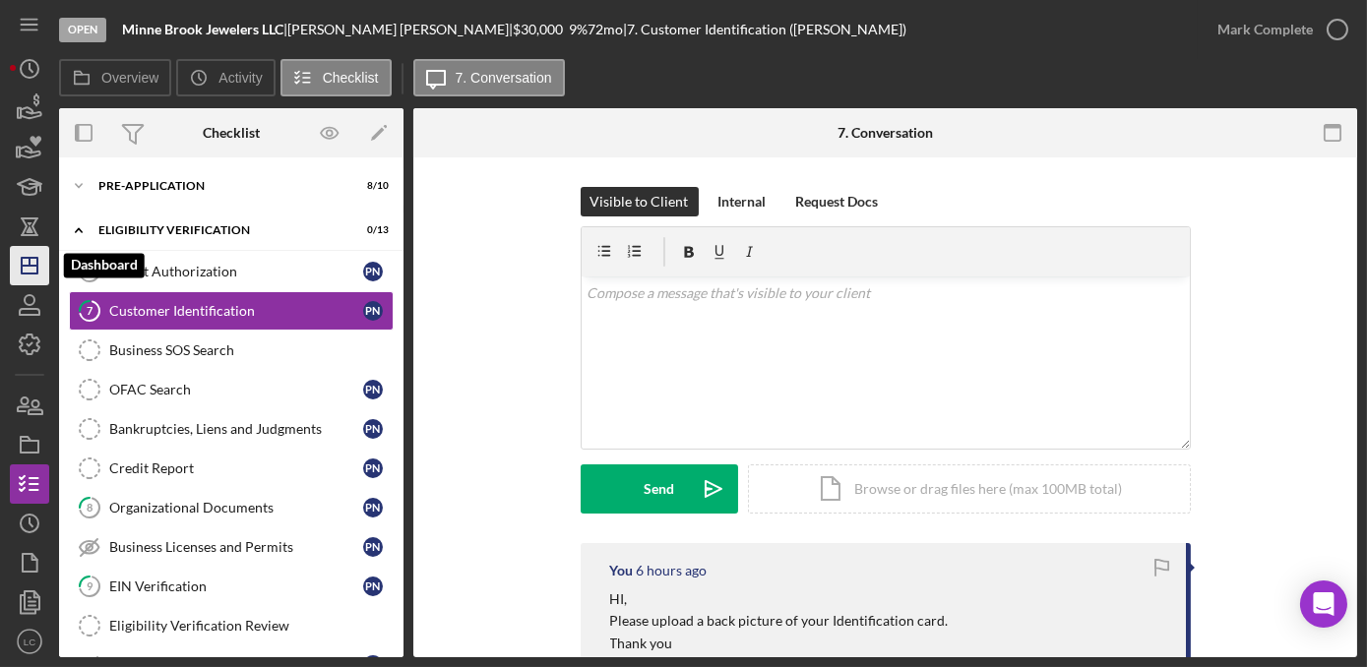
click at [38, 260] on icon "Icon/Dashboard" at bounding box center [29, 265] width 49 height 49
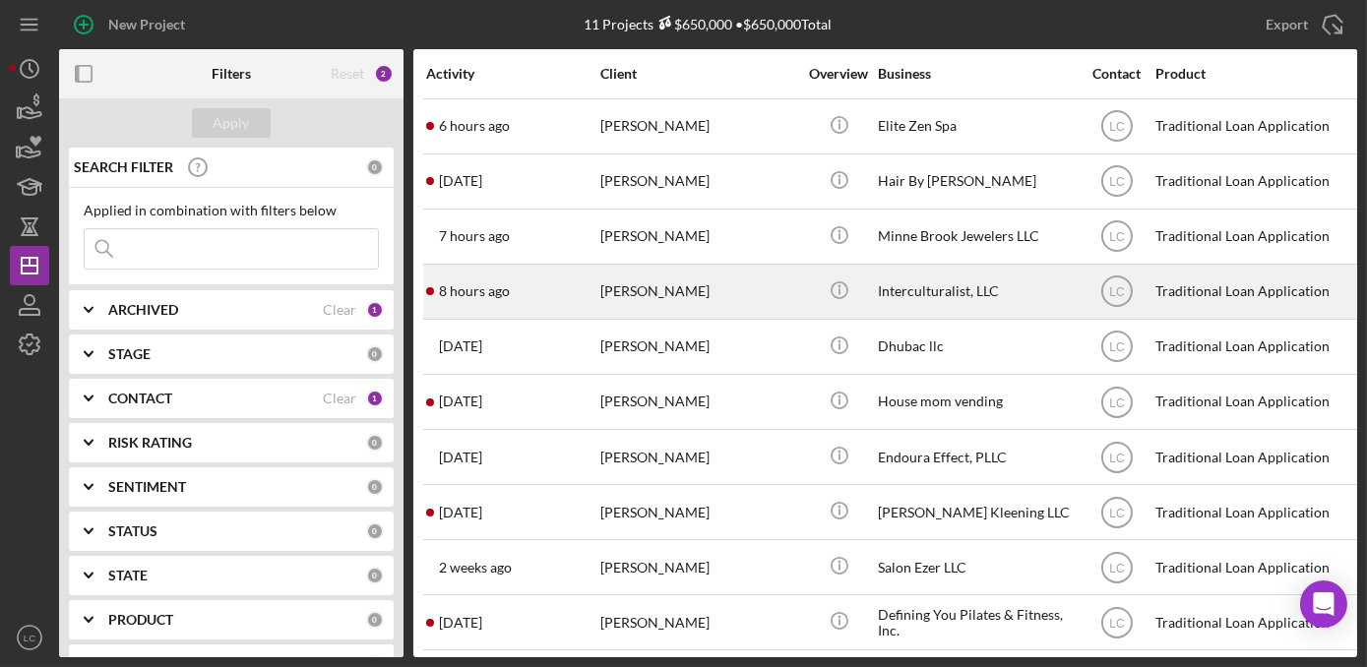
click at [726, 279] on div "[PERSON_NAME]" at bounding box center [698, 292] width 197 height 52
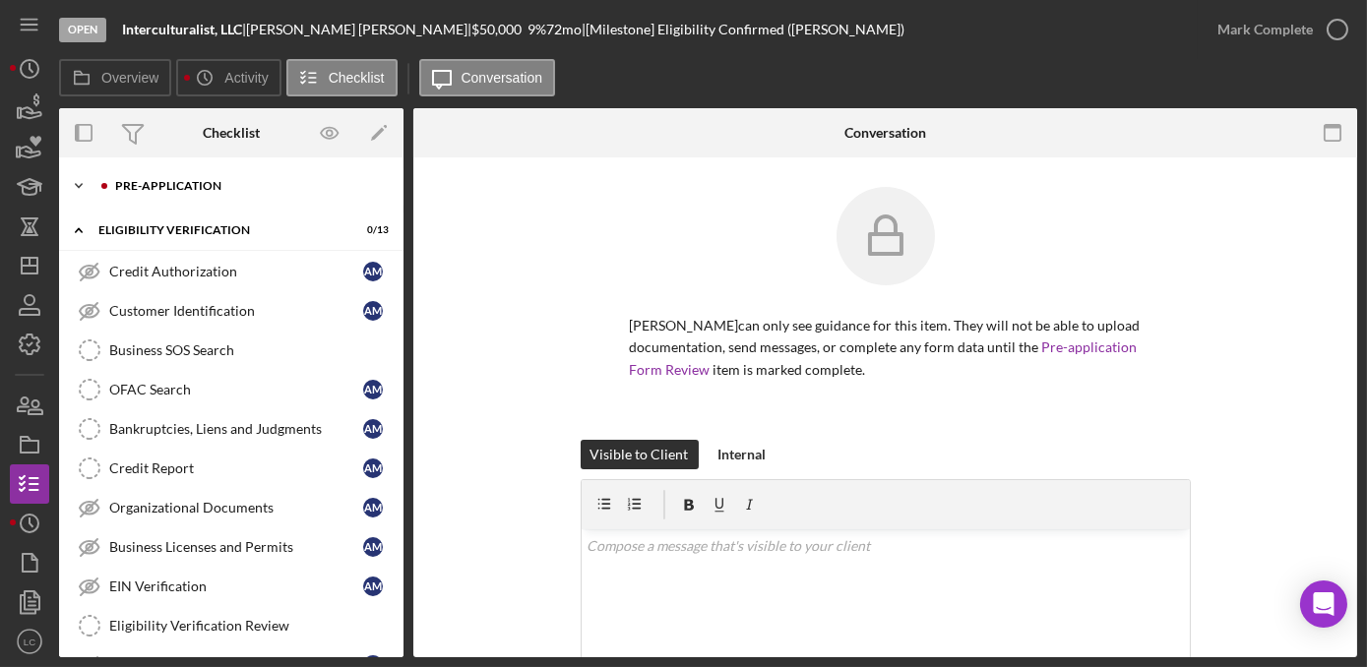
click at [77, 177] on icon "Icon/Expander" at bounding box center [78, 185] width 39 height 39
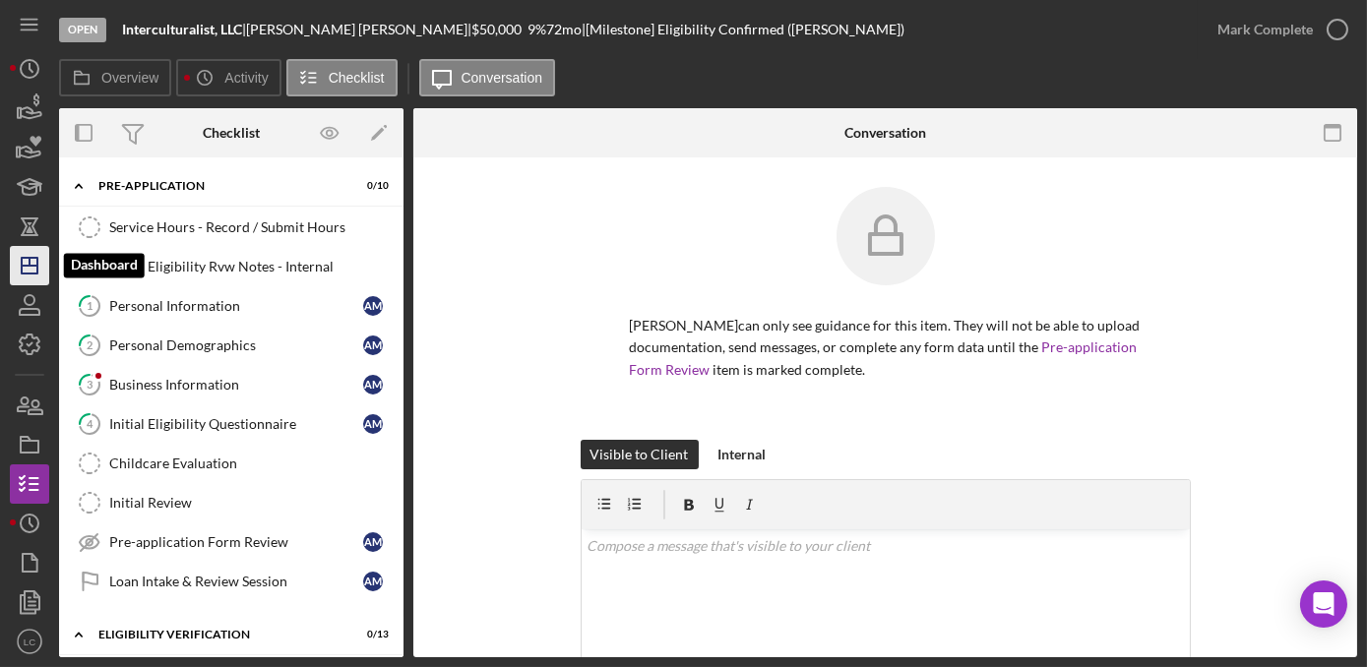
click at [31, 277] on icon "Icon/Dashboard" at bounding box center [29, 265] width 49 height 49
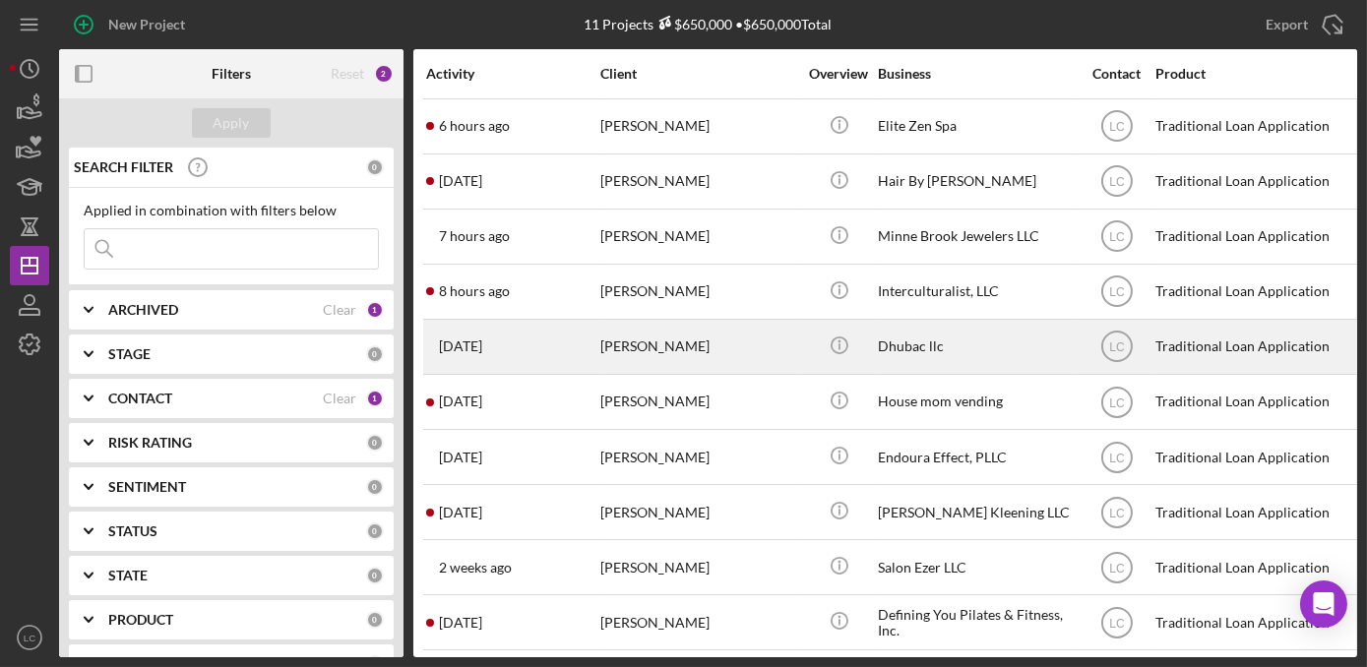
click at [771, 341] on div "[PERSON_NAME]" at bounding box center [698, 347] width 197 height 52
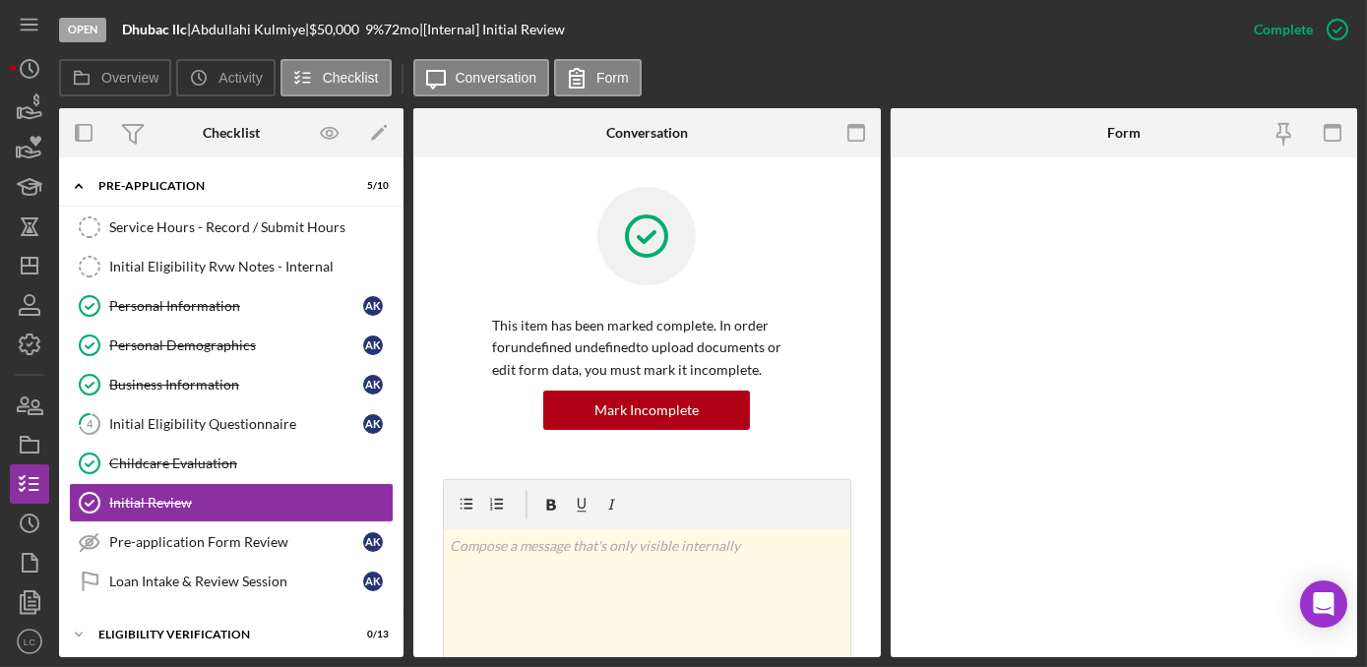
scroll to position [90, 0]
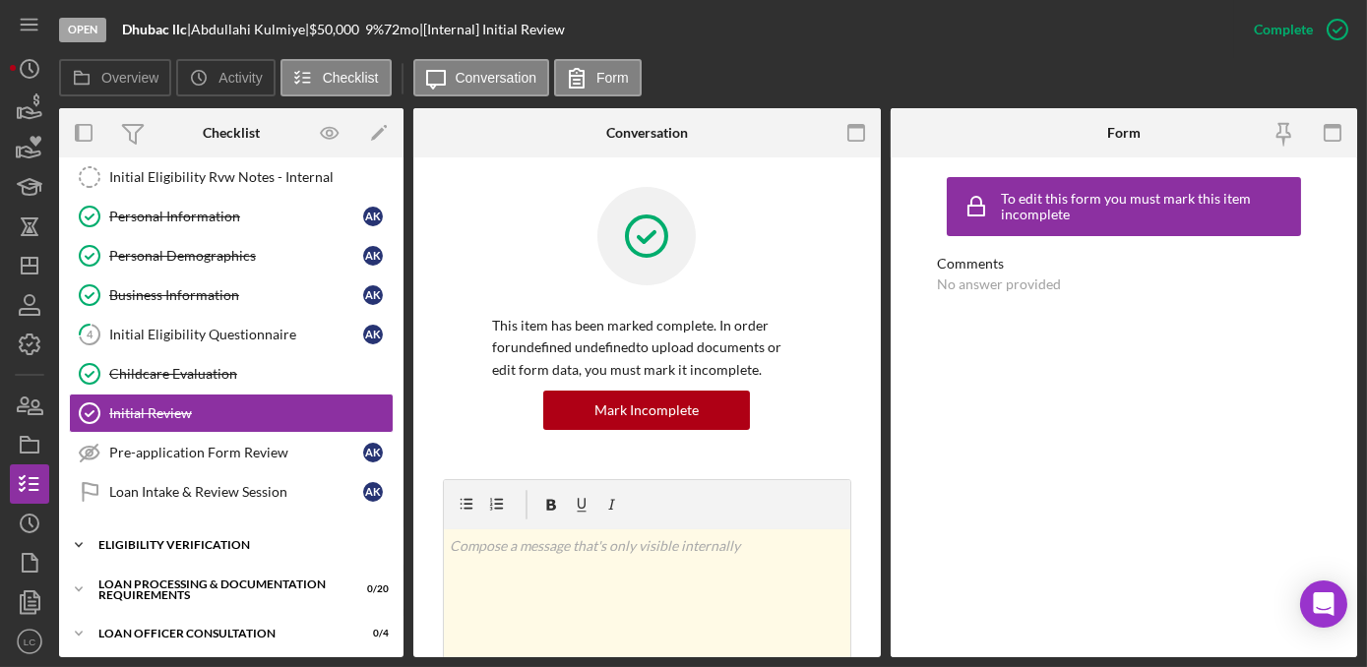
click at [79, 538] on icon "Icon/Expander" at bounding box center [78, 544] width 39 height 39
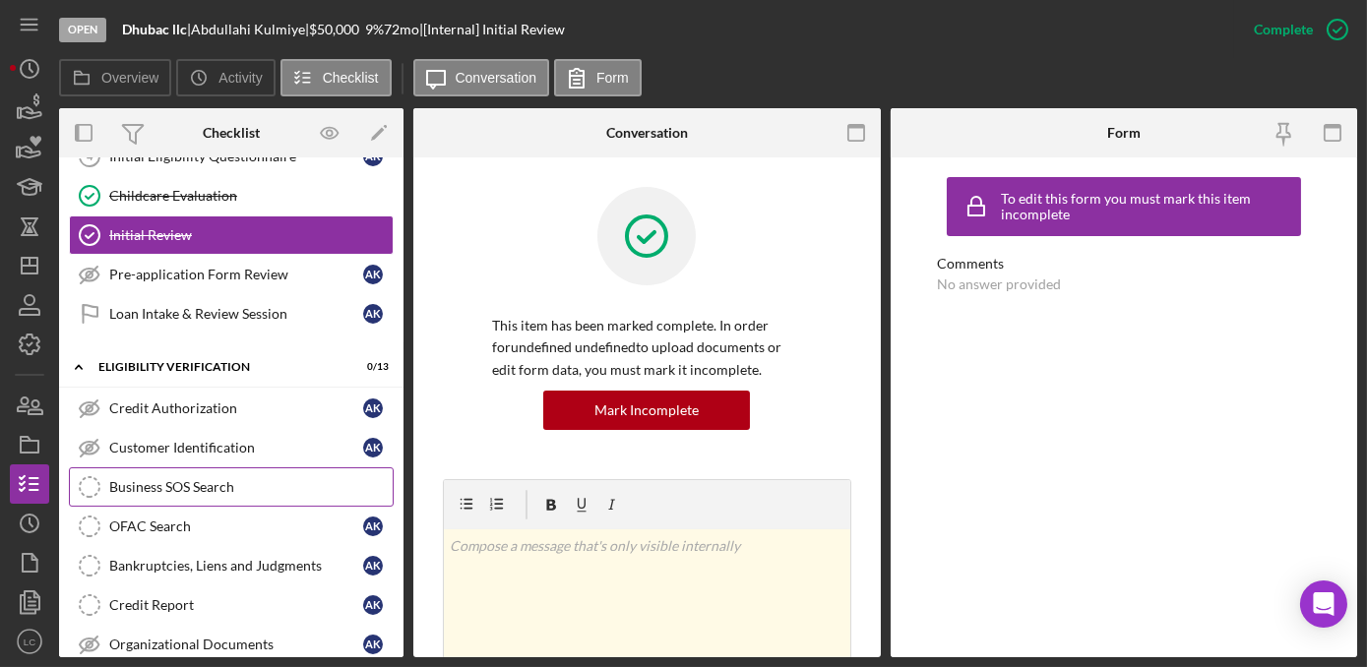
scroll to position [178, 0]
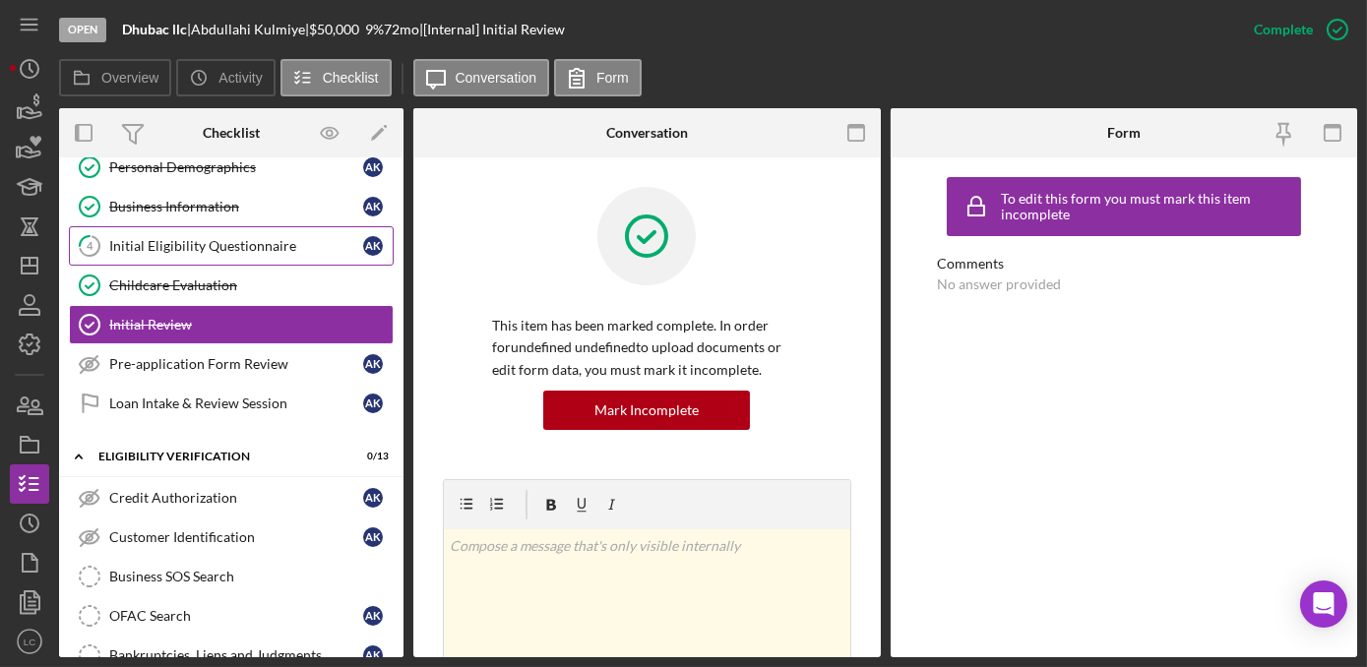
click at [178, 244] on div "Initial Eligibility Questionnaire" at bounding box center [236, 246] width 254 height 16
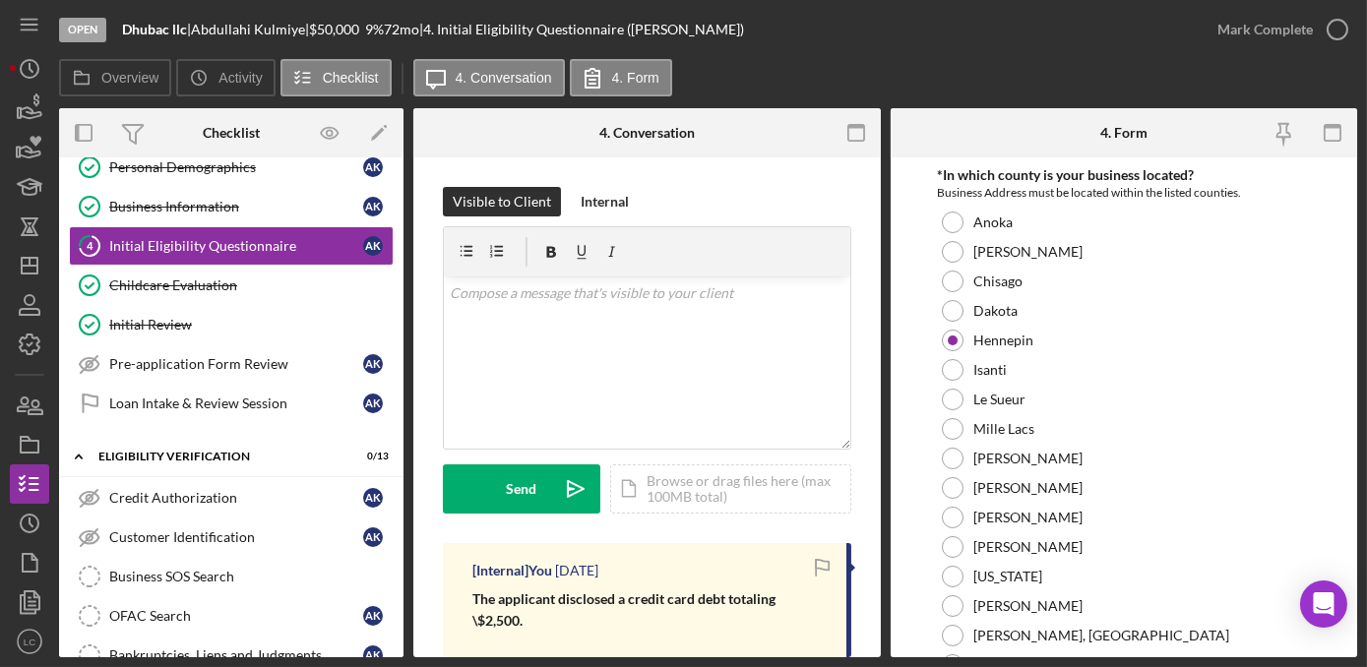
scroll to position [178, 0]
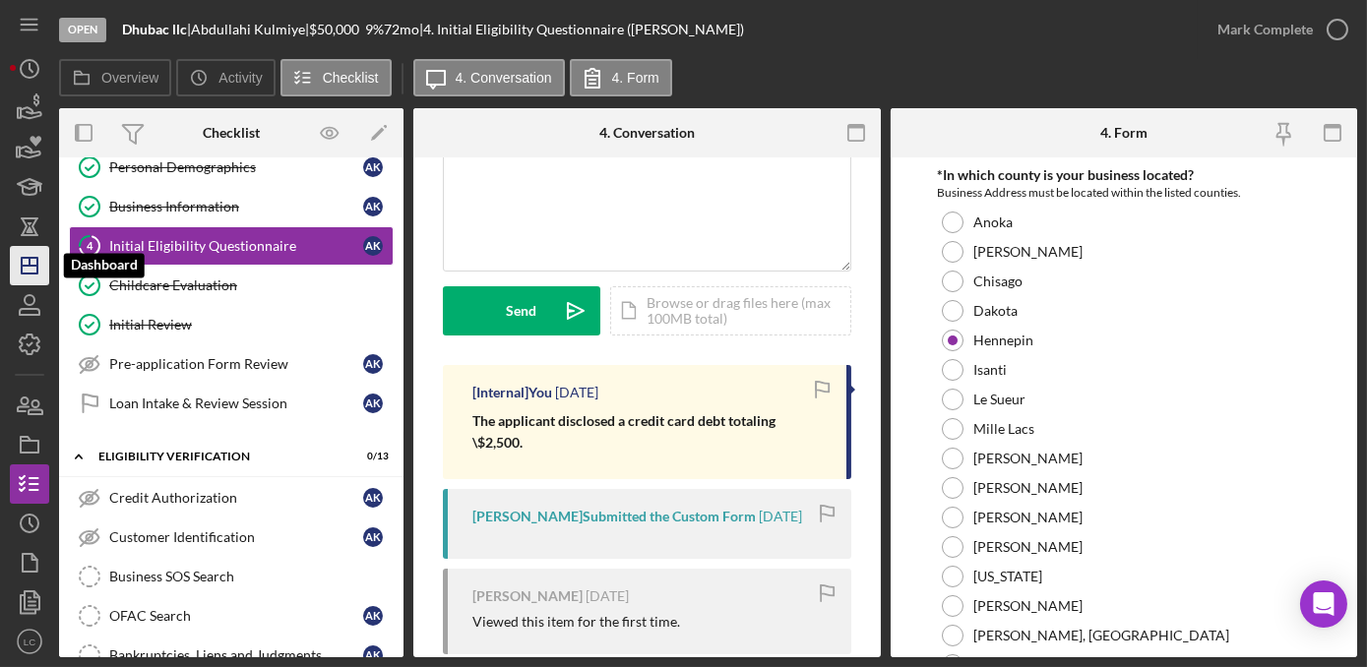
click at [39, 256] on icon "Icon/Dashboard" at bounding box center [29, 265] width 49 height 49
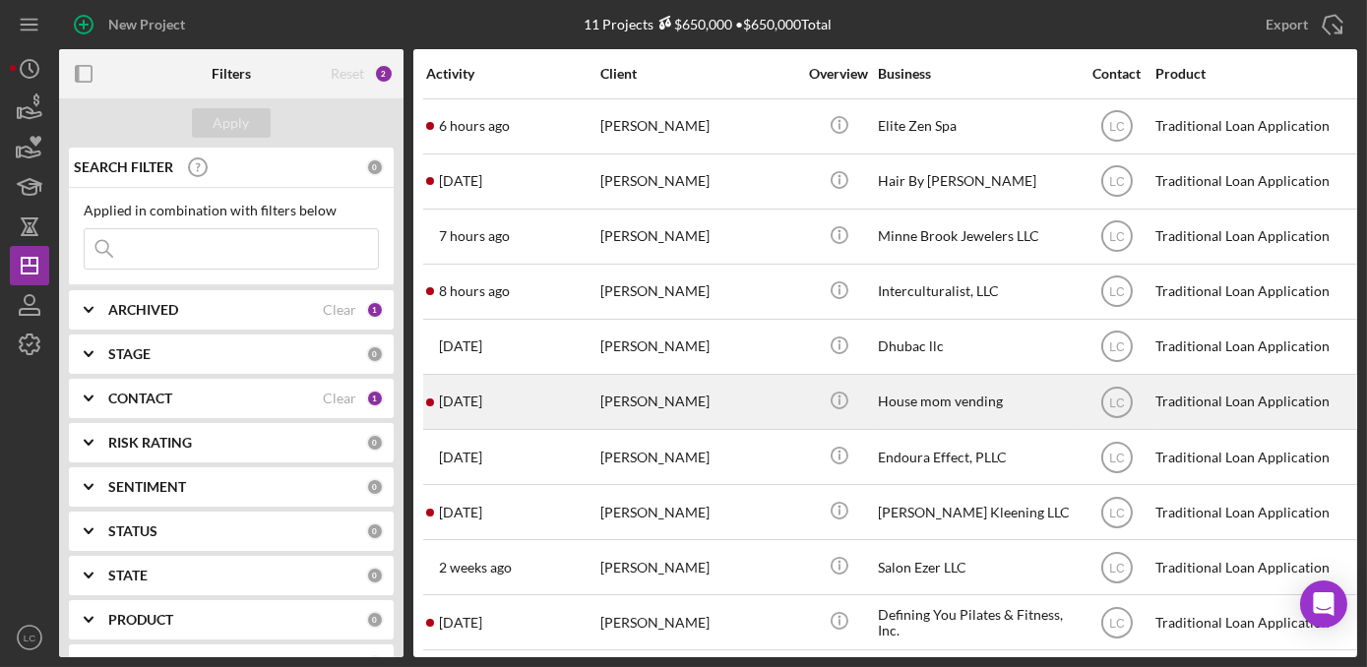
click at [994, 405] on div "House mom vending" at bounding box center [976, 402] width 197 height 52
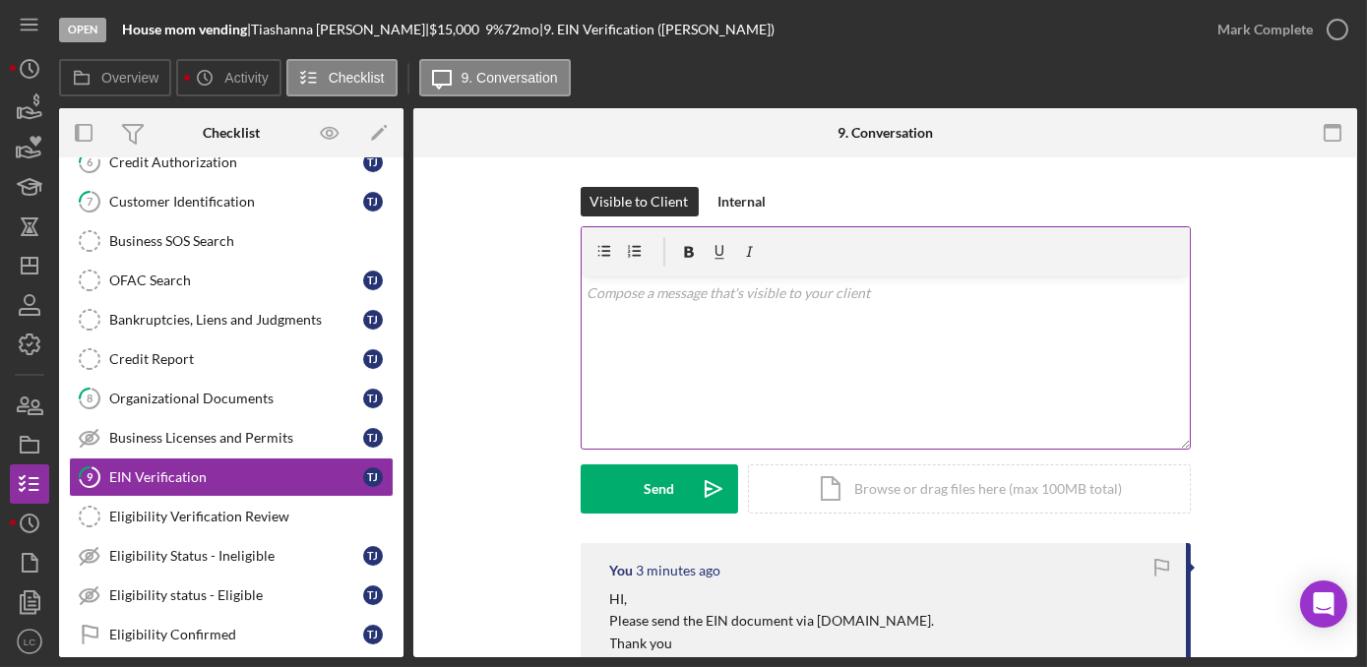
scroll to position [173, 0]
